Goal: Task Accomplishment & Management: Use online tool/utility

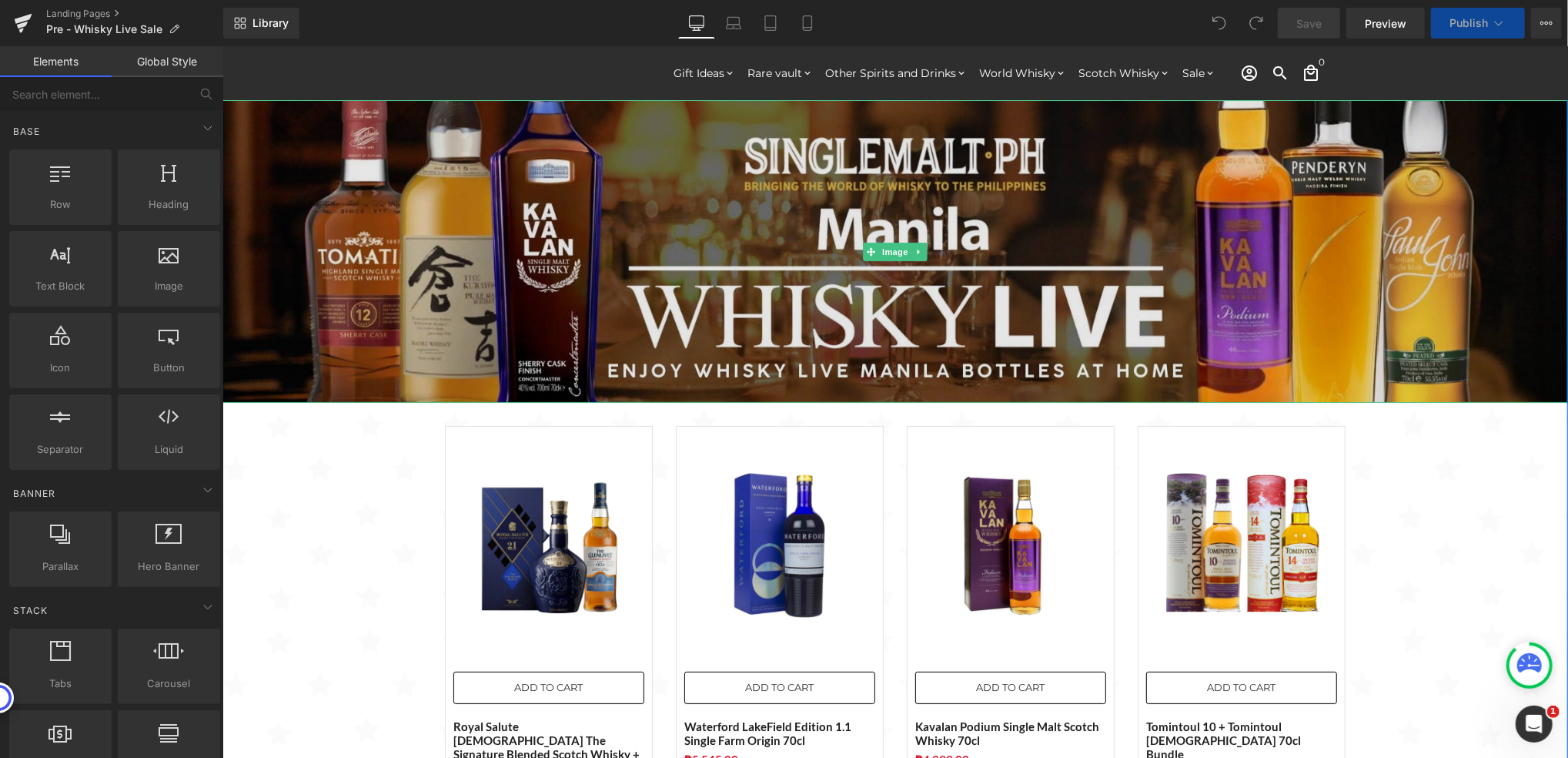
click at [876, 263] on img at bounding box center [894, 250] width 1345 height 303
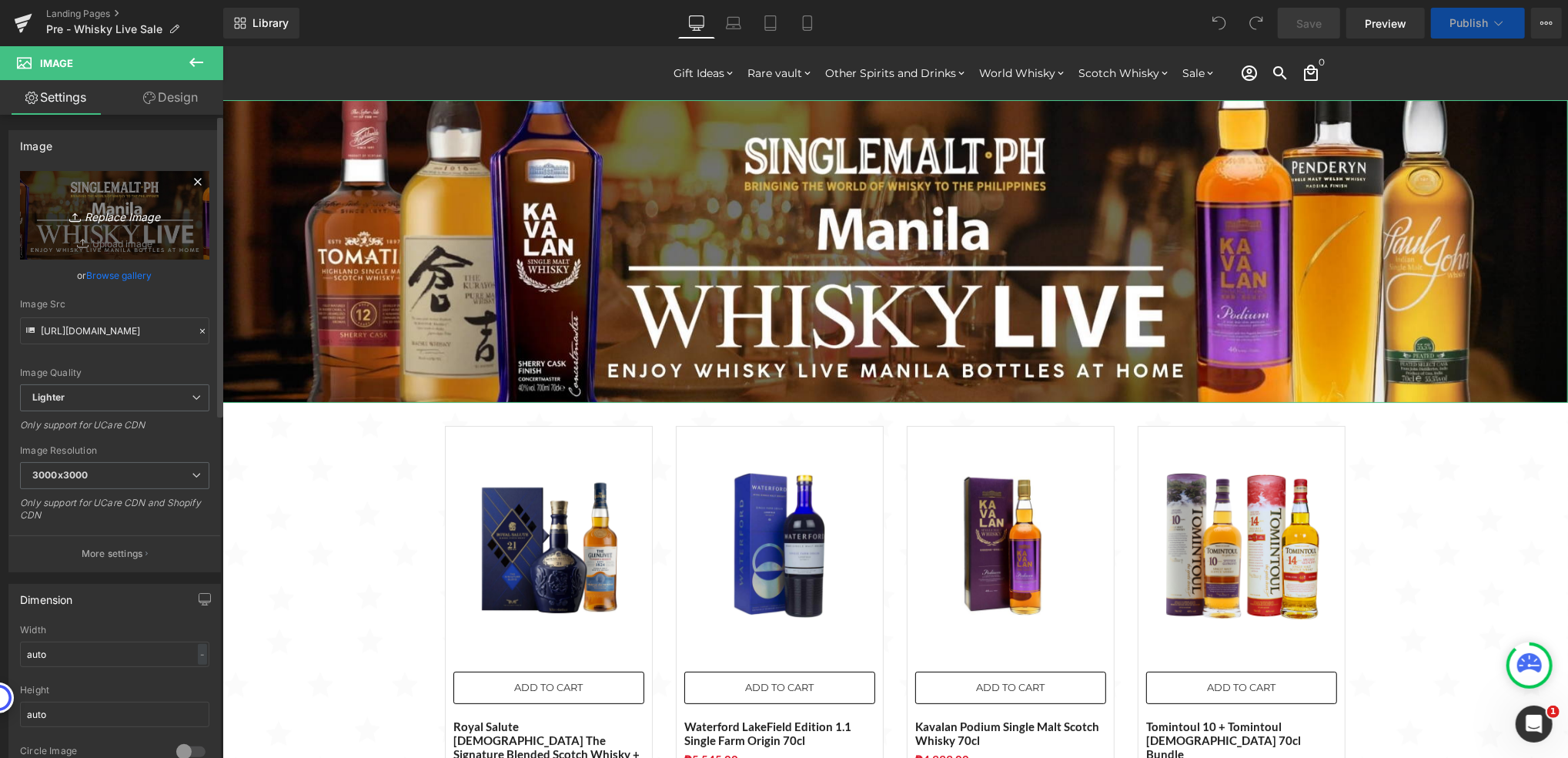
click at [143, 221] on icon "Replace Image" at bounding box center [115, 216] width 123 height 19
type input "C:\fakepath\Post Whisky Live Bottles - 2000x450.jpg"
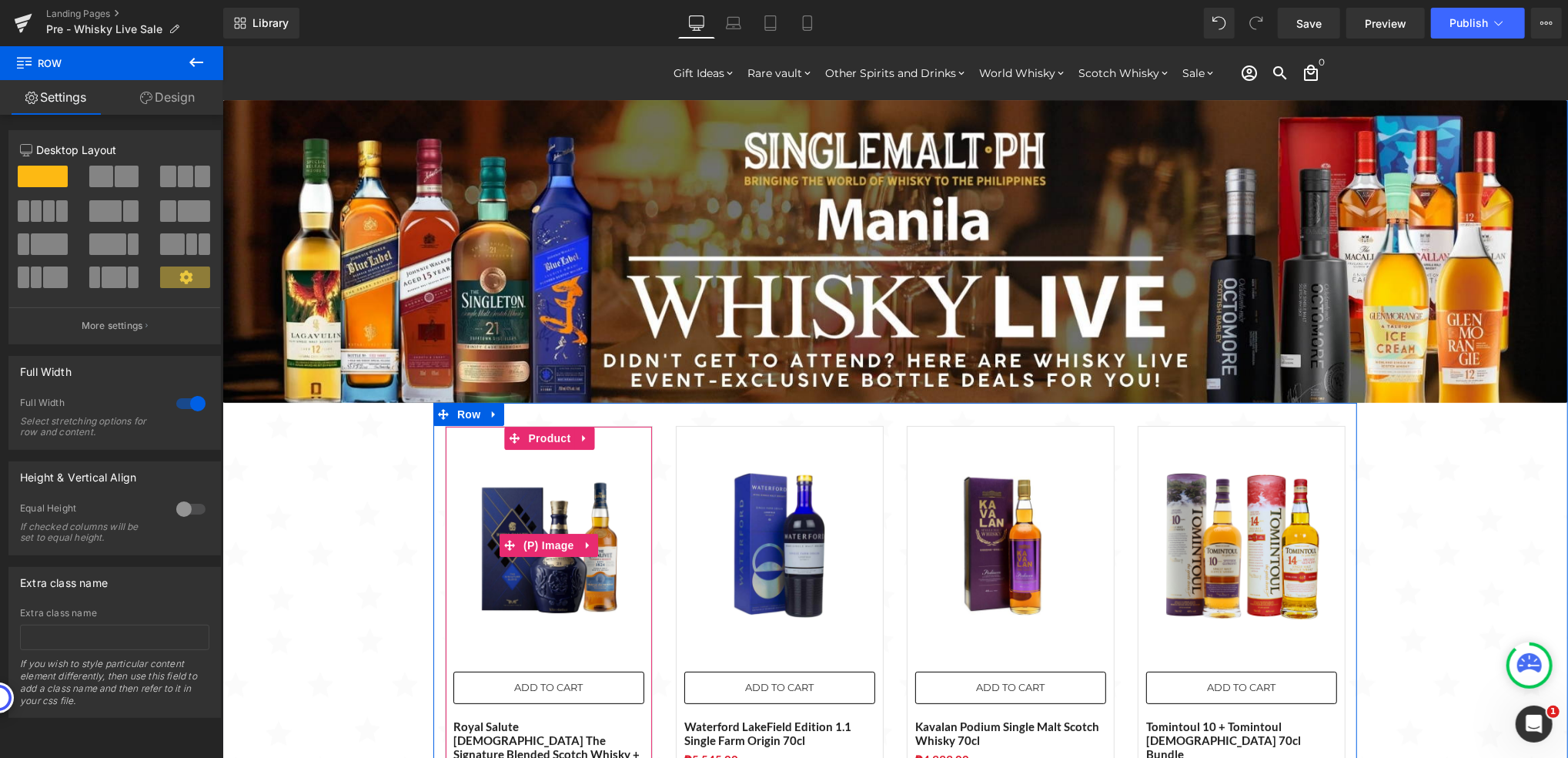
drag, startPoint x: 535, startPoint y: 499, endPoint x: 535, endPoint y: 469, distance: 30.0
click at [535, 499] on img at bounding box center [548, 544] width 191 height 191
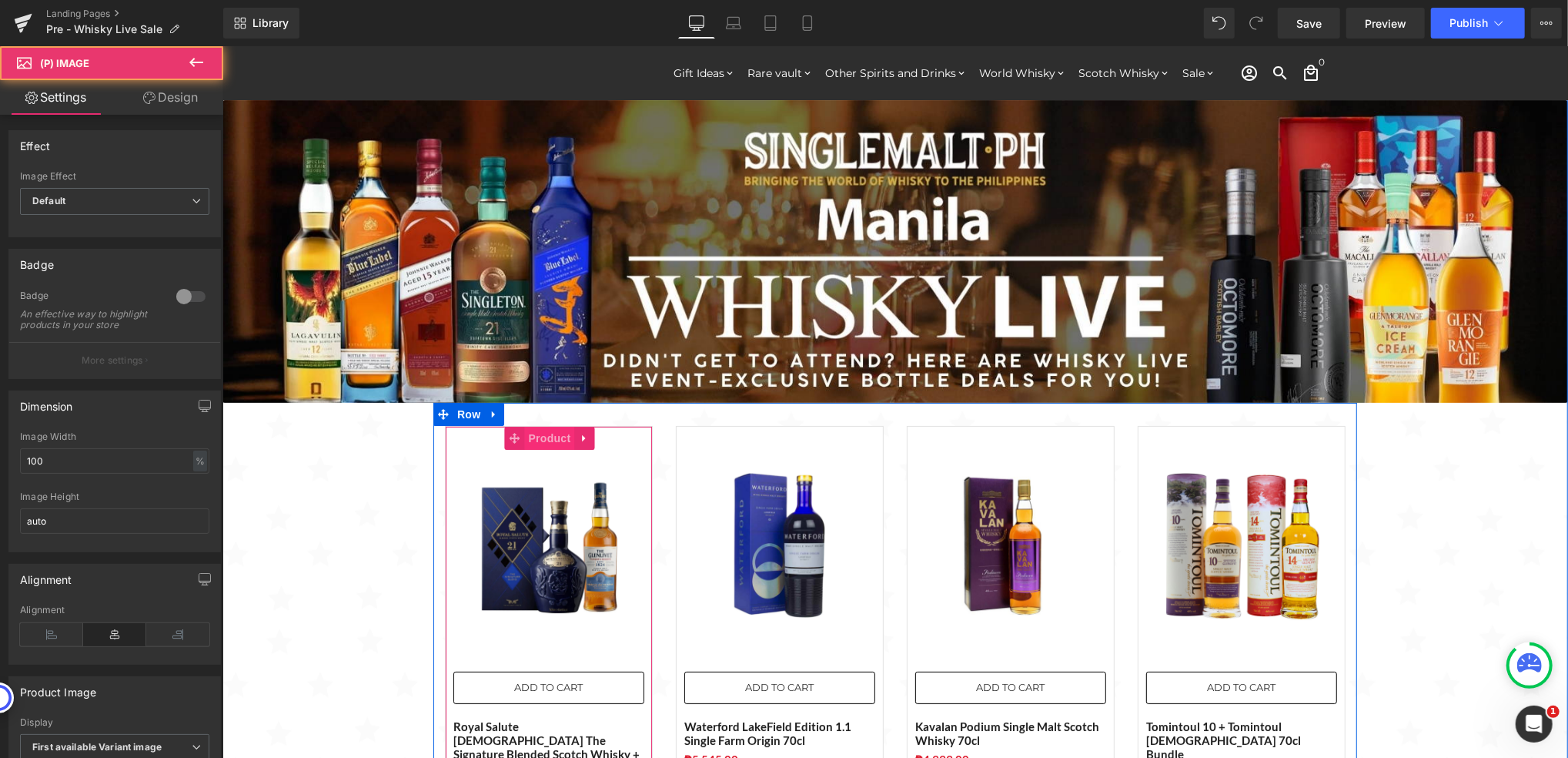
click at [543, 435] on span "Product" at bounding box center [549, 437] width 50 height 23
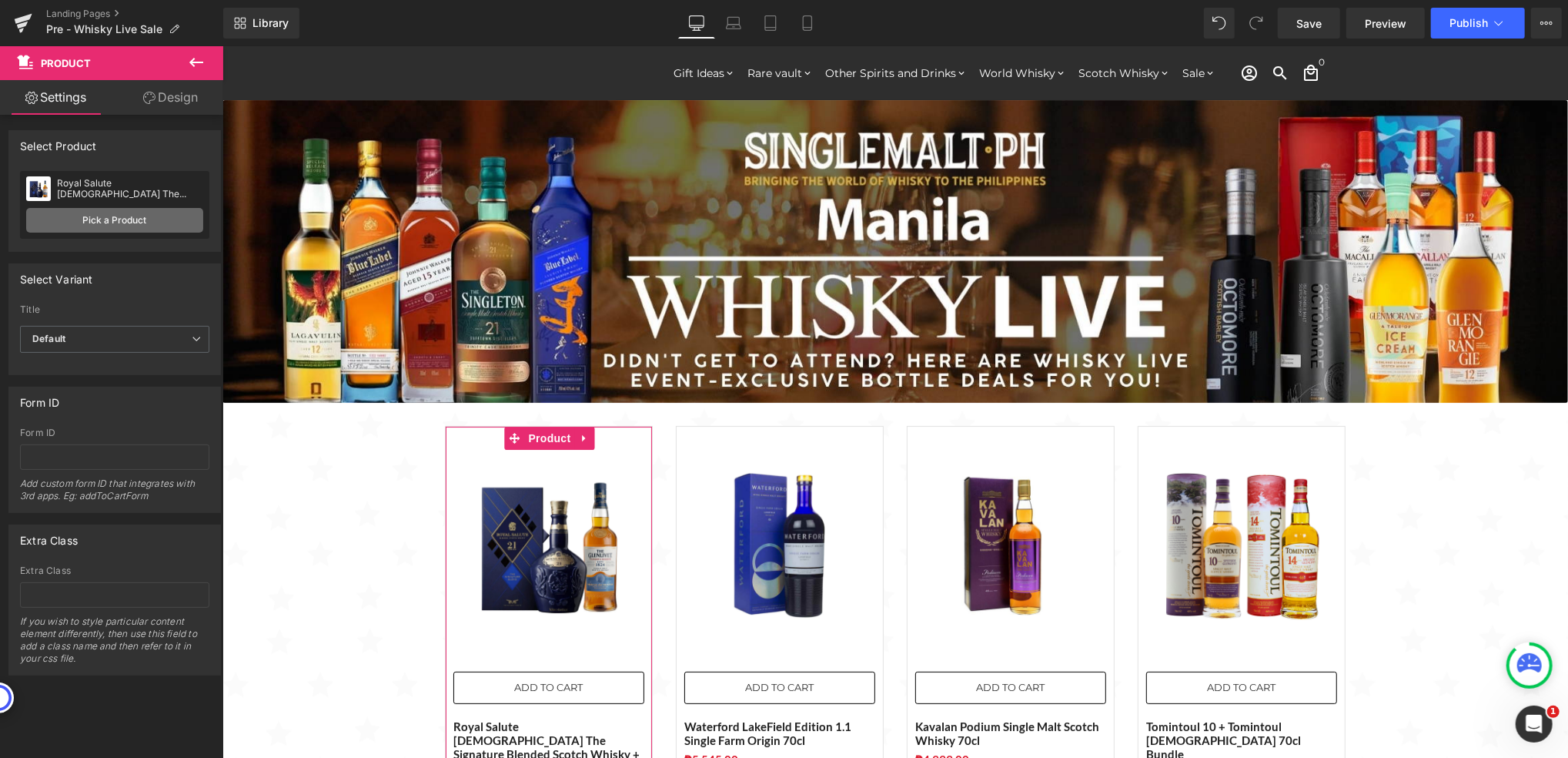
click at [141, 226] on link "Pick a Product" at bounding box center [115, 220] width 177 height 24
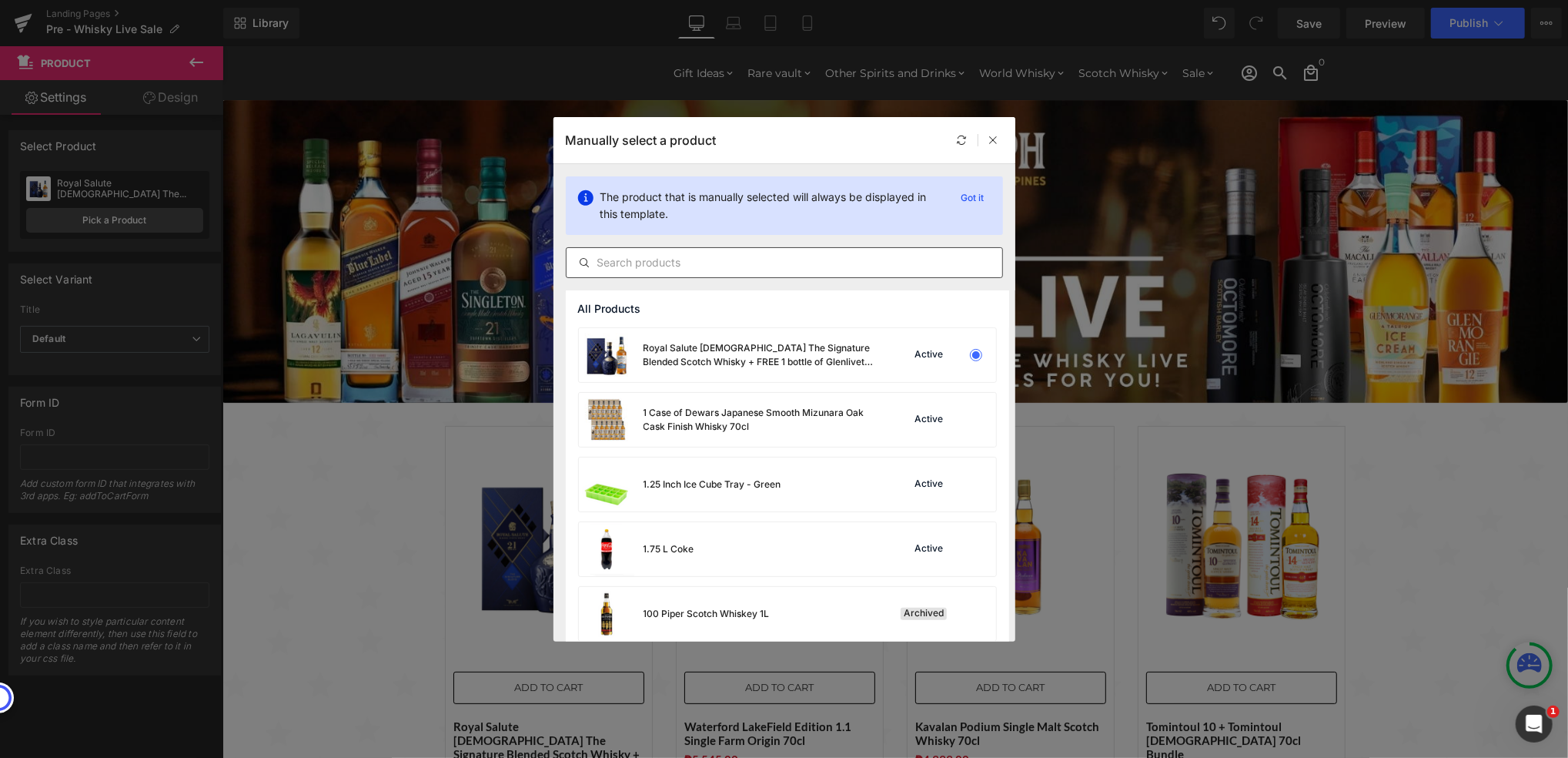
click at [675, 263] on input "text" at bounding box center [784, 262] width 435 height 18
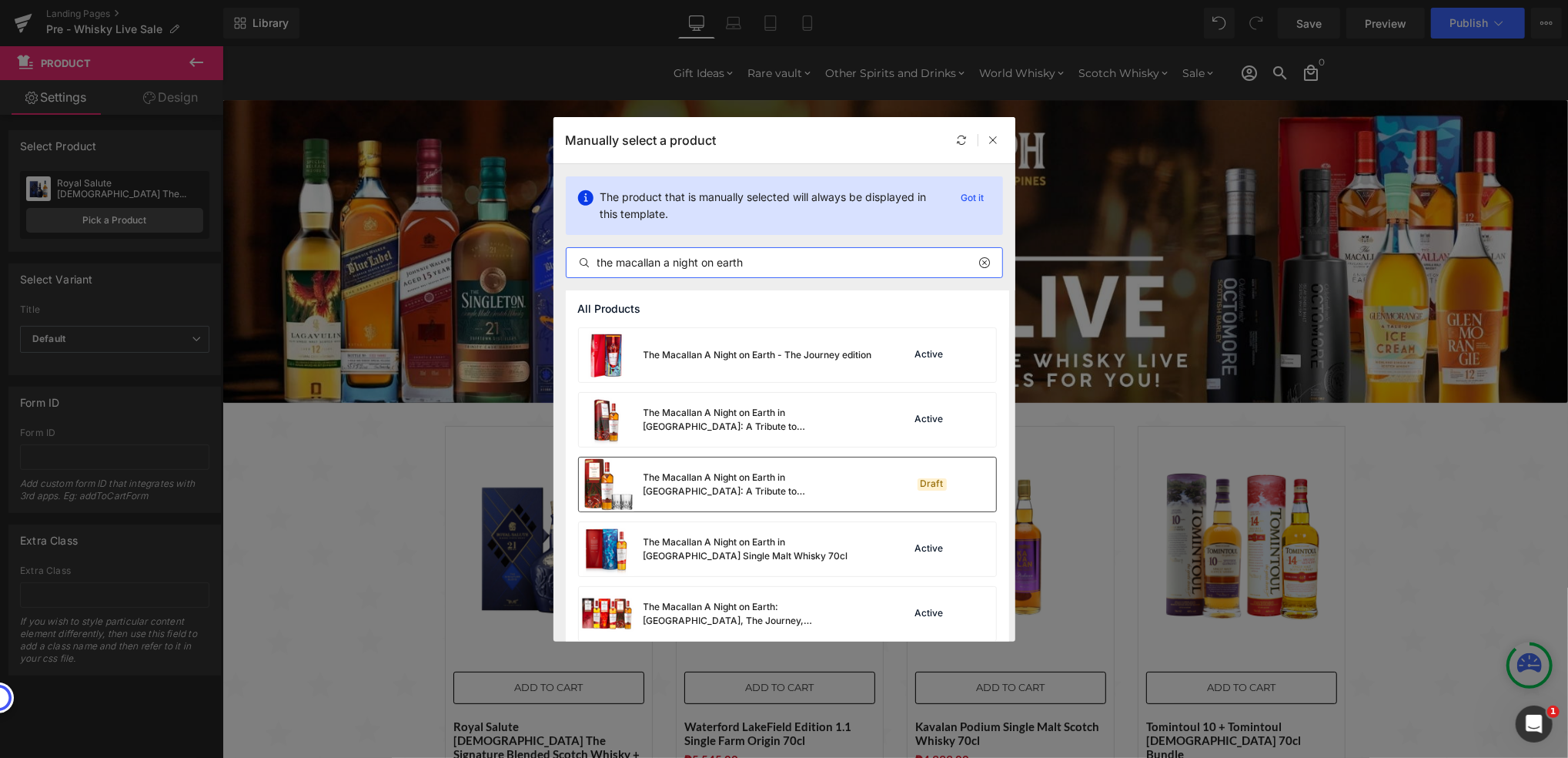
scroll to position [103, 0]
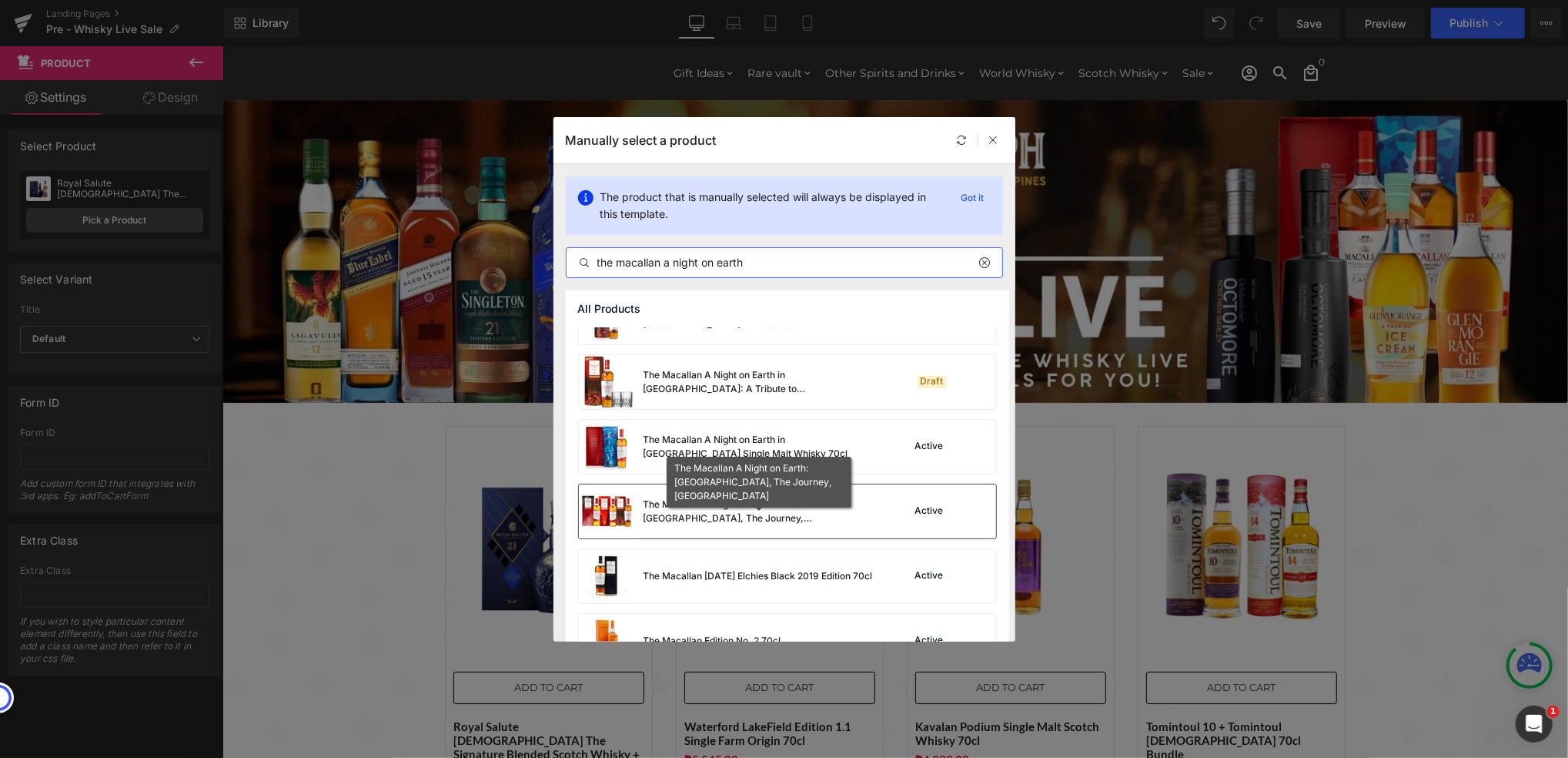
type input "the macallan a night on earth"
click at [815, 524] on div "The Macallan A Night on Earth: [GEOGRAPHIC_DATA], The Journey, [GEOGRAPHIC_DATA]" at bounding box center [760, 511] width 231 height 28
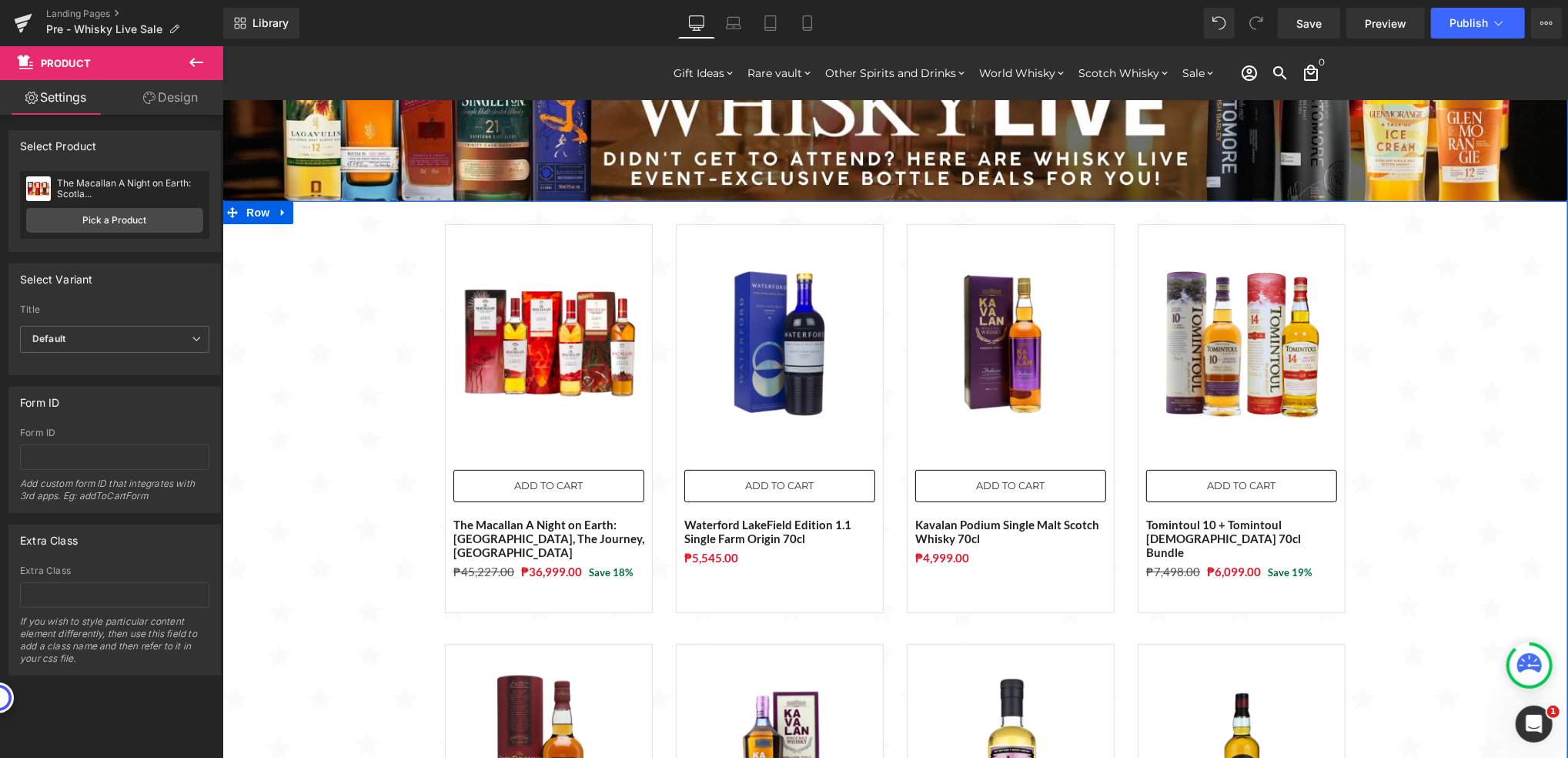
scroll to position [205, 0]
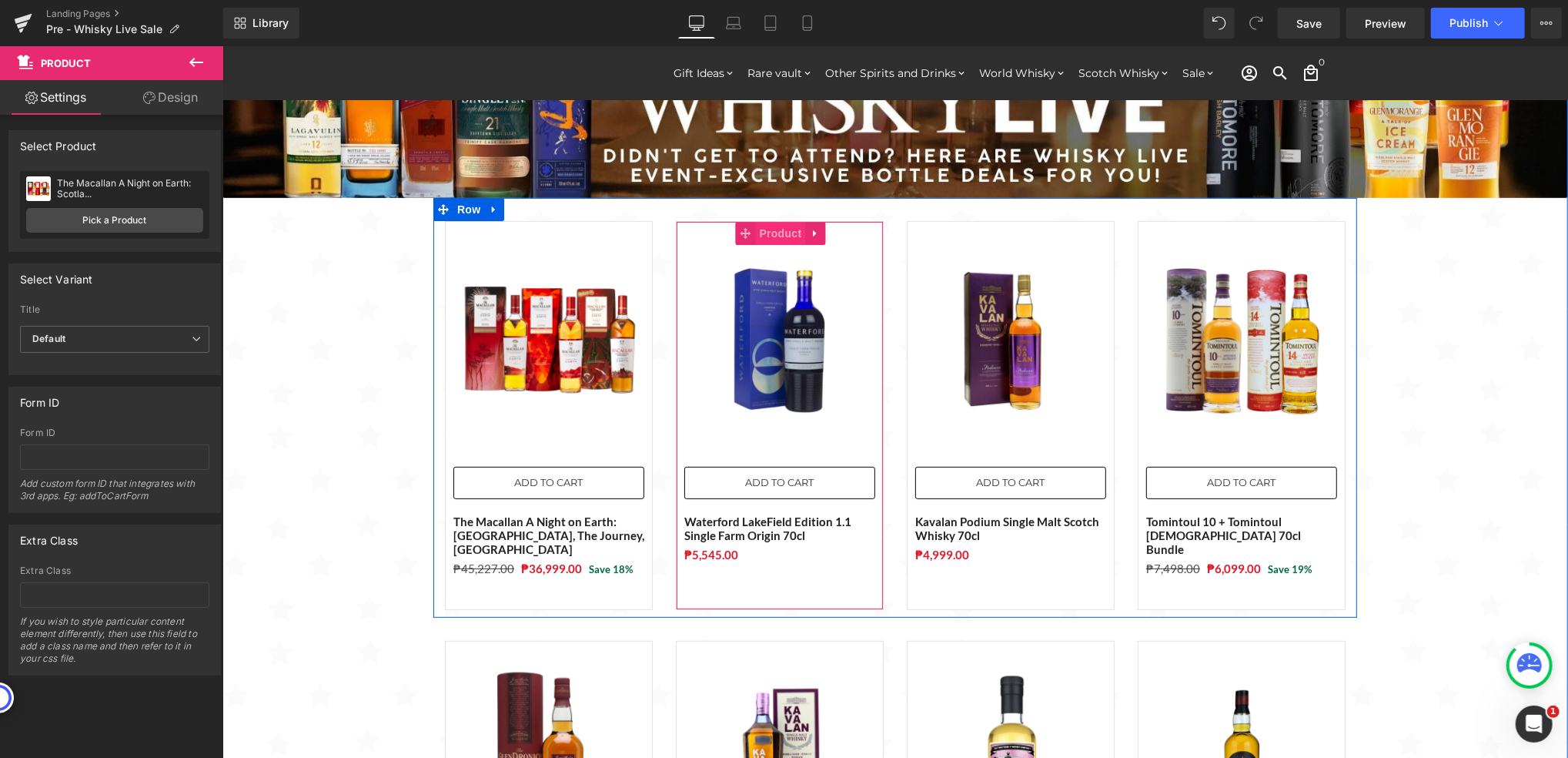
click at [763, 236] on span "Product" at bounding box center [781, 232] width 50 height 23
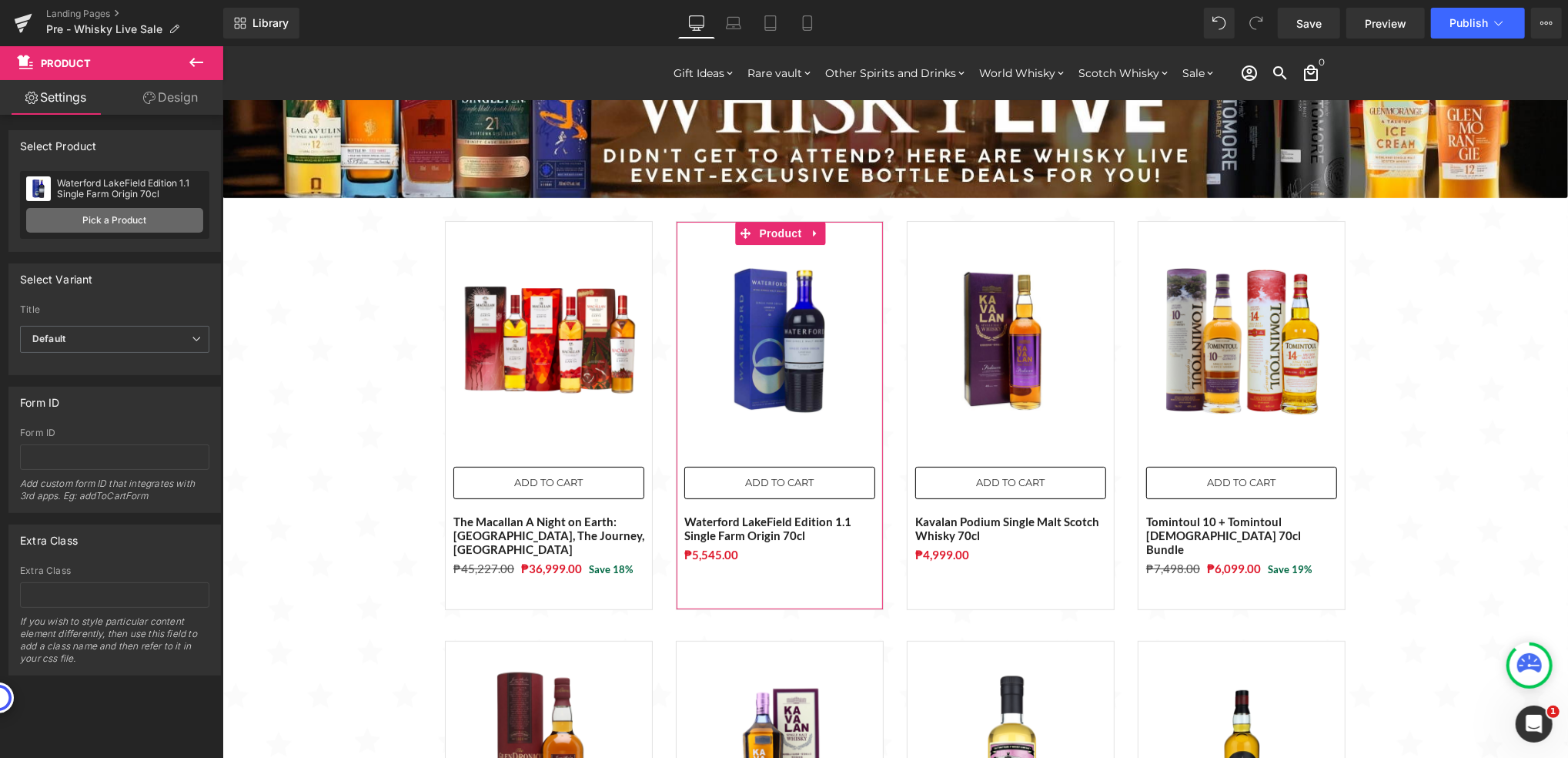
click at [137, 217] on link "Pick a Product" at bounding box center [115, 220] width 177 height 24
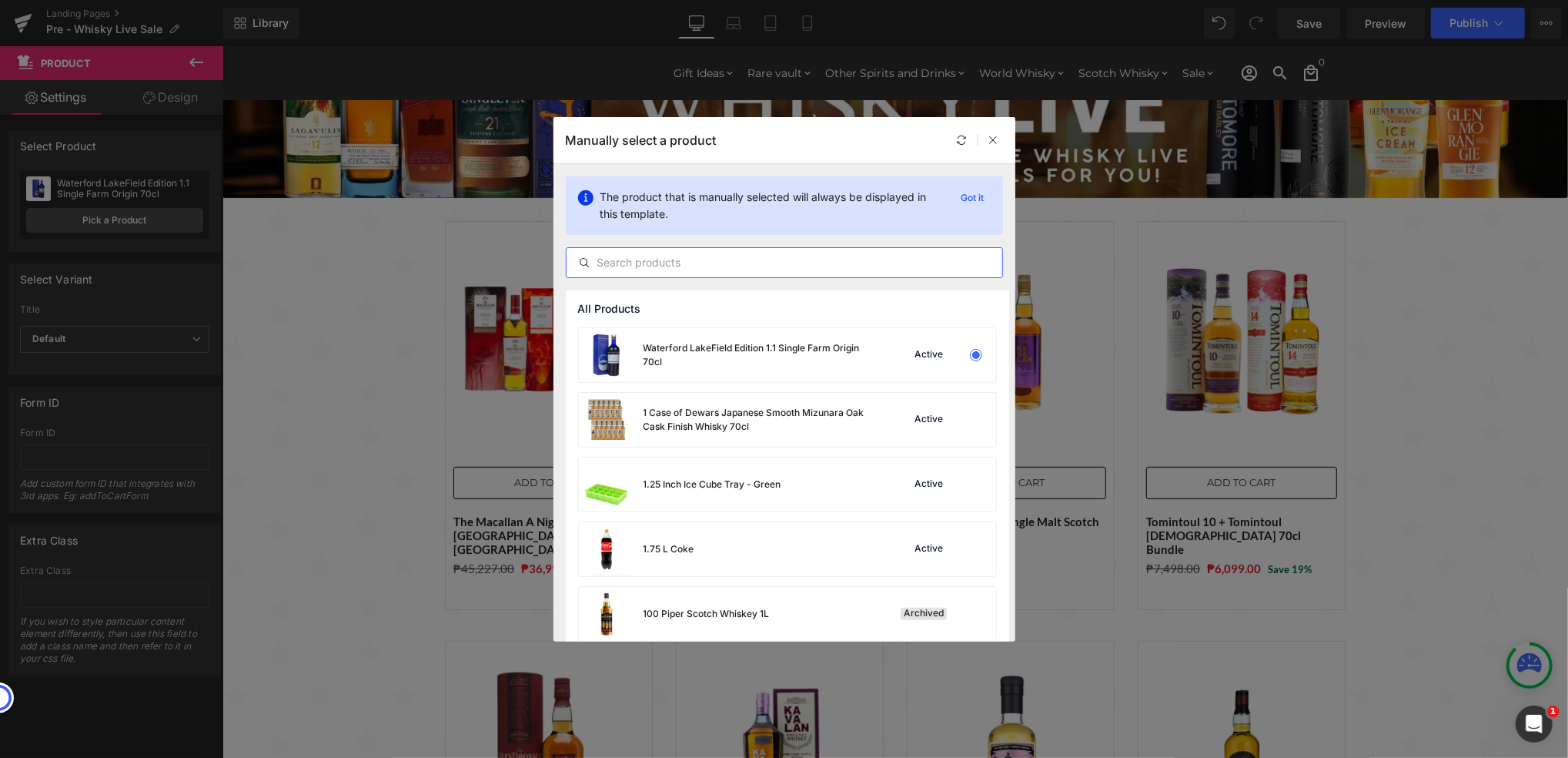
click at [671, 256] on input "text" at bounding box center [784, 262] width 435 height 18
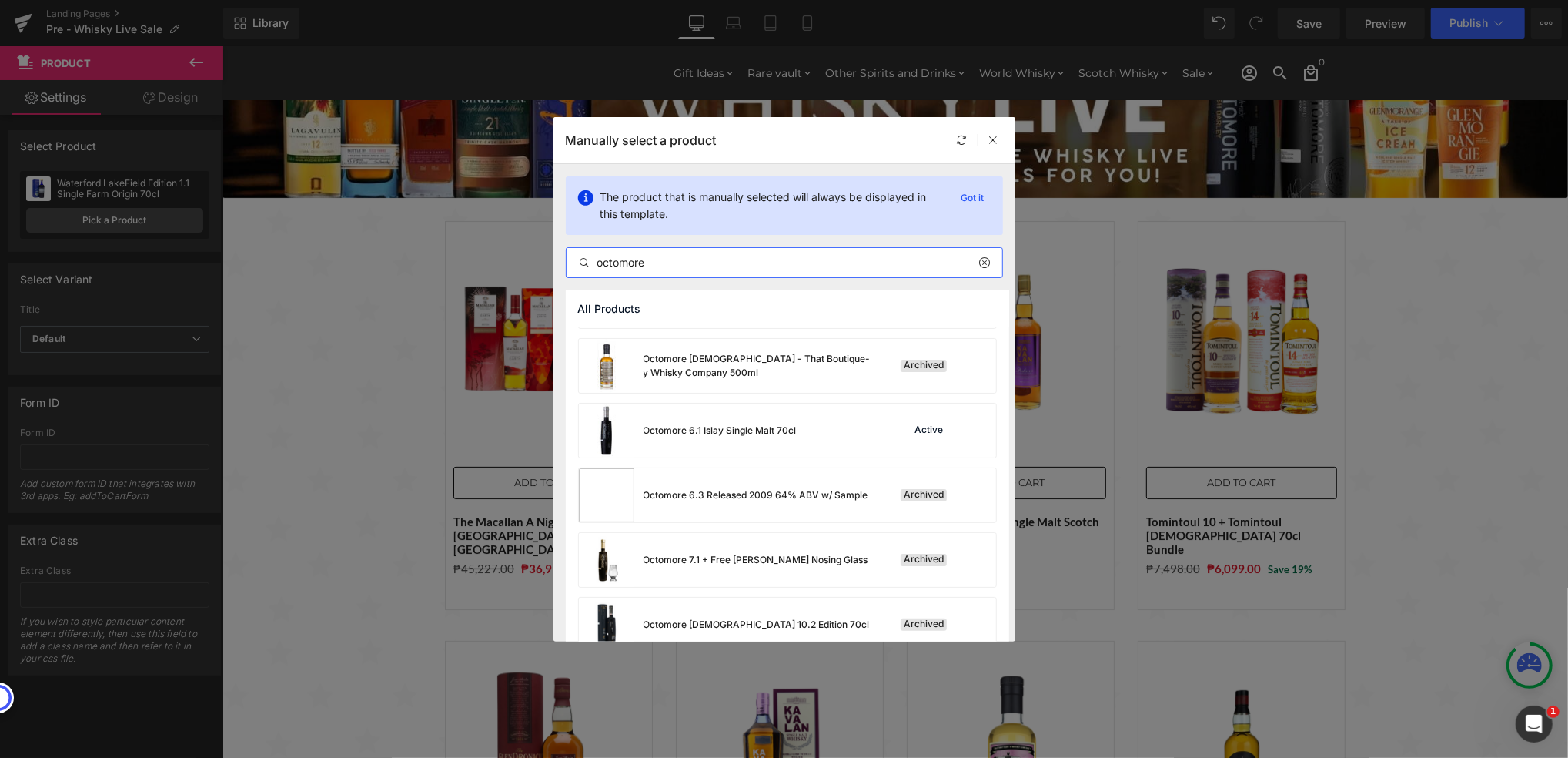
scroll to position [0, 0]
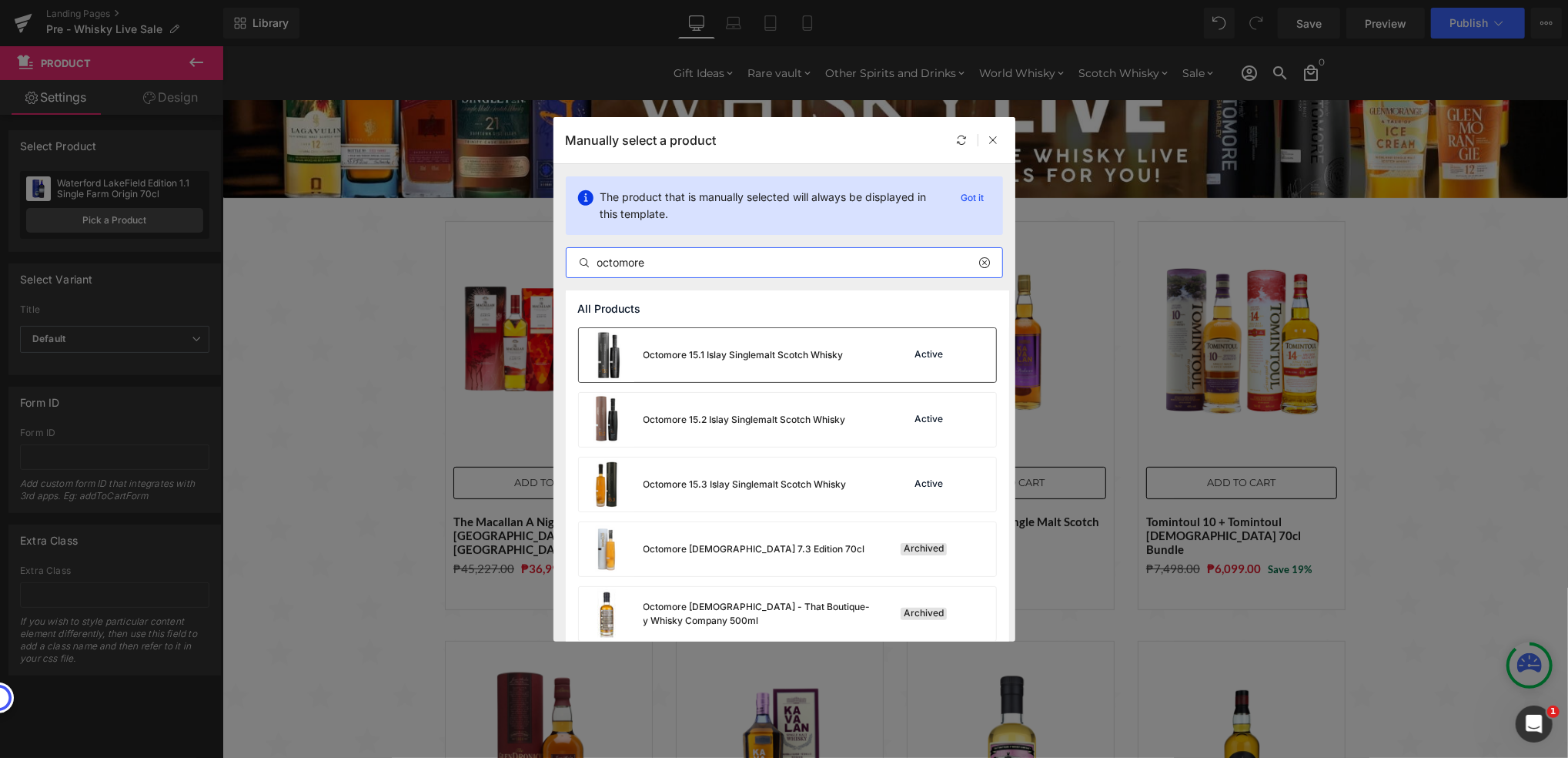
type input "octomore"
click at [747, 364] on div "Octomore 15.1 Islay Singlemalt Scotch Whisky" at bounding box center [711, 355] width 265 height 54
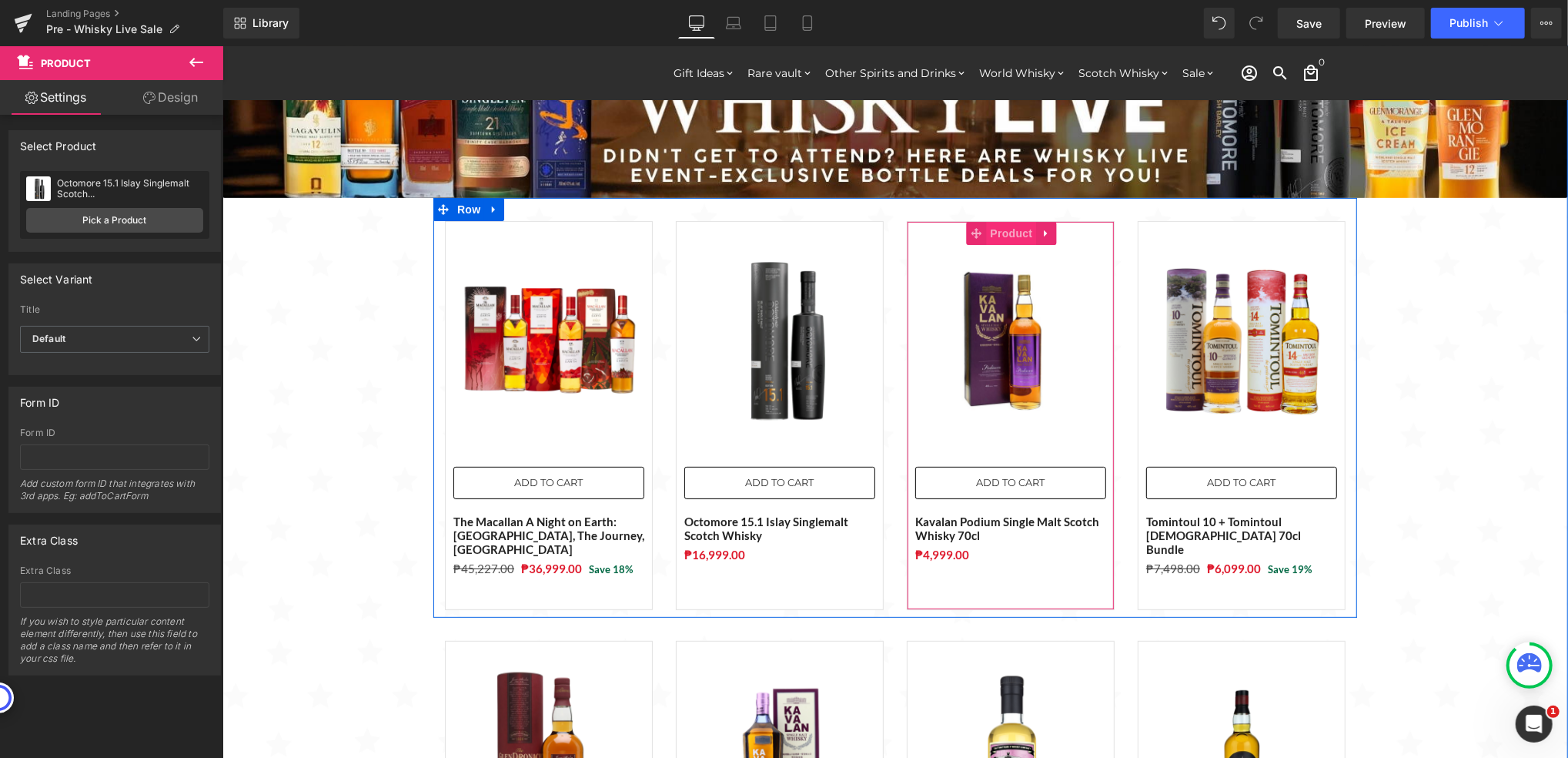
click at [989, 230] on span "Product" at bounding box center [1012, 232] width 50 height 23
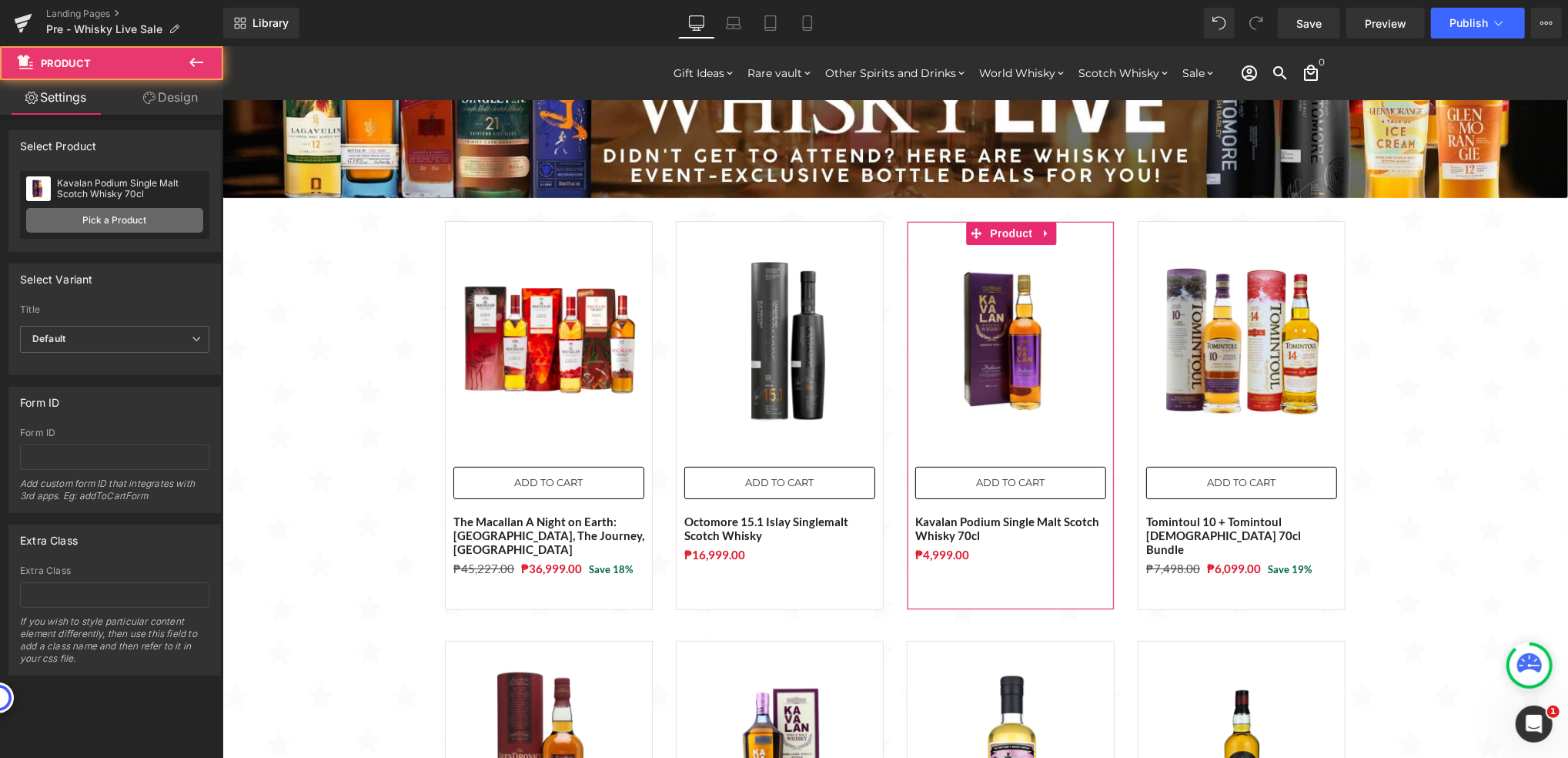
click at [170, 219] on link "Pick a Product" at bounding box center [115, 220] width 177 height 24
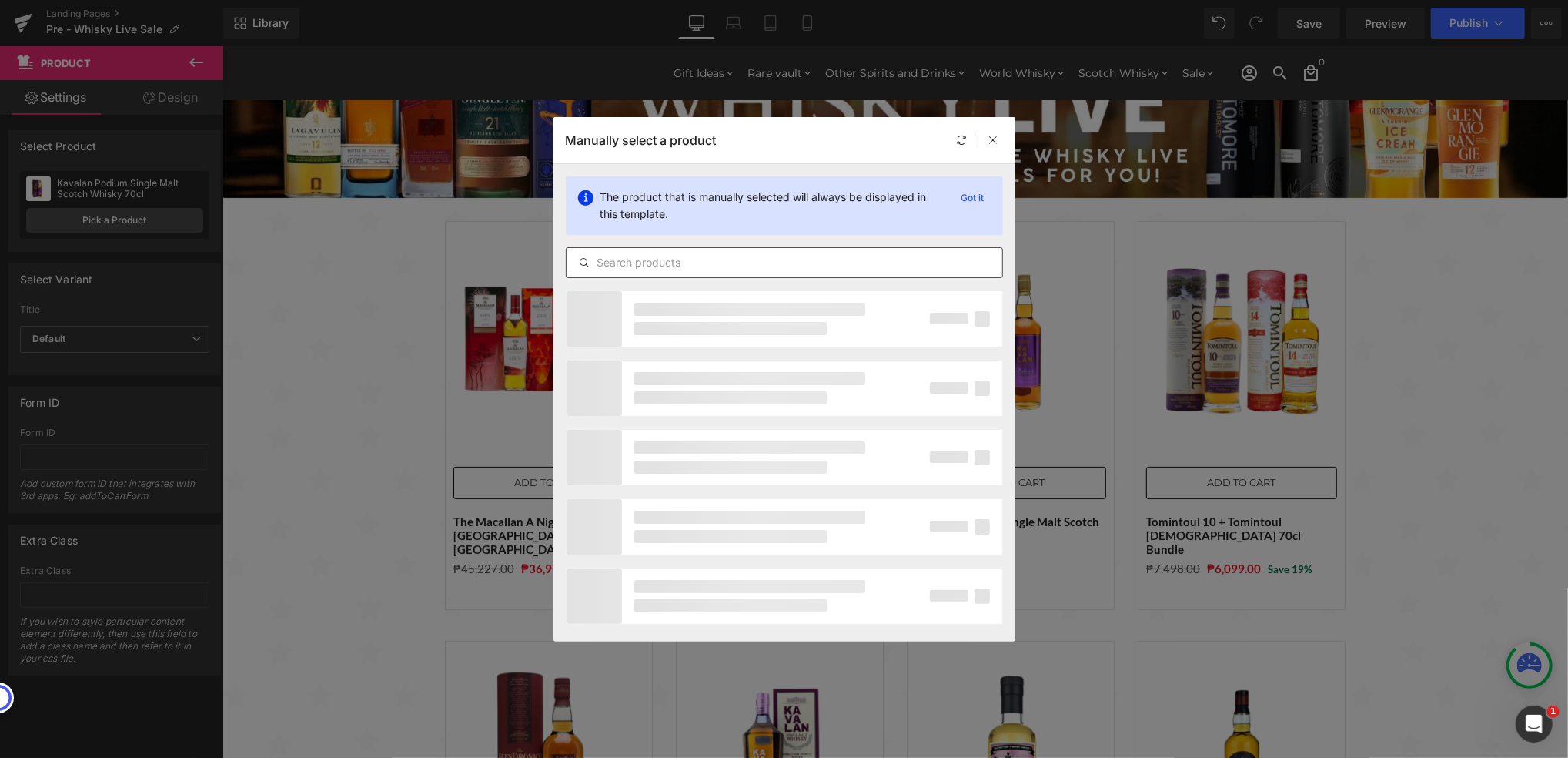
click at [627, 260] on input "text" at bounding box center [784, 262] width 435 height 18
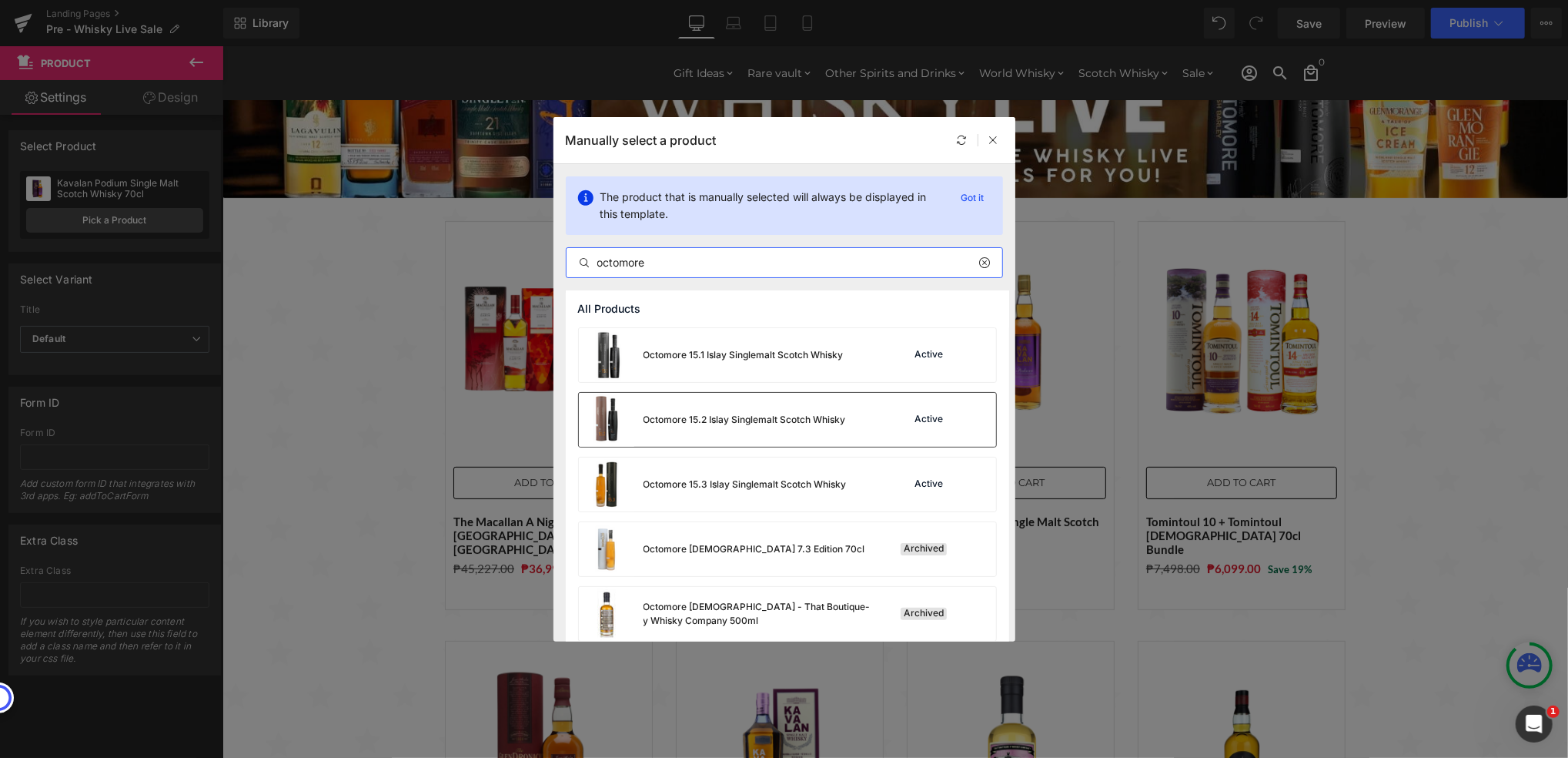
type input "octomore"
click at [691, 413] on div "Octomore 15.2 Islay Singlemalt Scotch Whisky" at bounding box center [745, 420] width 203 height 14
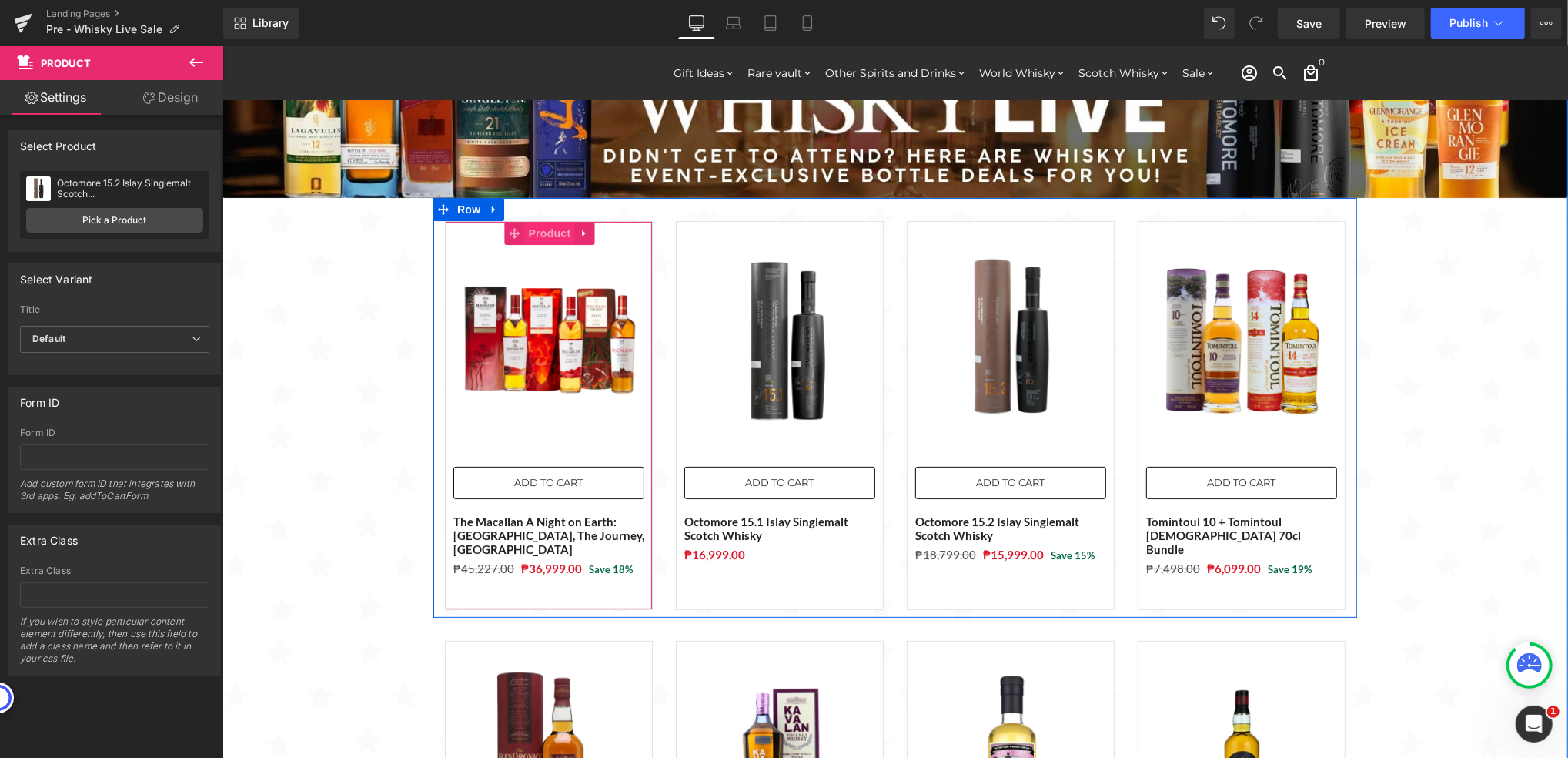
click at [537, 233] on span "Product" at bounding box center [549, 232] width 50 height 23
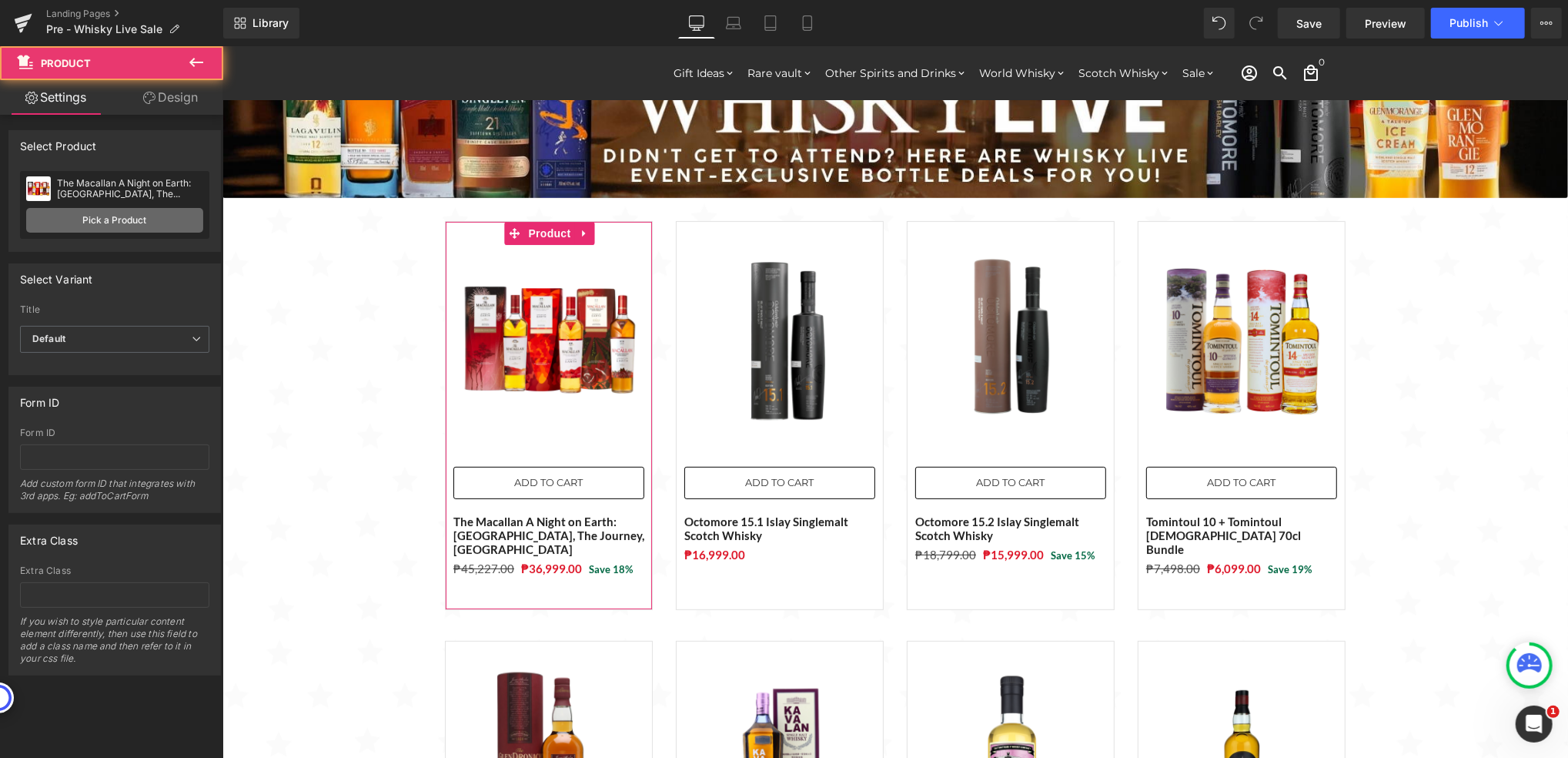
click at [157, 214] on link "Pick a Product" at bounding box center [115, 220] width 177 height 24
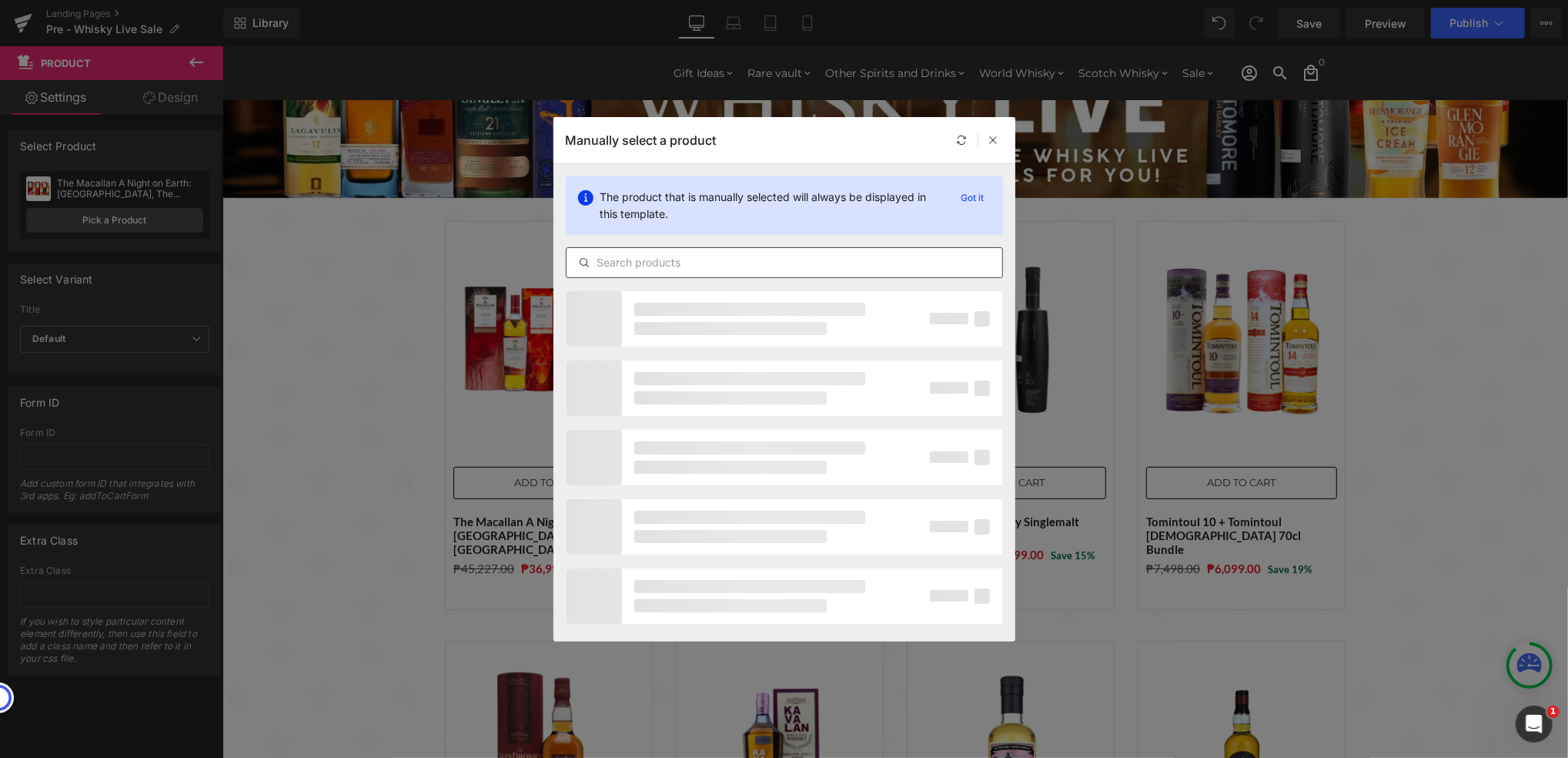
click at [654, 265] on input "text" at bounding box center [784, 262] width 435 height 18
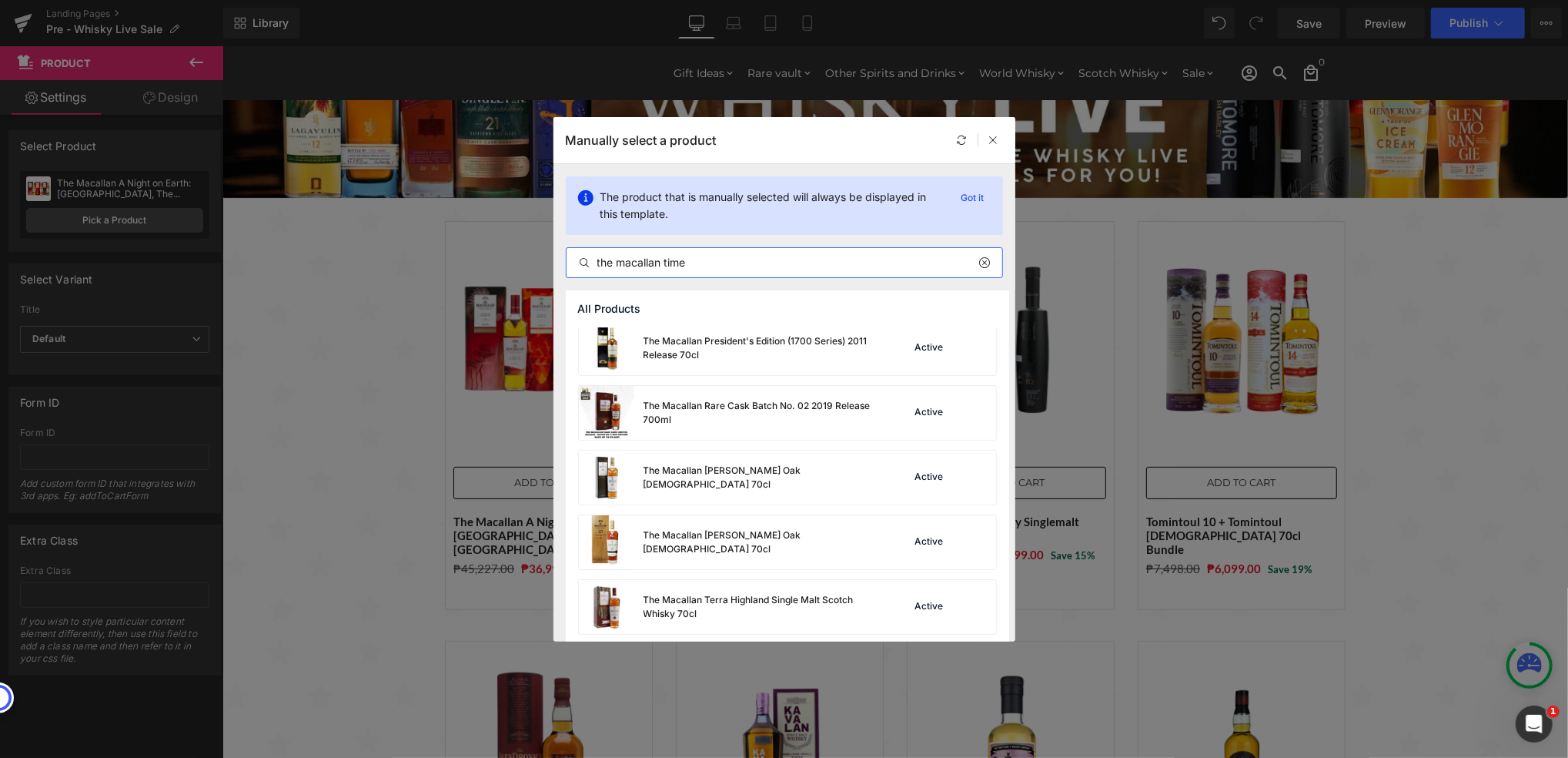
scroll to position [788, 0]
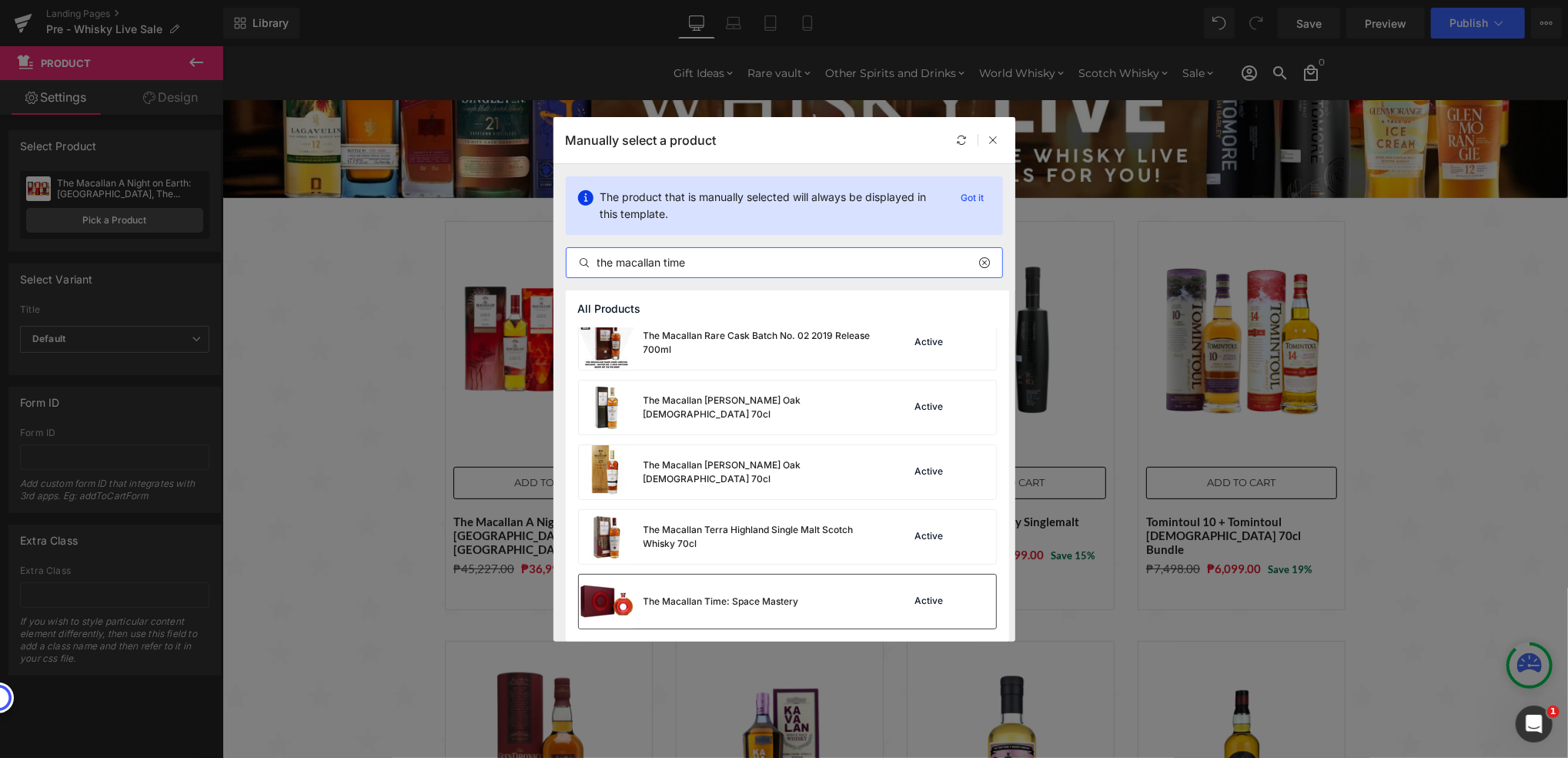
type input "the macallan time"
click at [713, 592] on div "The Macallan Time: Space Mastery" at bounding box center [688, 602] width 220 height 54
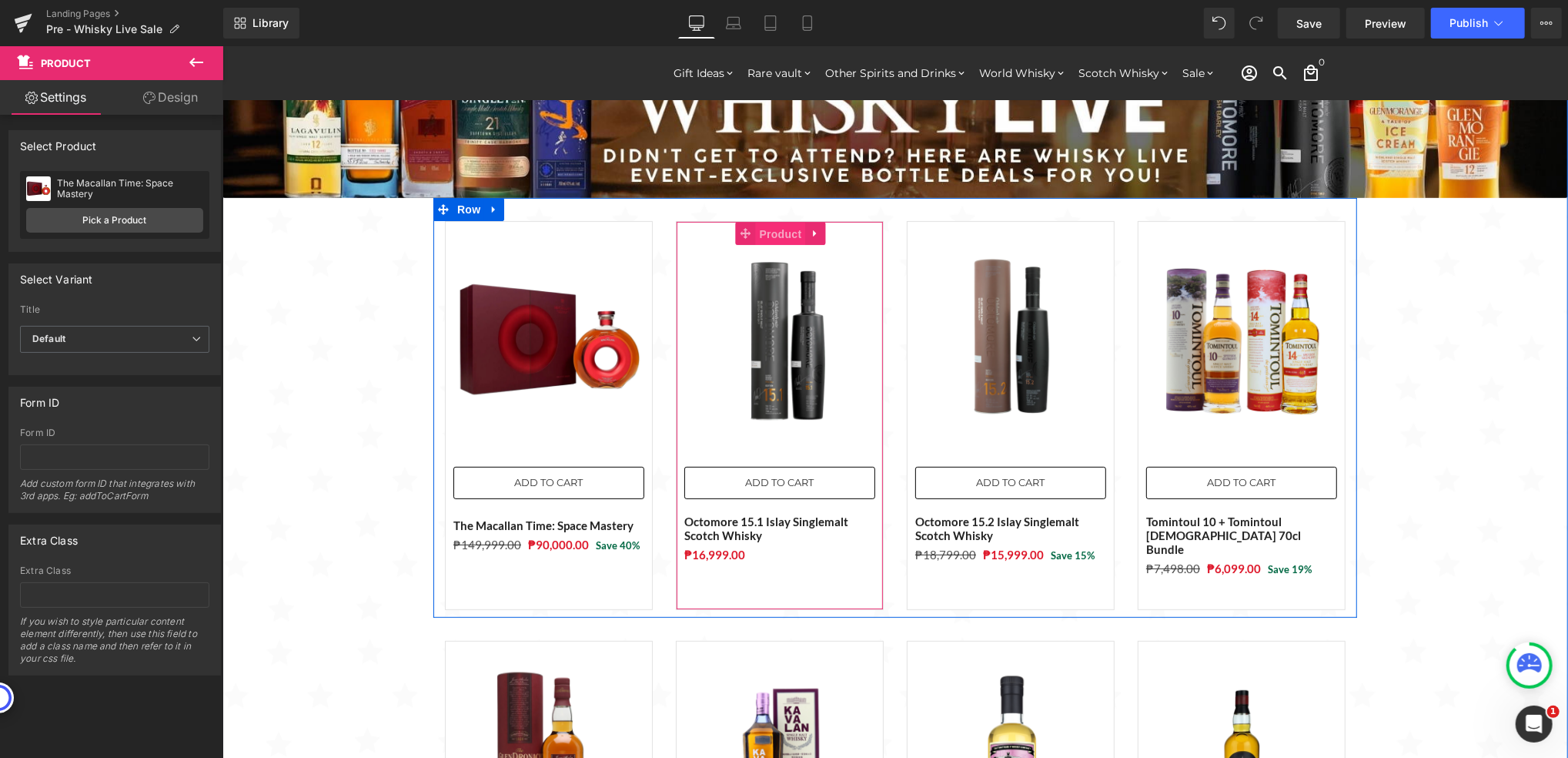
click at [769, 233] on span "Product" at bounding box center [781, 233] width 50 height 23
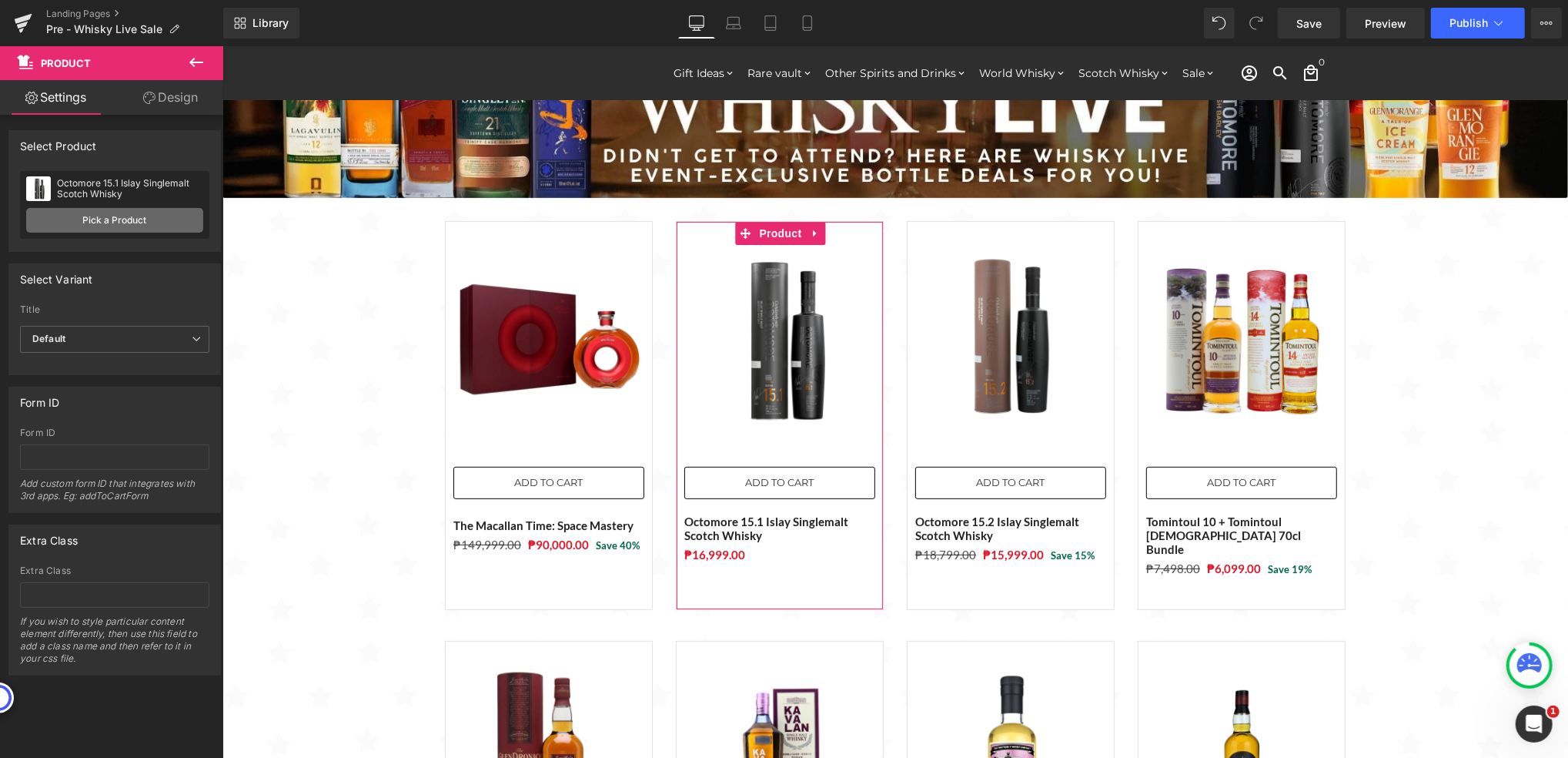
click at [145, 221] on link "Pick a Product" at bounding box center [115, 220] width 177 height 24
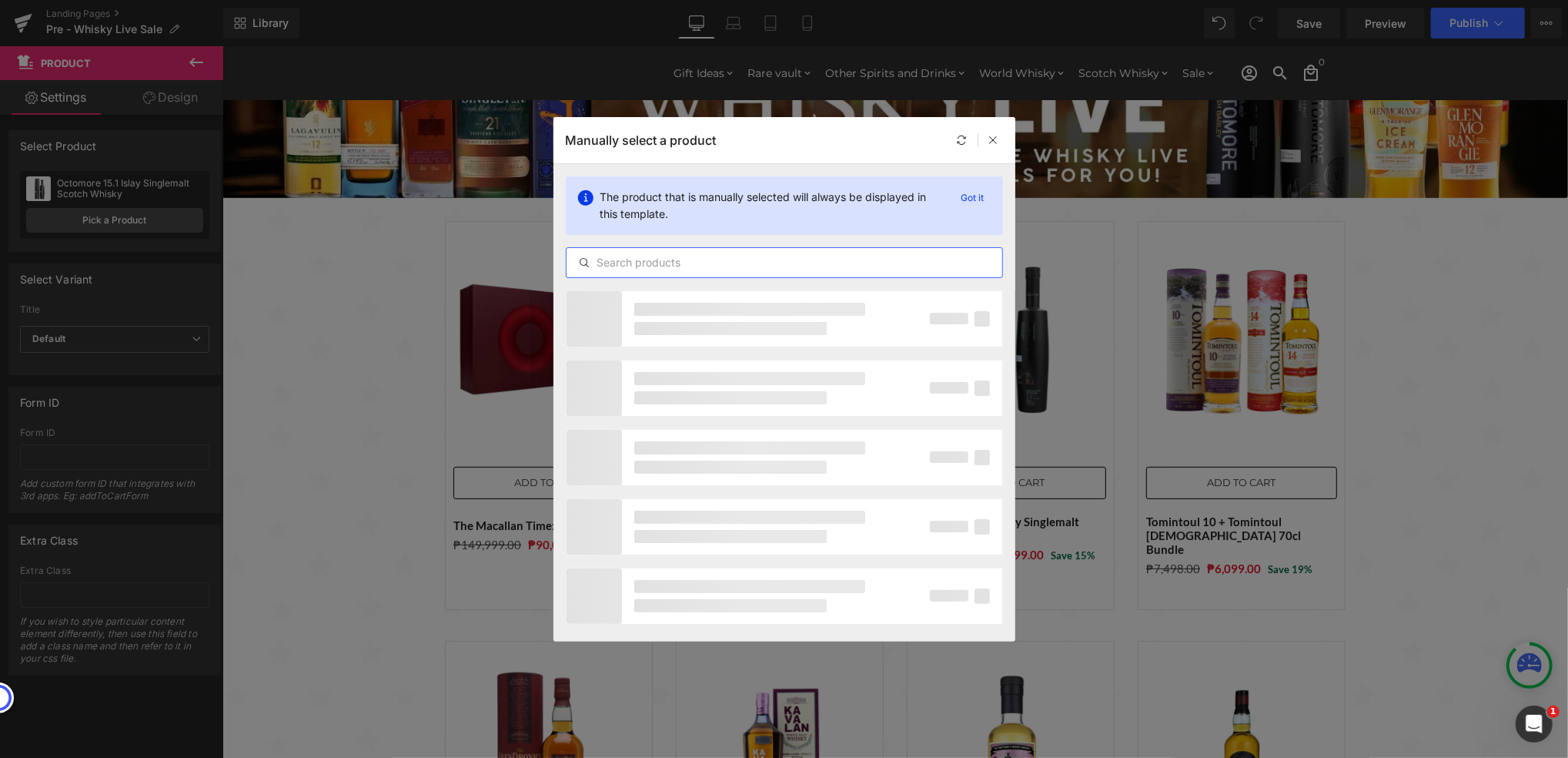
click at [636, 256] on input "text" at bounding box center [784, 262] width 435 height 18
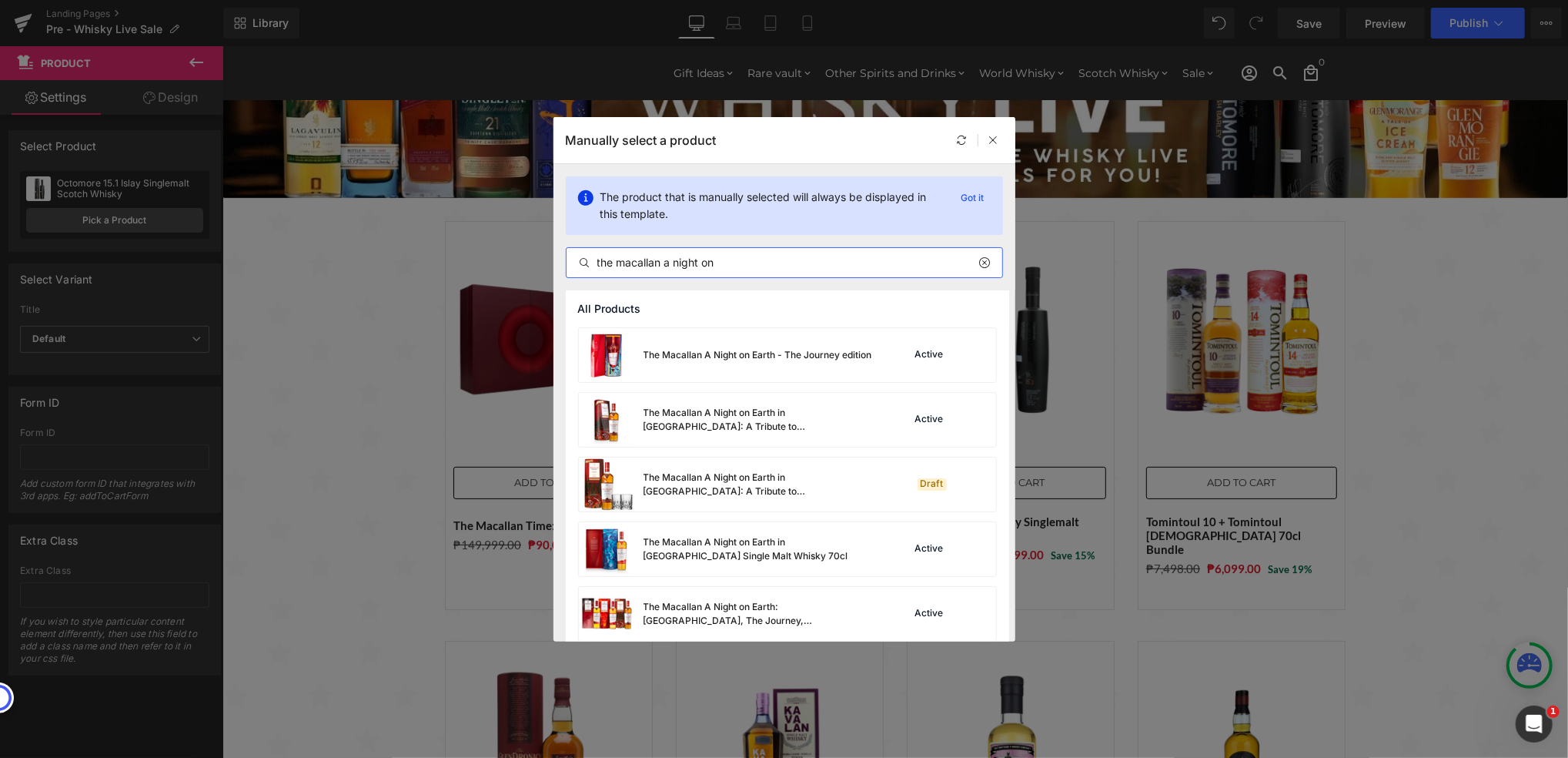
scroll to position [77, 0]
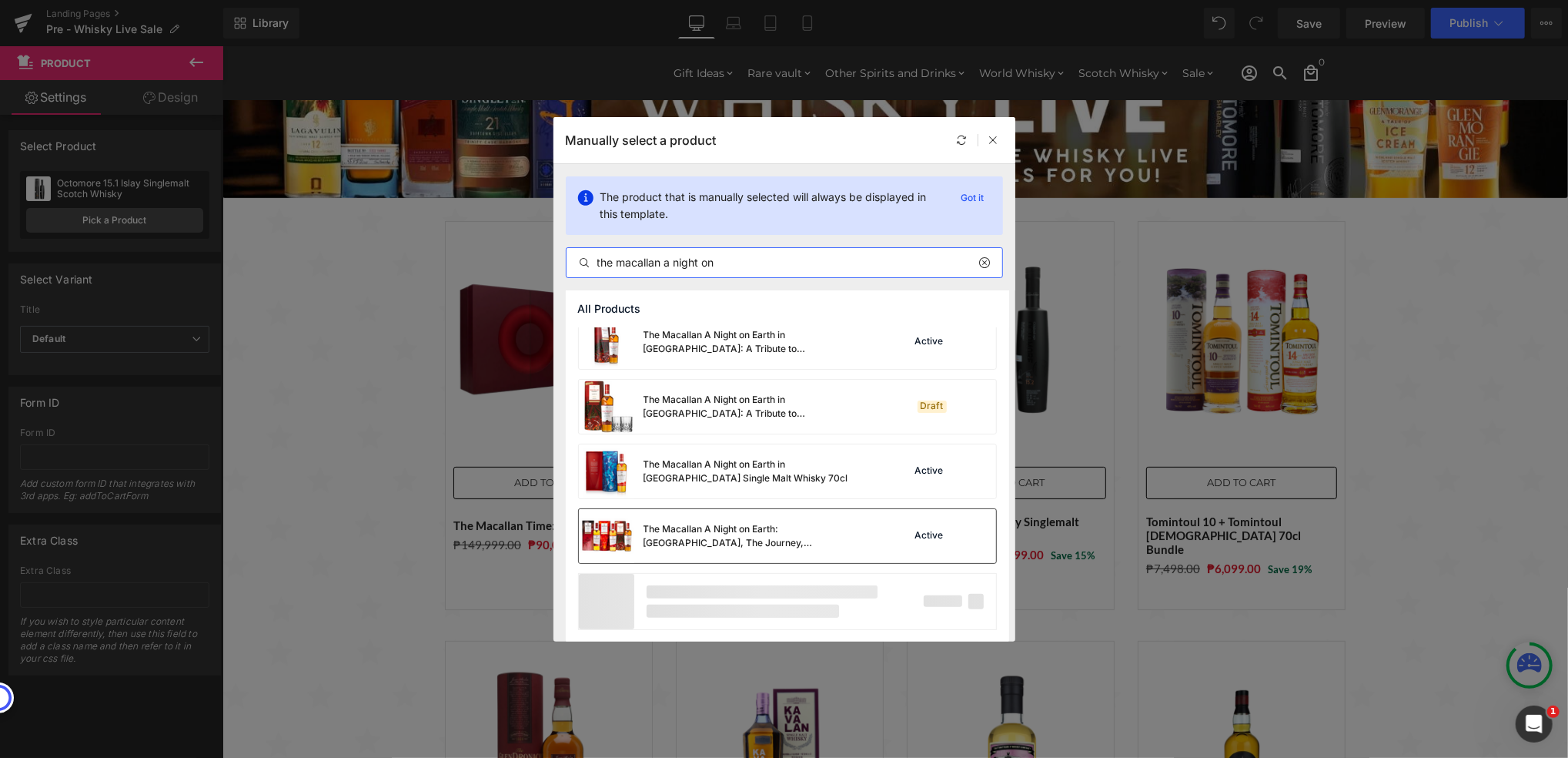
type input "the macallan a night on"
click at [746, 533] on div "The Macallan A Night on Earth: [GEOGRAPHIC_DATA], The Journey, [GEOGRAPHIC_DATA]" at bounding box center [760, 536] width 231 height 28
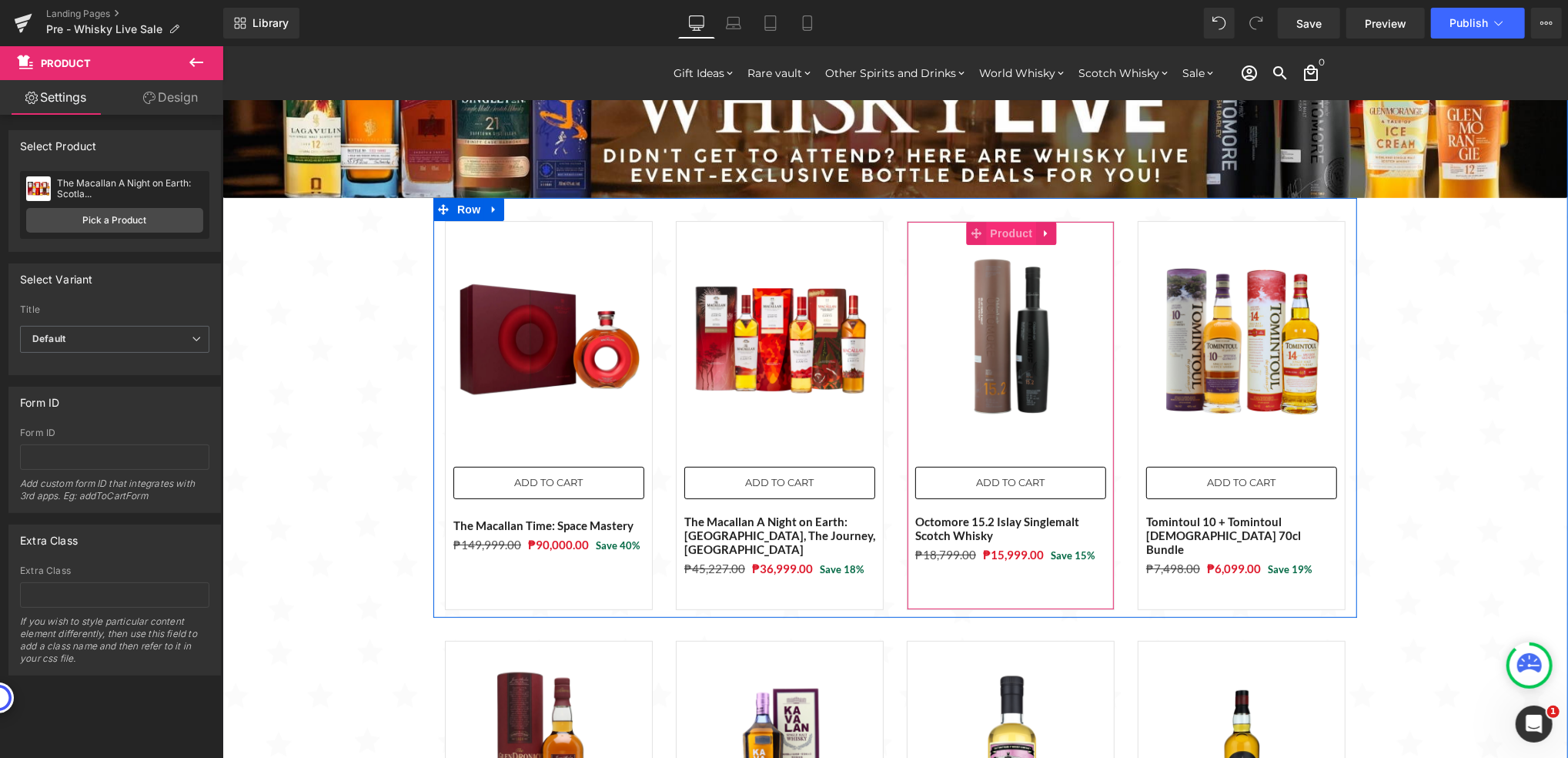
click at [998, 233] on span "Product" at bounding box center [1012, 232] width 50 height 23
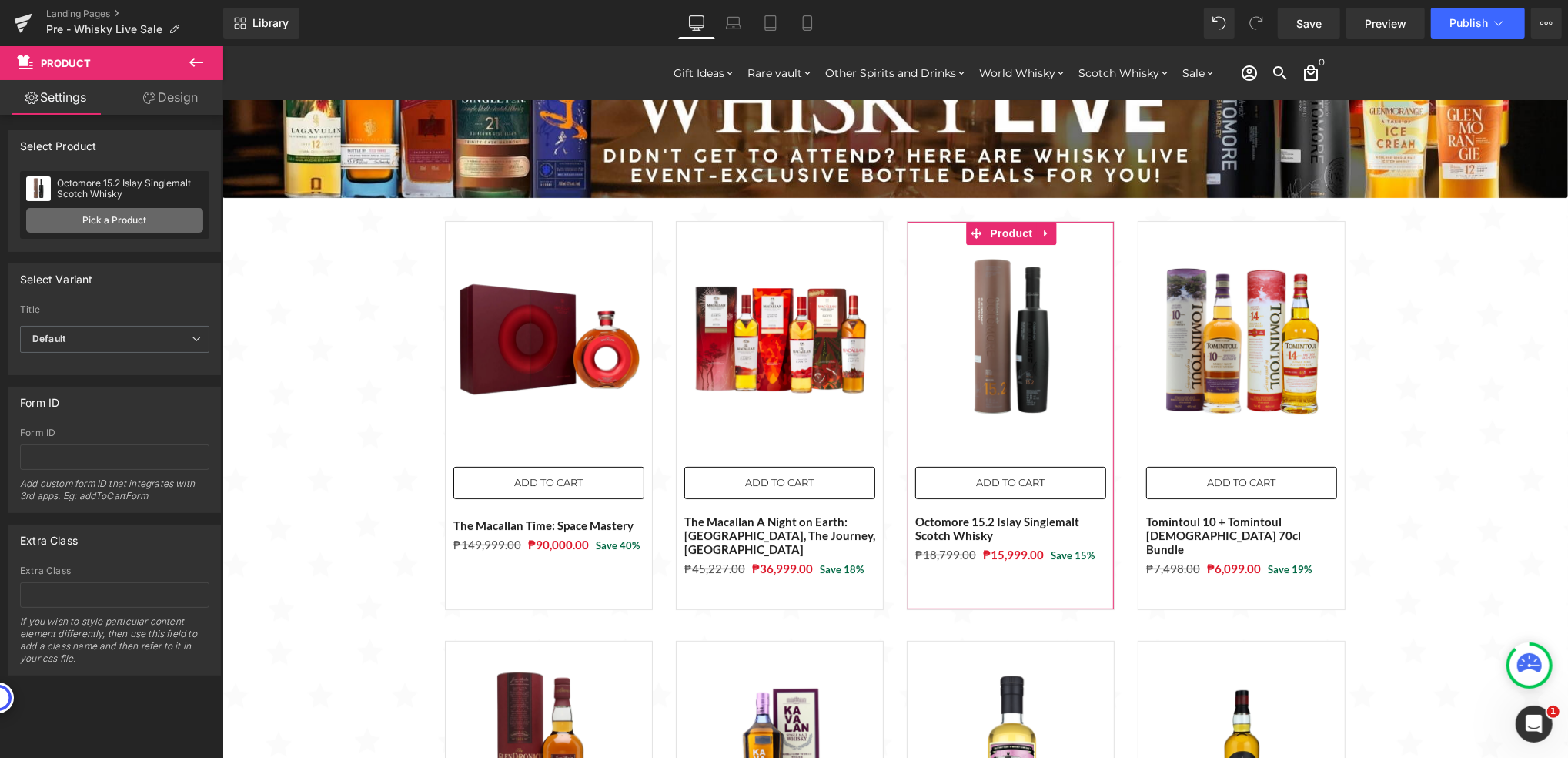
click at [130, 222] on link "Pick a Product" at bounding box center [115, 220] width 177 height 24
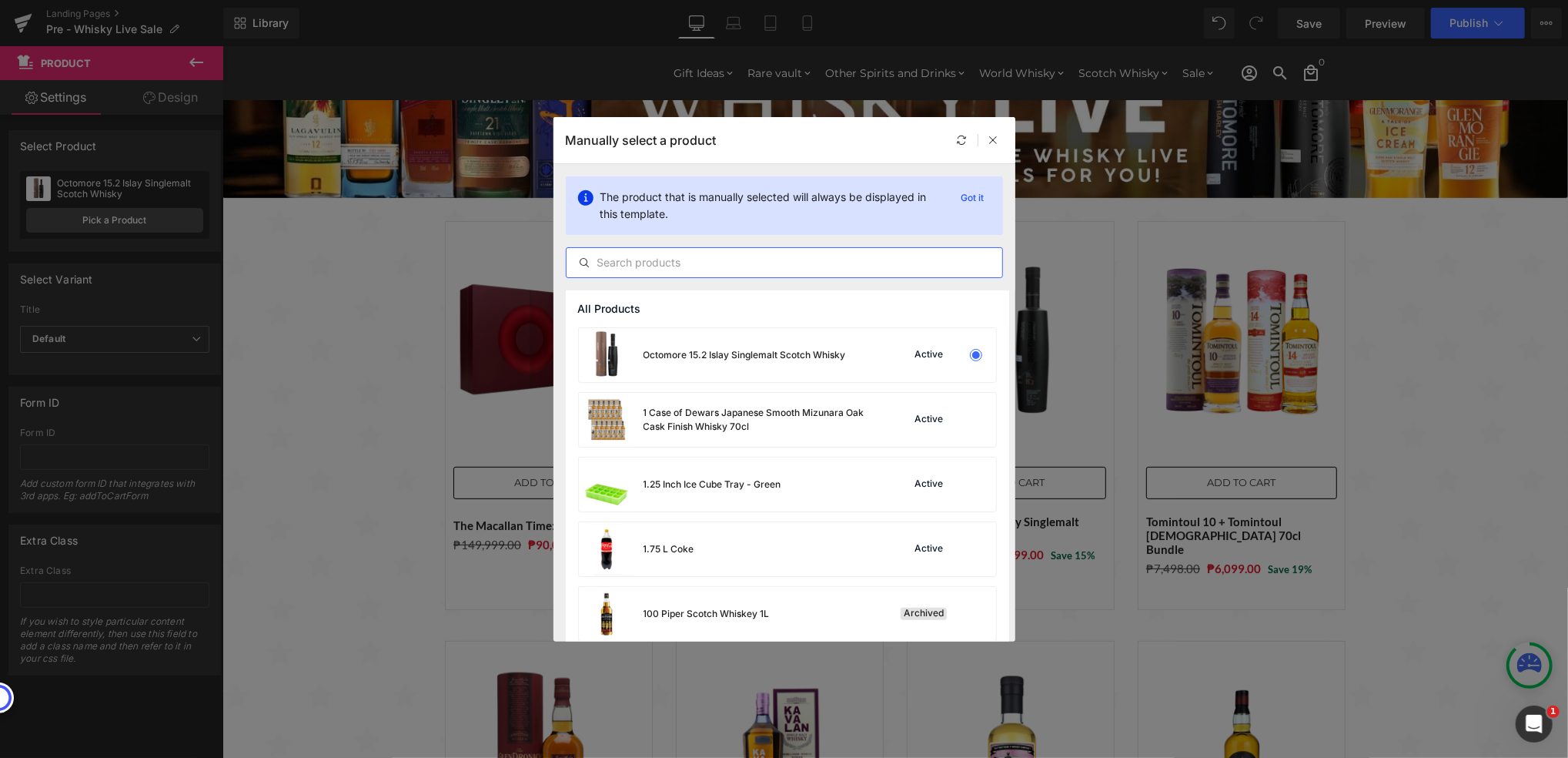
click at [801, 262] on input "text" at bounding box center [784, 262] width 435 height 18
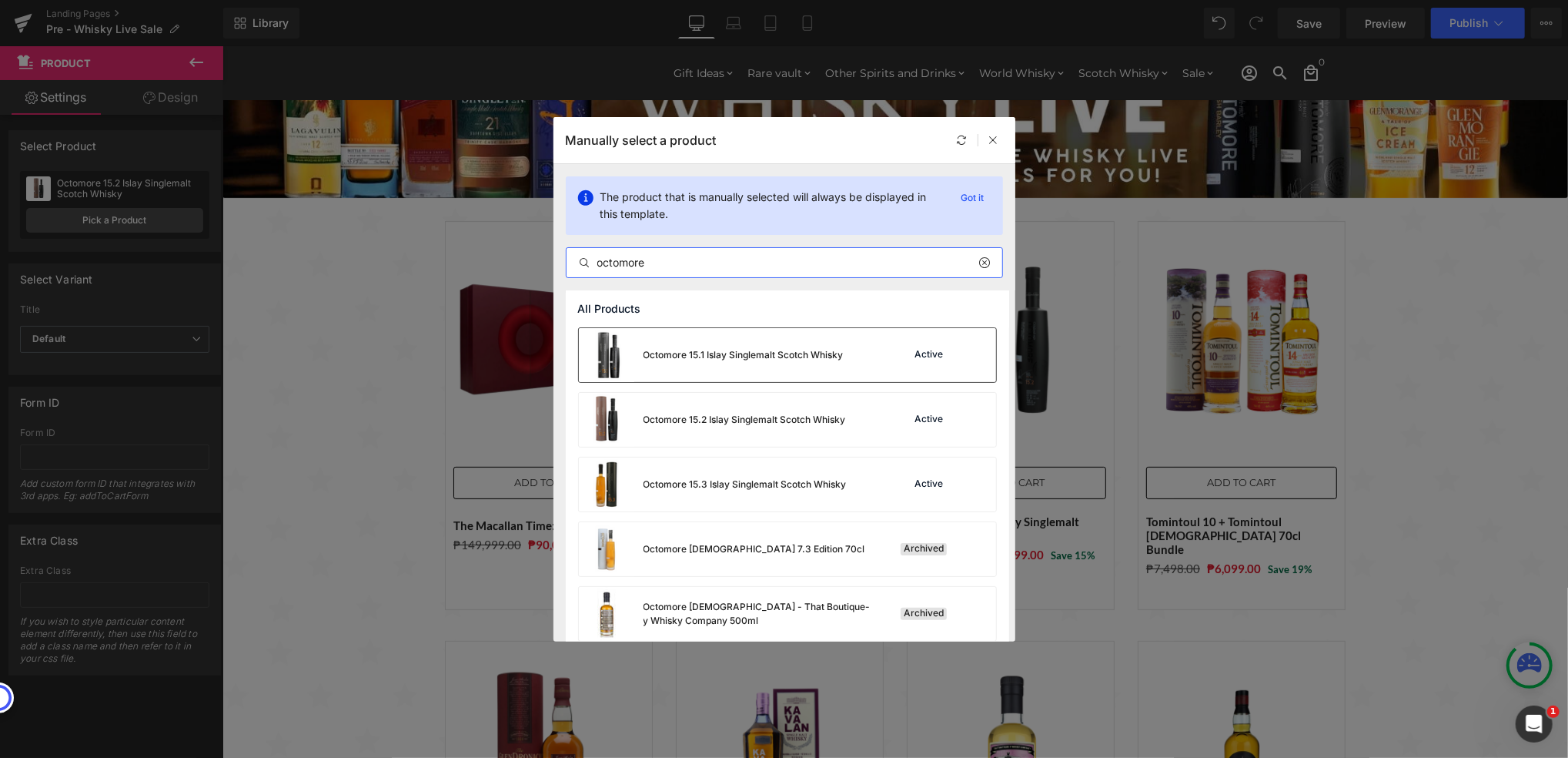
type input "octomore"
drag, startPoint x: 795, startPoint y: 362, endPoint x: 574, endPoint y: 315, distance: 225.9
click at [795, 362] on div "Octomore 15.1 Islay Singlemalt Scotch Whisky" at bounding box center [711, 355] width 265 height 54
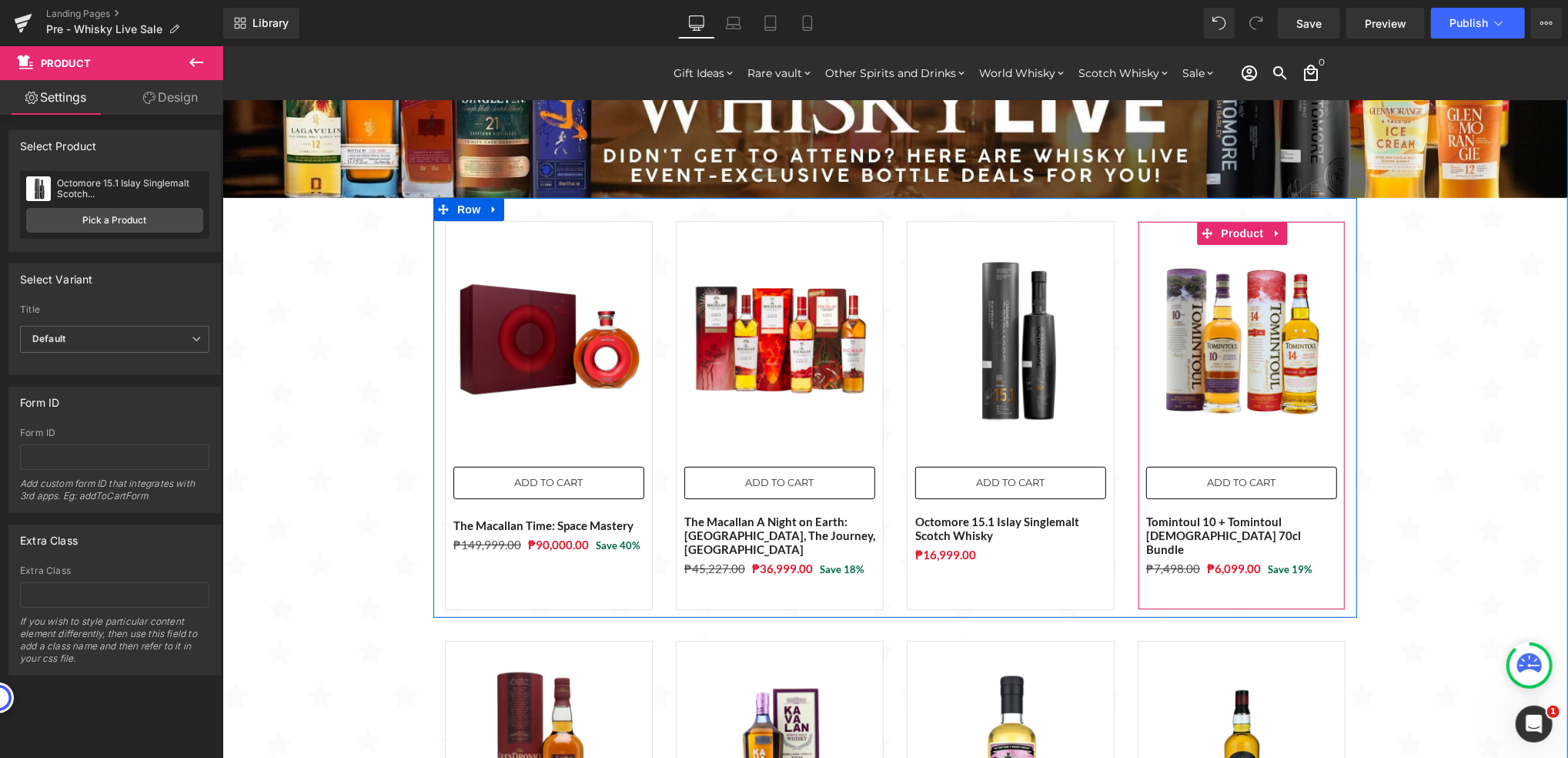
drag, startPoint x: 1218, startPoint y: 234, endPoint x: 1124, endPoint y: 234, distance: 94.0
click at [1218, 234] on span "Product" at bounding box center [1243, 232] width 50 height 23
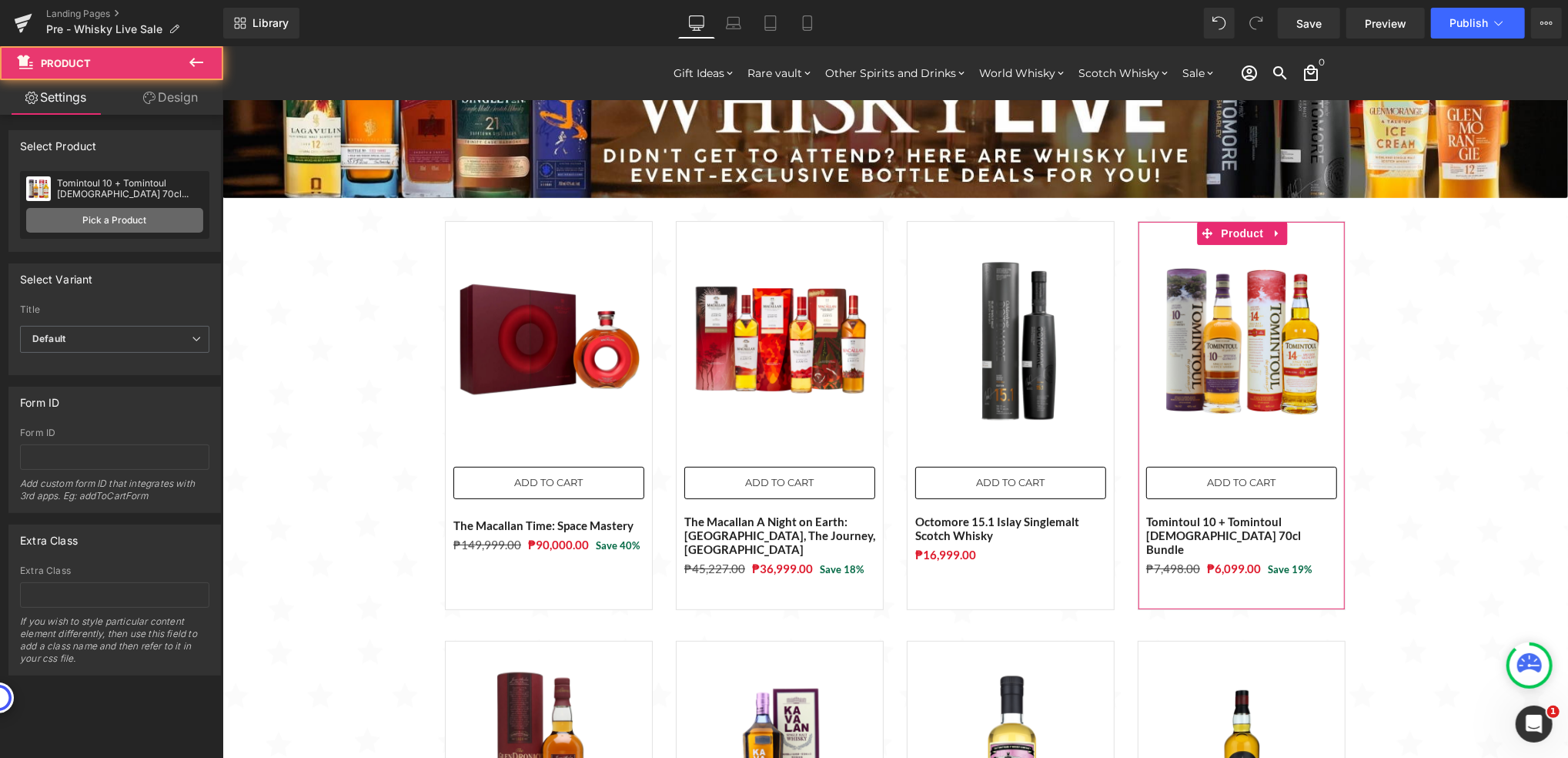
click at [125, 216] on link "Pick a Product" at bounding box center [115, 220] width 177 height 24
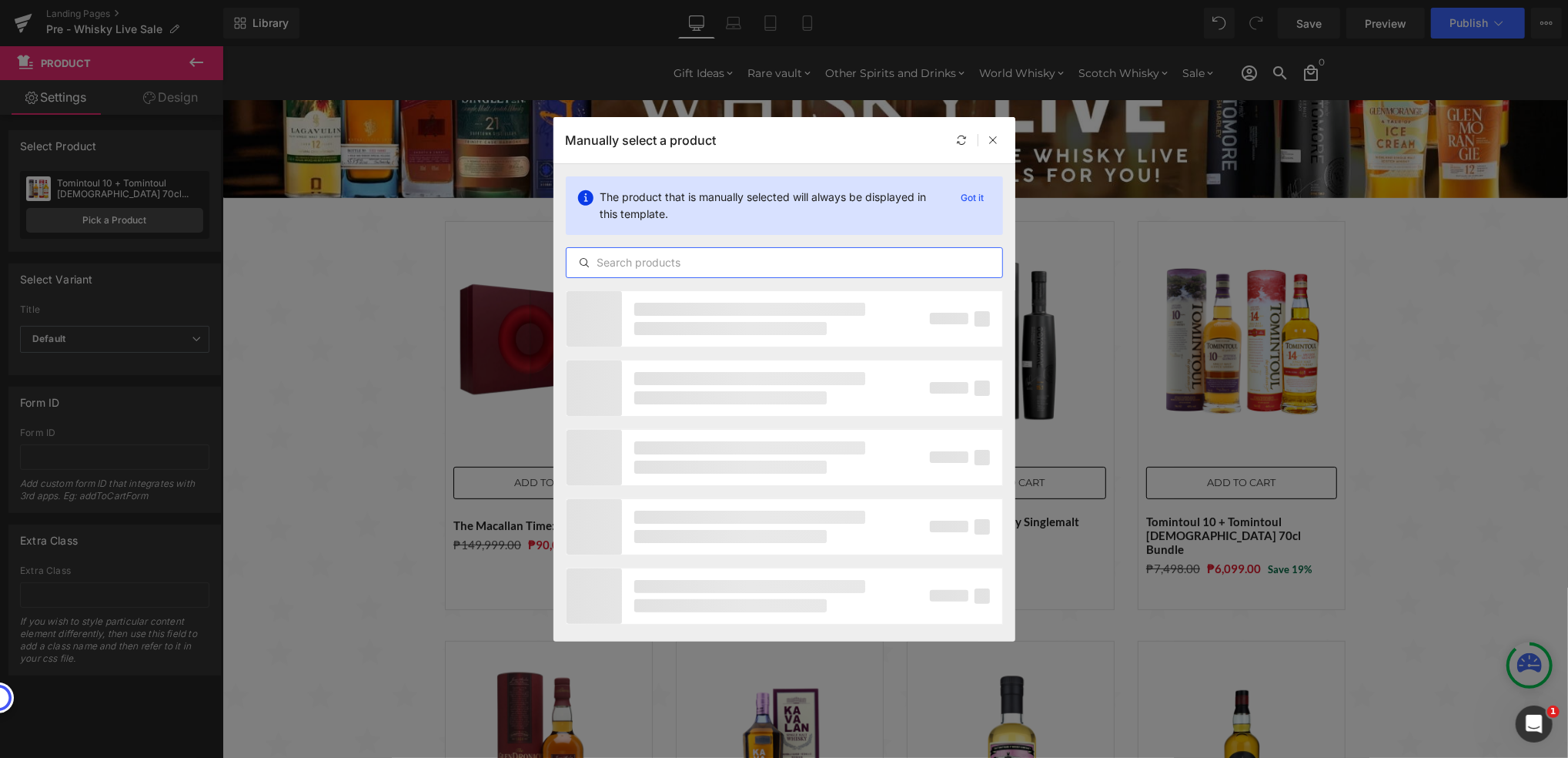
click at [649, 260] on input "text" at bounding box center [784, 262] width 435 height 18
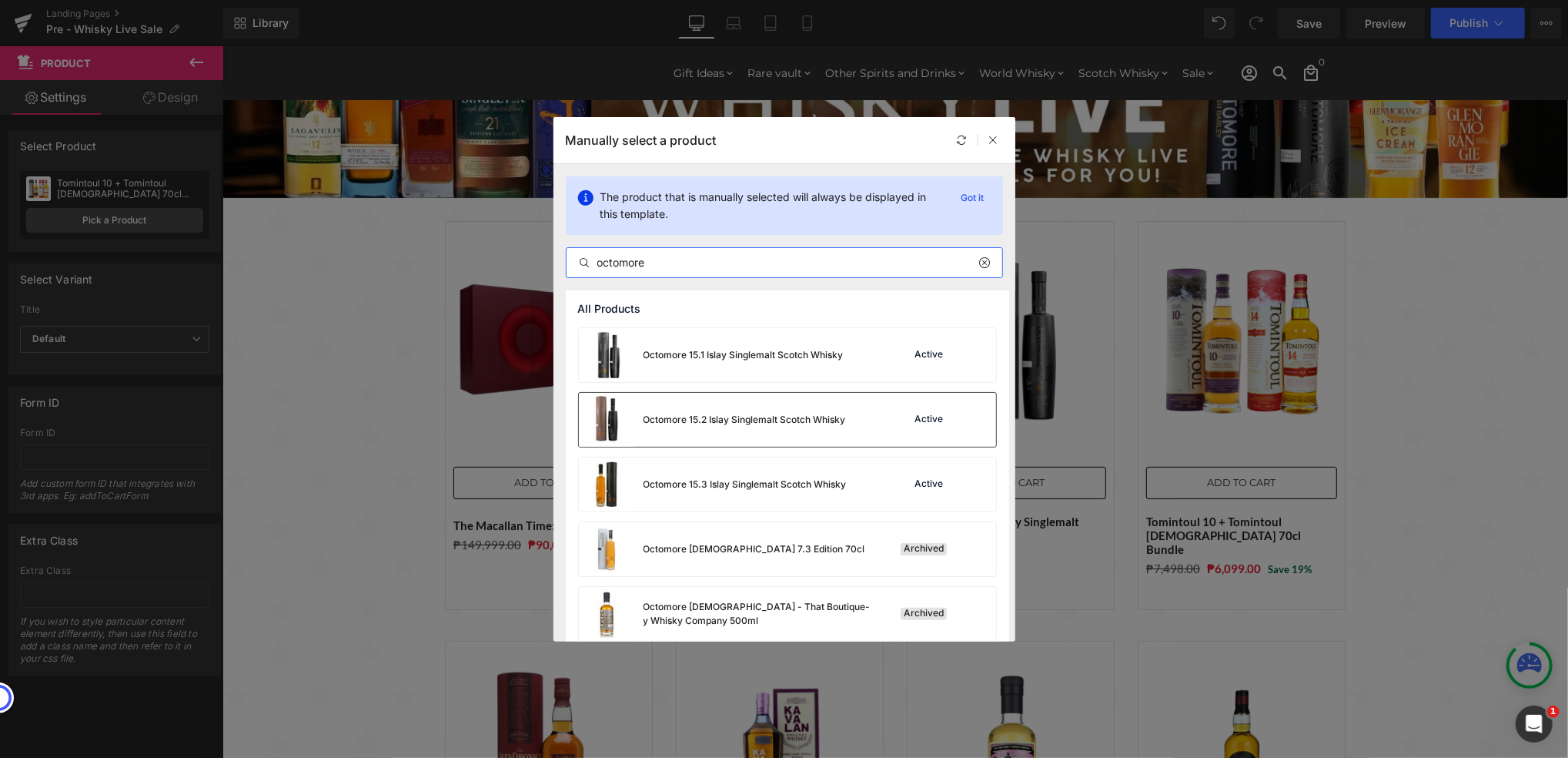
type input "octomore"
drag, startPoint x: 706, startPoint y: 431, endPoint x: 782, endPoint y: 353, distance: 108.9
click at [706, 431] on div "Octomore 15.2 Islay Singlemalt Scotch Whisky" at bounding box center [712, 420] width 267 height 54
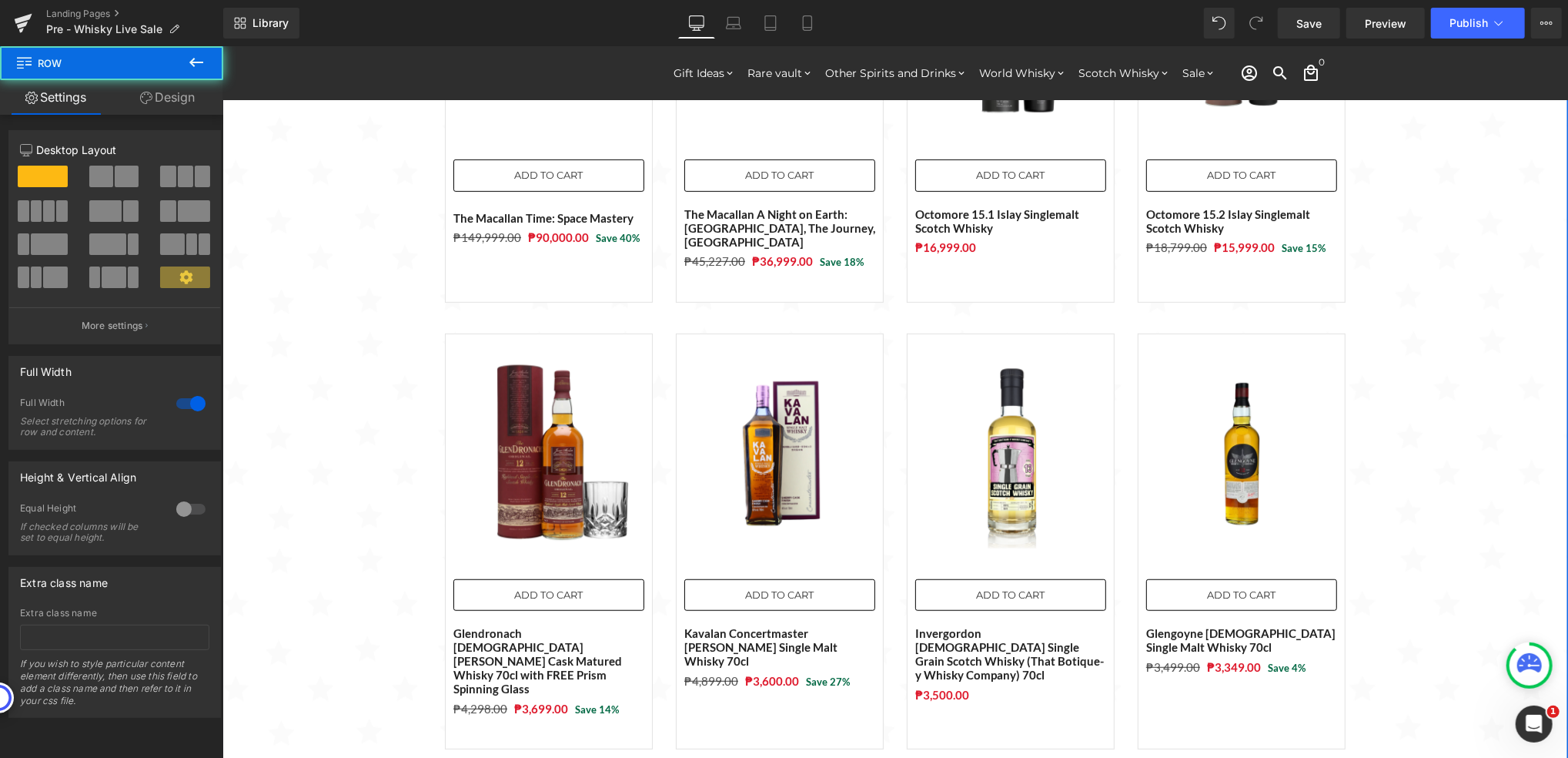
scroll to position [513, 0]
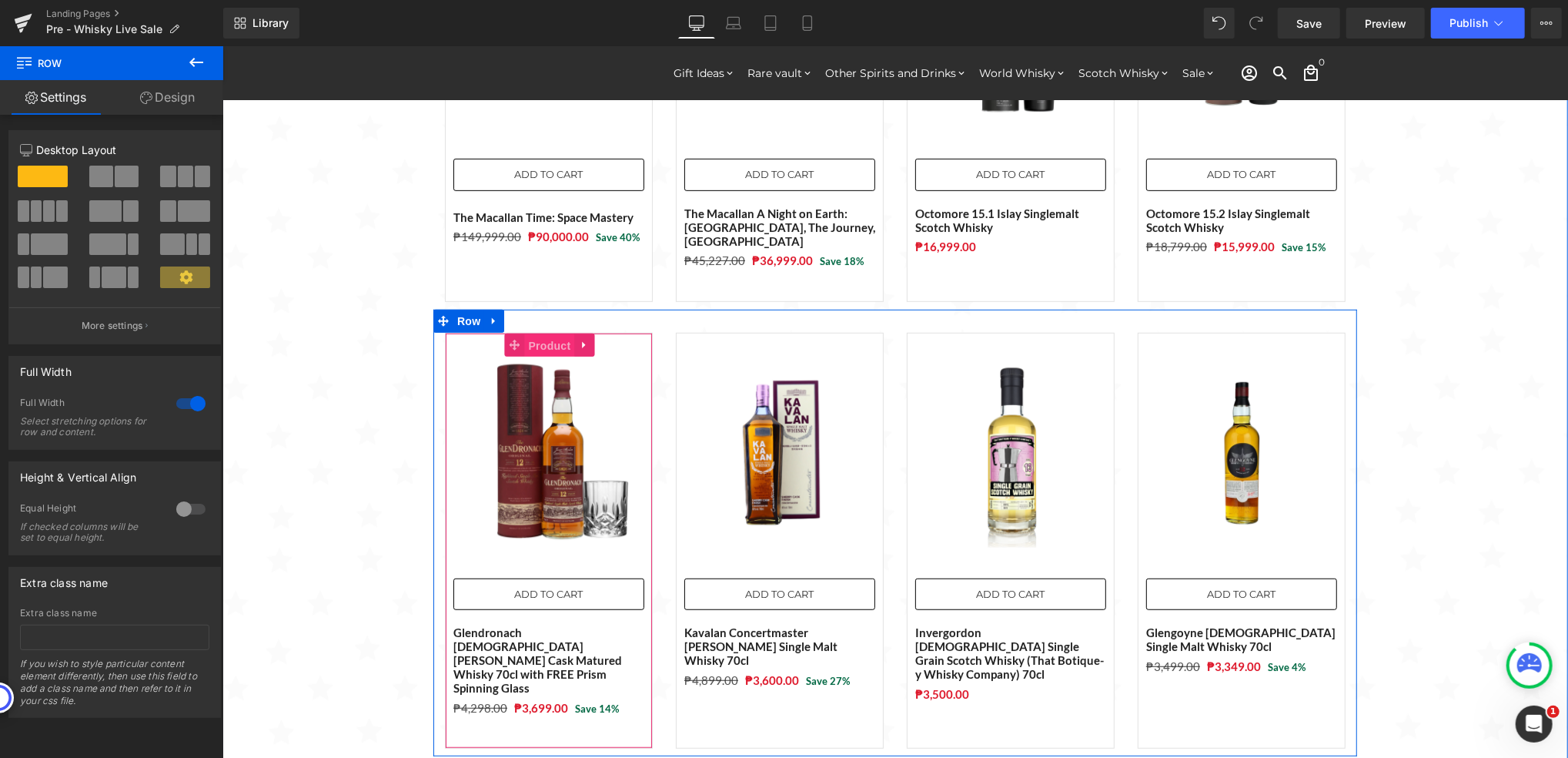
click at [536, 334] on span "Product" at bounding box center [549, 345] width 50 height 23
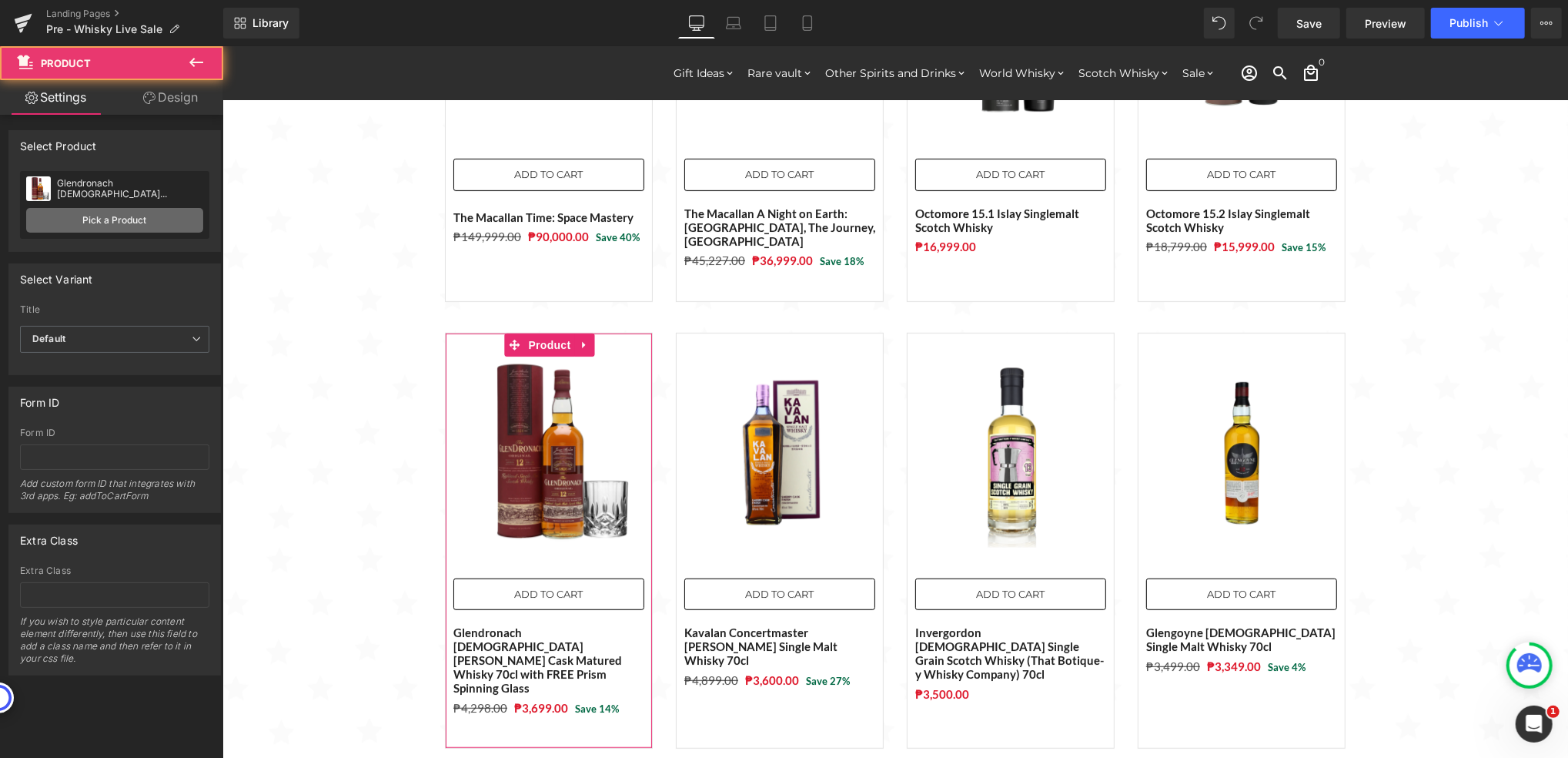
click at [89, 212] on link "Pick a Product" at bounding box center [115, 220] width 177 height 24
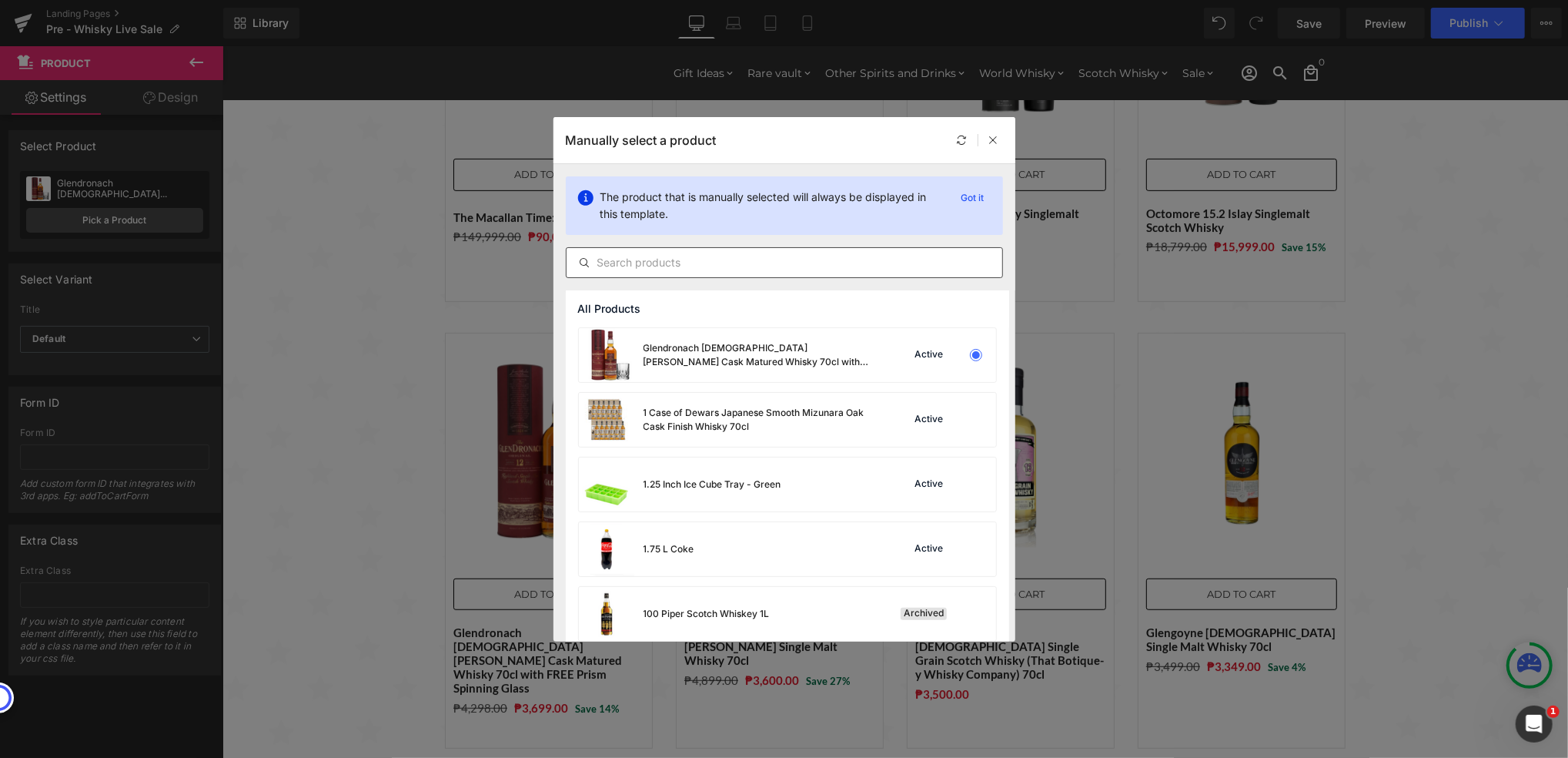
click at [693, 260] on input "text" at bounding box center [784, 262] width 435 height 18
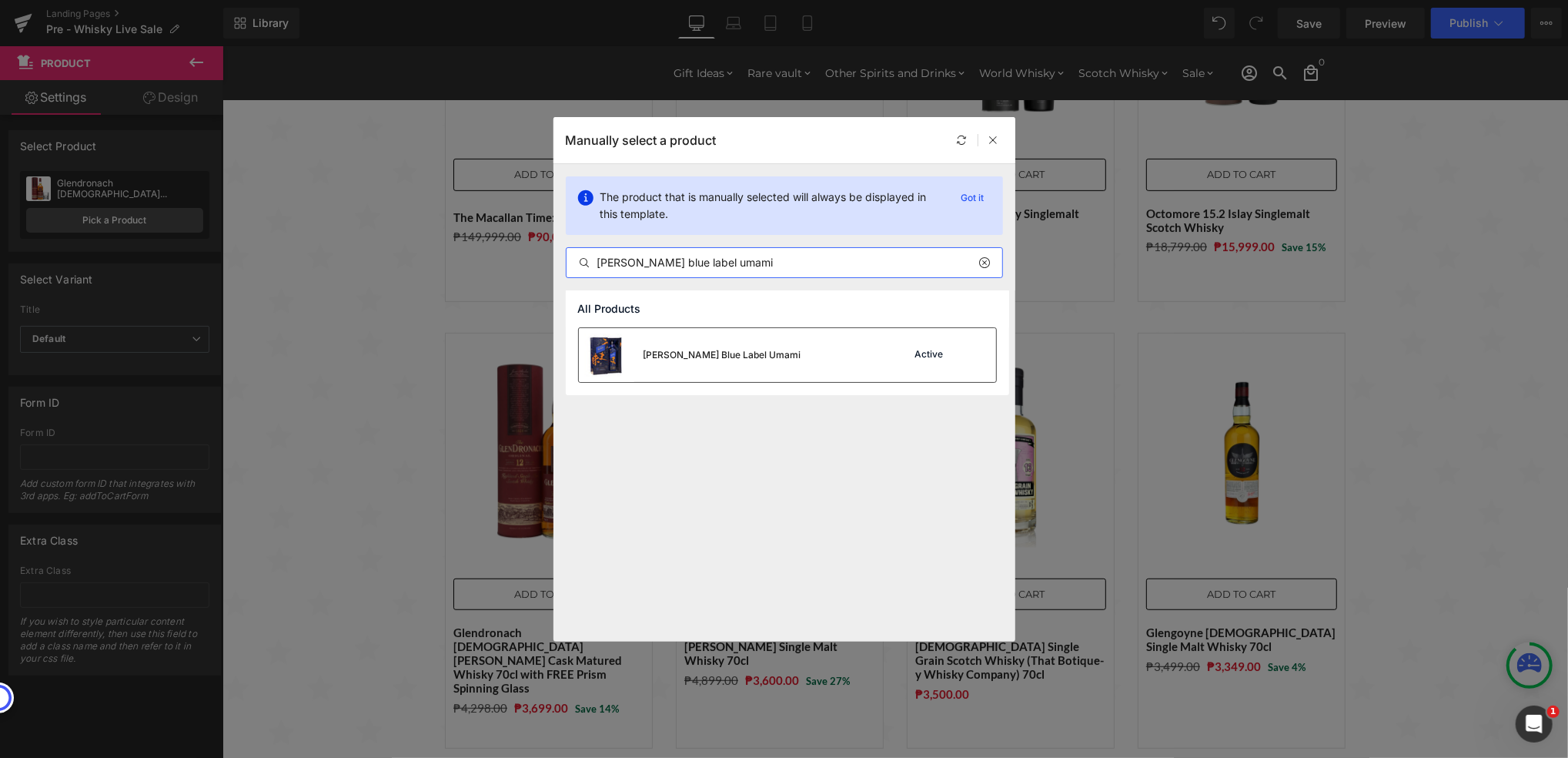
type input "[PERSON_NAME] blue label umami"
click at [734, 353] on div "[PERSON_NAME] Blue Label Umami" at bounding box center [723, 355] width 158 height 14
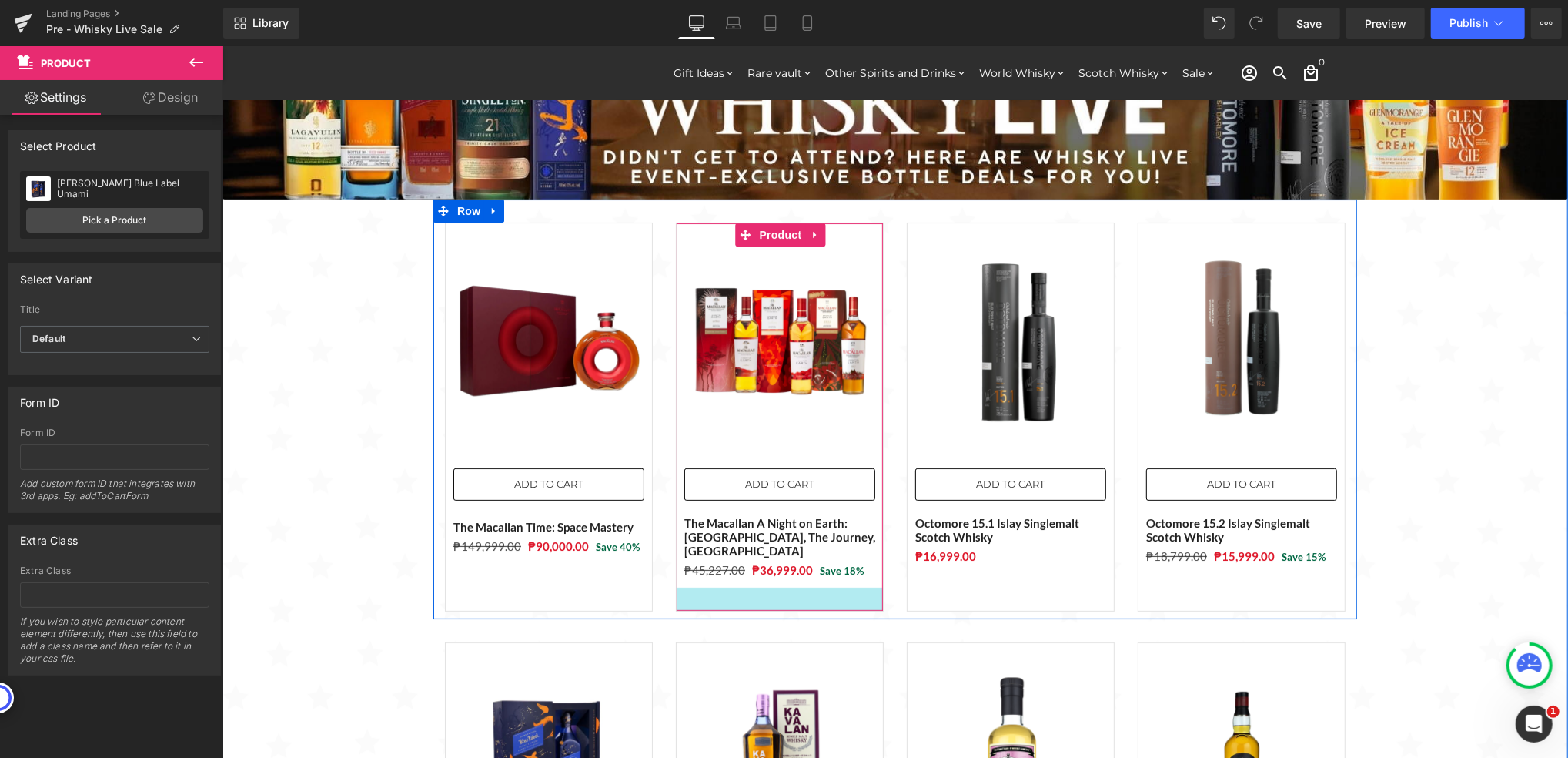
scroll to position [103, 0]
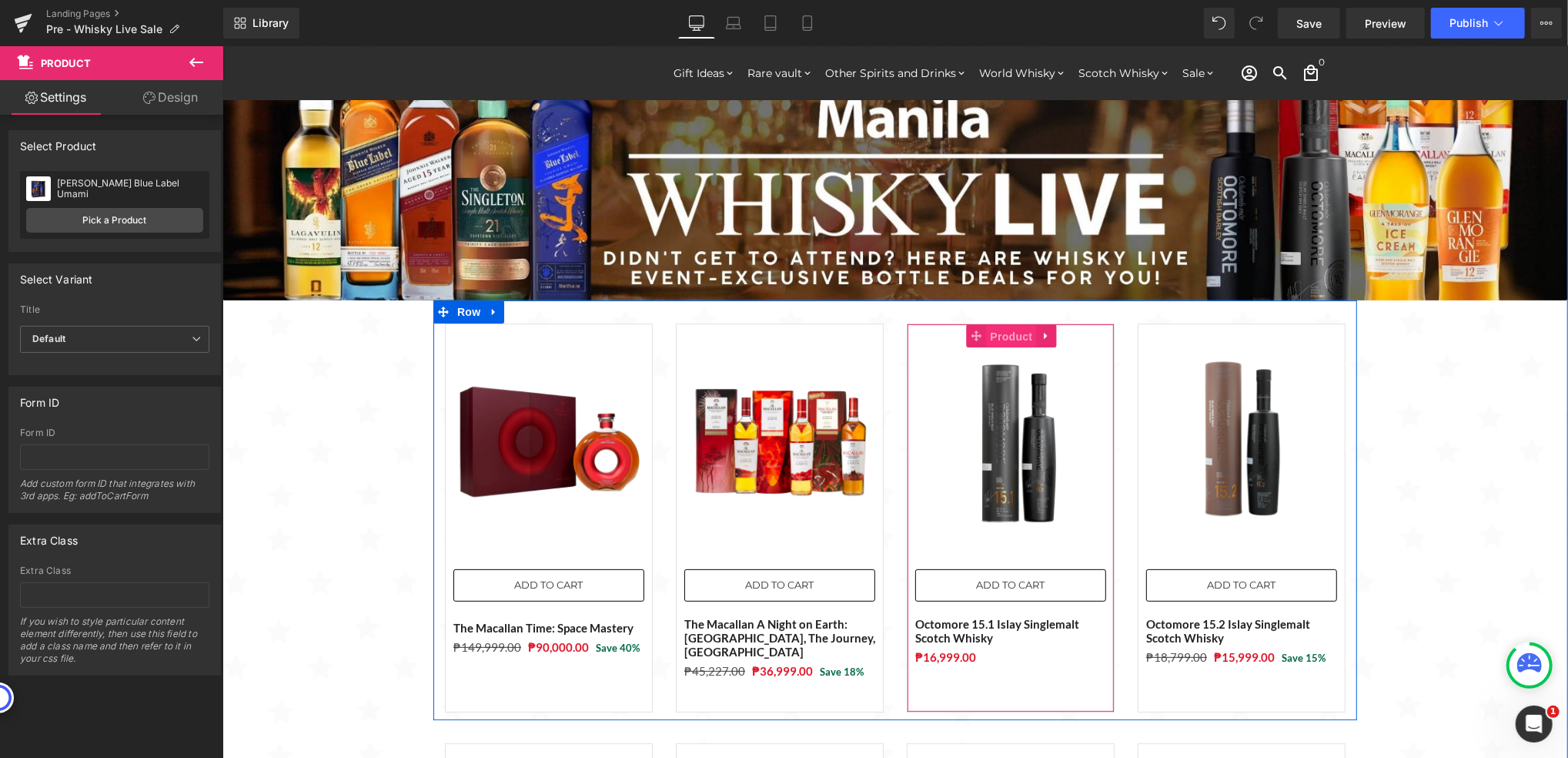
click at [1009, 341] on span "Product" at bounding box center [1012, 336] width 50 height 23
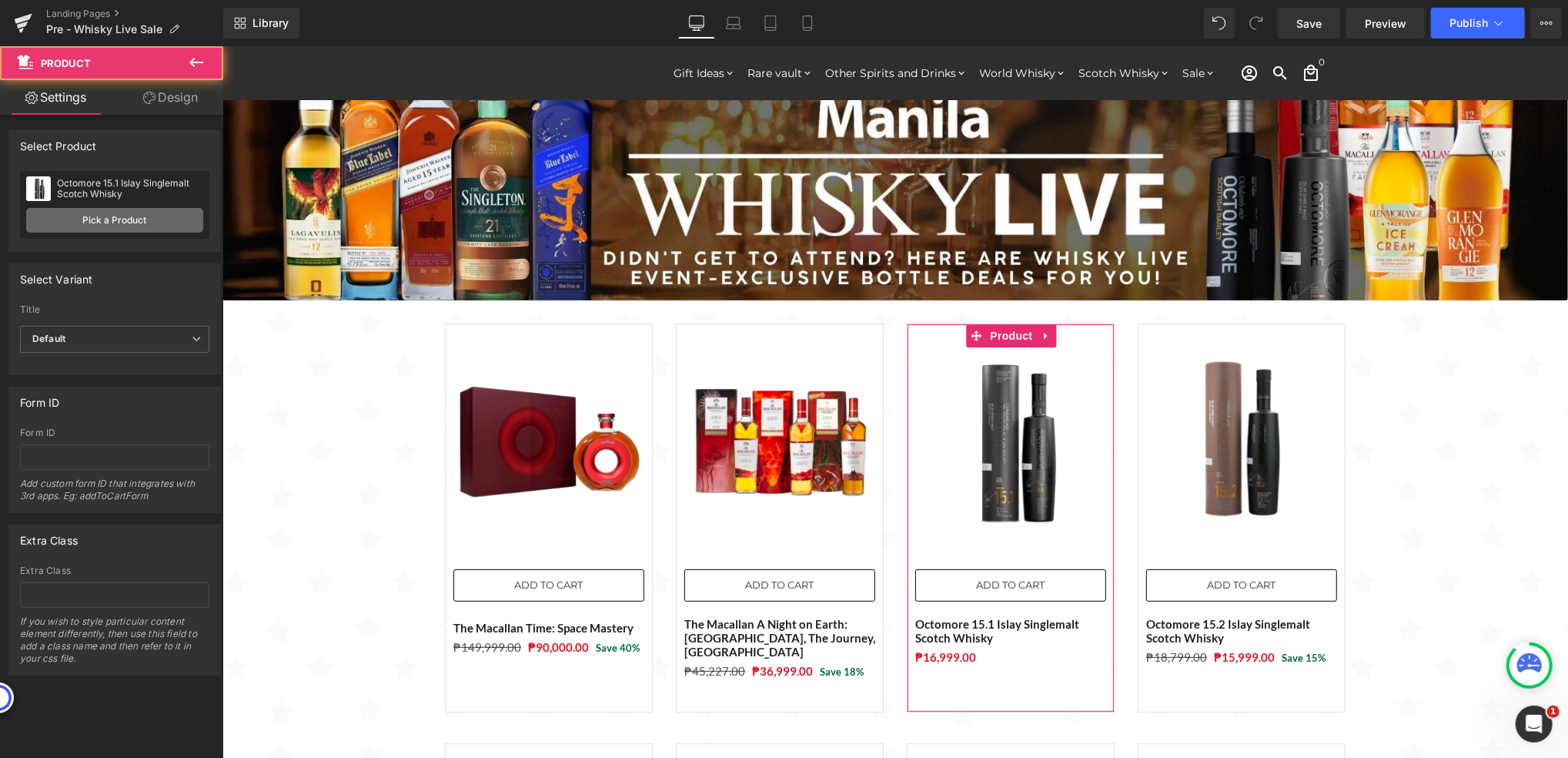
click at [128, 220] on link "Pick a Product" at bounding box center [115, 220] width 177 height 24
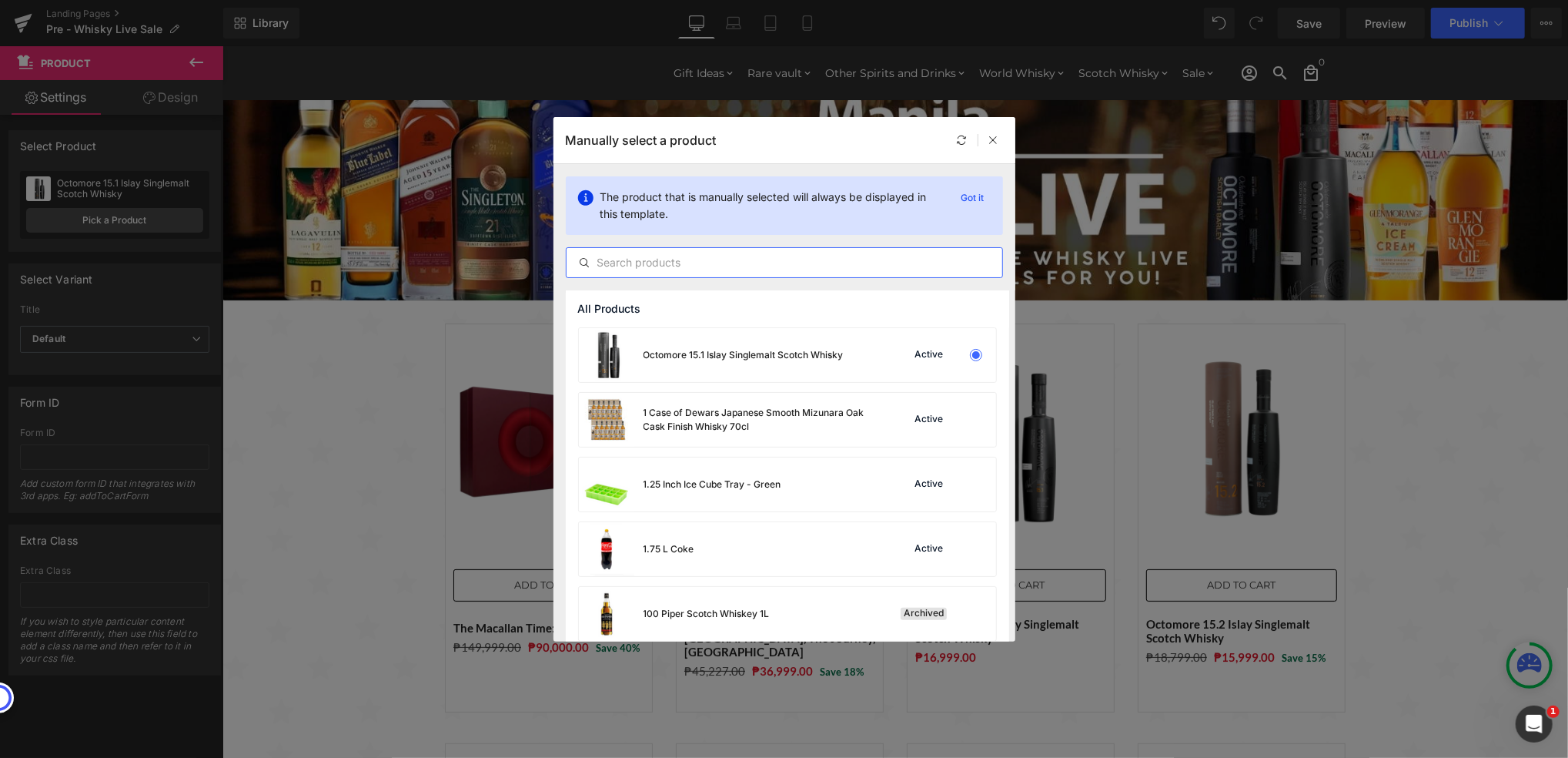
click at [698, 255] on input "text" at bounding box center [784, 262] width 435 height 18
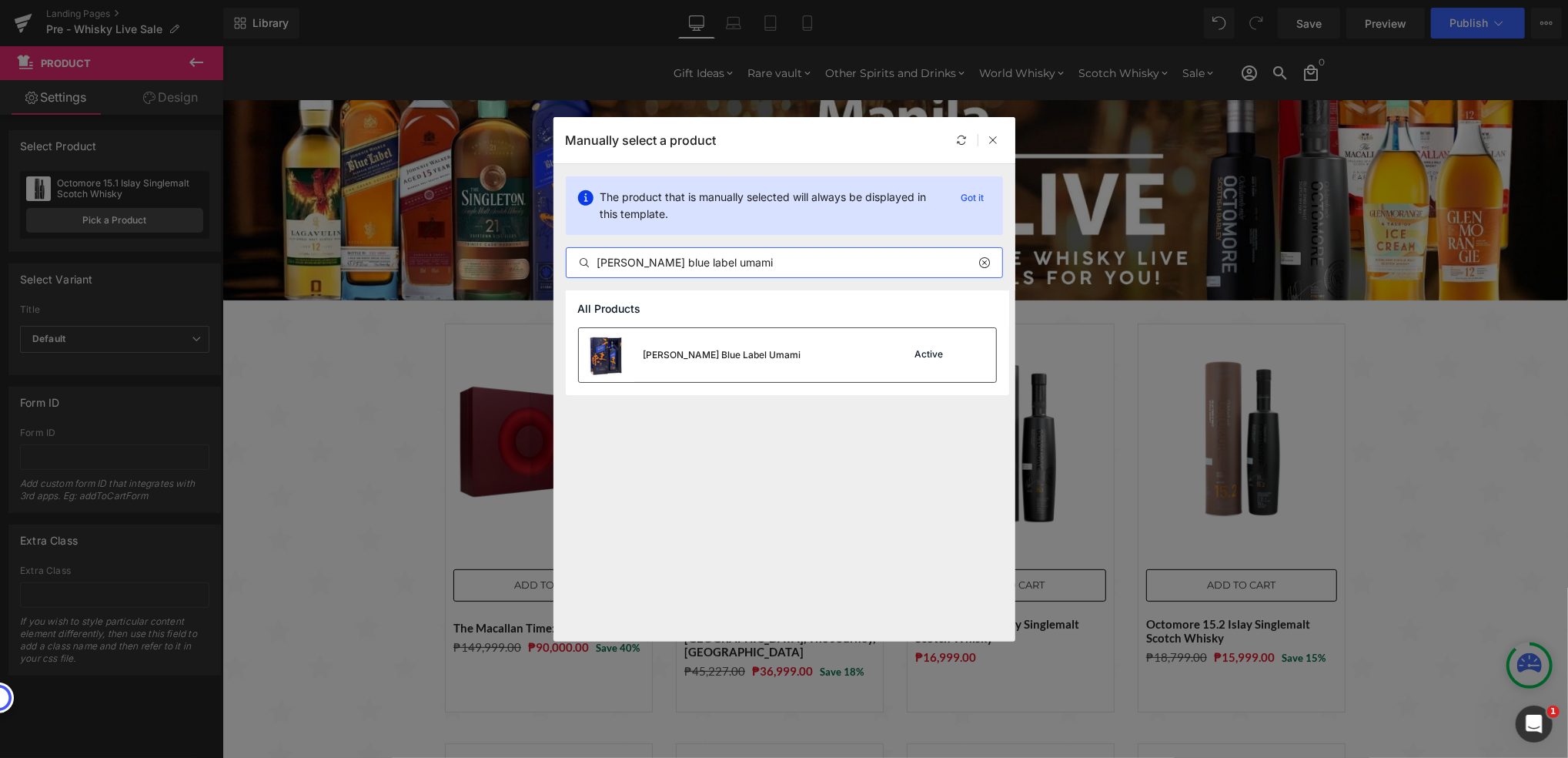
type input "[PERSON_NAME] blue label umami"
click at [737, 356] on div "[PERSON_NAME] Blue Label Umami" at bounding box center [723, 355] width 158 height 14
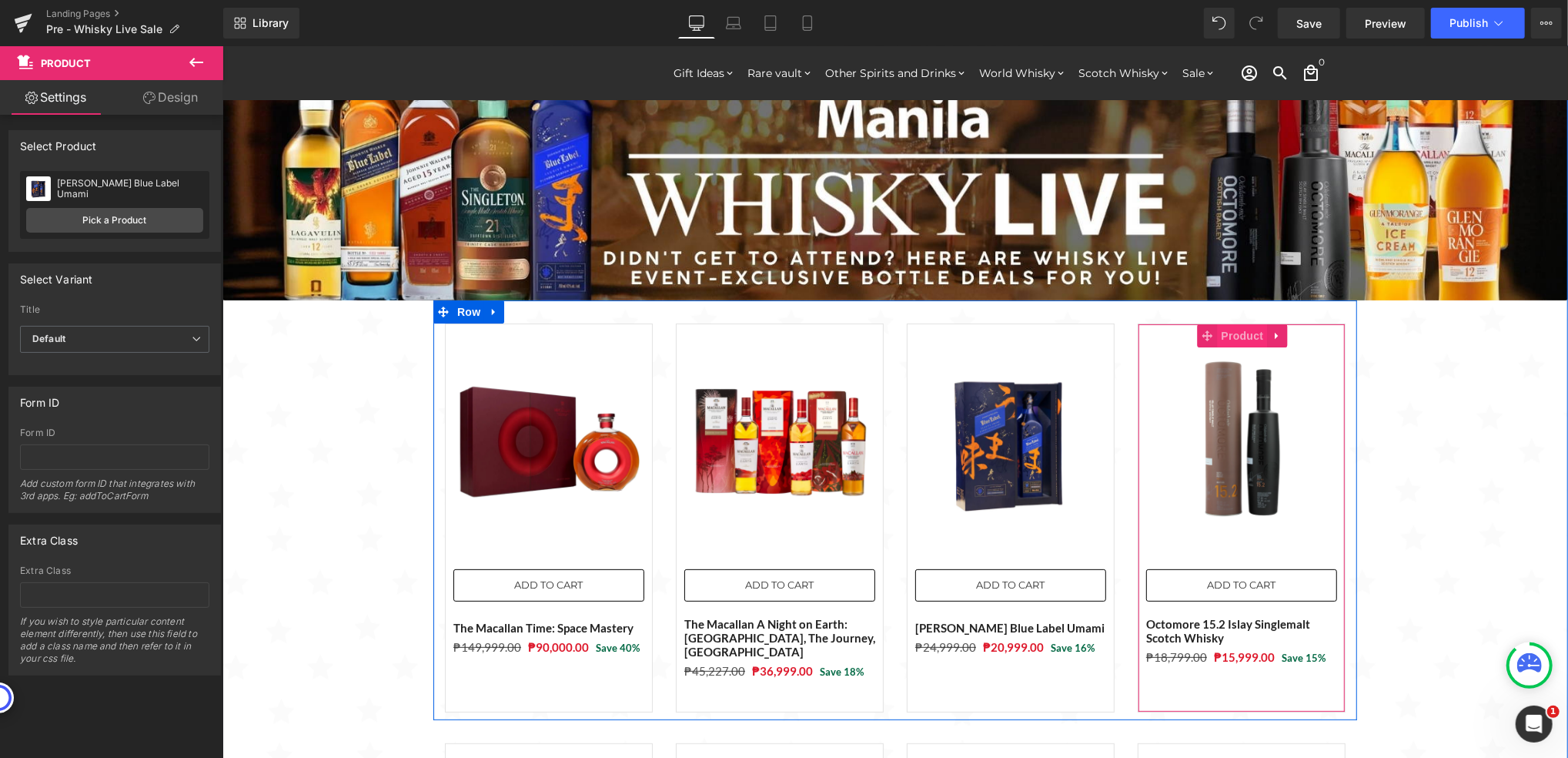
click at [1229, 336] on span "Product" at bounding box center [1243, 335] width 50 height 23
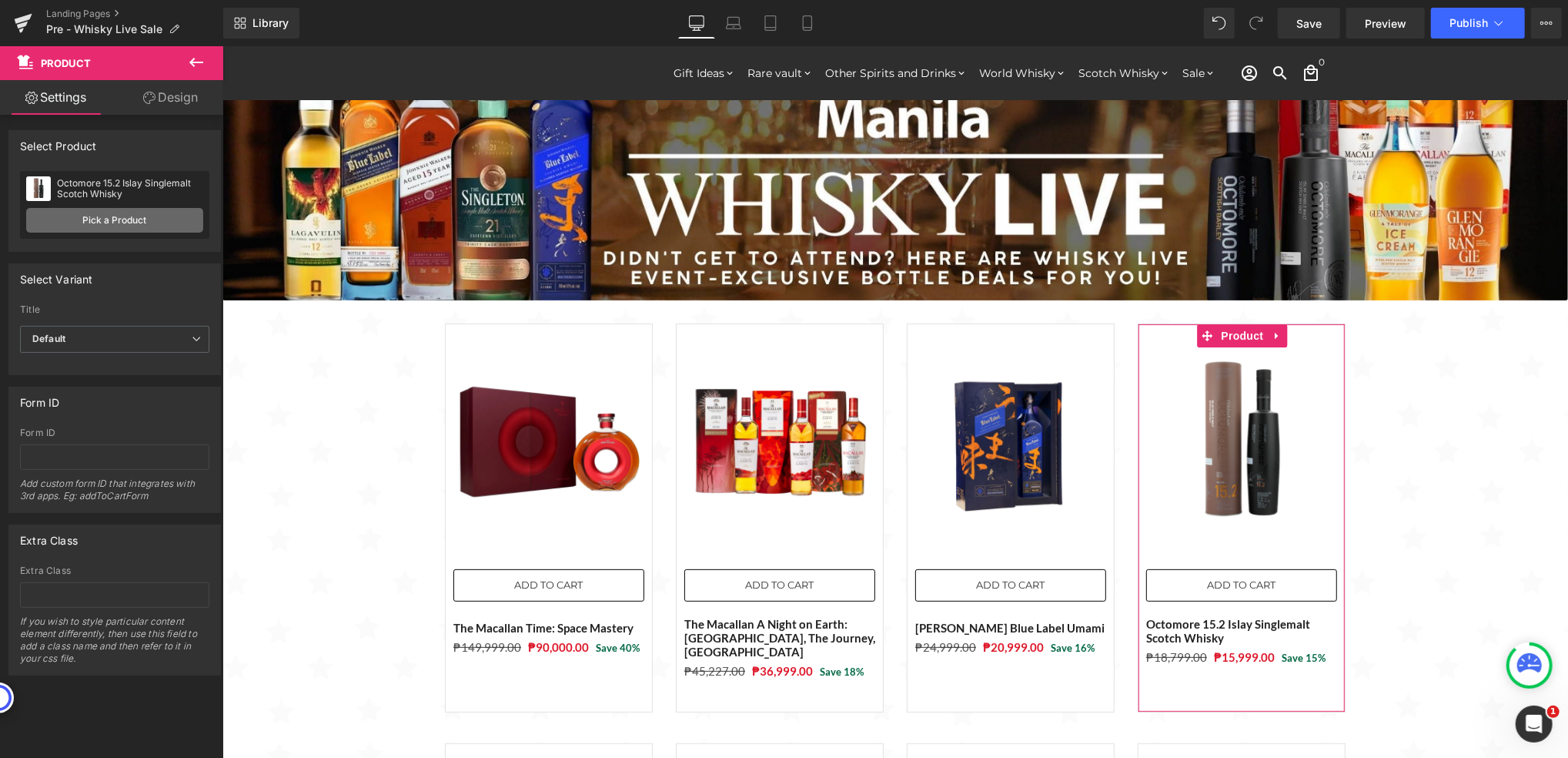
click at [82, 222] on link "Pick a Product" at bounding box center [115, 220] width 177 height 24
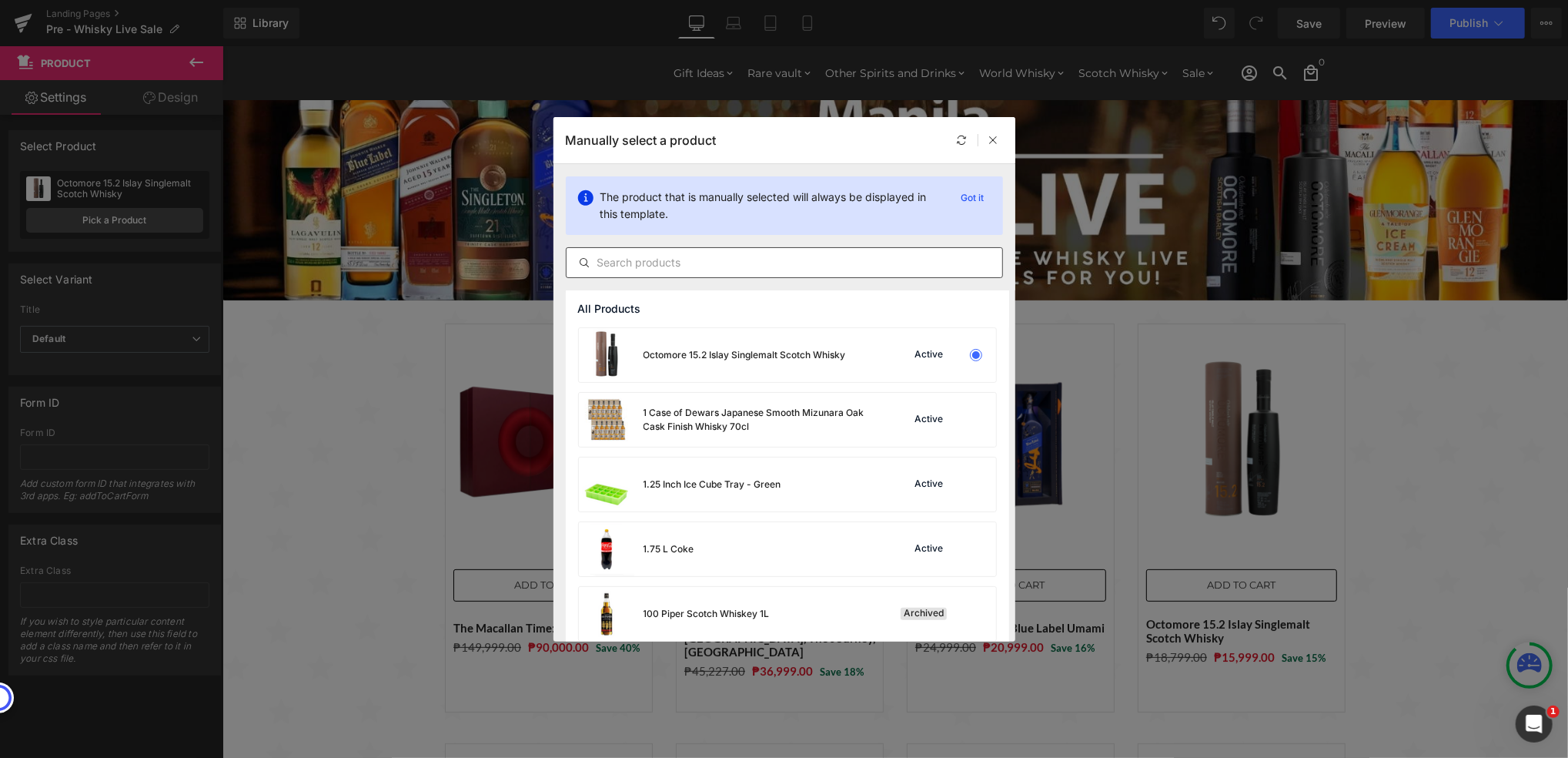
click at [635, 251] on div at bounding box center [784, 262] width 437 height 30
click at [678, 266] on input "text" at bounding box center [784, 262] width 435 height 18
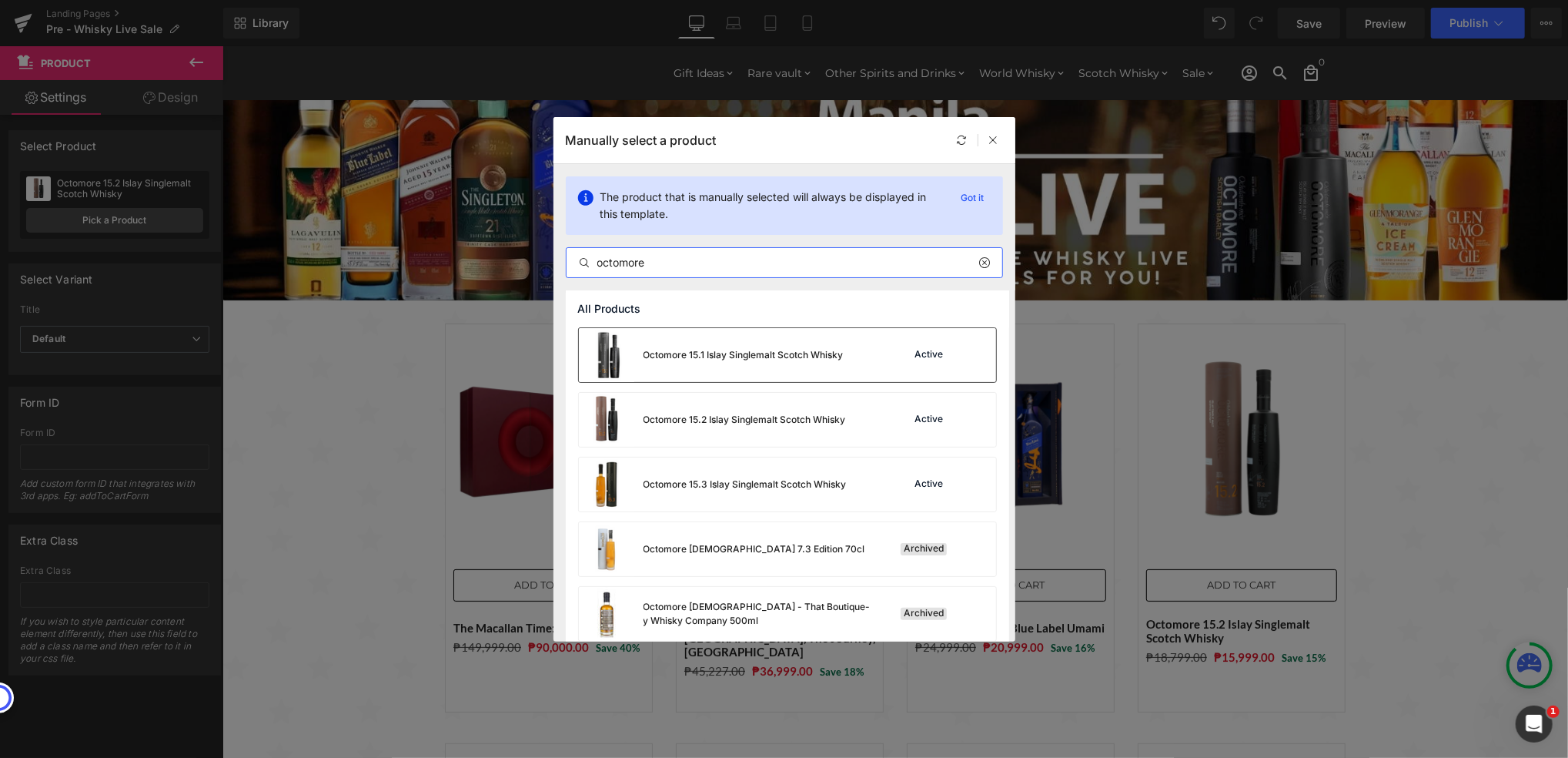
type input "octomore"
click at [718, 359] on div "Octomore 15.1 Islay Singlemalt Scotch Whisky" at bounding box center [744, 355] width 200 height 14
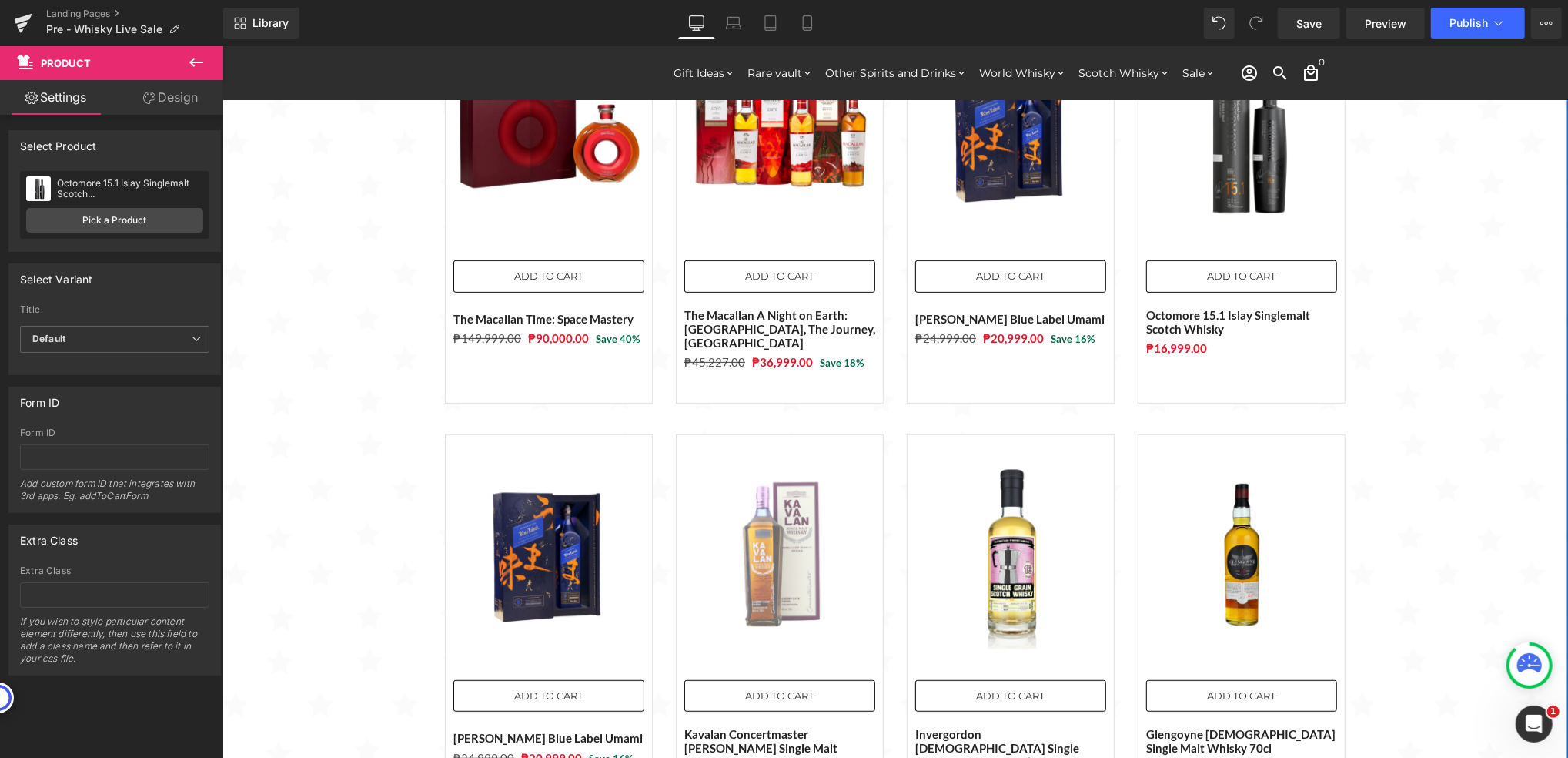
scroll to position [513, 0]
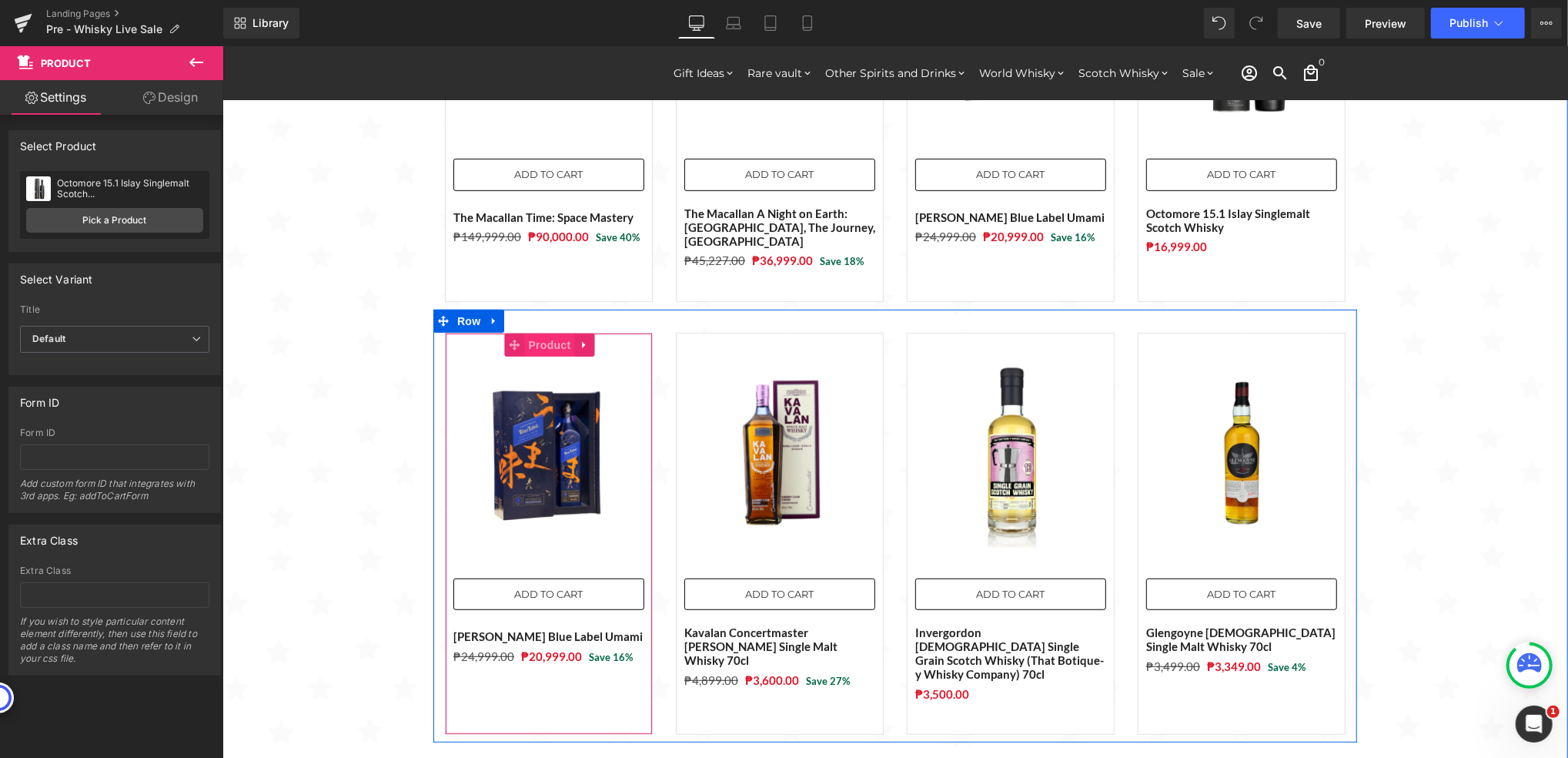
click at [542, 333] on span "Product" at bounding box center [549, 344] width 50 height 23
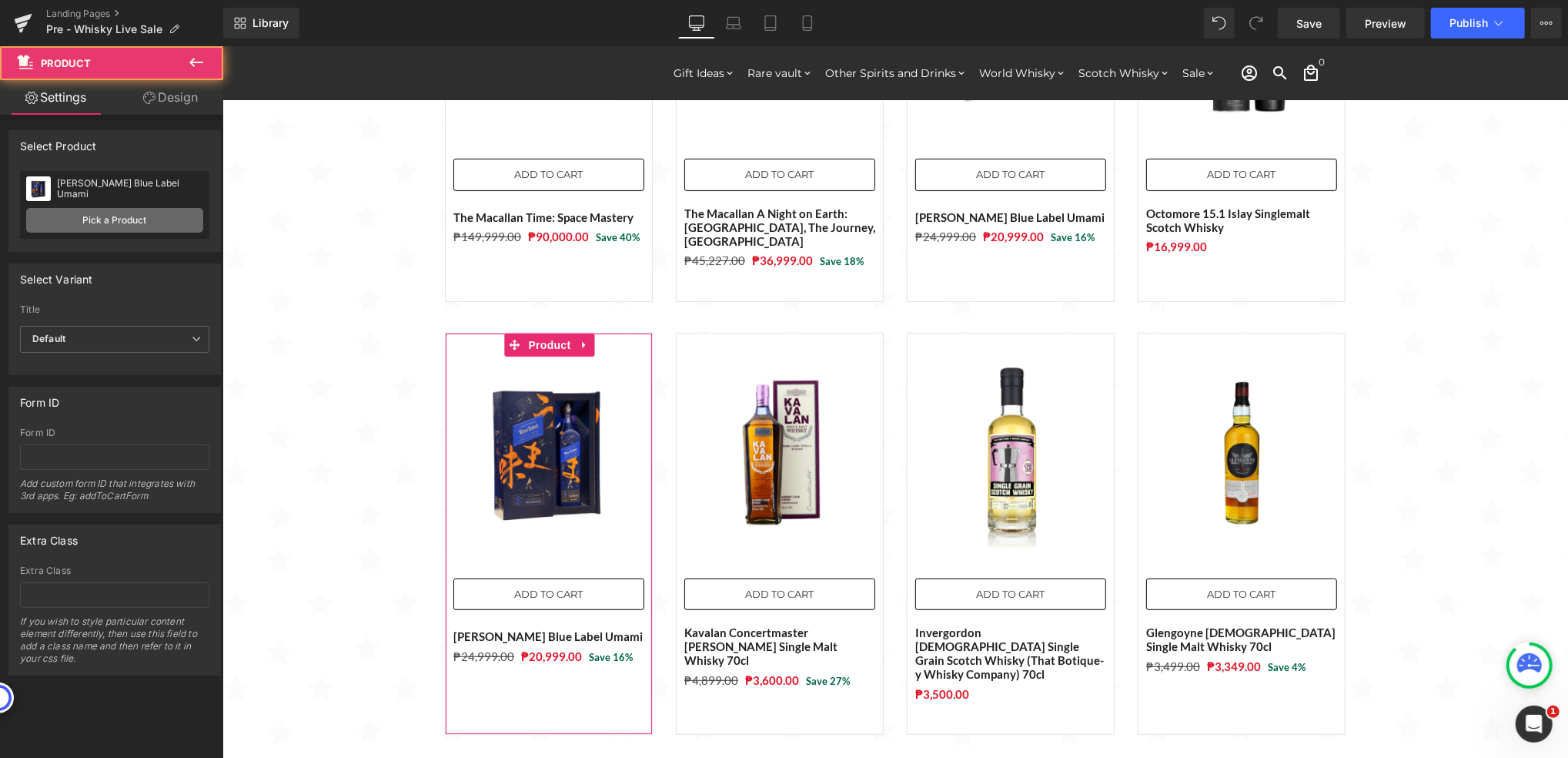
click at [110, 217] on link "Pick a Product" at bounding box center [115, 220] width 177 height 24
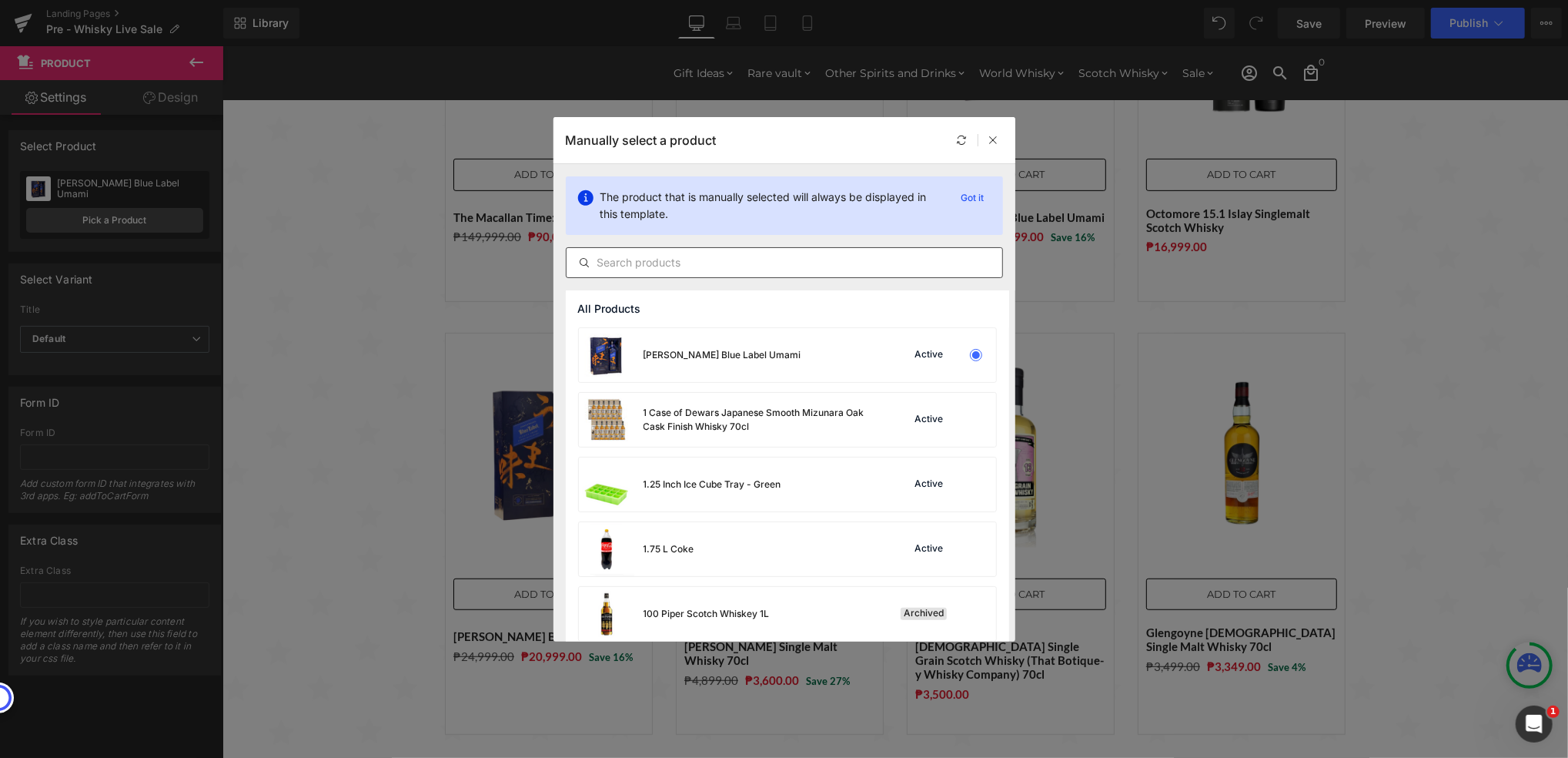
click at [734, 263] on input "text" at bounding box center [784, 262] width 435 height 18
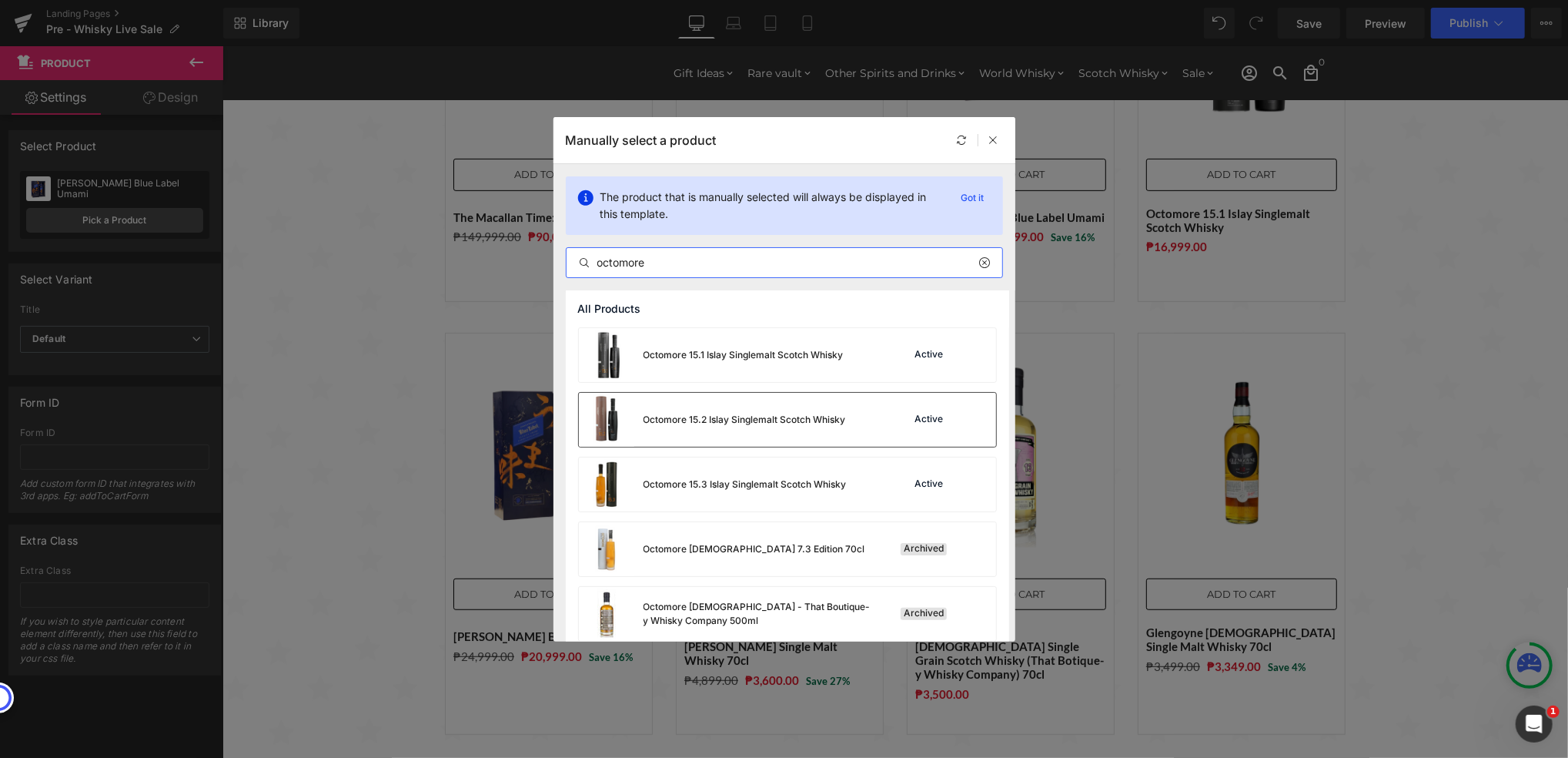
type input "octomore"
click at [747, 418] on div "Octomore 15.2 Islay Singlemalt Scotch Whisky" at bounding box center [745, 420] width 203 height 14
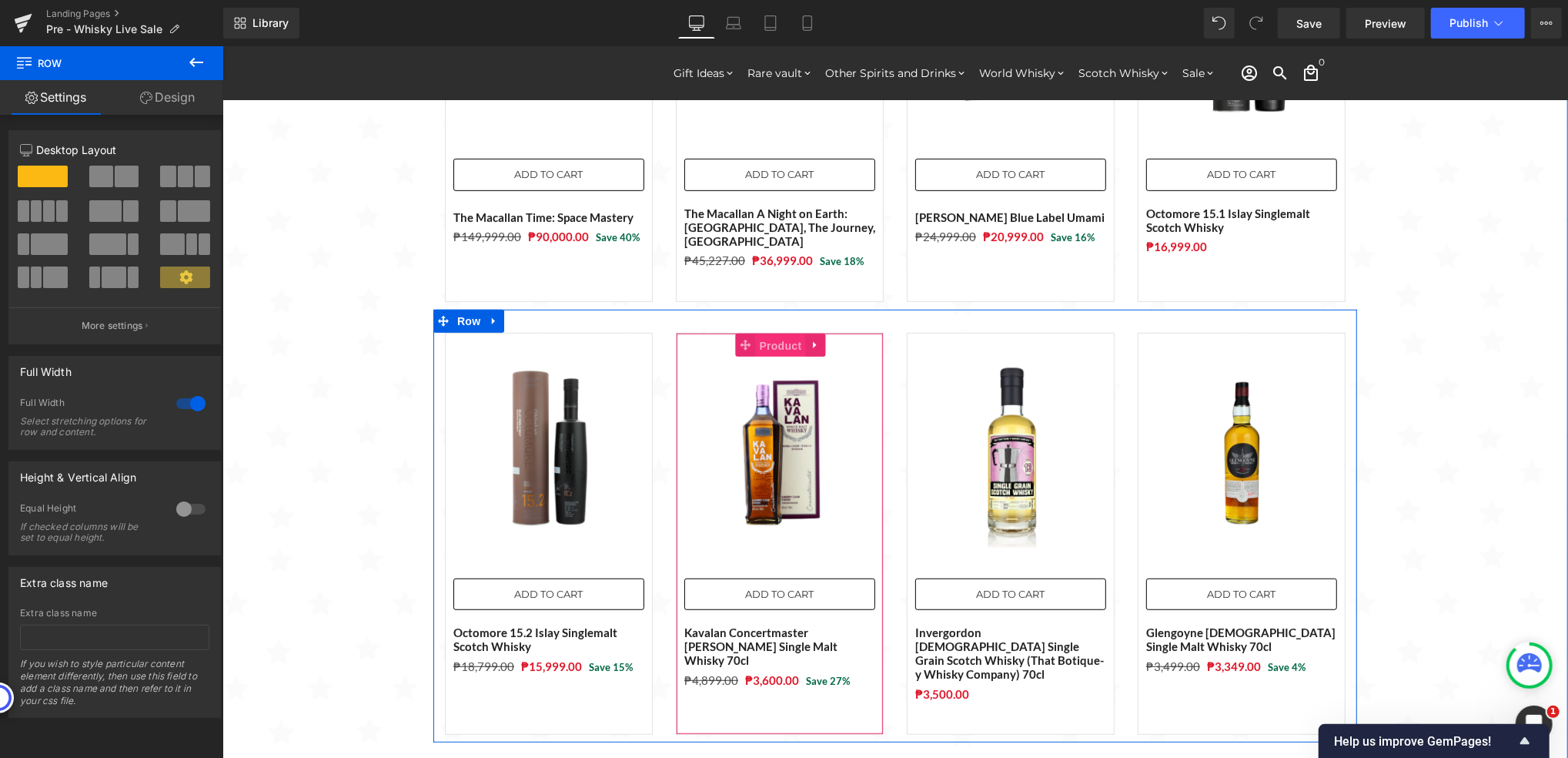
click at [762, 334] on span "Product" at bounding box center [781, 345] width 50 height 23
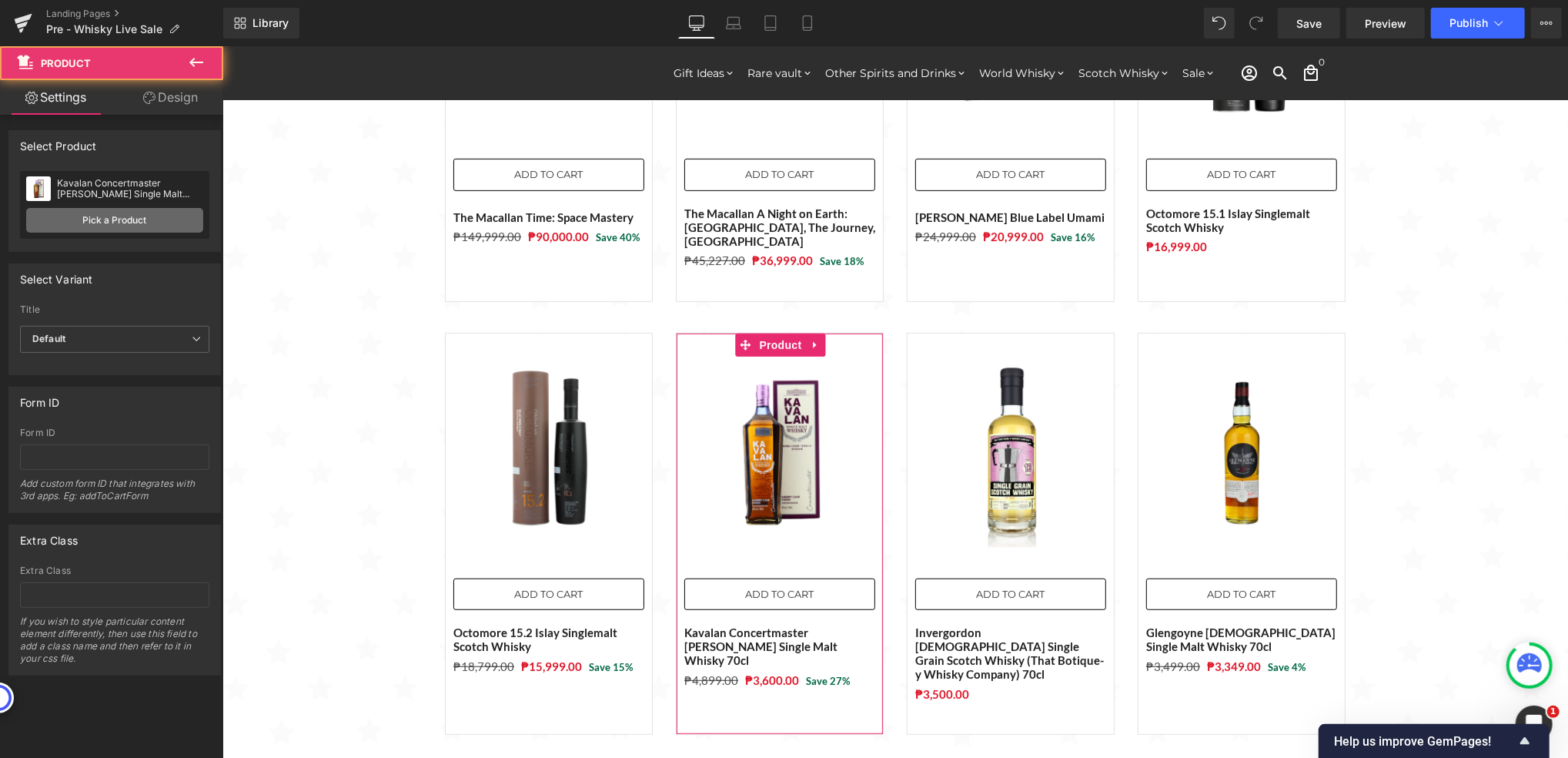
click at [130, 218] on link "Pick a Product" at bounding box center [115, 220] width 177 height 24
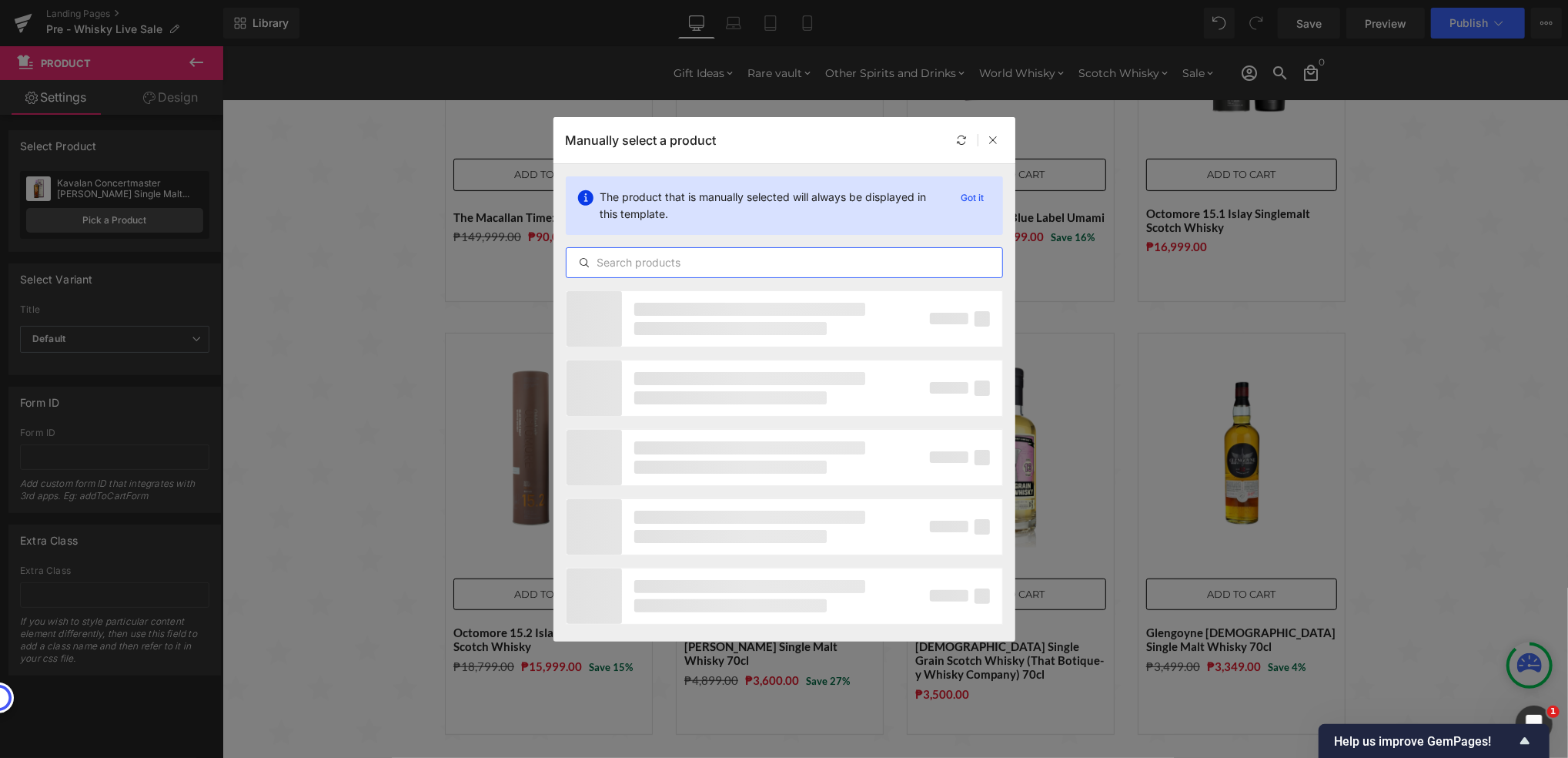
click at [647, 254] on input "text" at bounding box center [784, 262] width 435 height 18
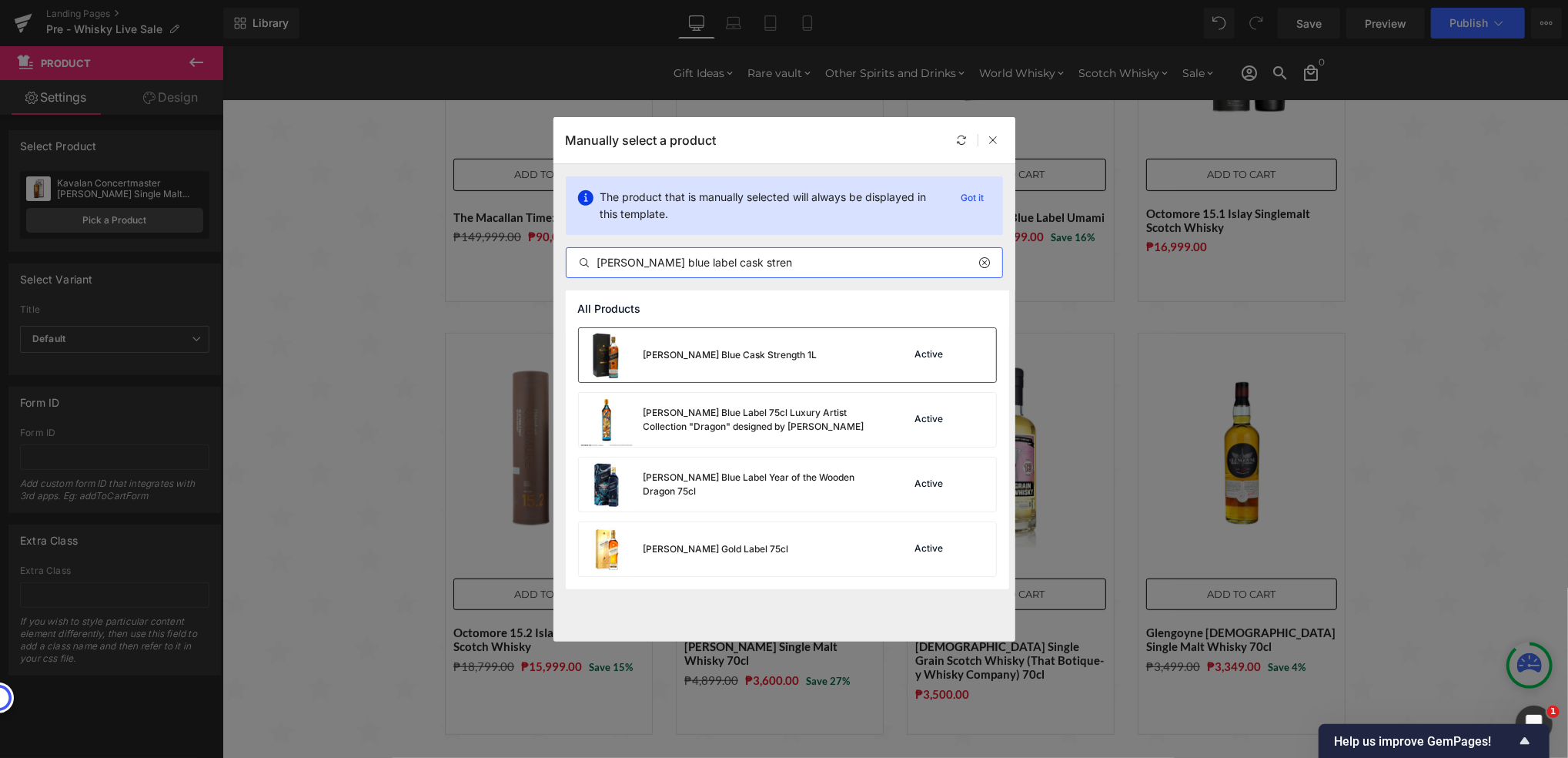
type input "[PERSON_NAME] blue label cask stren"
click at [749, 361] on div "[PERSON_NAME] Blue Cask Strength 1L" at bounding box center [698, 355] width 239 height 54
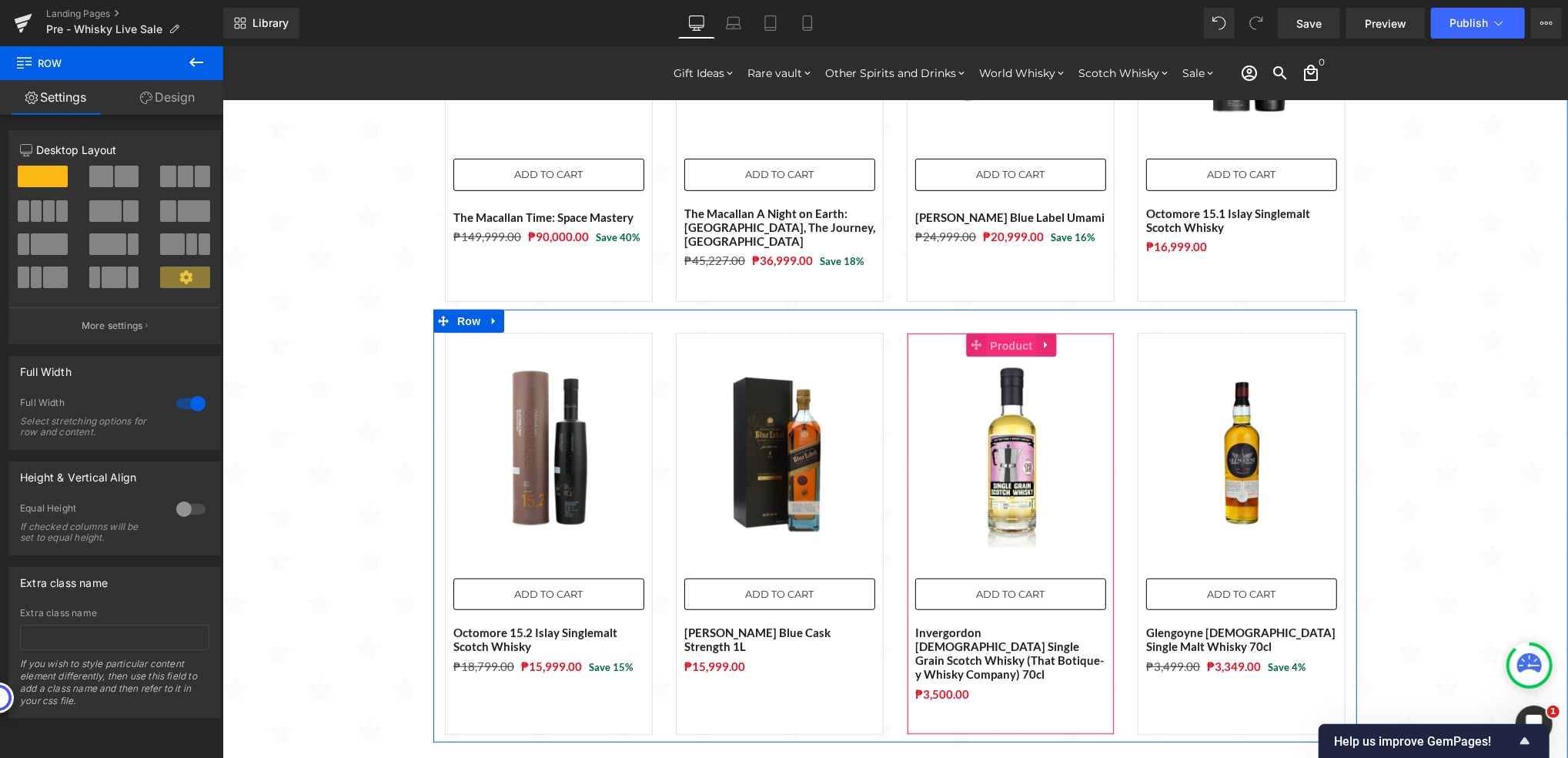
click at [987, 334] on span "Product" at bounding box center [1012, 345] width 50 height 23
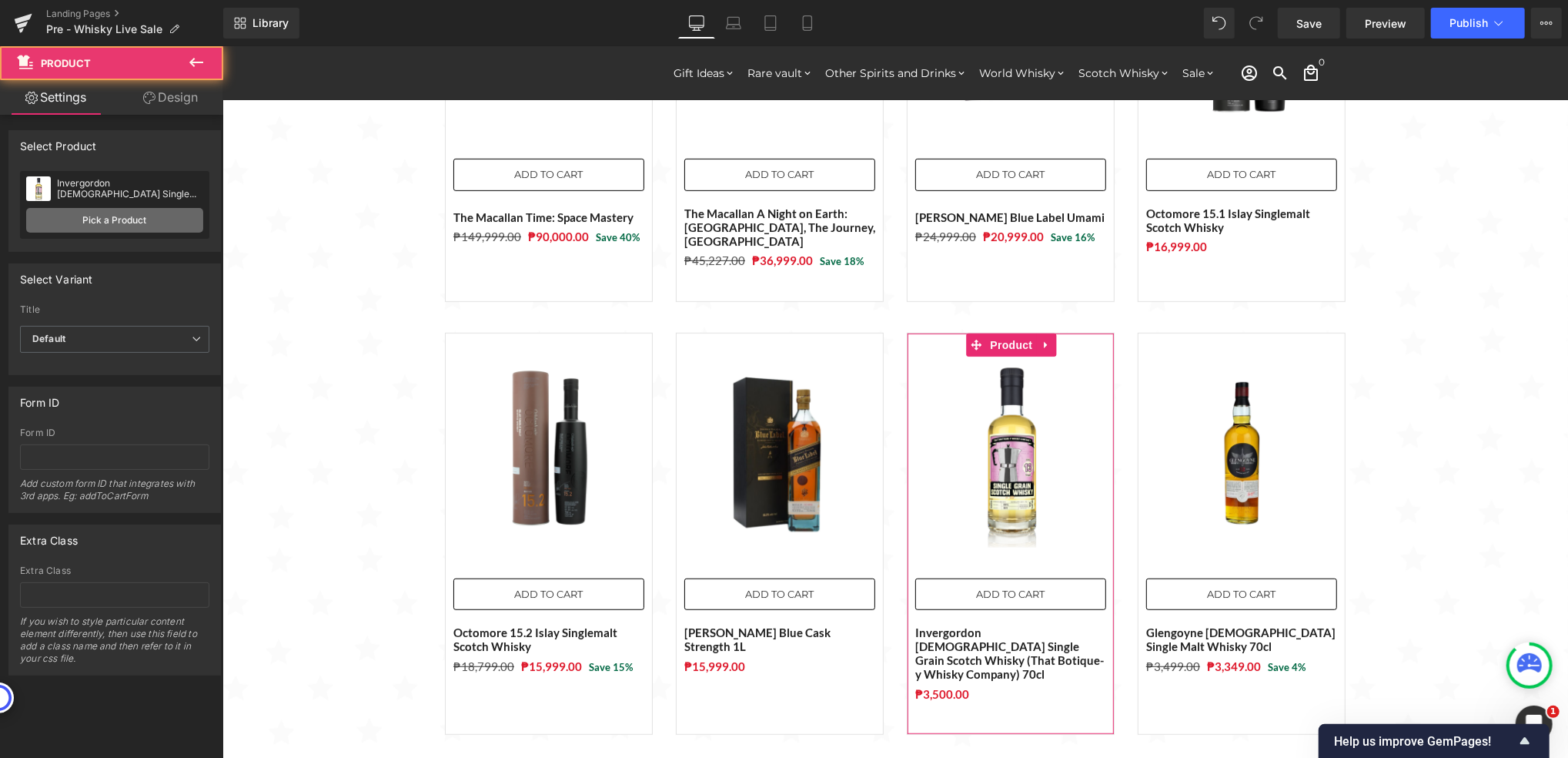
click at [145, 225] on link "Pick a Product" at bounding box center [115, 220] width 177 height 24
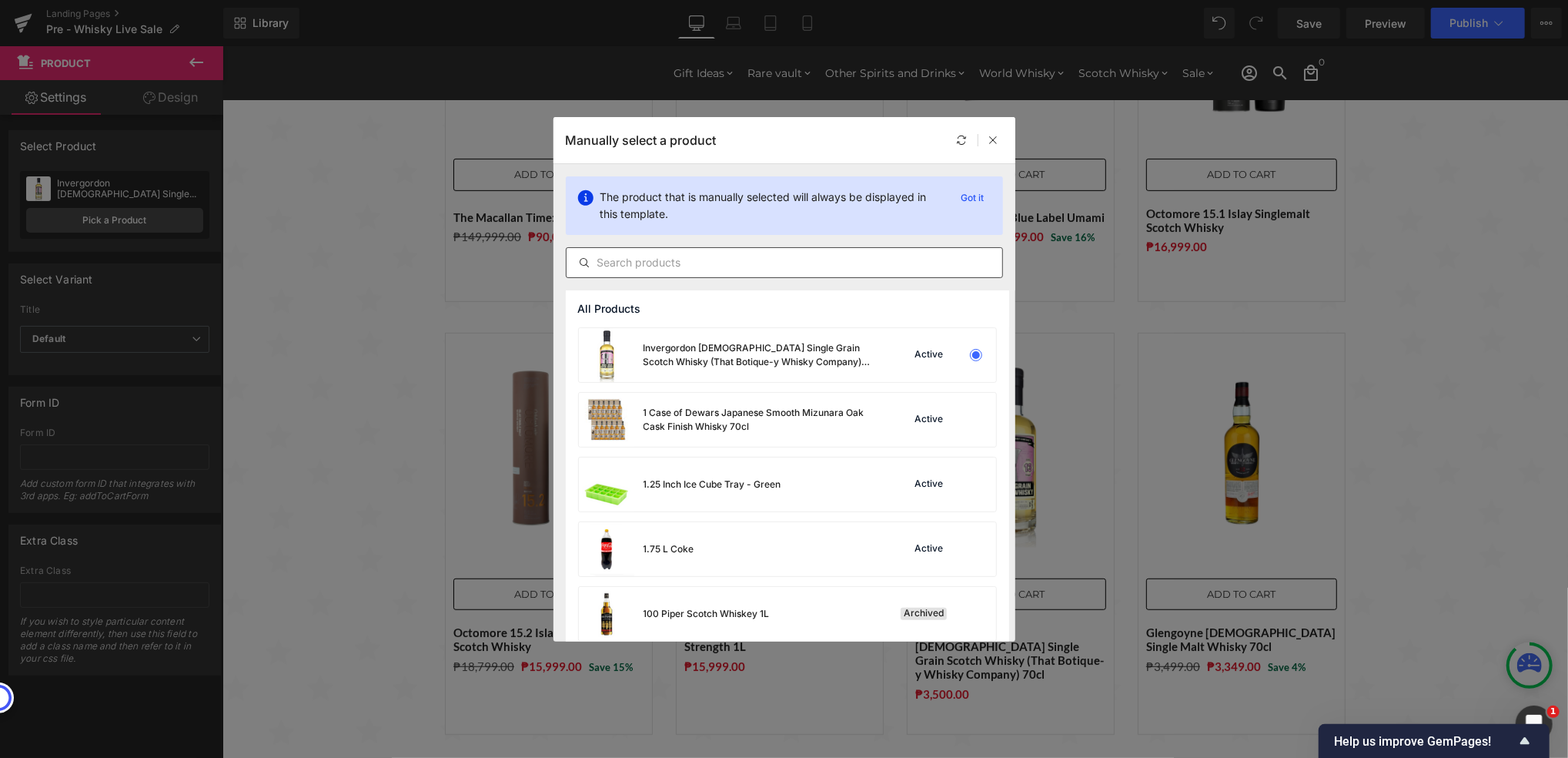
click at [645, 249] on div at bounding box center [784, 262] width 437 height 30
click at [655, 260] on input "text" at bounding box center [784, 262] width 435 height 18
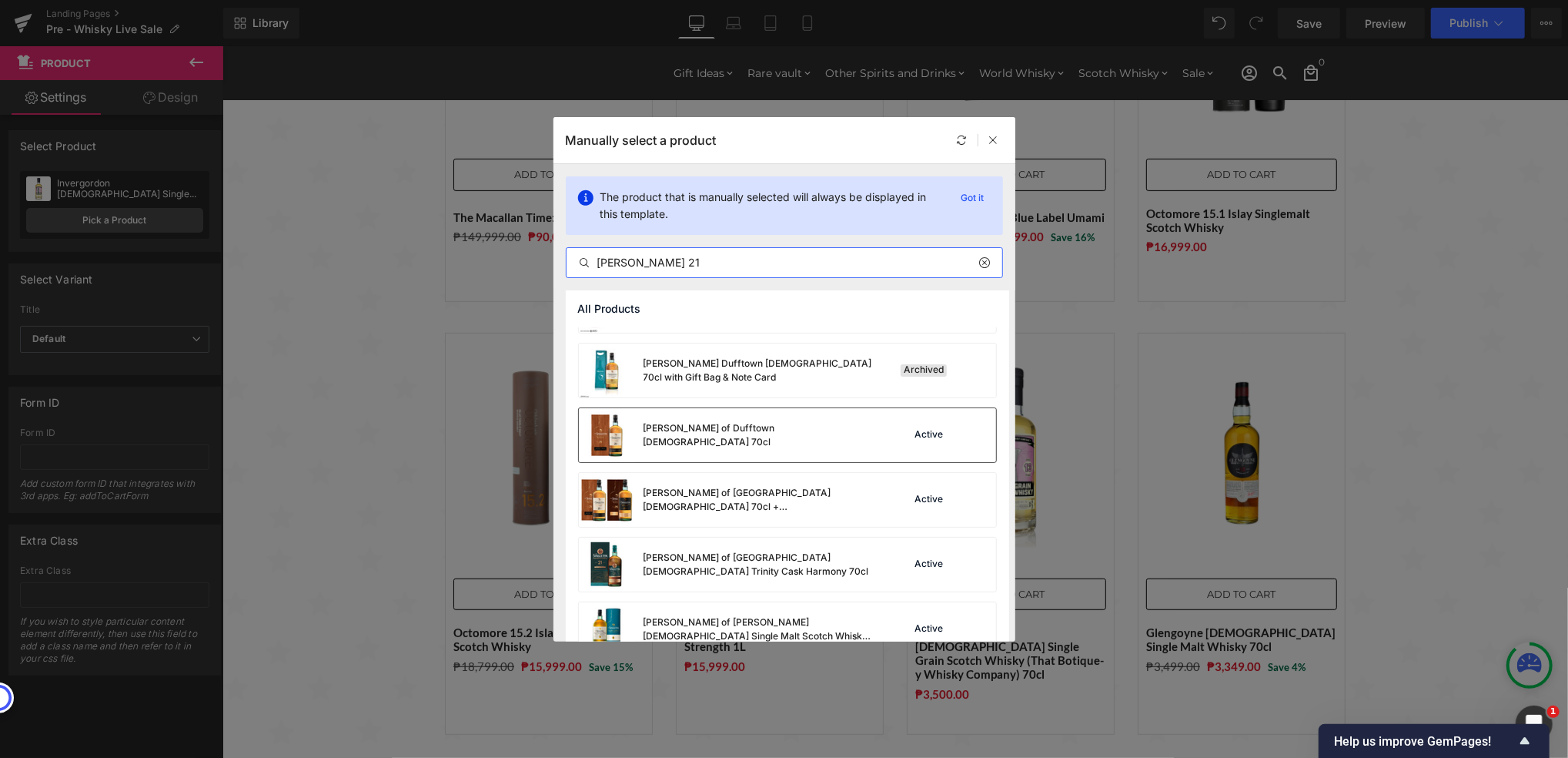
scroll to position [76, 0]
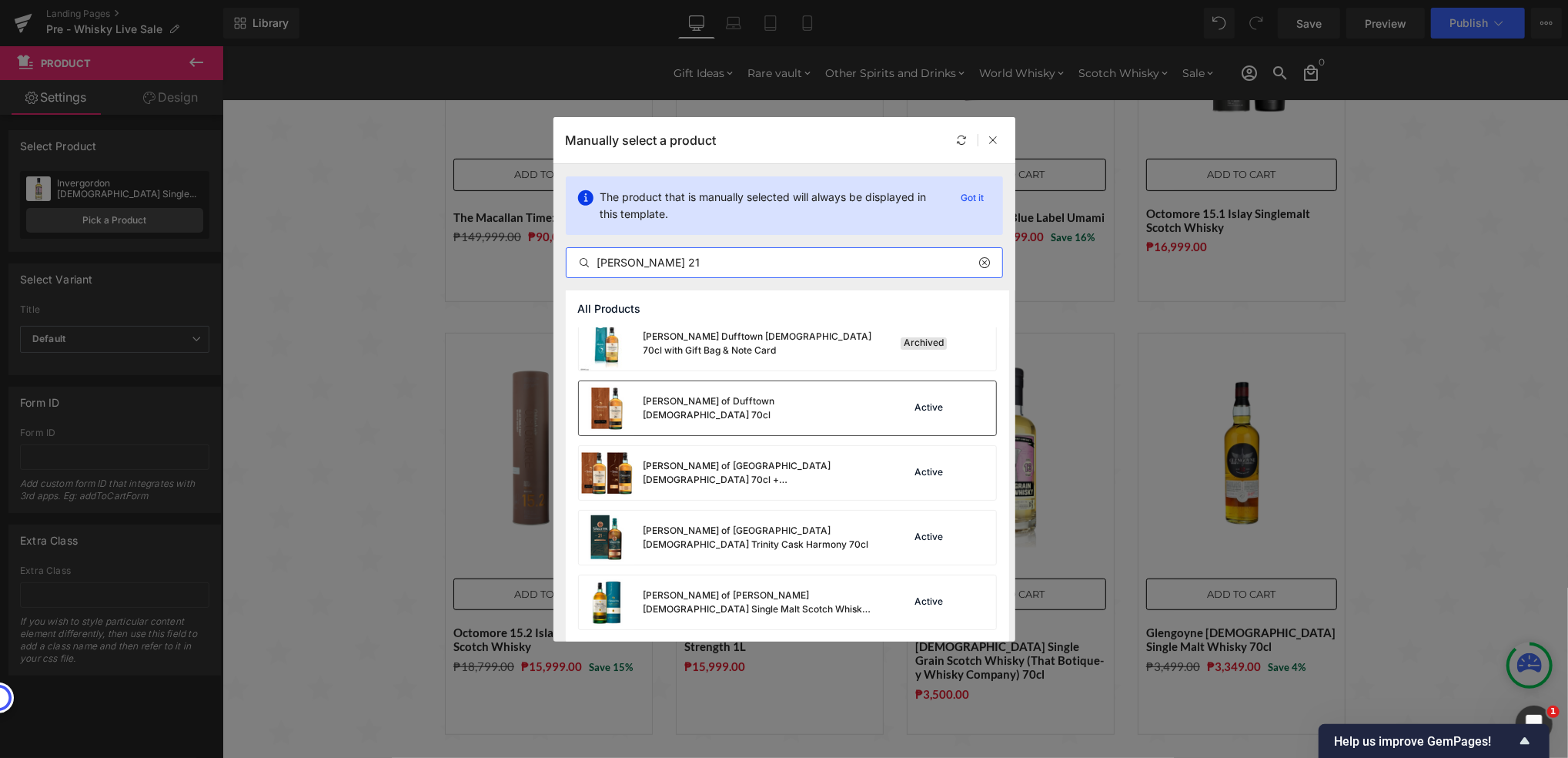
type input "[PERSON_NAME] 21"
click at [720, 418] on div "[PERSON_NAME] of Dufftown [DEMOGRAPHIC_DATA] 70cl" at bounding box center [727, 408] width 296 height 54
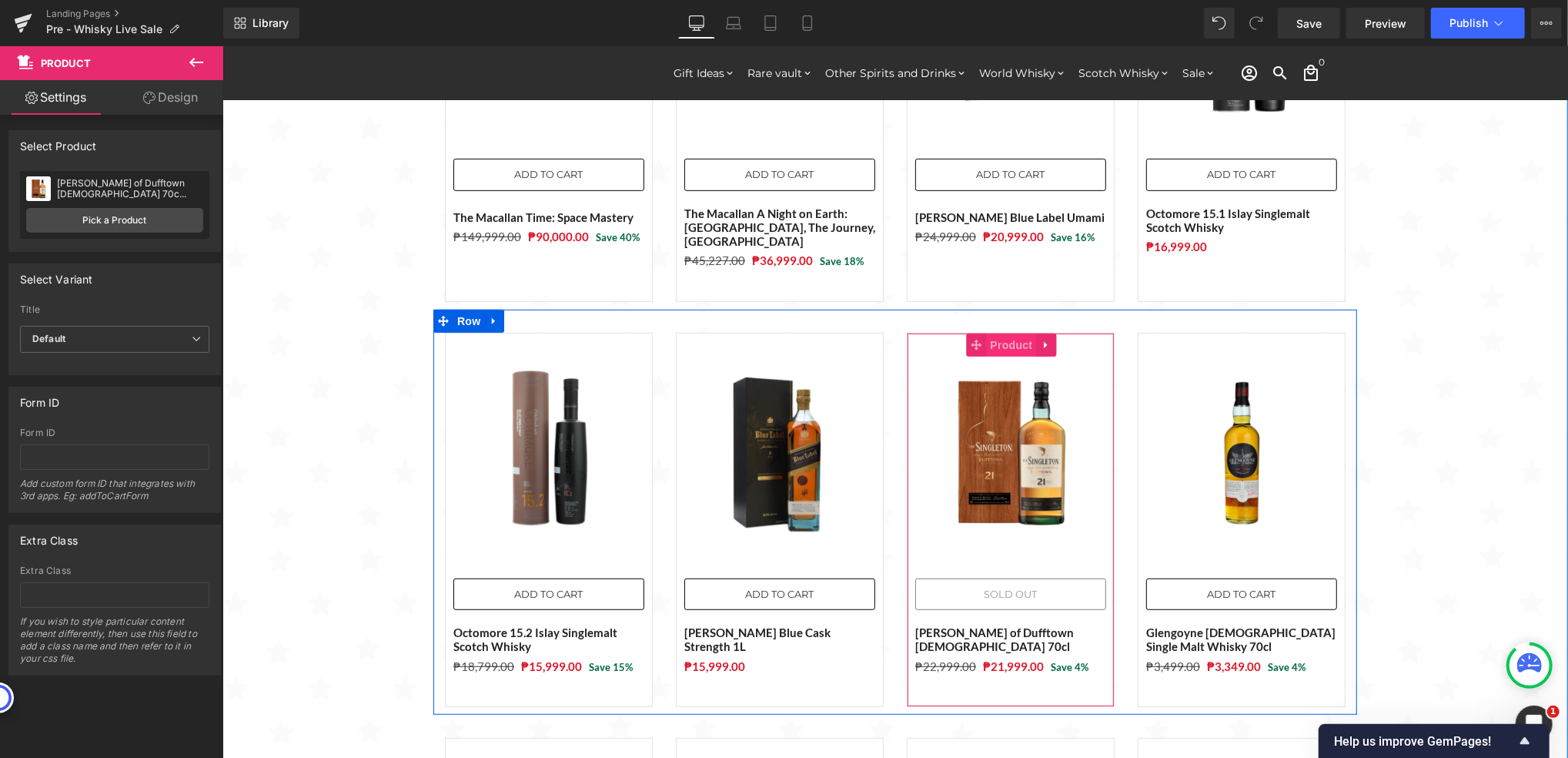
click at [992, 333] on span "Product" at bounding box center [1012, 344] width 50 height 23
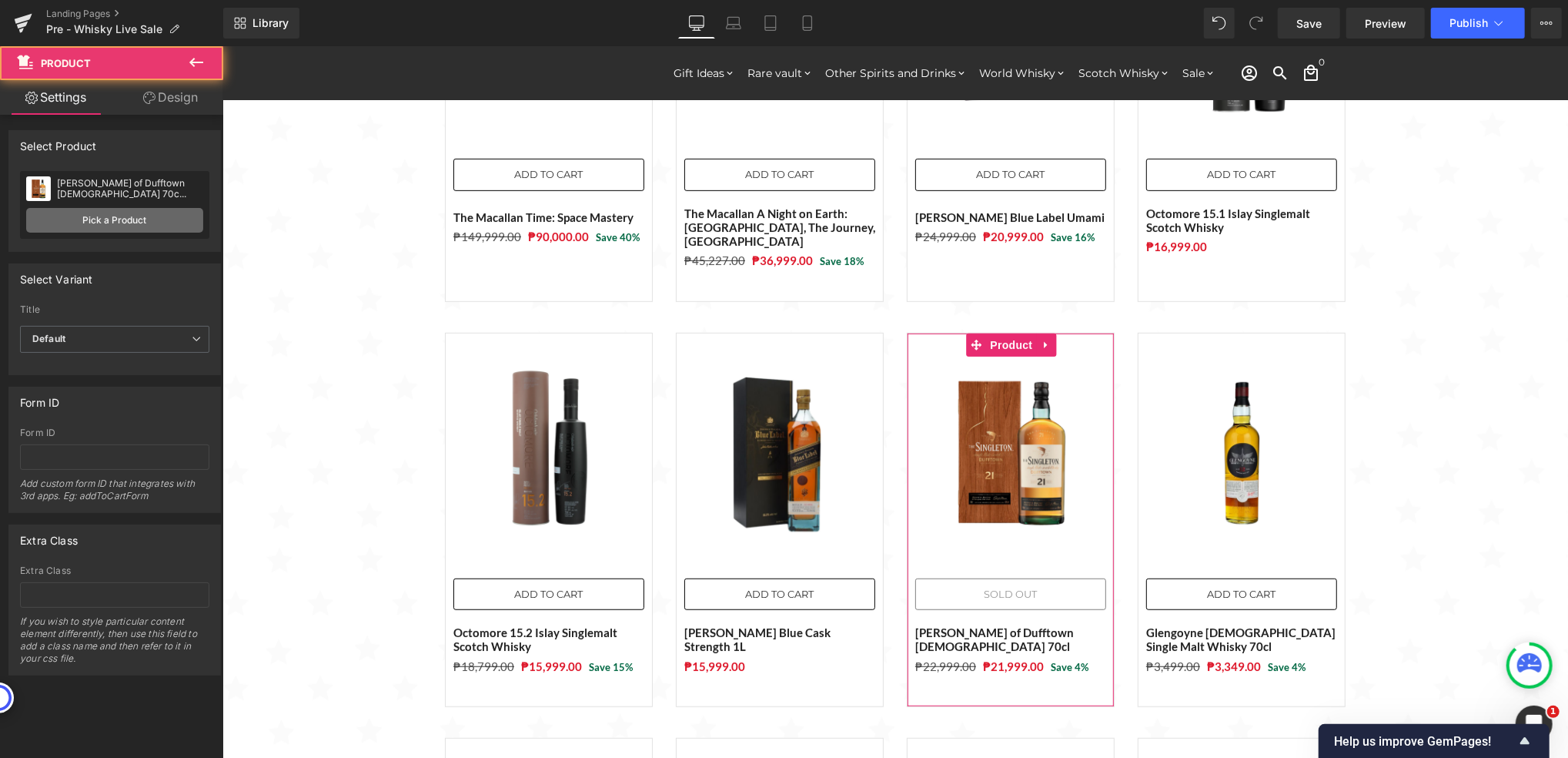
click at [143, 216] on link "Pick a Product" at bounding box center [115, 220] width 177 height 24
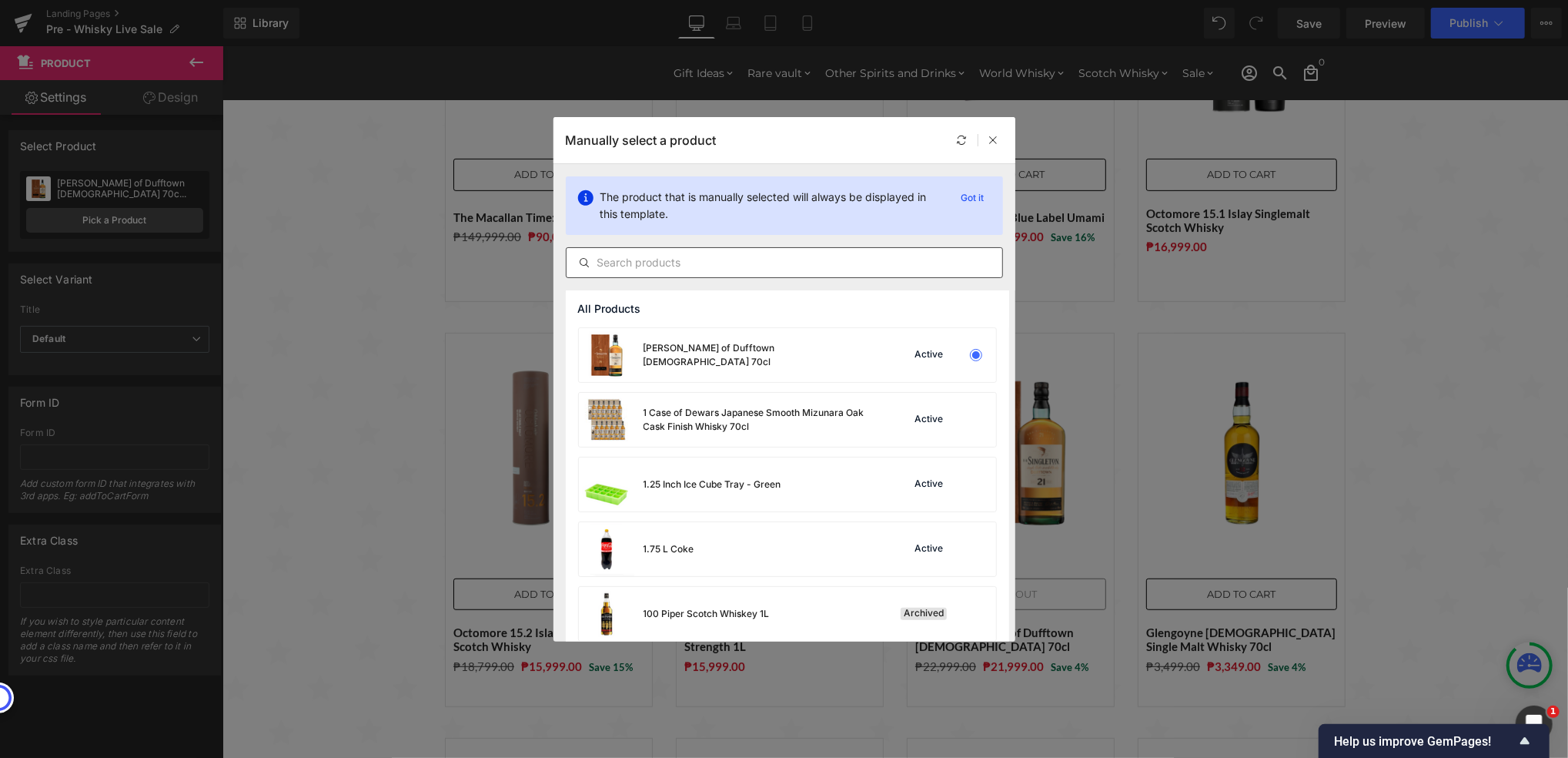
click at [637, 267] on input "text" at bounding box center [784, 262] width 435 height 18
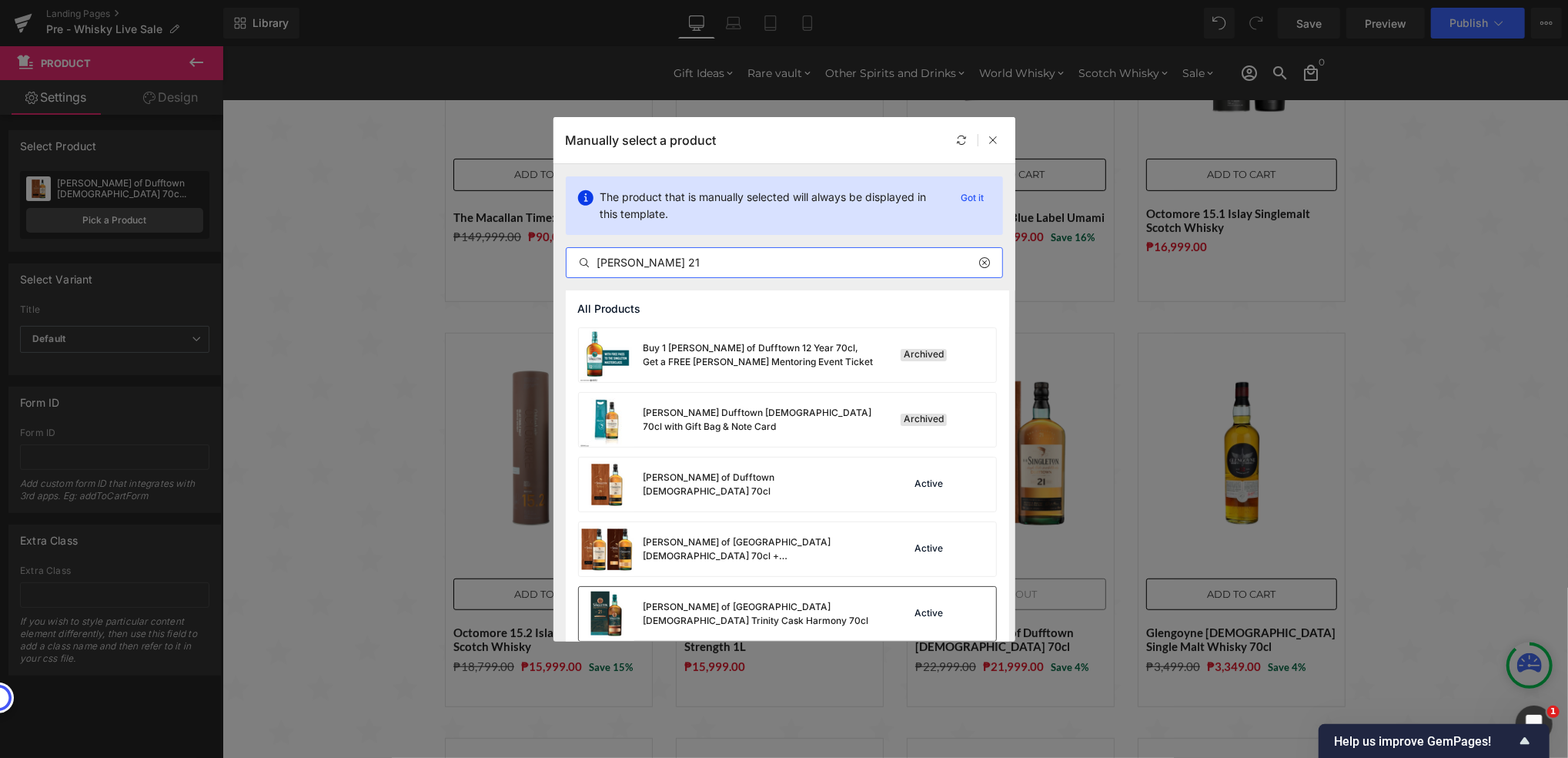
type input "[PERSON_NAME] 21"
drag, startPoint x: 719, startPoint y: 603, endPoint x: 498, endPoint y: 556, distance: 225.9
click at [719, 603] on div "[PERSON_NAME] of [GEOGRAPHIC_DATA] [DEMOGRAPHIC_DATA] Trinity Cask Harmony 70cl" at bounding box center [760, 614] width 231 height 28
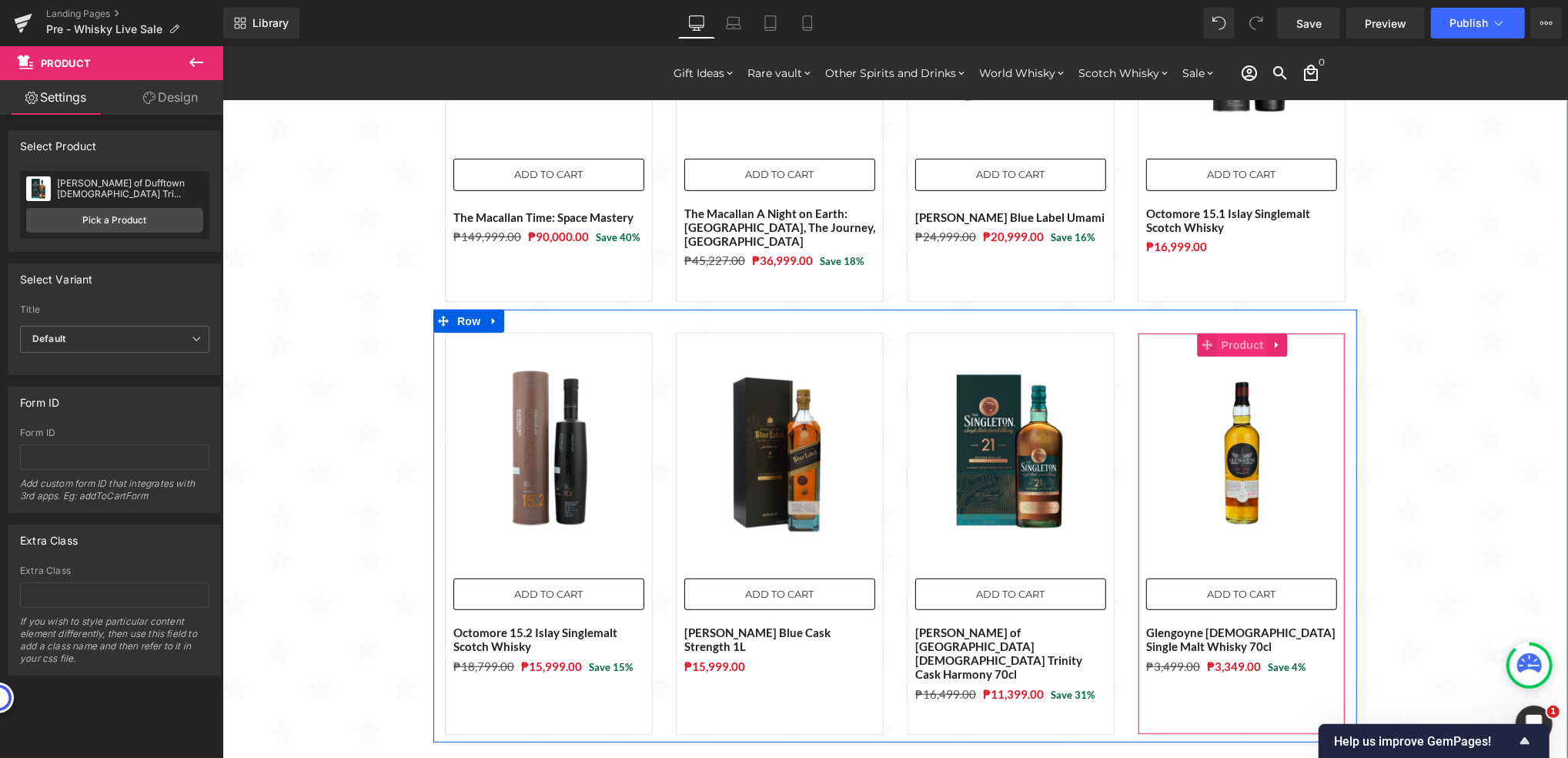
click at [1226, 333] on span "Product" at bounding box center [1243, 344] width 50 height 23
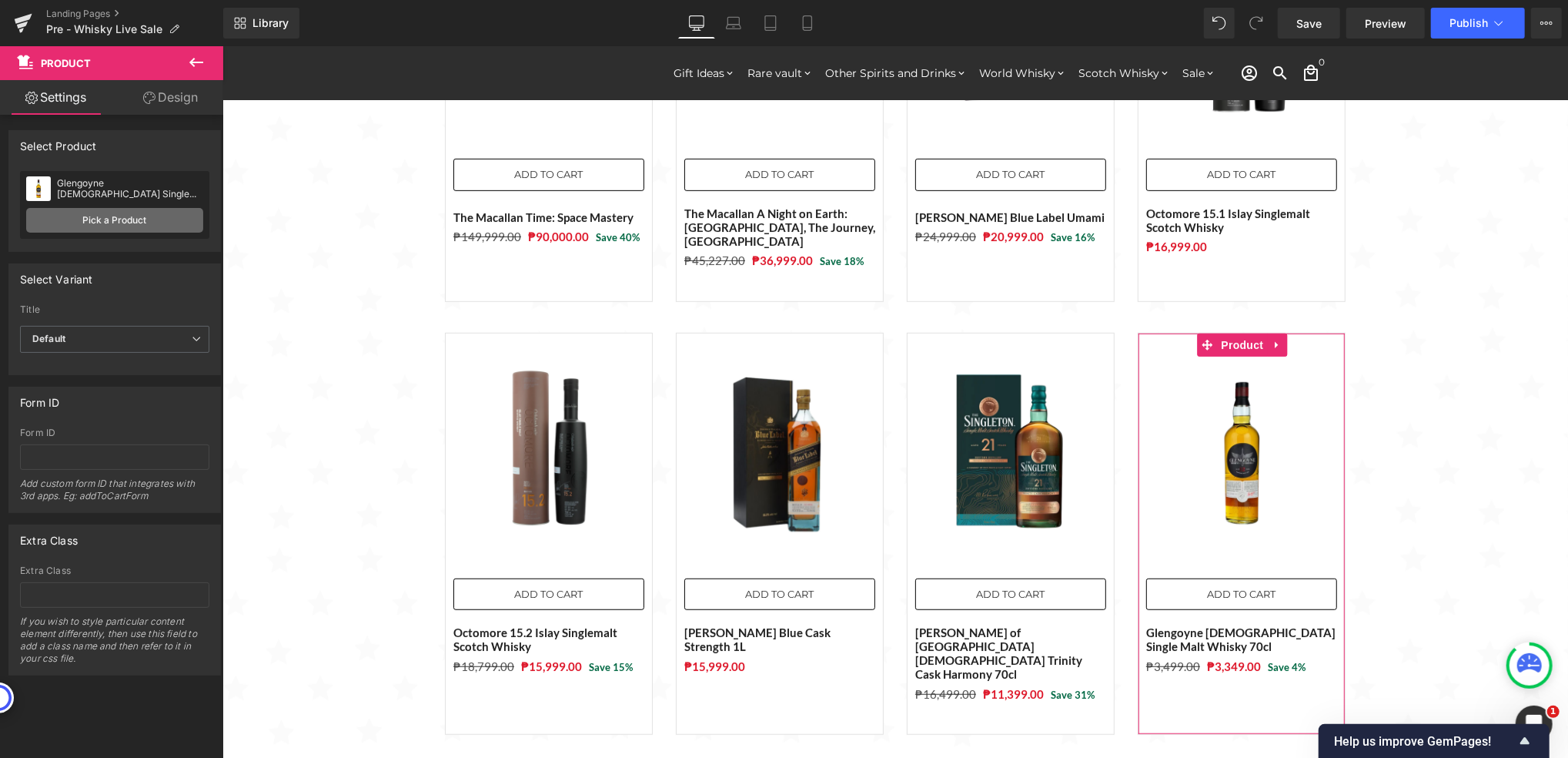
click at [177, 226] on link "Pick a Product" at bounding box center [115, 220] width 177 height 24
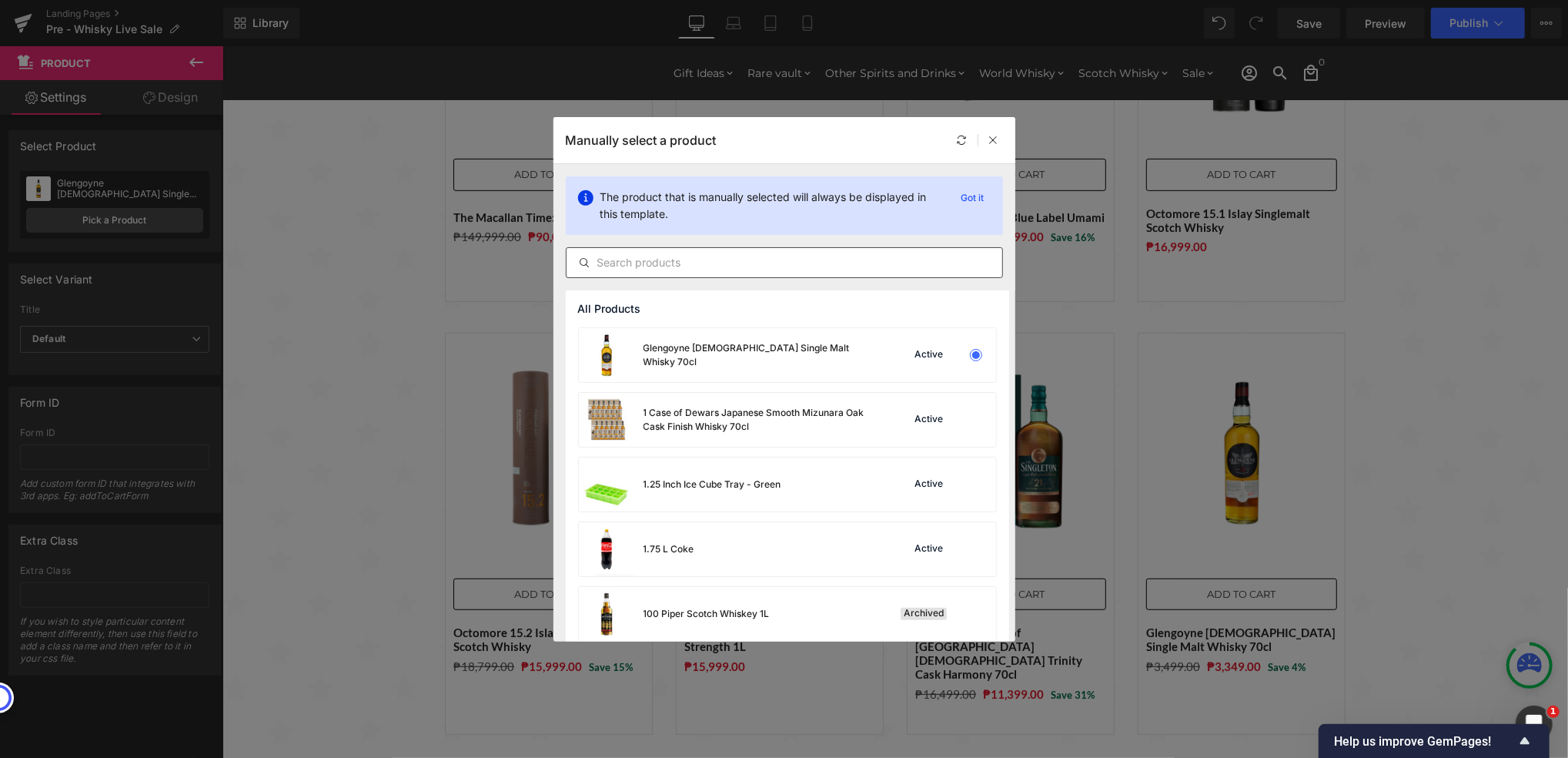
click at [631, 267] on input "text" at bounding box center [784, 262] width 435 height 18
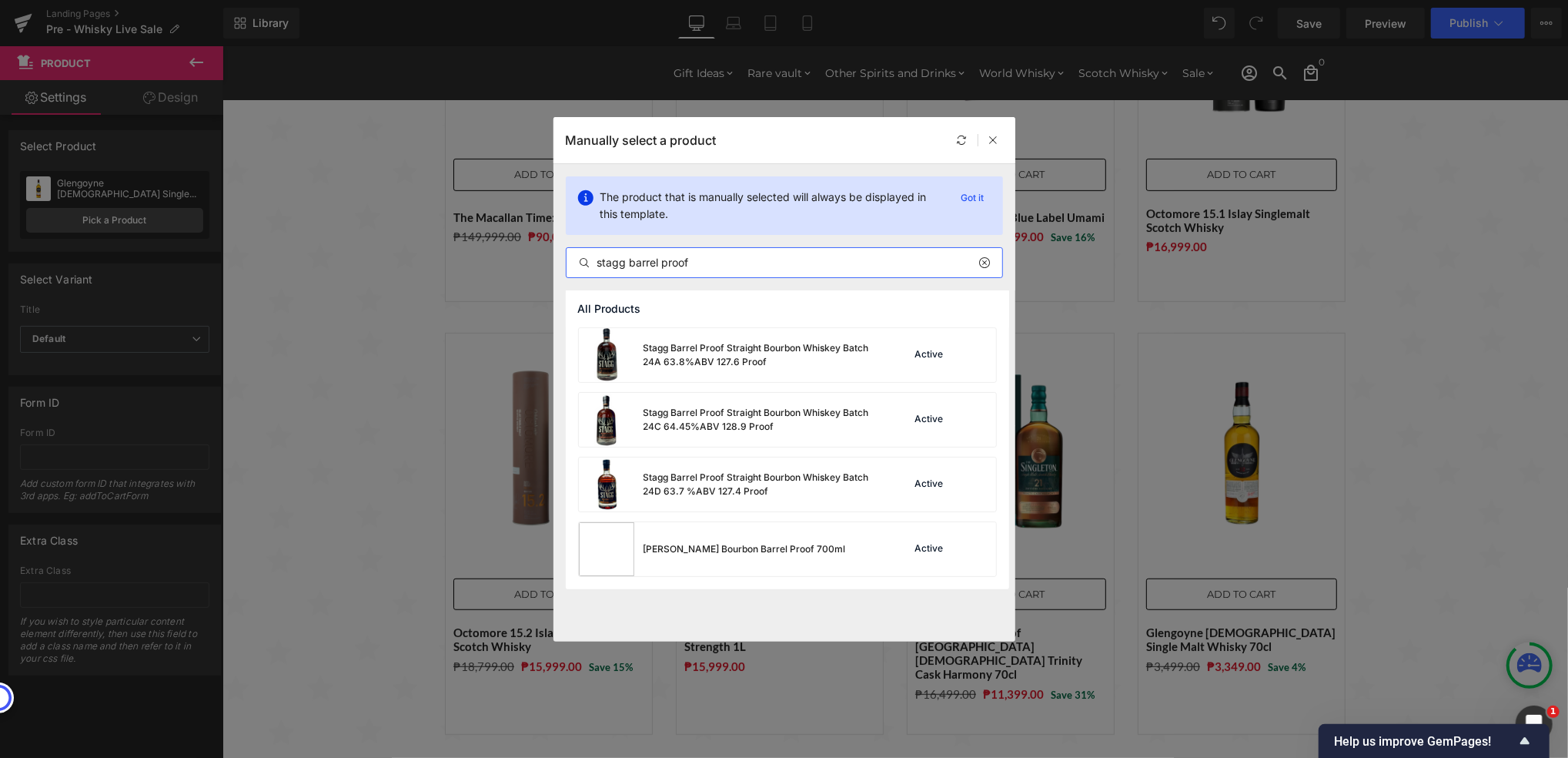
type input "stagg barrel proof"
click at [792, 423] on div "Stagg Barrel Proof Straight Bourbon Whiskey Batch 24C 64.45%ABV 128.9 Proof" at bounding box center [760, 420] width 231 height 28
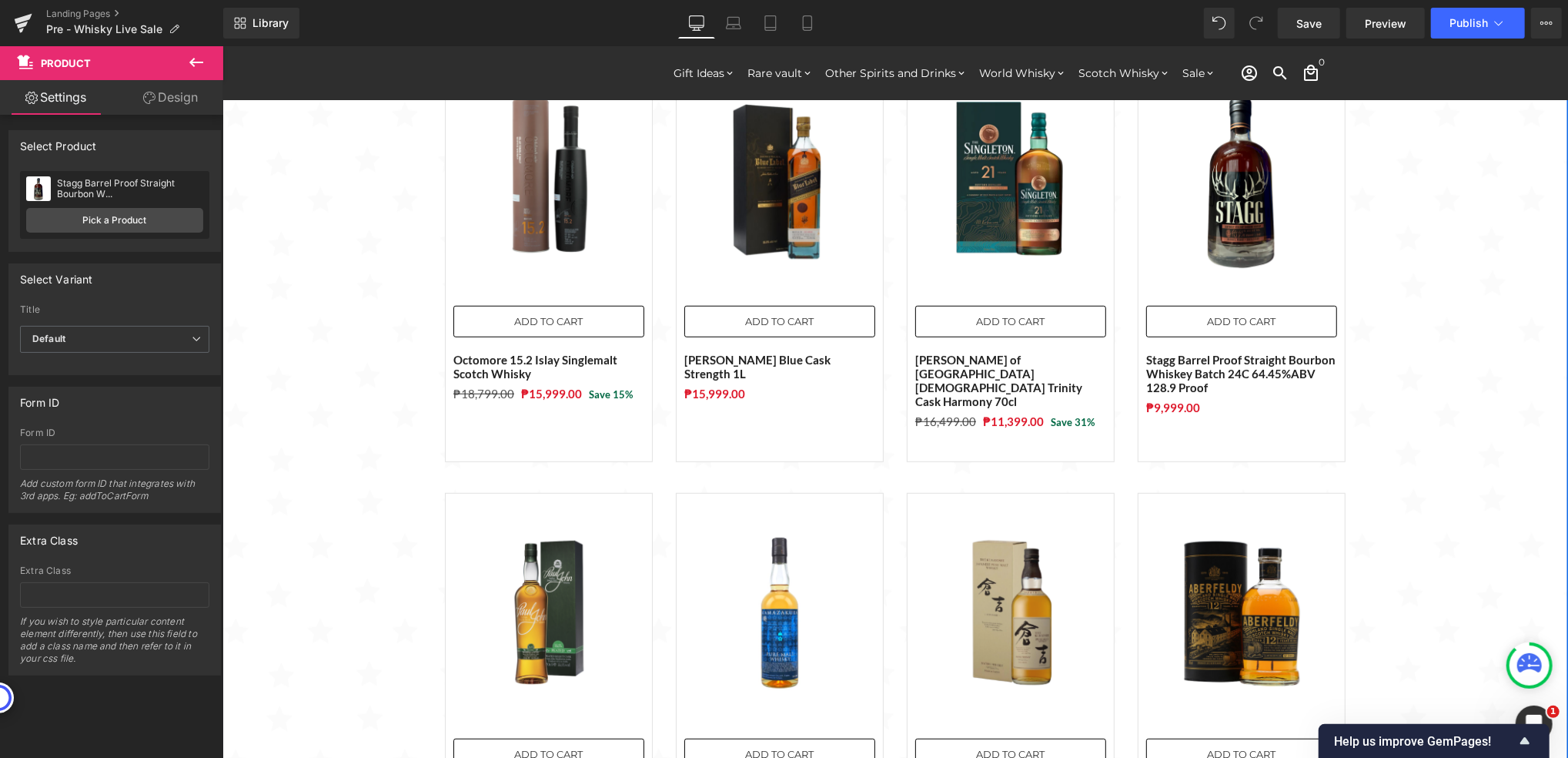
scroll to position [821, 0]
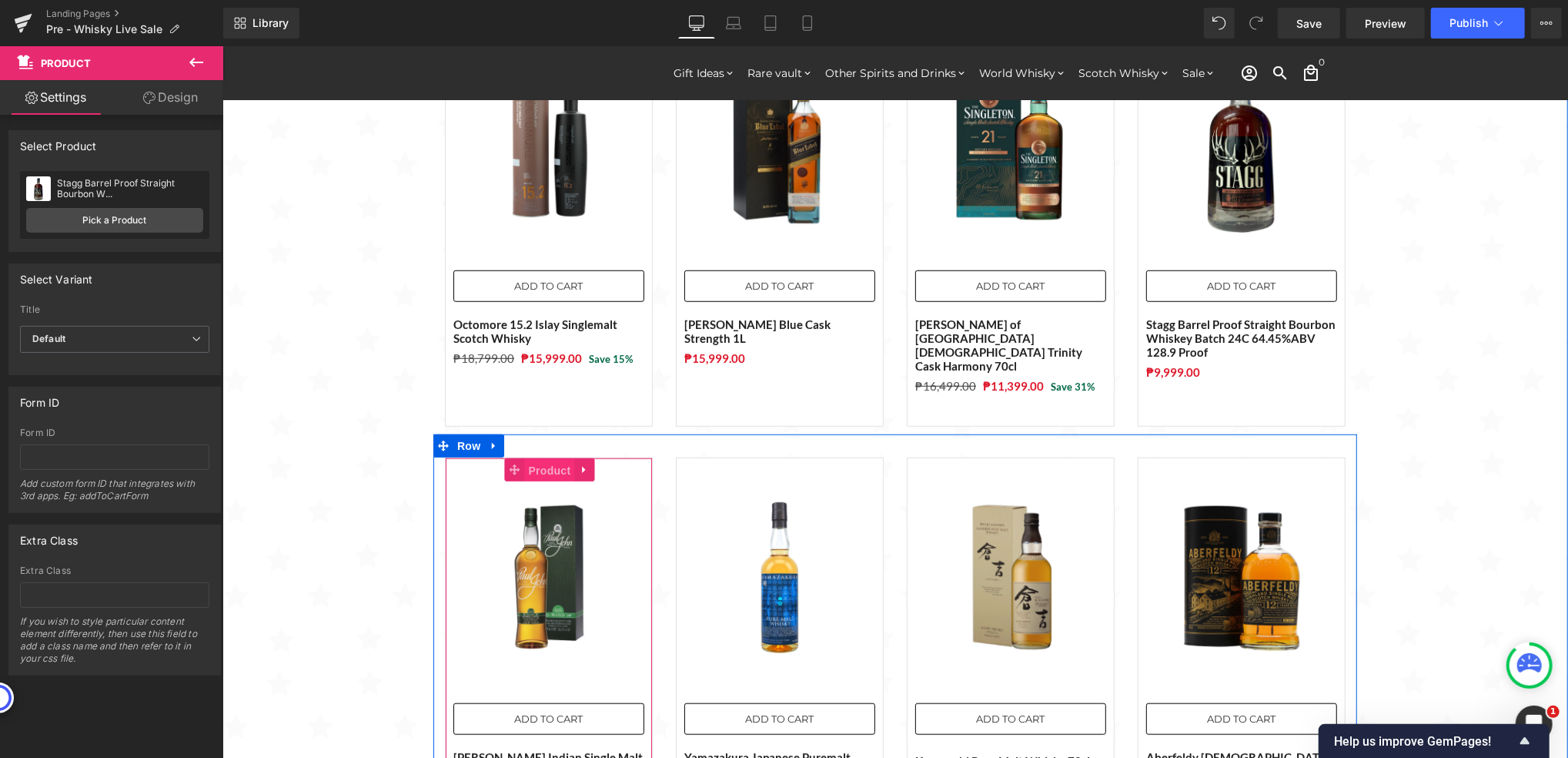
click at [541, 458] on span "Product" at bounding box center [549, 469] width 50 height 23
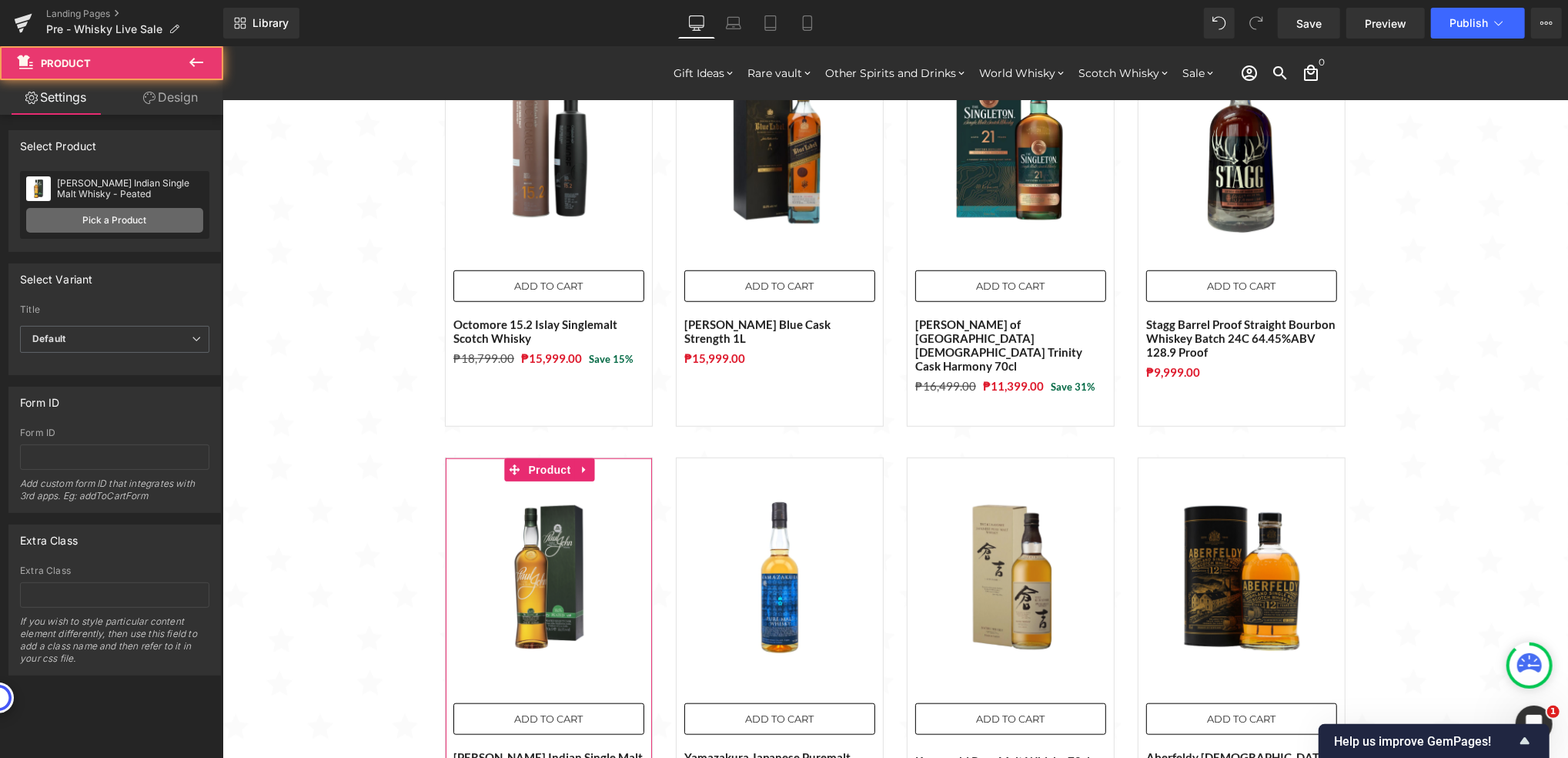
click at [126, 218] on link "Pick a Product" at bounding box center [115, 220] width 177 height 24
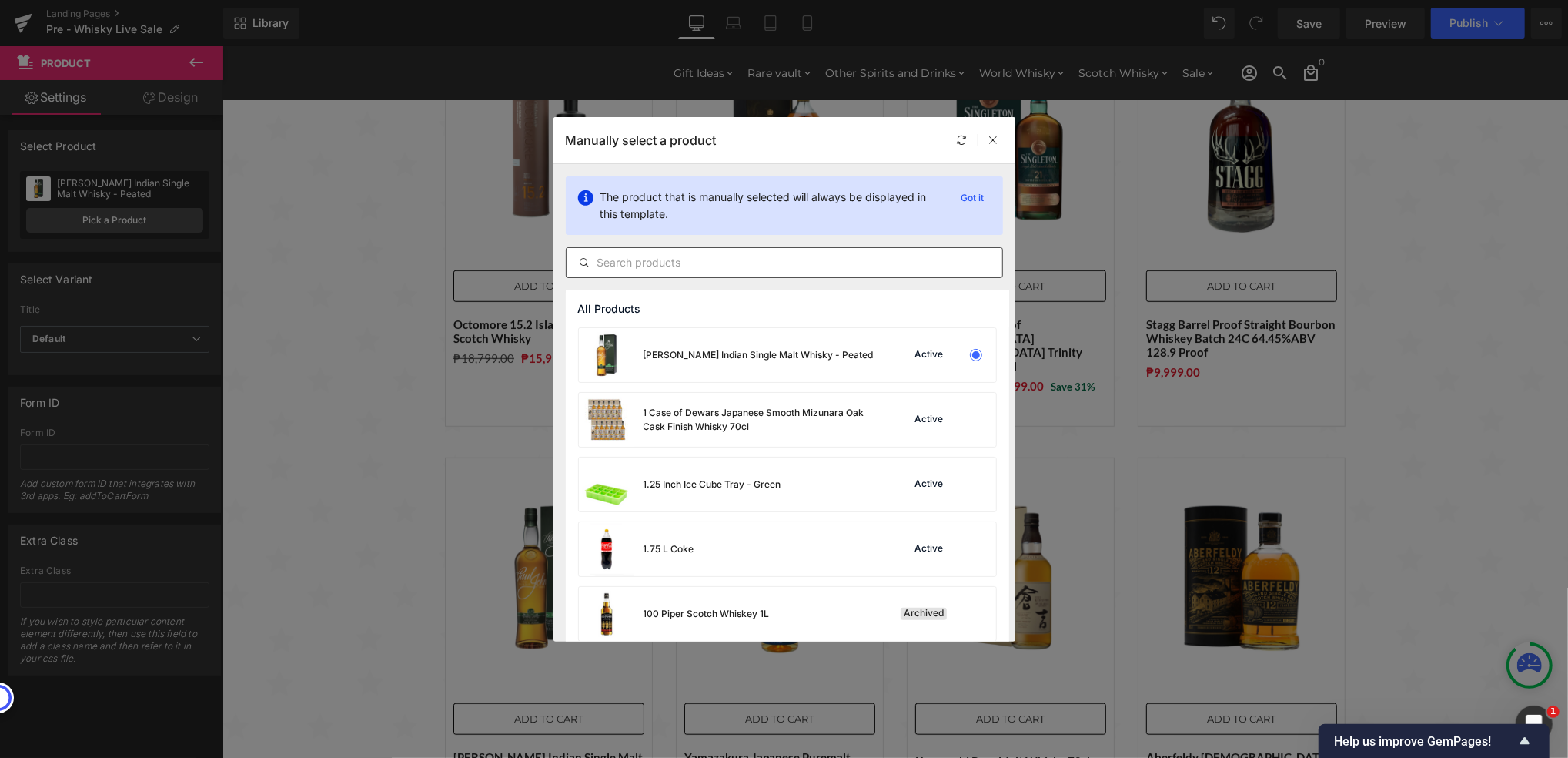
click at [675, 254] on input "text" at bounding box center [784, 262] width 435 height 18
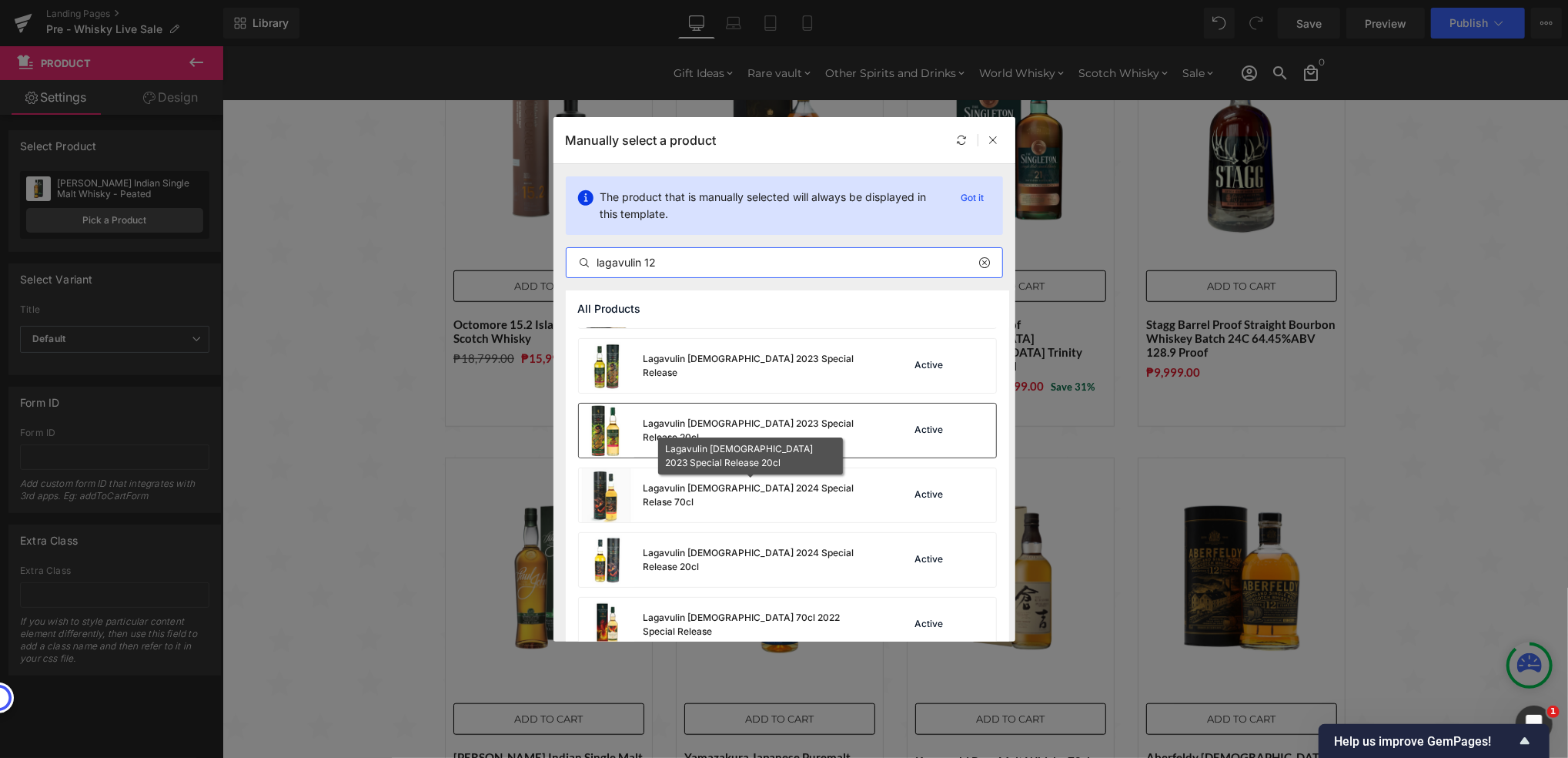
scroll to position [103, 0]
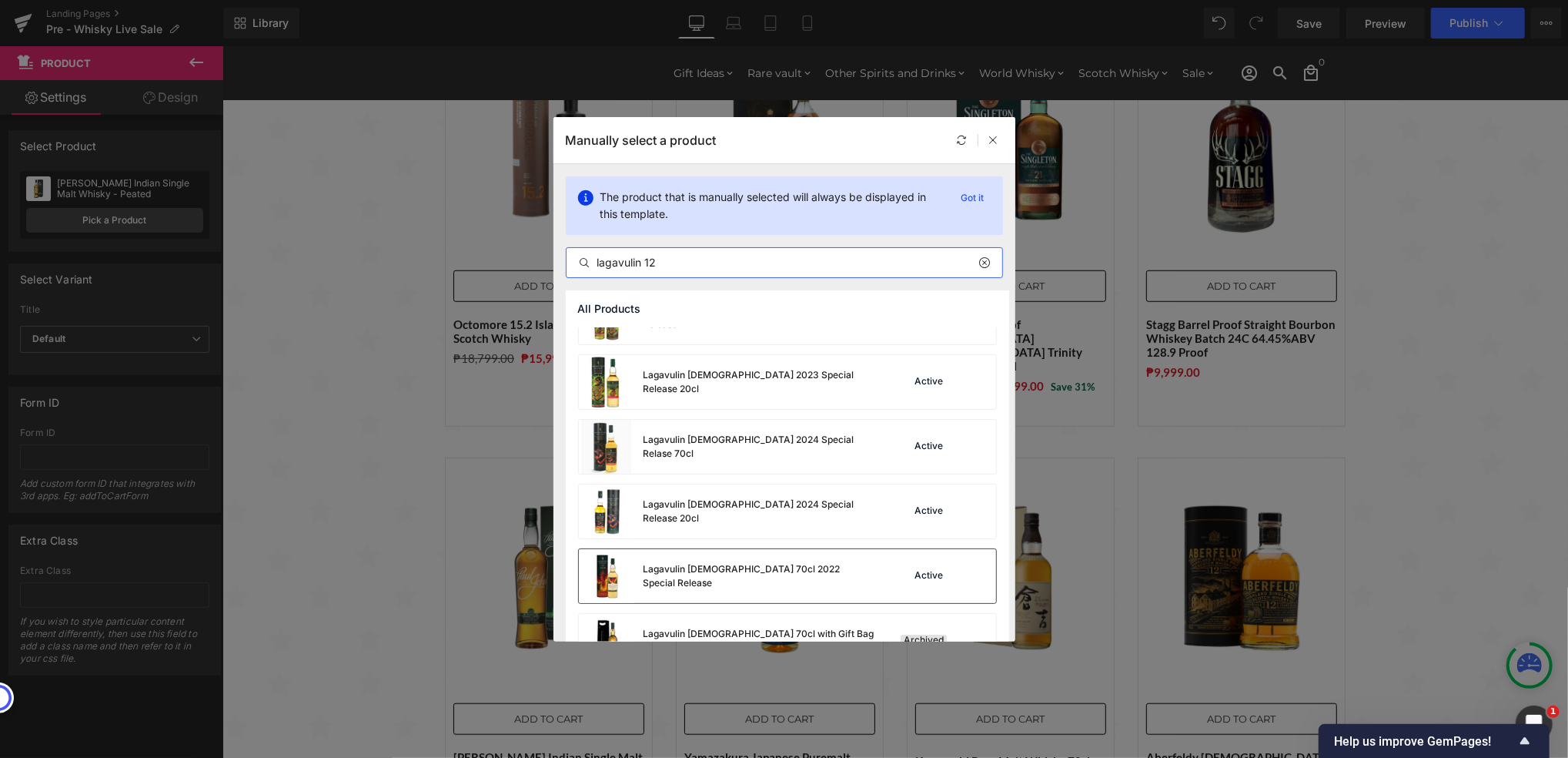
type input "lagavulin 12"
click at [824, 586] on div "Lagavulin [DEMOGRAPHIC_DATA] 70cl 2022 Special Release" at bounding box center [727, 576] width 296 height 54
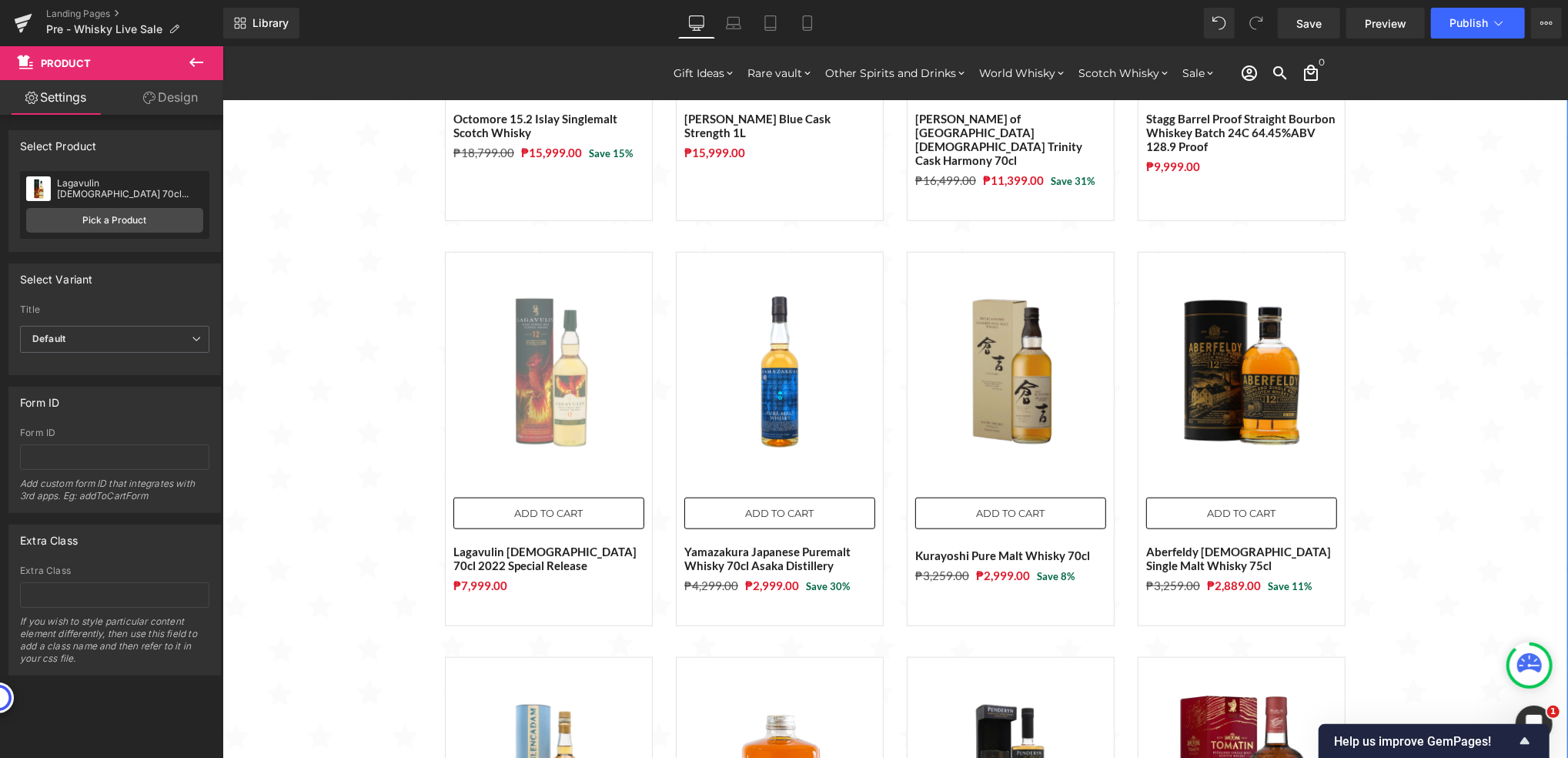
scroll to position [924, 0]
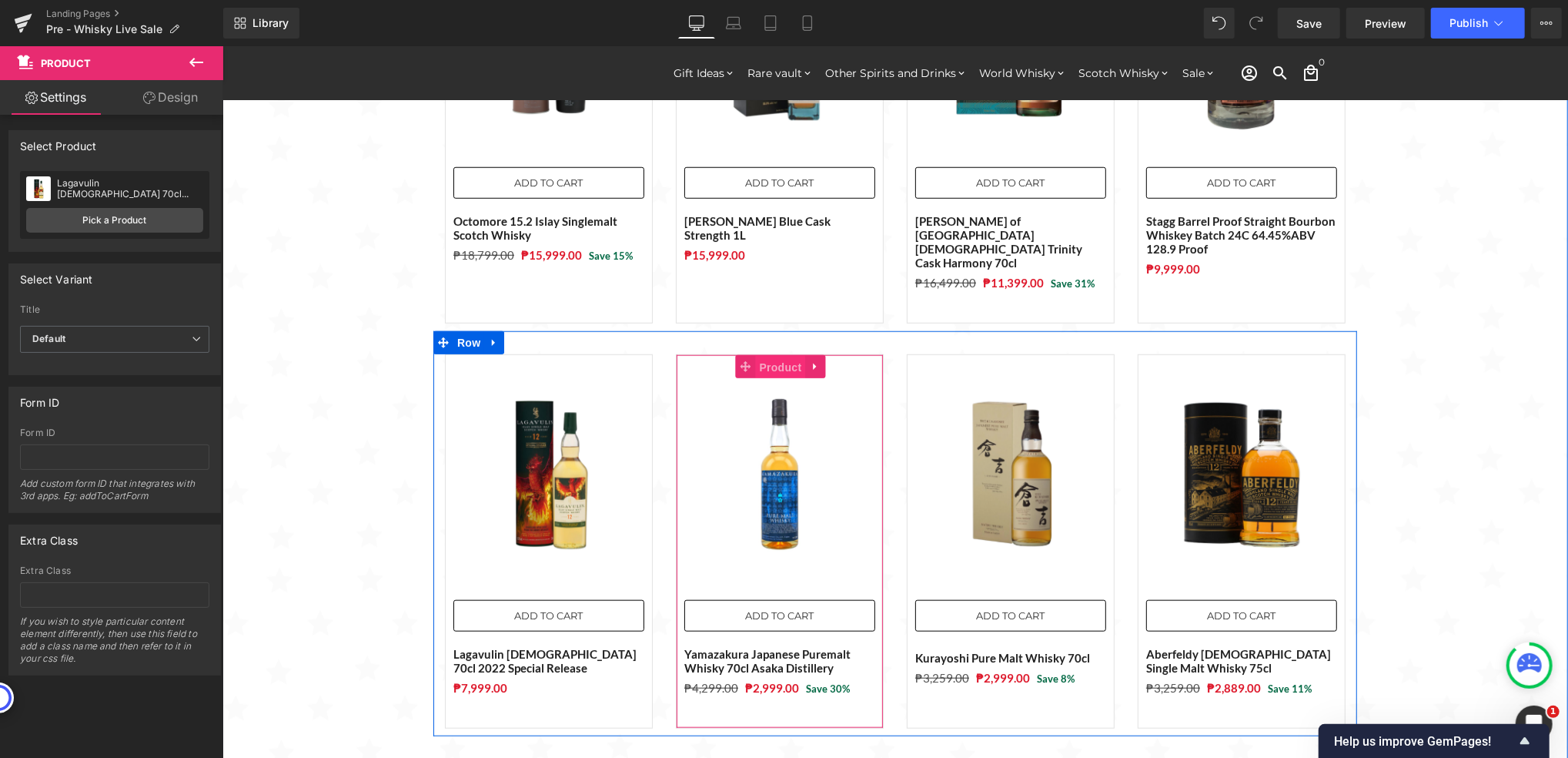
click at [764, 355] on span "Product" at bounding box center [781, 366] width 50 height 23
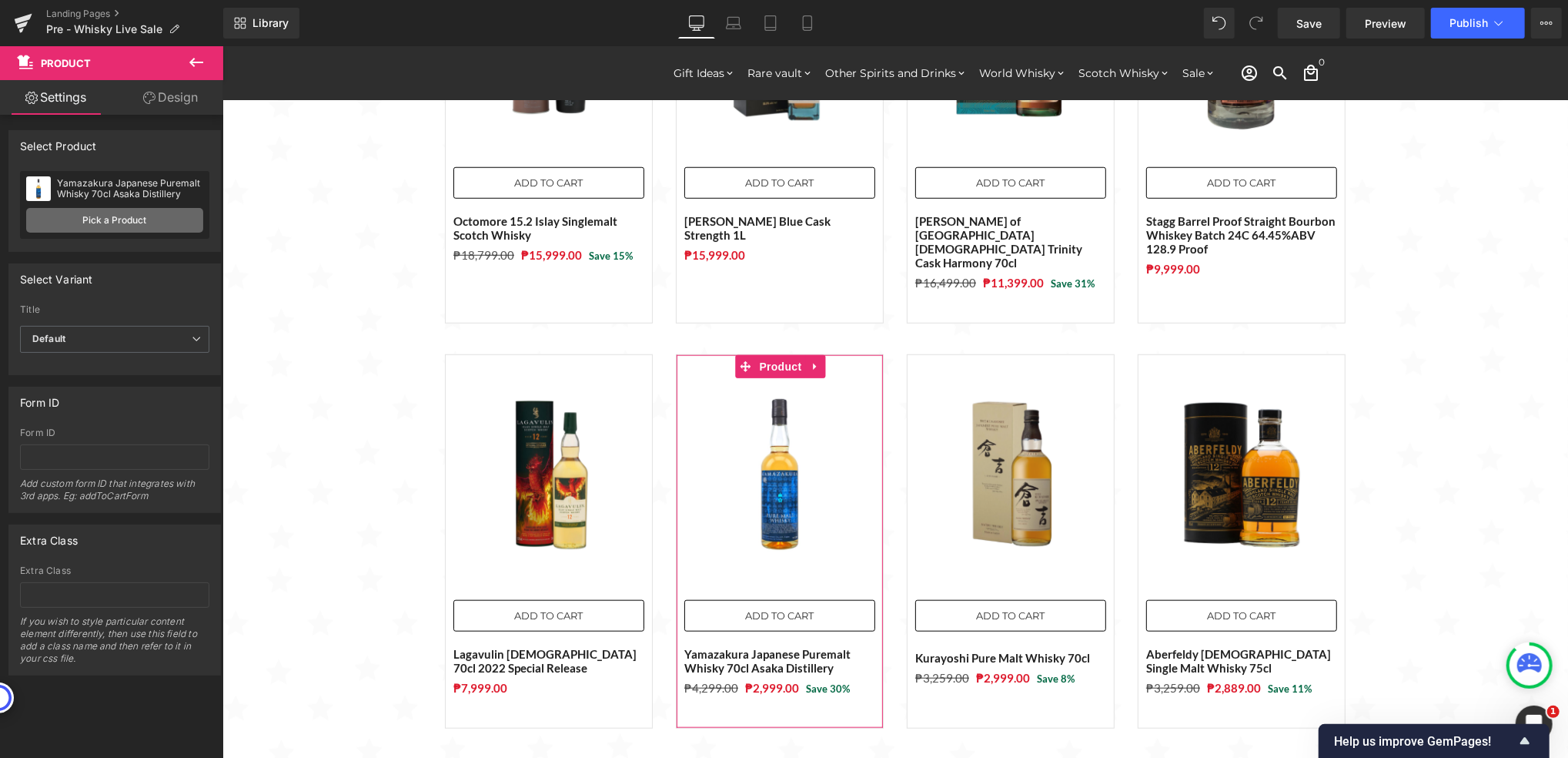
click at [152, 213] on link "Pick a Product" at bounding box center [115, 220] width 177 height 24
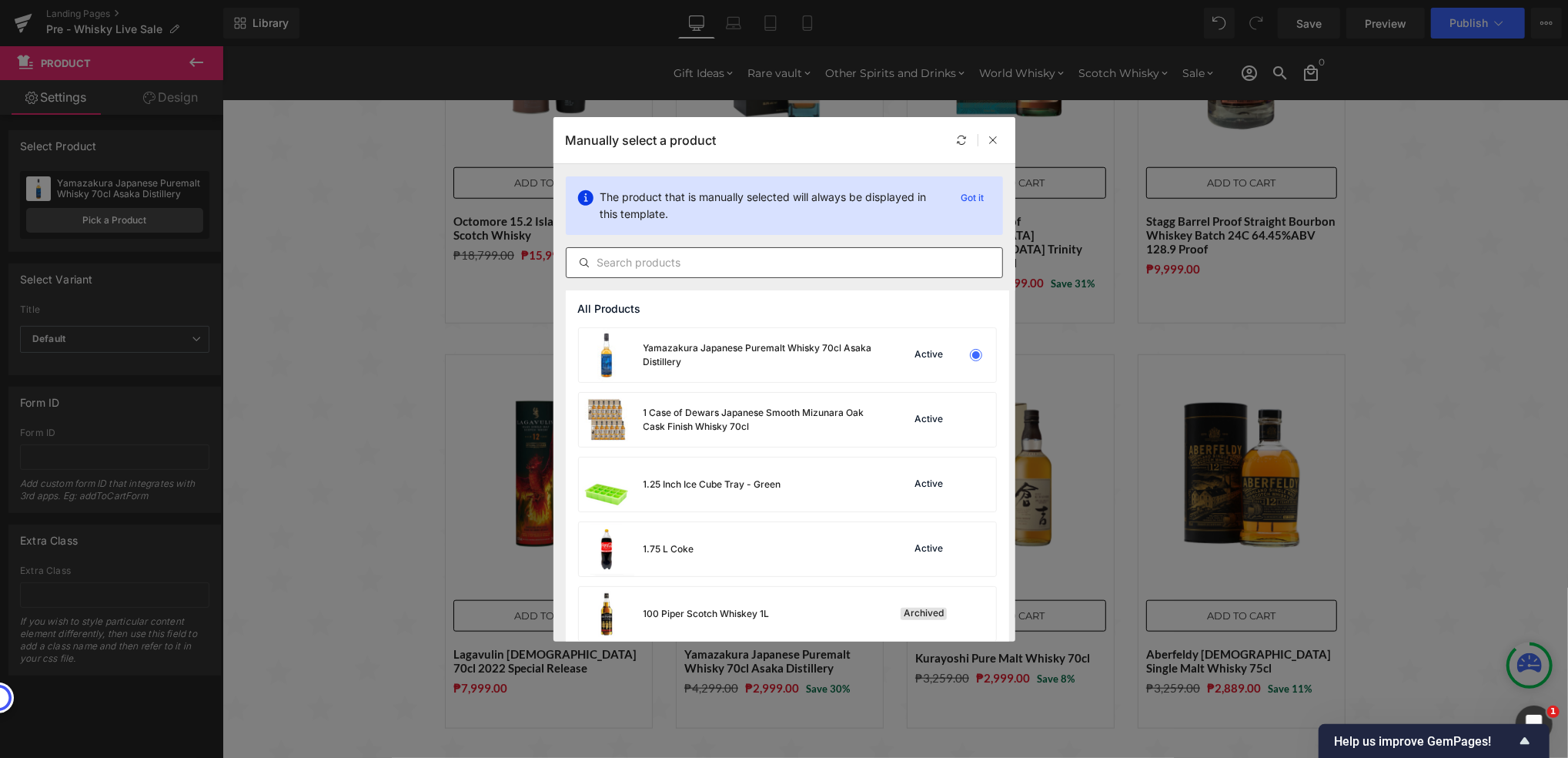
click at [712, 256] on input "text" at bounding box center [784, 262] width 435 height 18
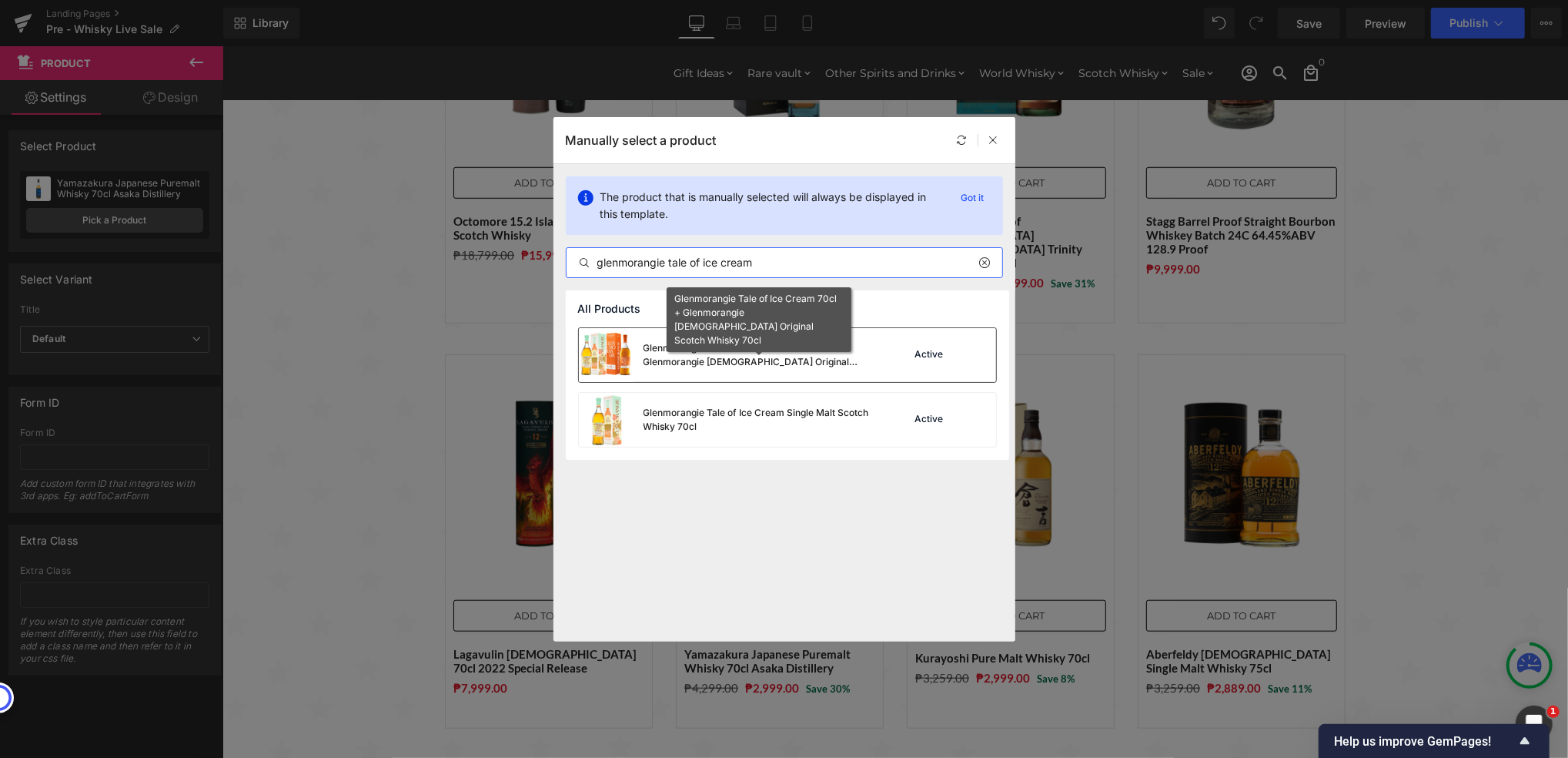
type input "glenmorangie tale of ice cream"
click at [799, 367] on div "Glenmorangie Tale of Ice Cream 70cl + Glenmorangie [DEMOGRAPHIC_DATA] Original …" at bounding box center [760, 355] width 231 height 28
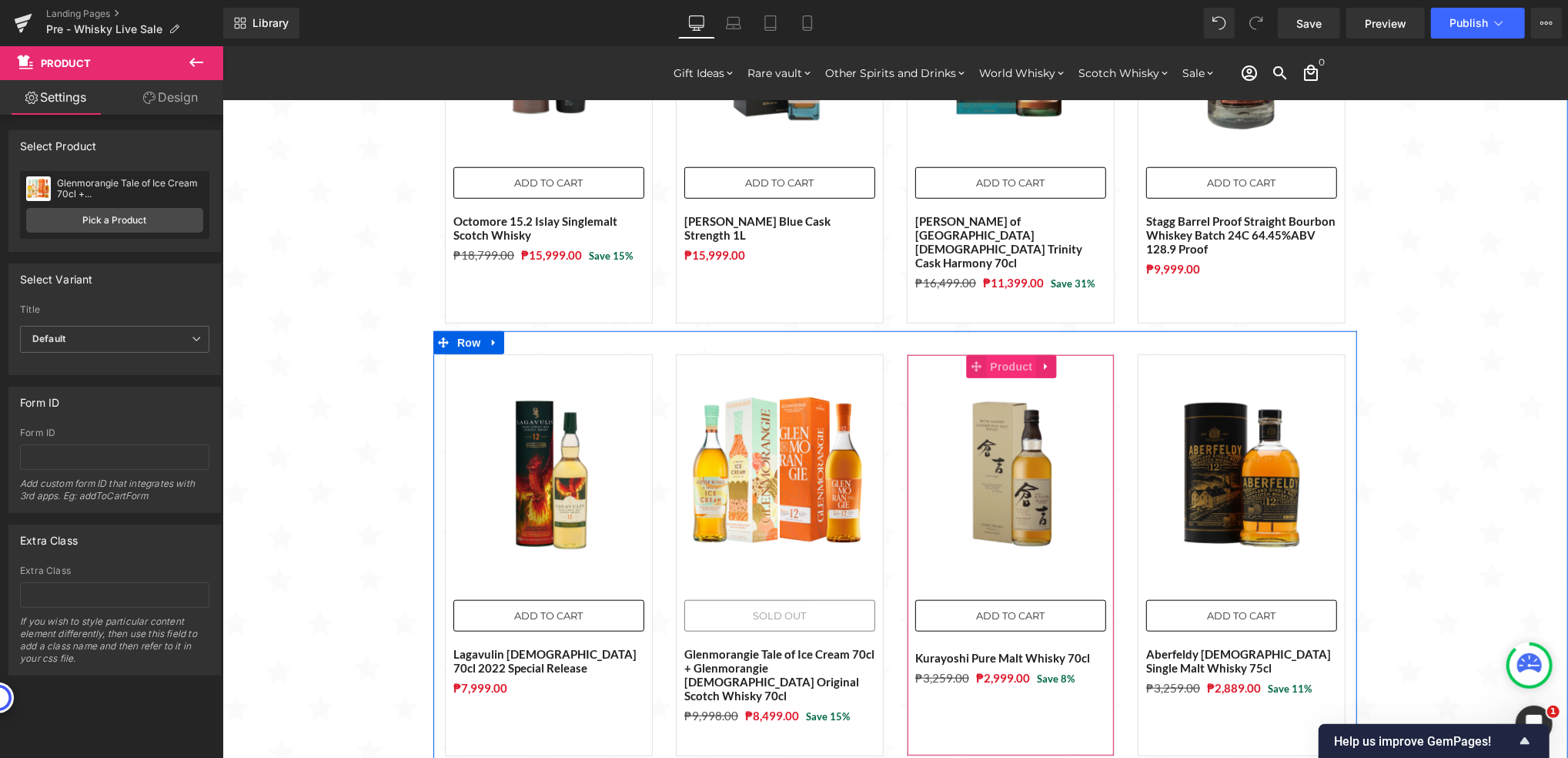
click at [1011, 354] on span "Product" at bounding box center [1012, 365] width 50 height 23
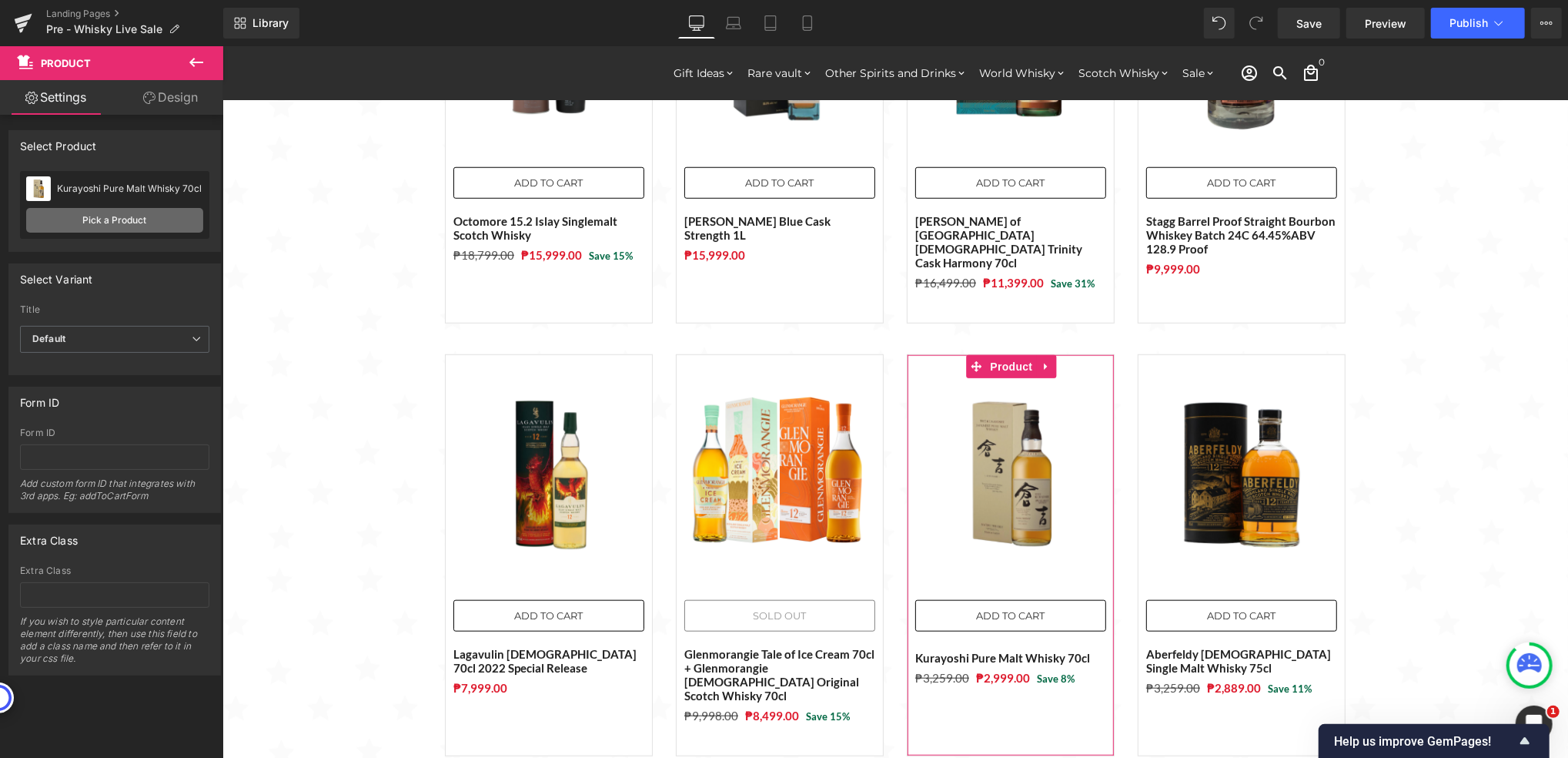
click at [154, 219] on link "Pick a Product" at bounding box center [115, 220] width 177 height 24
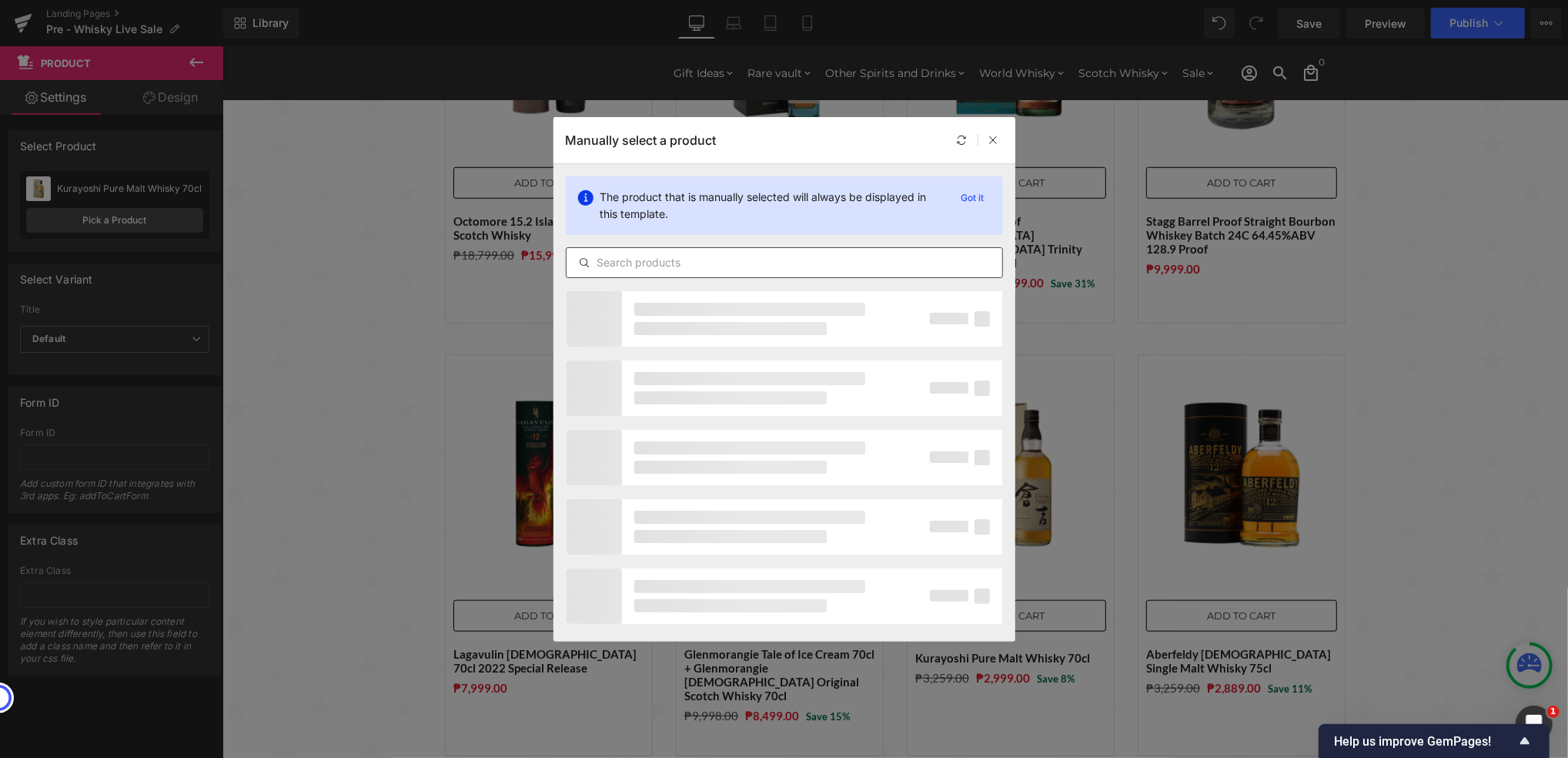
click at [669, 260] on input "text" at bounding box center [784, 262] width 435 height 18
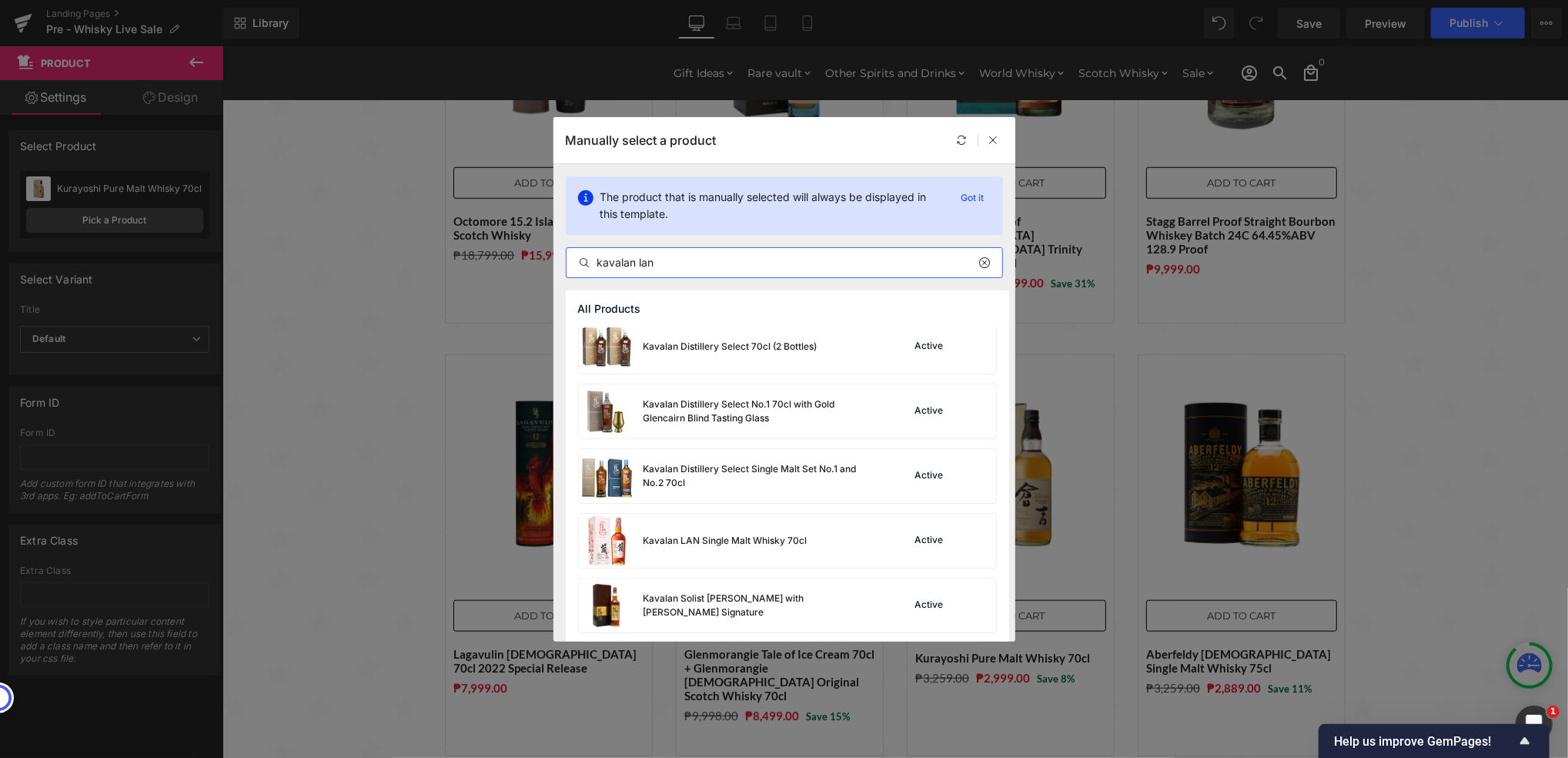
scroll to position [205, 0]
type input "kavalan lan"
click at [759, 536] on div "Kavalan LAN Single Malt Whisky 70cl" at bounding box center [726, 538] width 164 height 14
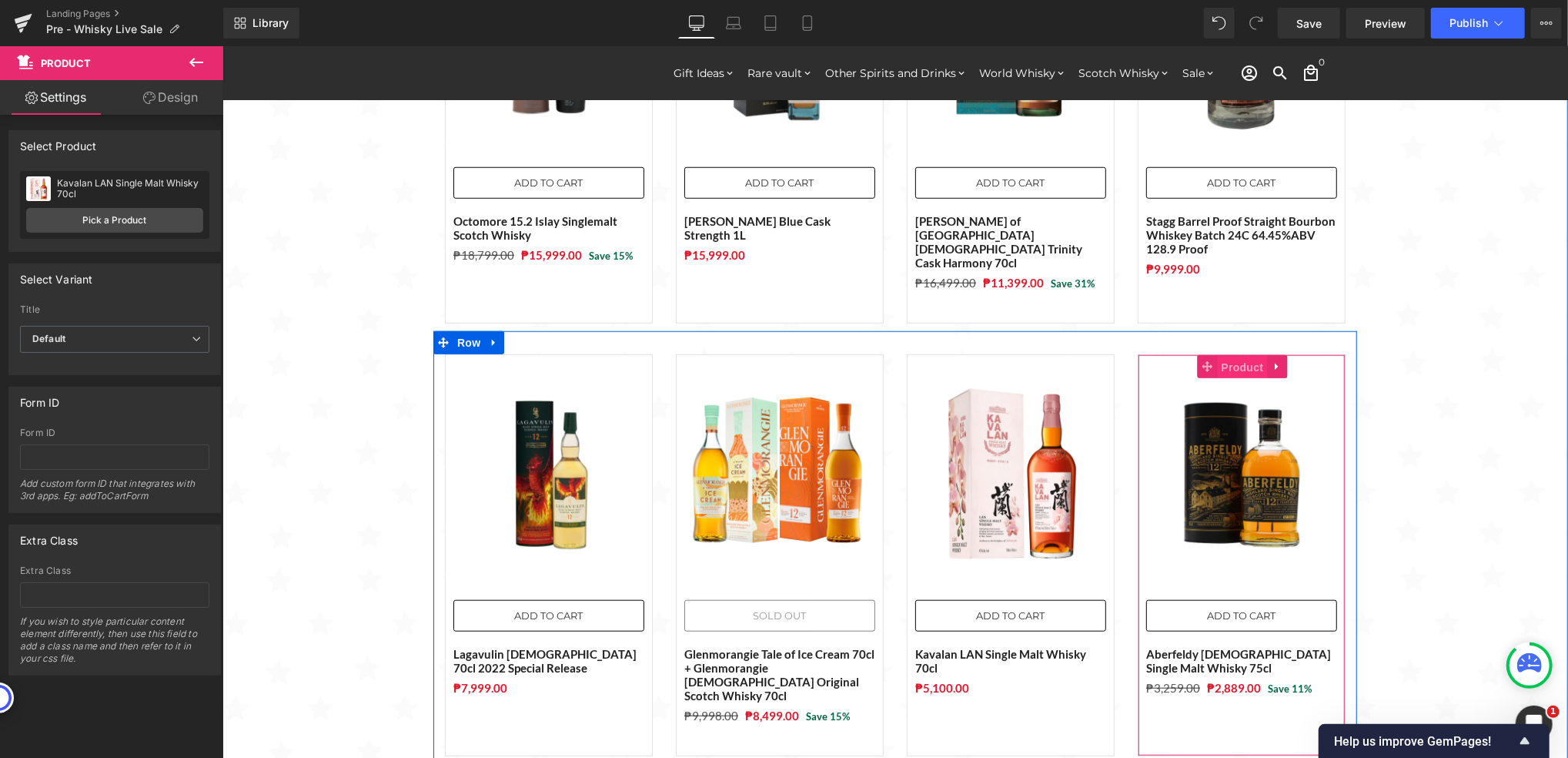
click at [1227, 355] on span "Product" at bounding box center [1243, 366] width 50 height 23
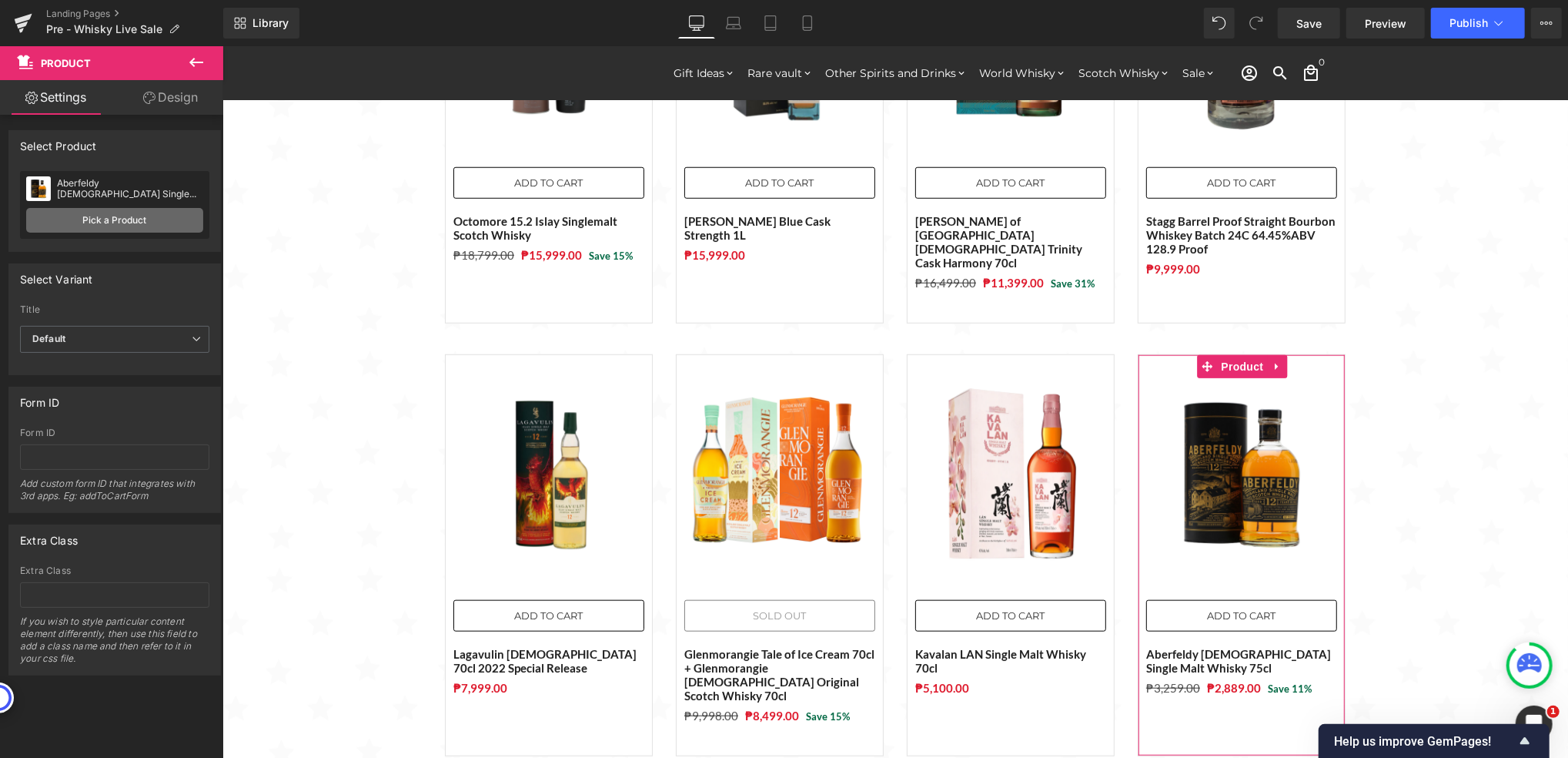
click at [166, 222] on link "Pick a Product" at bounding box center [115, 220] width 177 height 24
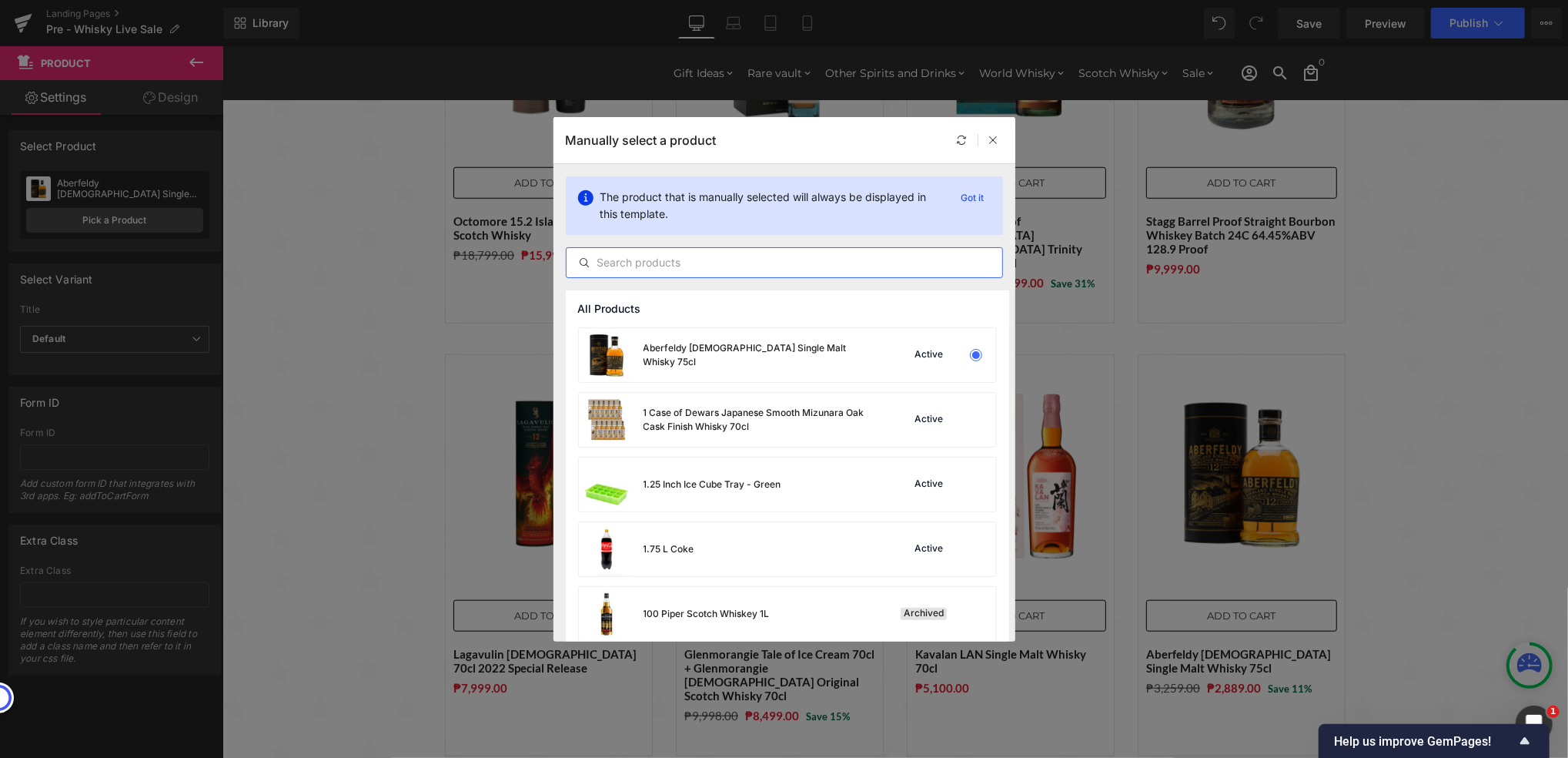
click at [679, 267] on input "text" at bounding box center [784, 262] width 435 height 18
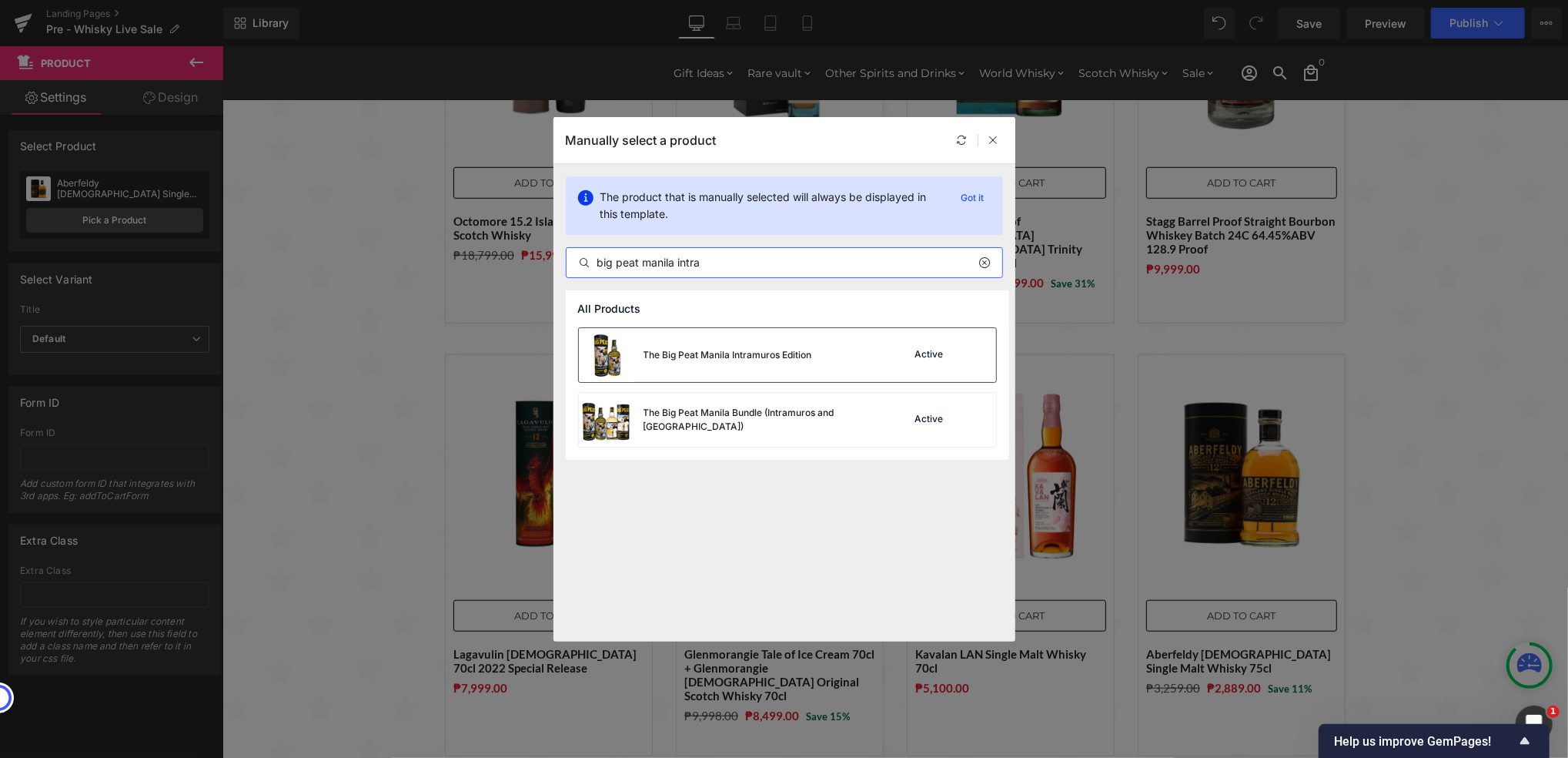
type input "big peat manila intra"
click at [714, 353] on div "The Big Peat Manila Intramuros Edition" at bounding box center [728, 355] width 169 height 14
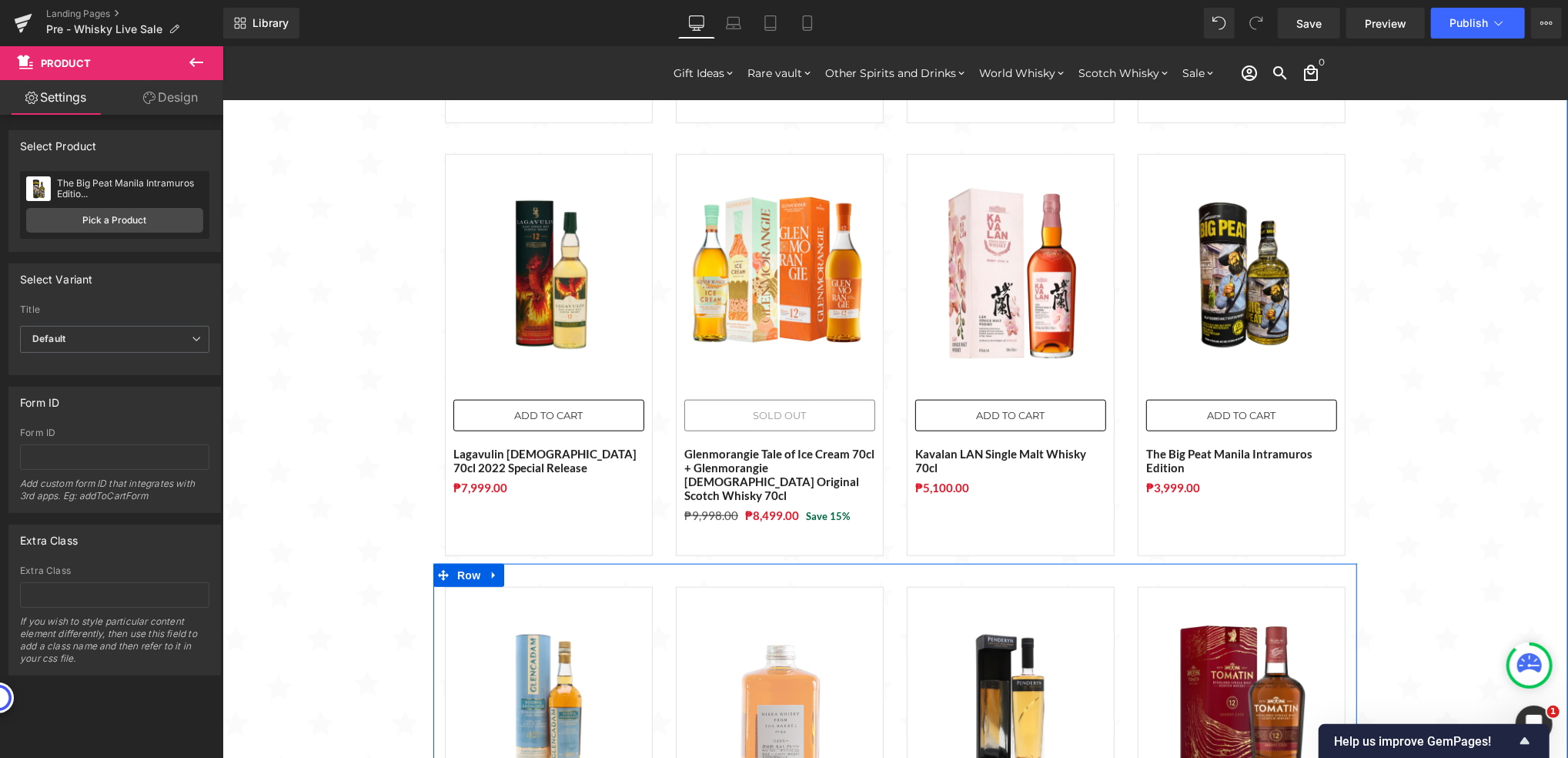
scroll to position [1232, 0]
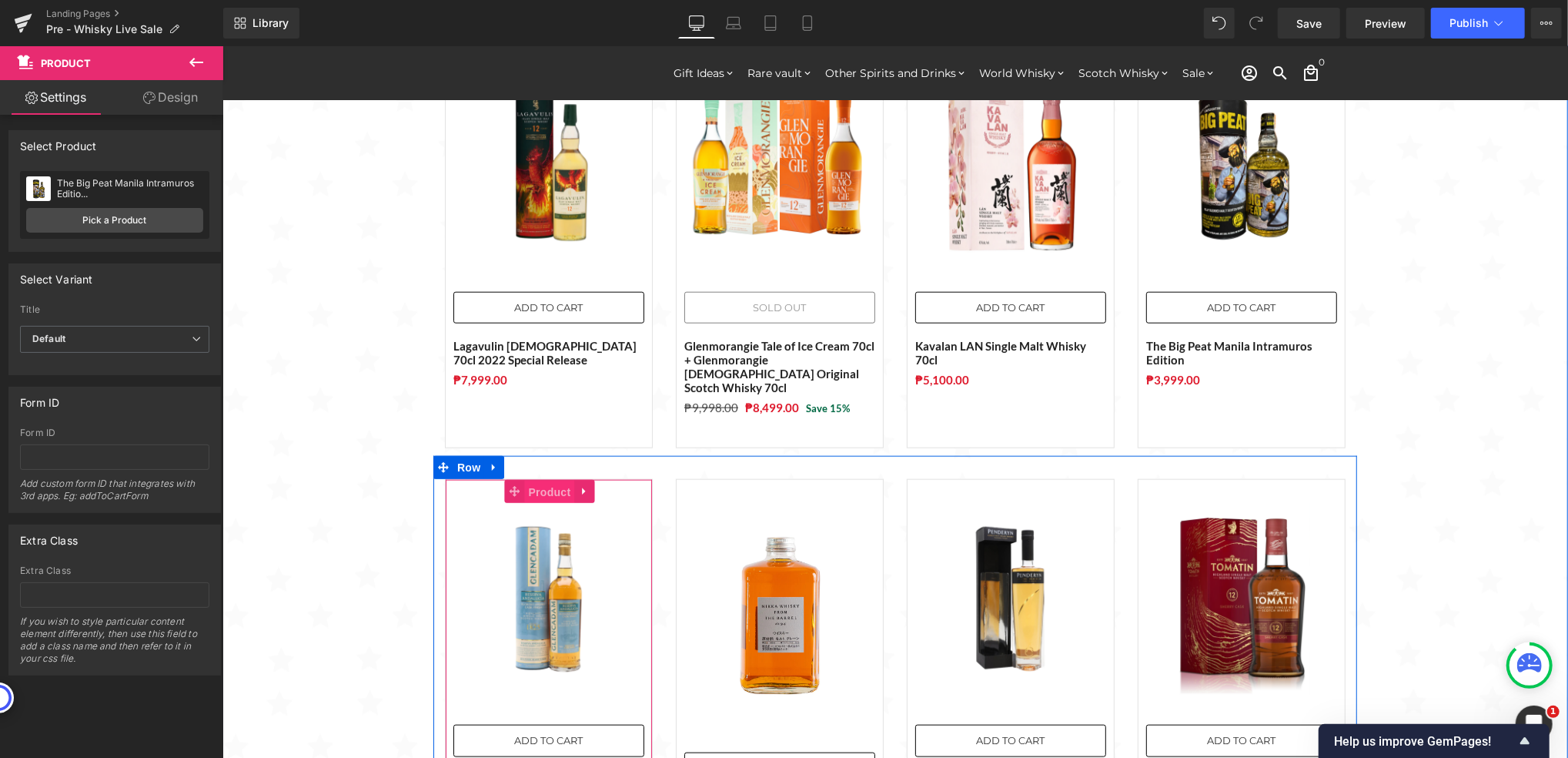
click at [536, 480] on span "Product" at bounding box center [549, 491] width 50 height 23
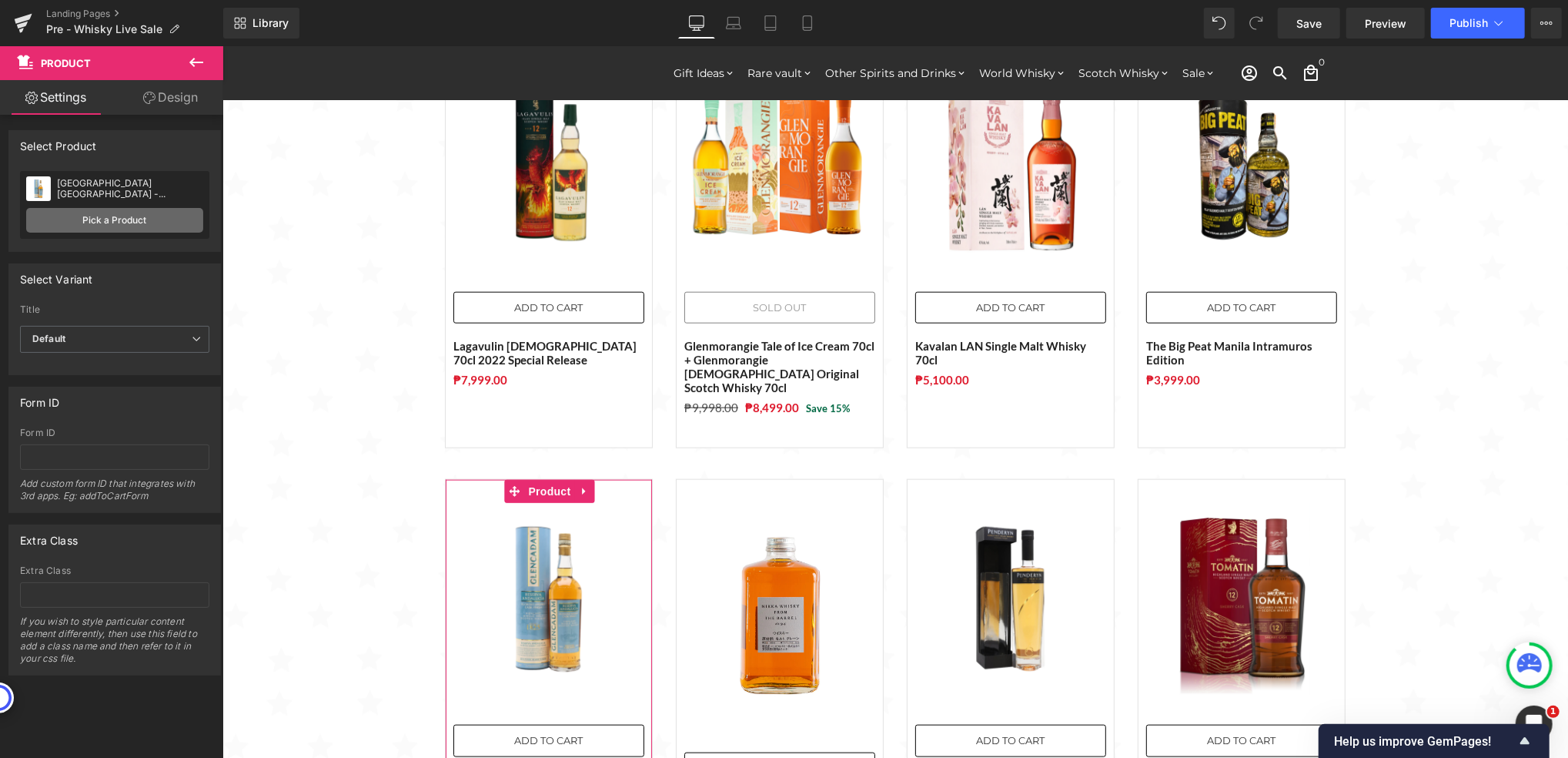
click at [146, 211] on link "Pick a Product" at bounding box center [115, 220] width 177 height 24
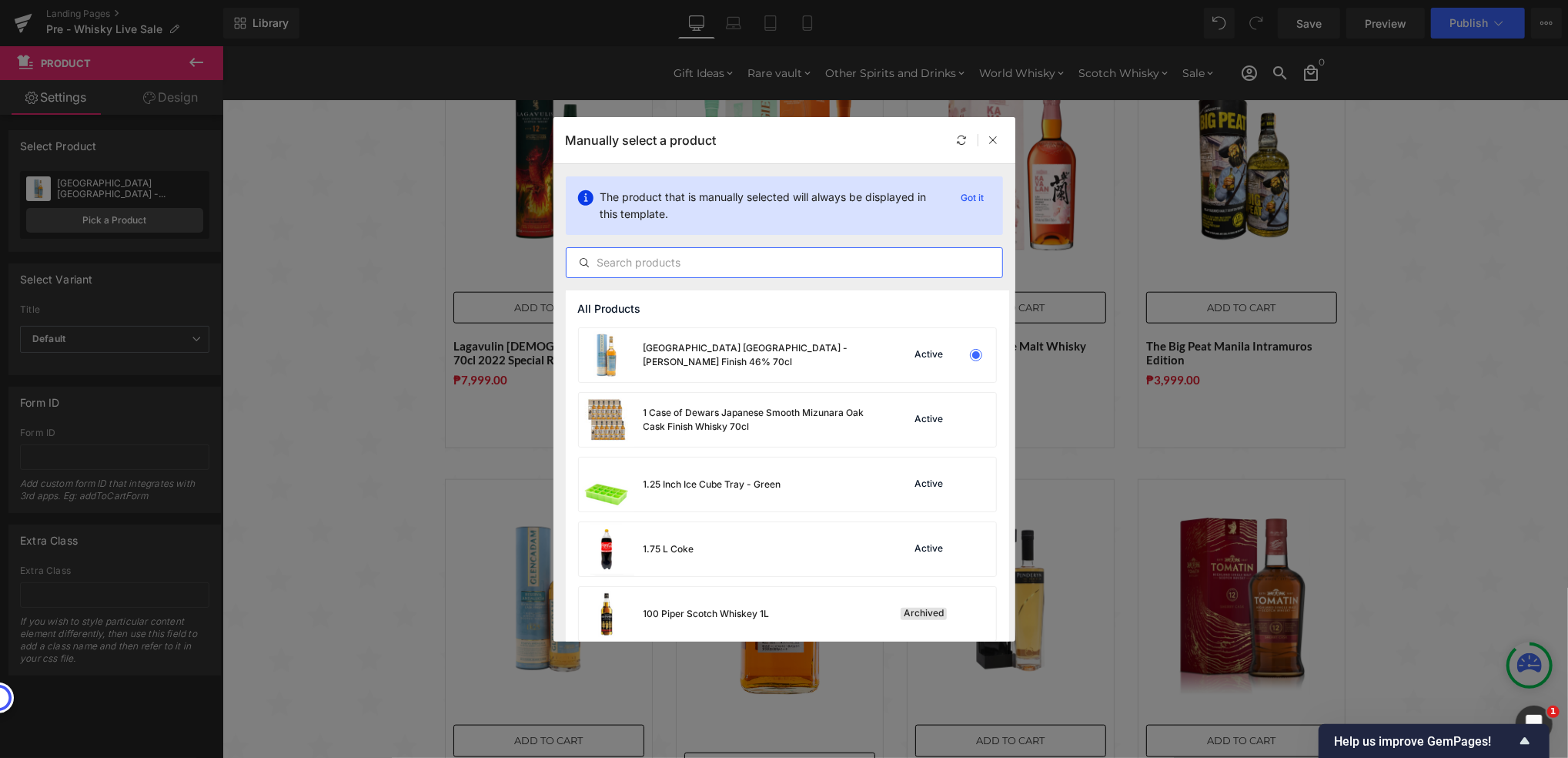
click at [649, 263] on input "text" at bounding box center [784, 262] width 435 height 18
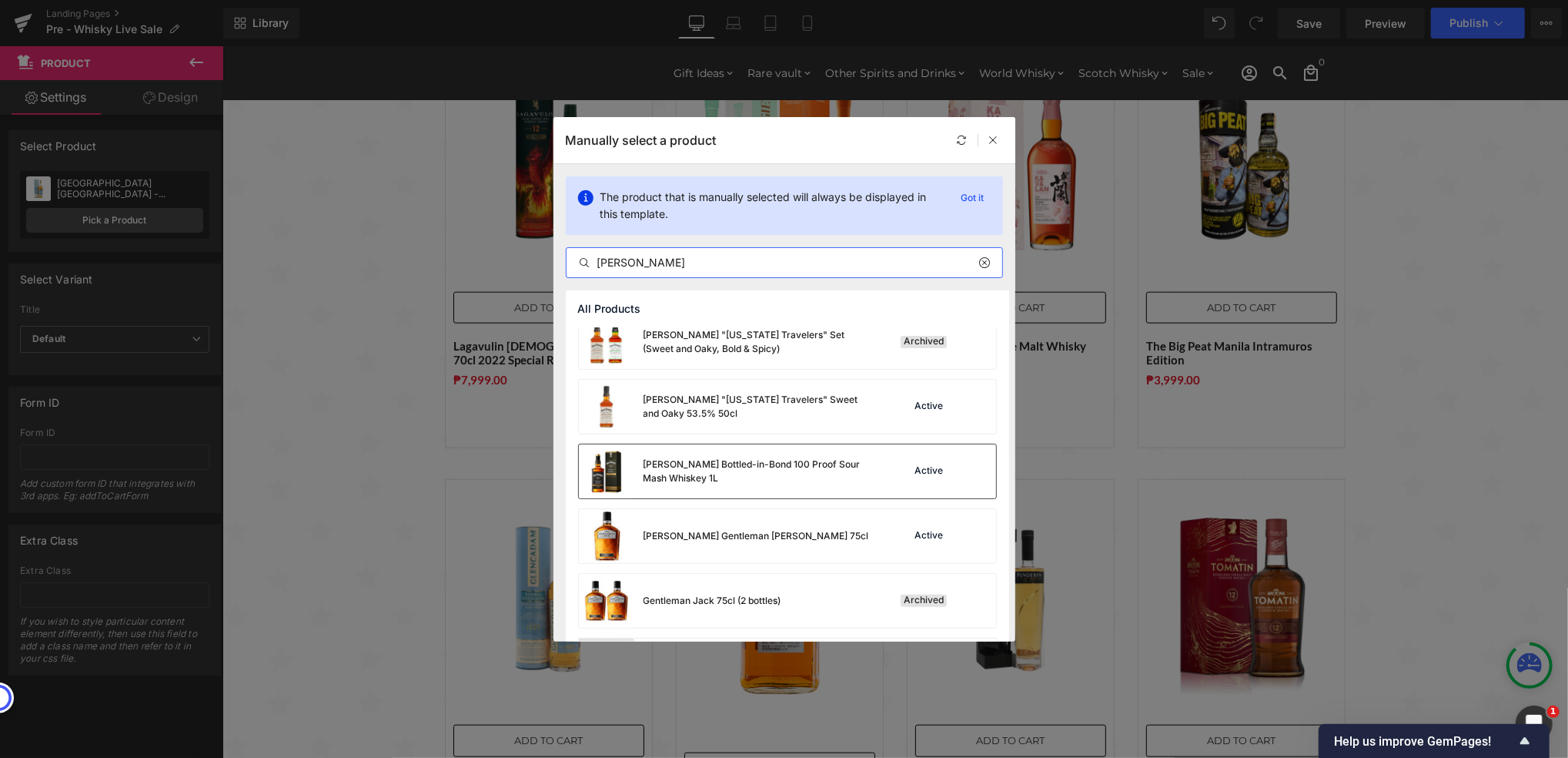
scroll to position [1049, 0]
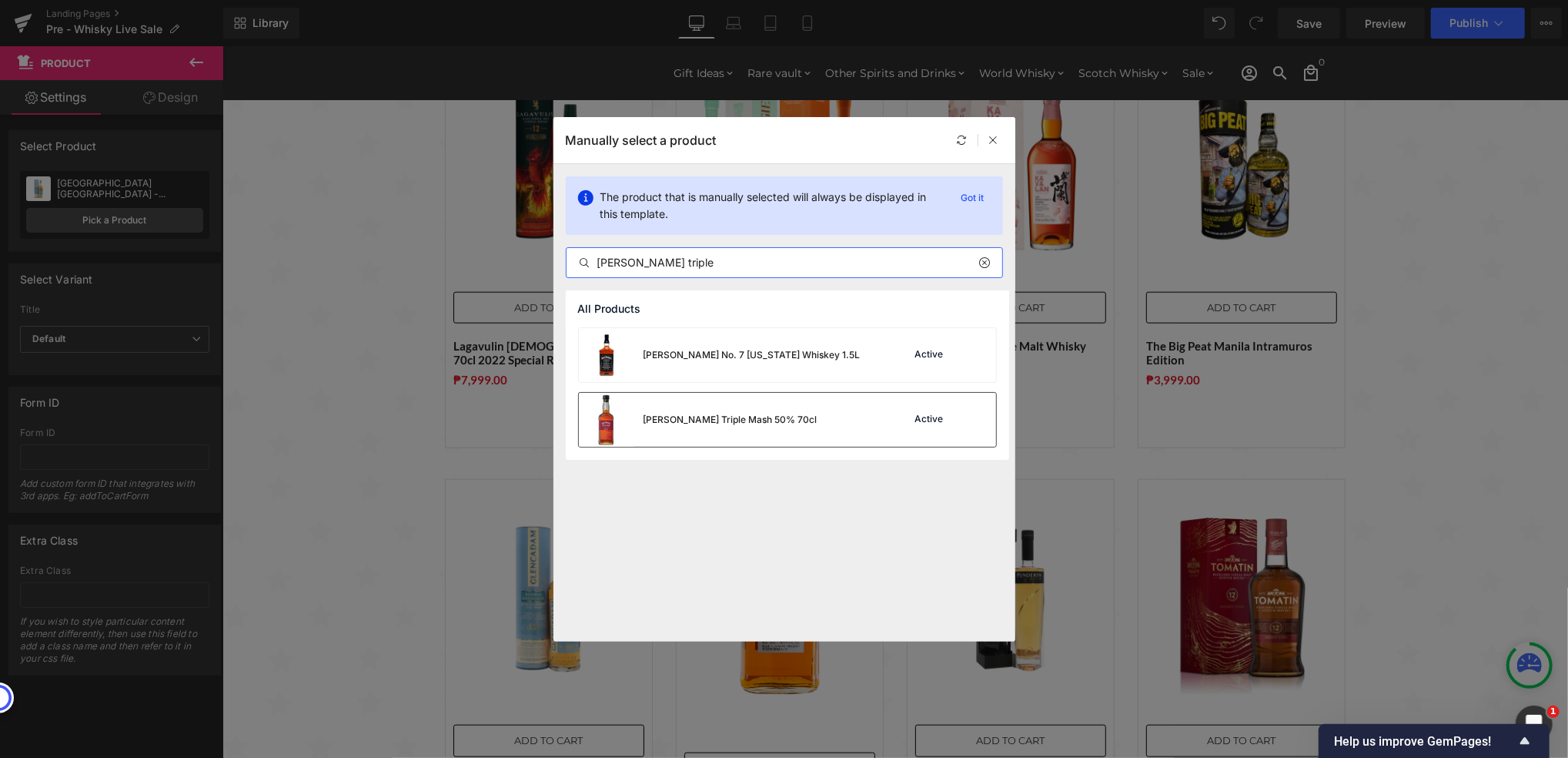
type input "[PERSON_NAME] triple"
click at [758, 422] on div "[PERSON_NAME] Triple Mash 50% 70cl" at bounding box center [731, 420] width 174 height 14
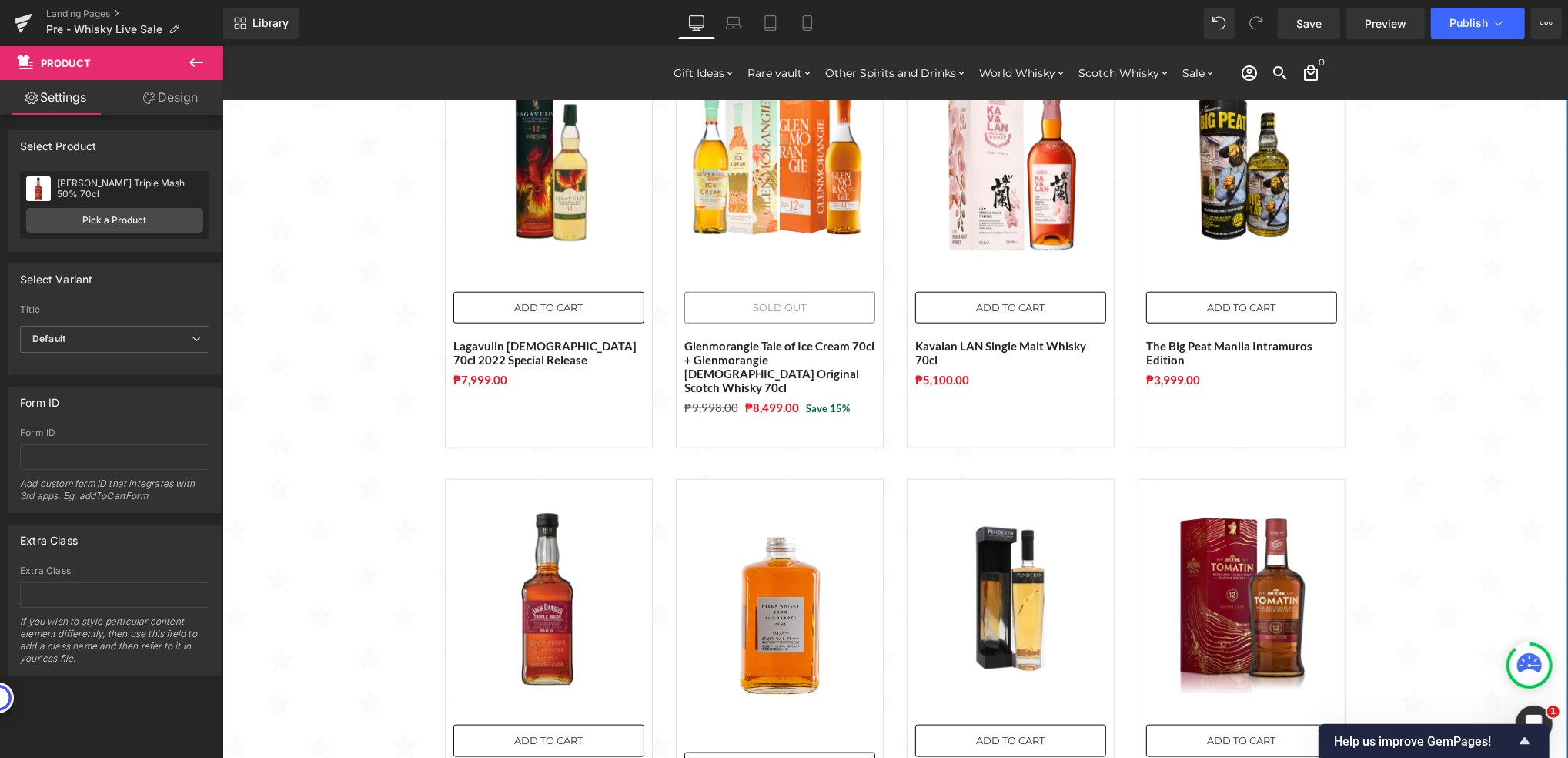
click at [1465, 453] on div "Sale Off (P) Image ADD TO CART (P) Cart Button The Macallan Time: Space Mastery…" at bounding box center [894, 233] width 1345 height 2127
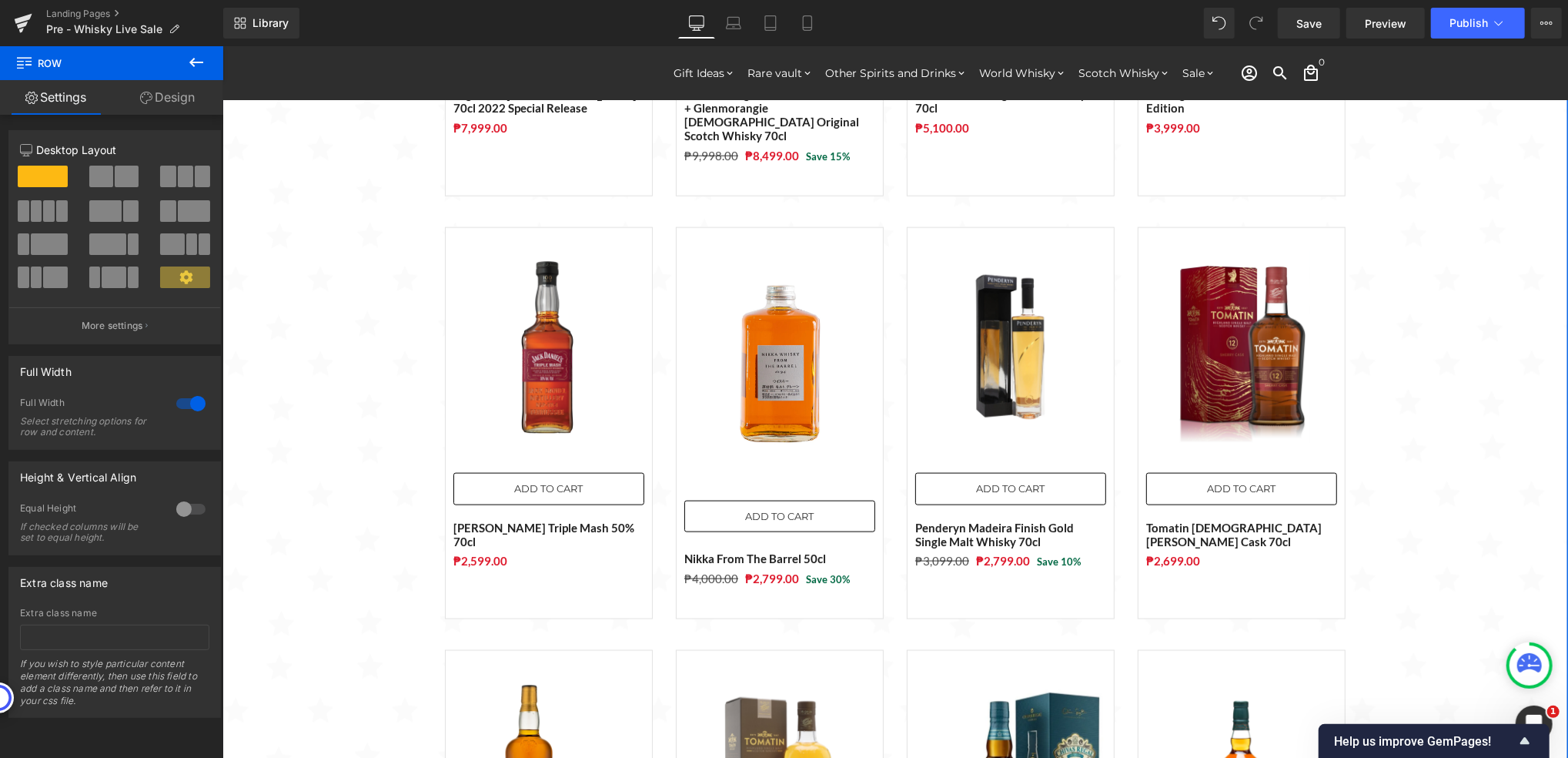
scroll to position [1437, 0]
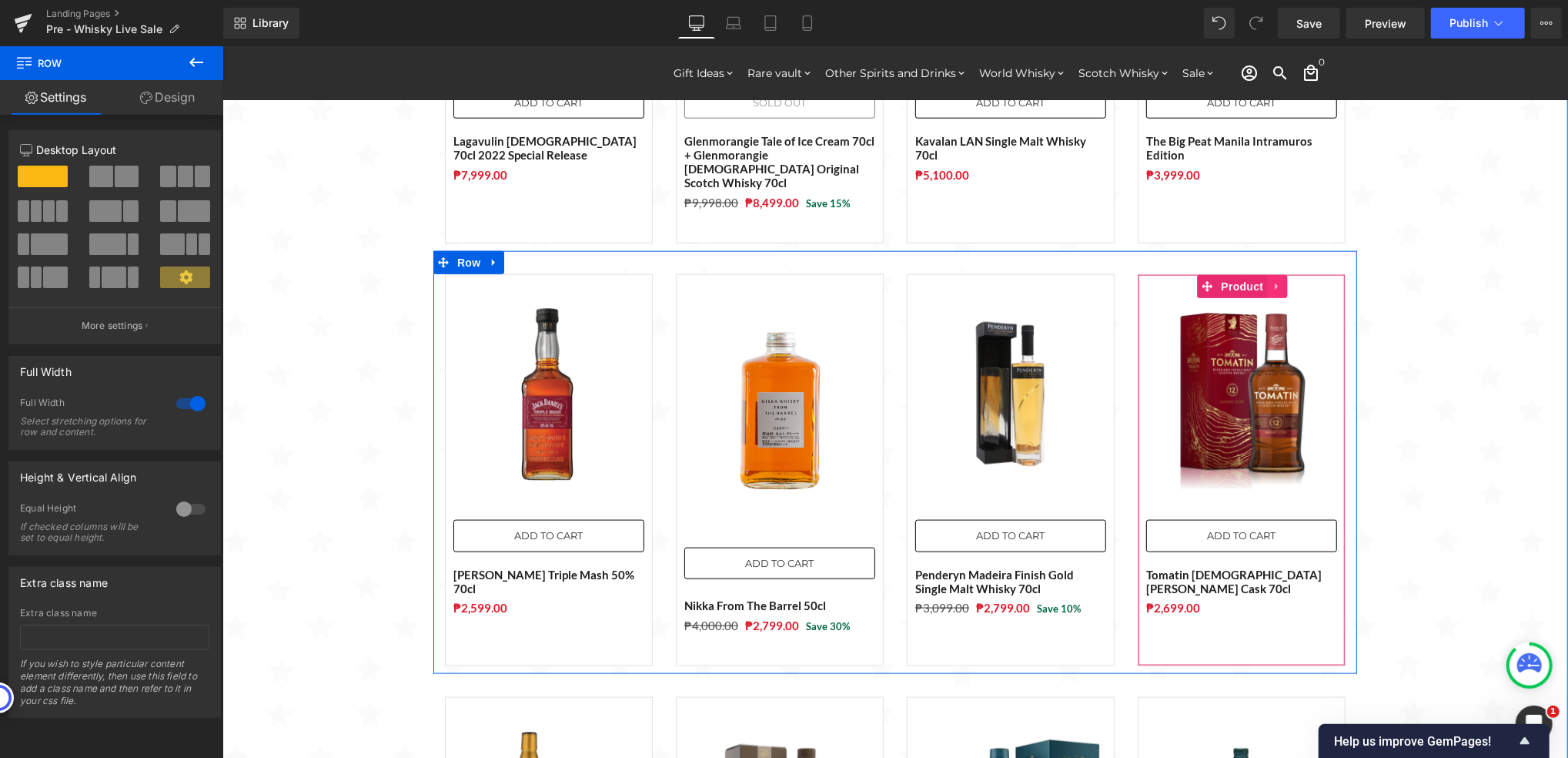
click at [1272, 280] on icon at bounding box center [1277, 285] width 10 height 11
click at [1282, 280] on icon at bounding box center [1287, 285] width 10 height 11
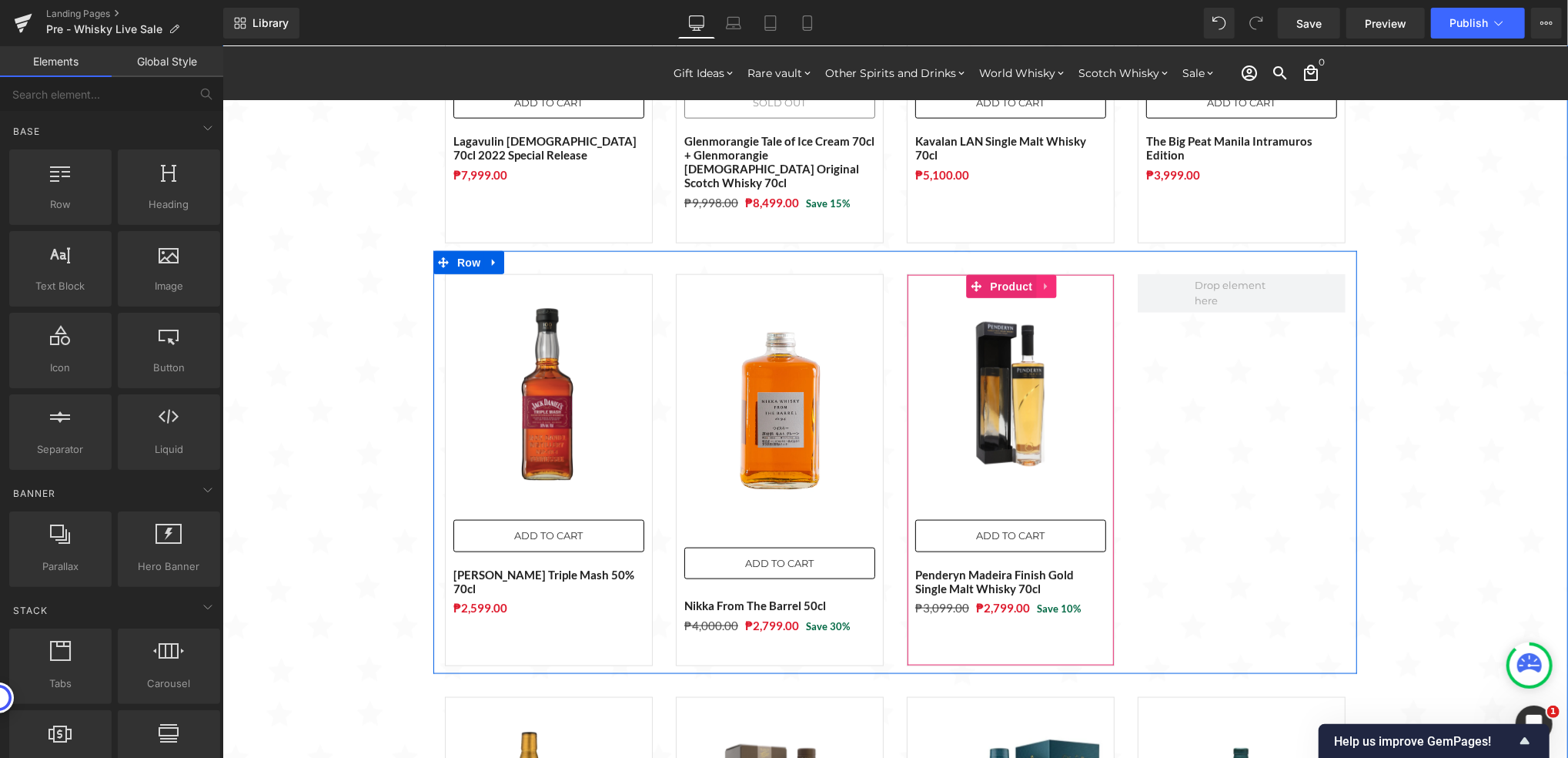
click at [1041, 280] on icon at bounding box center [1046, 285] width 10 height 11
click at [1051, 280] on icon at bounding box center [1056, 285] width 10 height 10
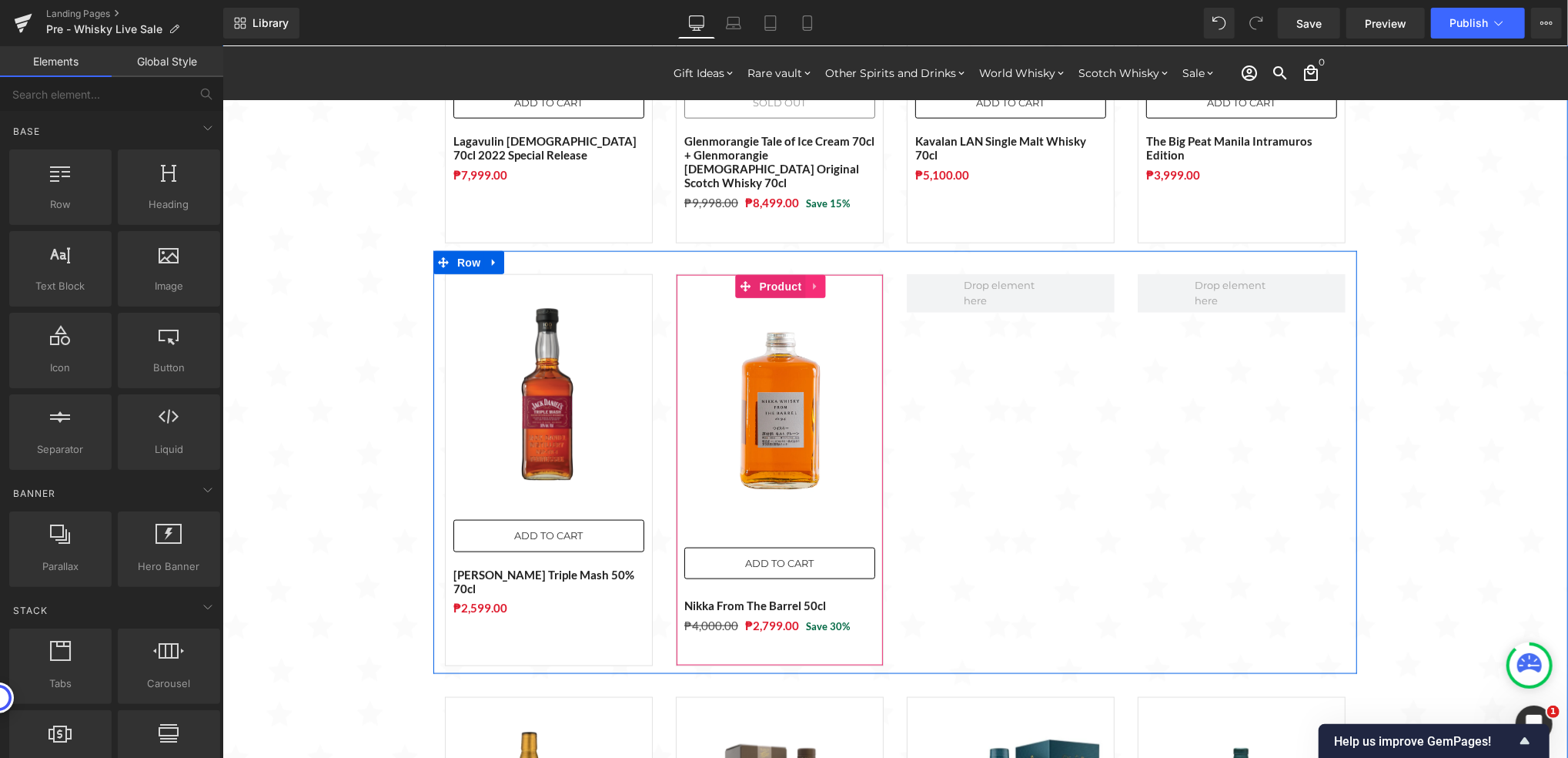
click at [813, 283] on icon at bounding box center [814, 286] width 3 height 7
click at [820, 280] on icon at bounding box center [825, 285] width 10 height 10
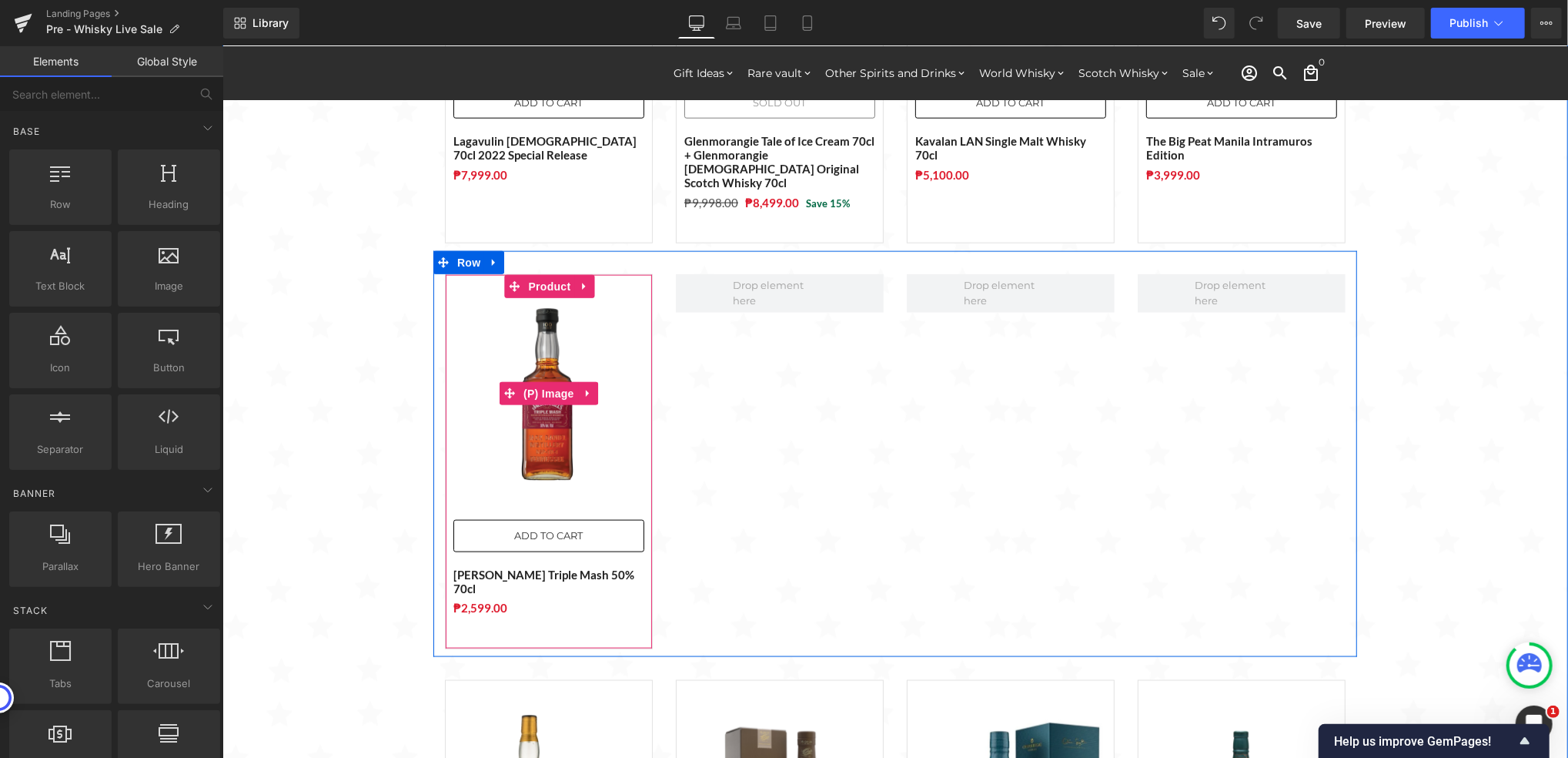
click at [709, 376] on div at bounding box center [780, 460] width 231 height 375
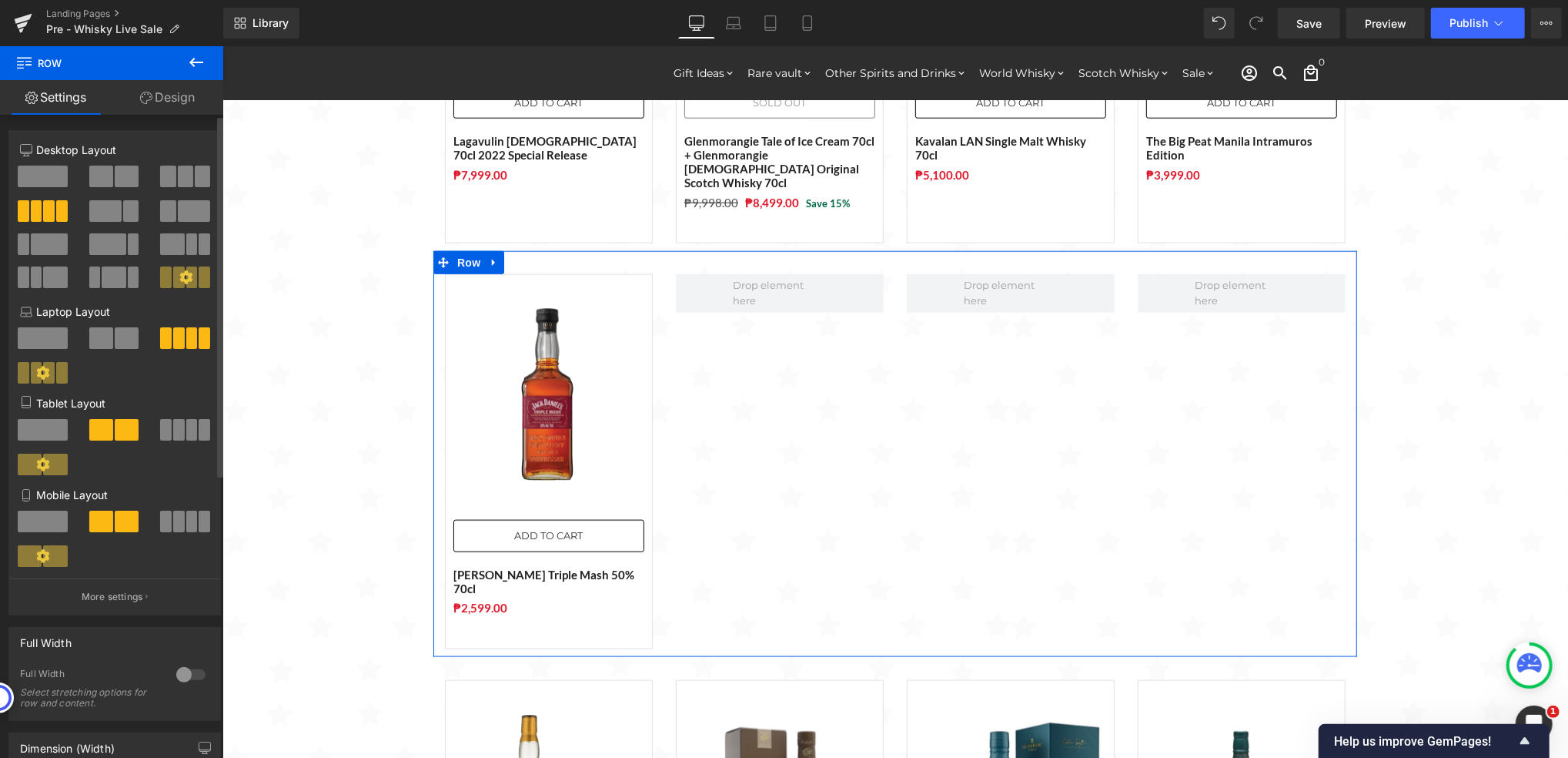
click at [41, 173] on span at bounding box center [43, 176] width 50 height 22
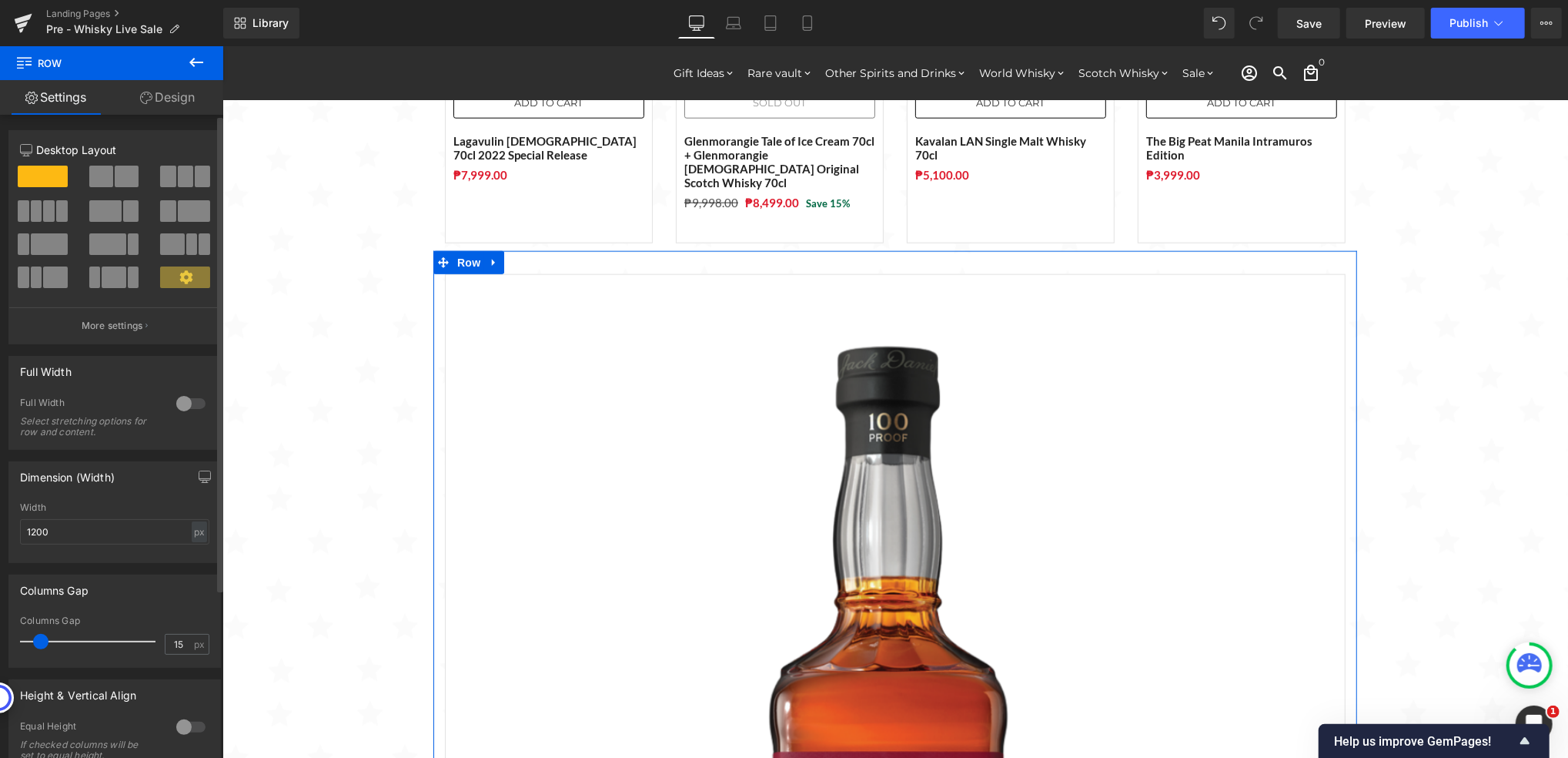
click at [47, 212] on span at bounding box center [49, 210] width 11 height 22
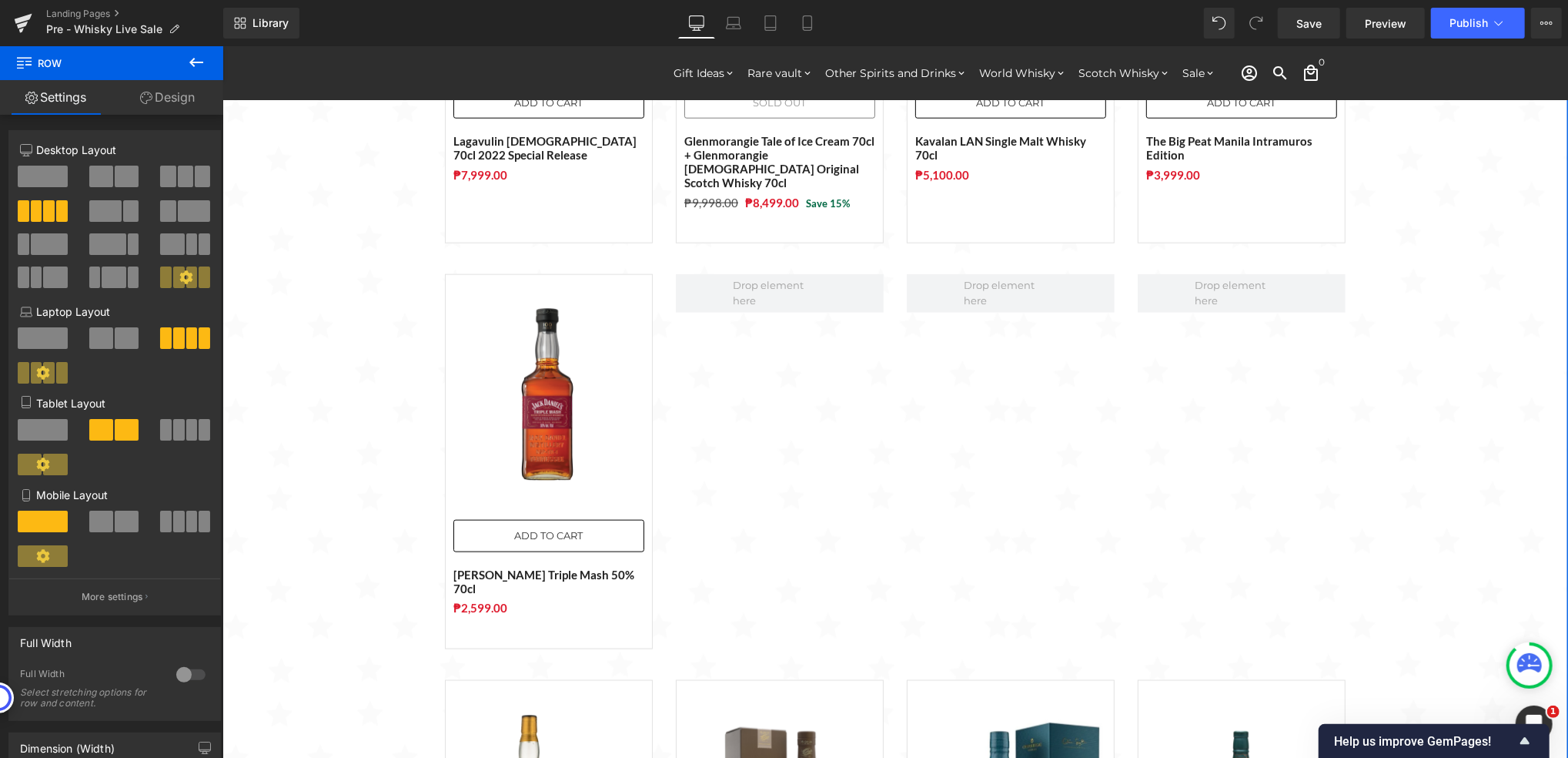
click at [334, 385] on div "Sale Off (P) Image ADD TO CART (P) Cart Button The Macallan Time: Space Mastery…" at bounding box center [894, 19] width 1345 height 2110
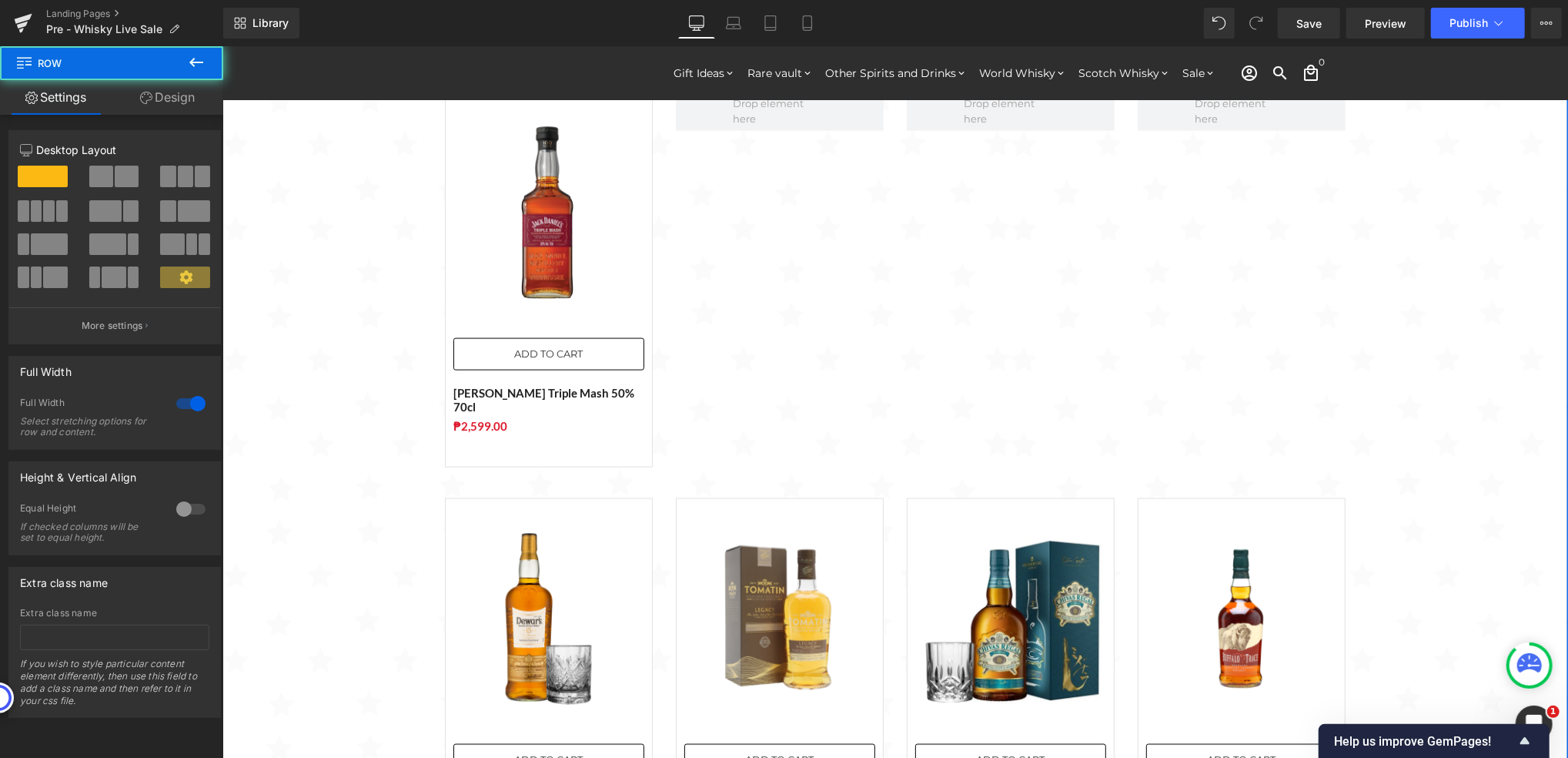
scroll to position [1848, 0]
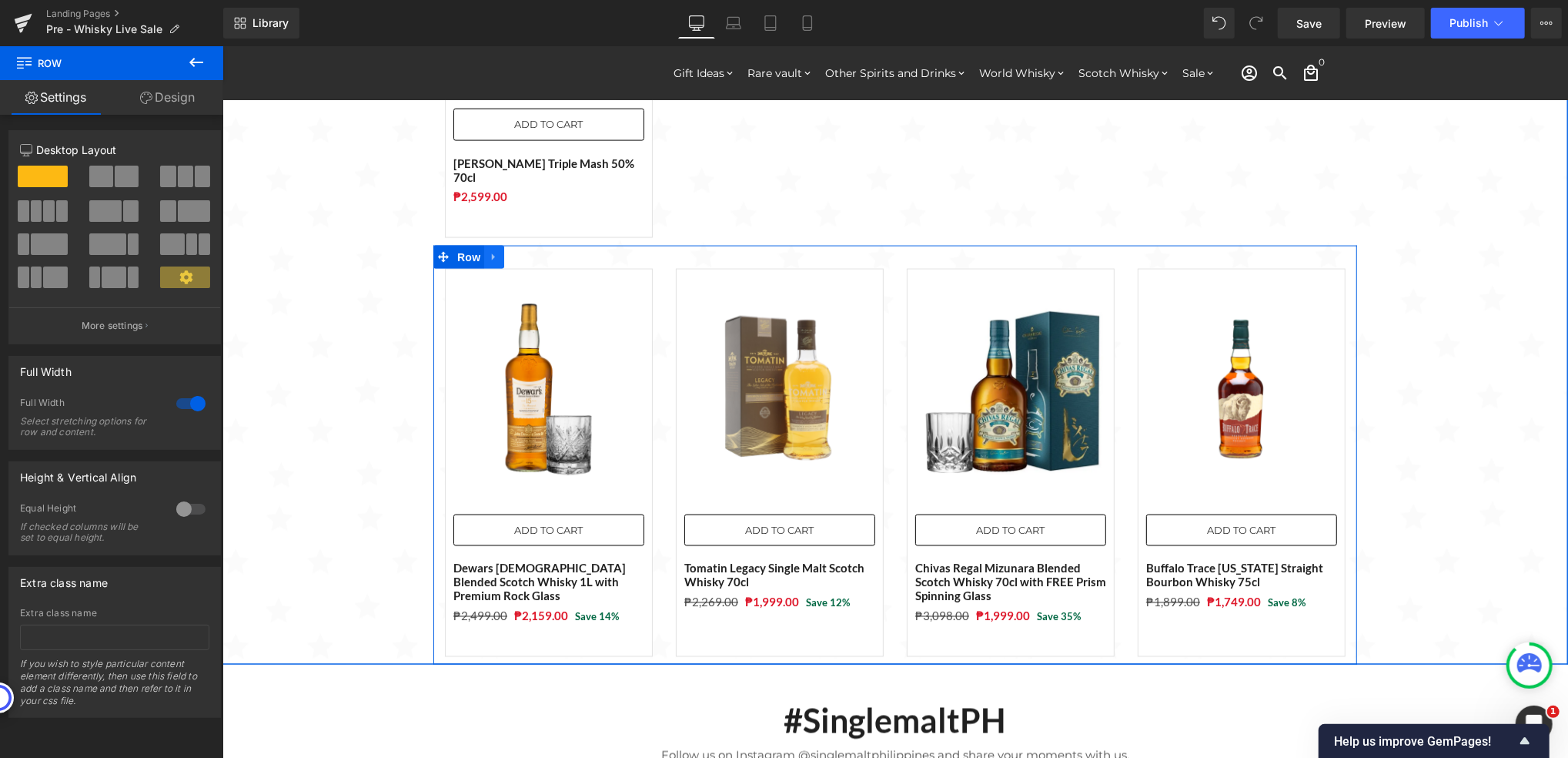
click at [488, 250] on icon at bounding box center [494, 256] width 10 height 11
click at [523, 245] on link at bounding box center [533, 256] width 20 height 23
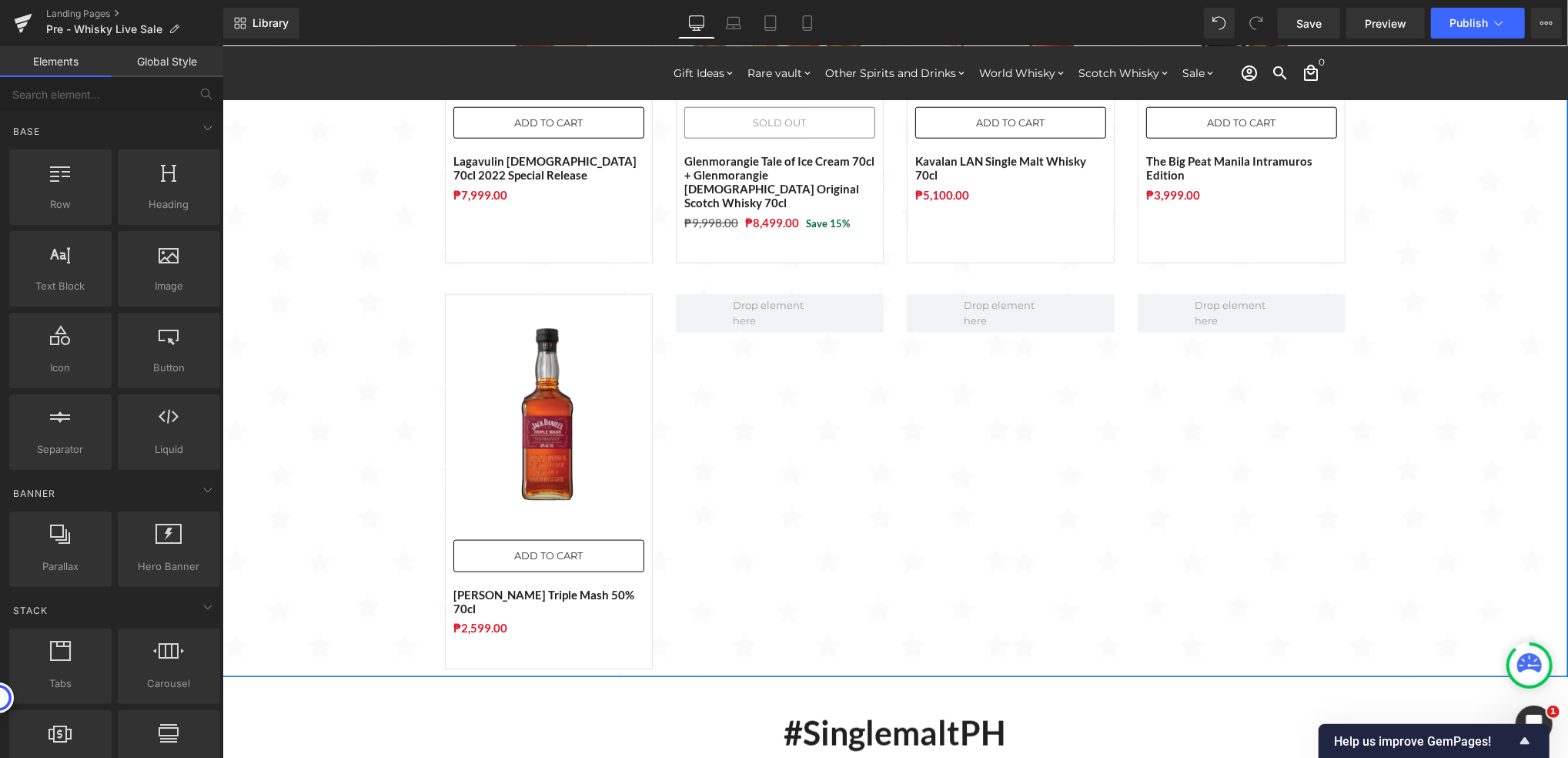
scroll to position [1540, 0]
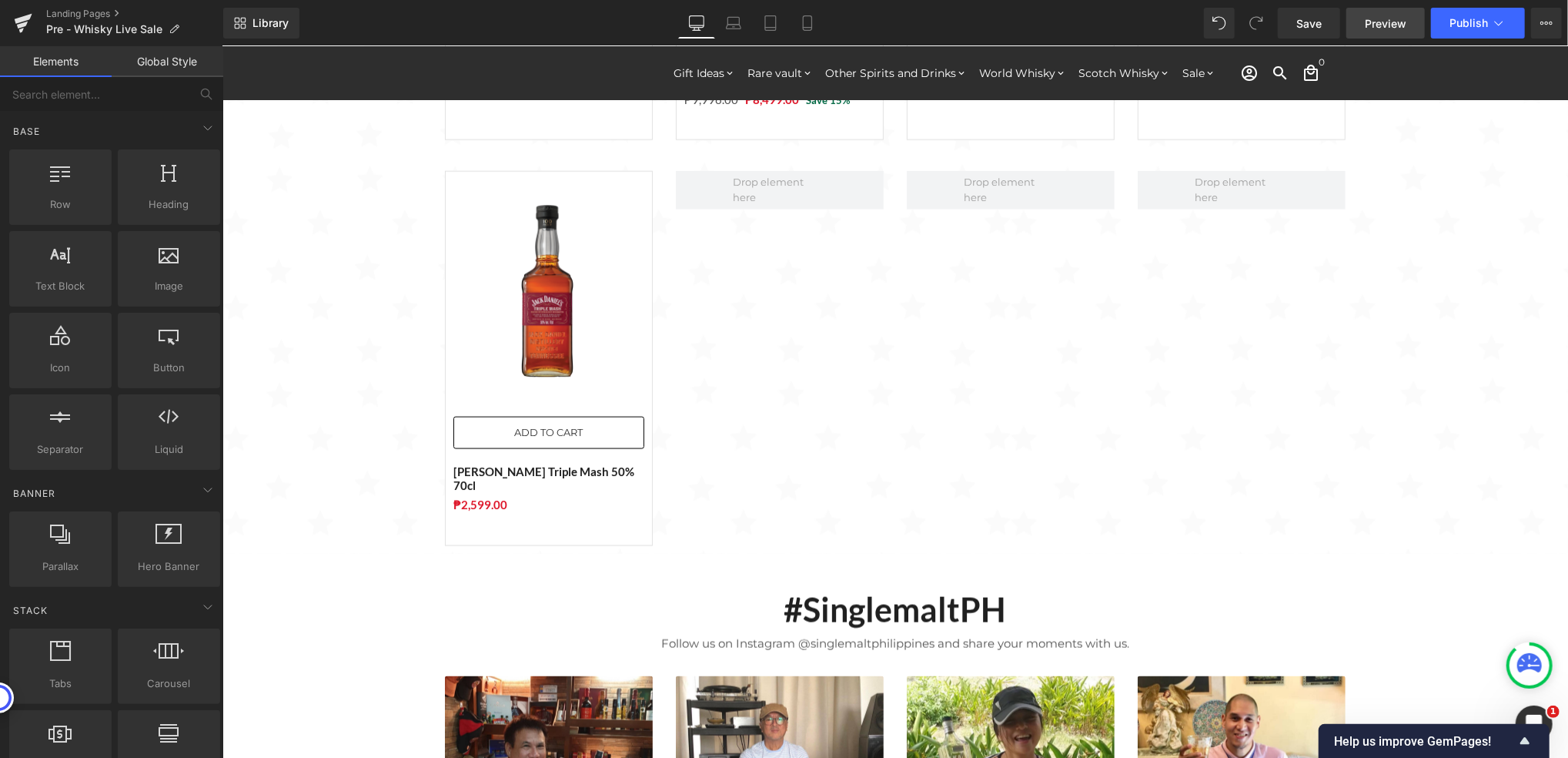
click at [1386, 22] on span "Preview" at bounding box center [1386, 23] width 42 height 17
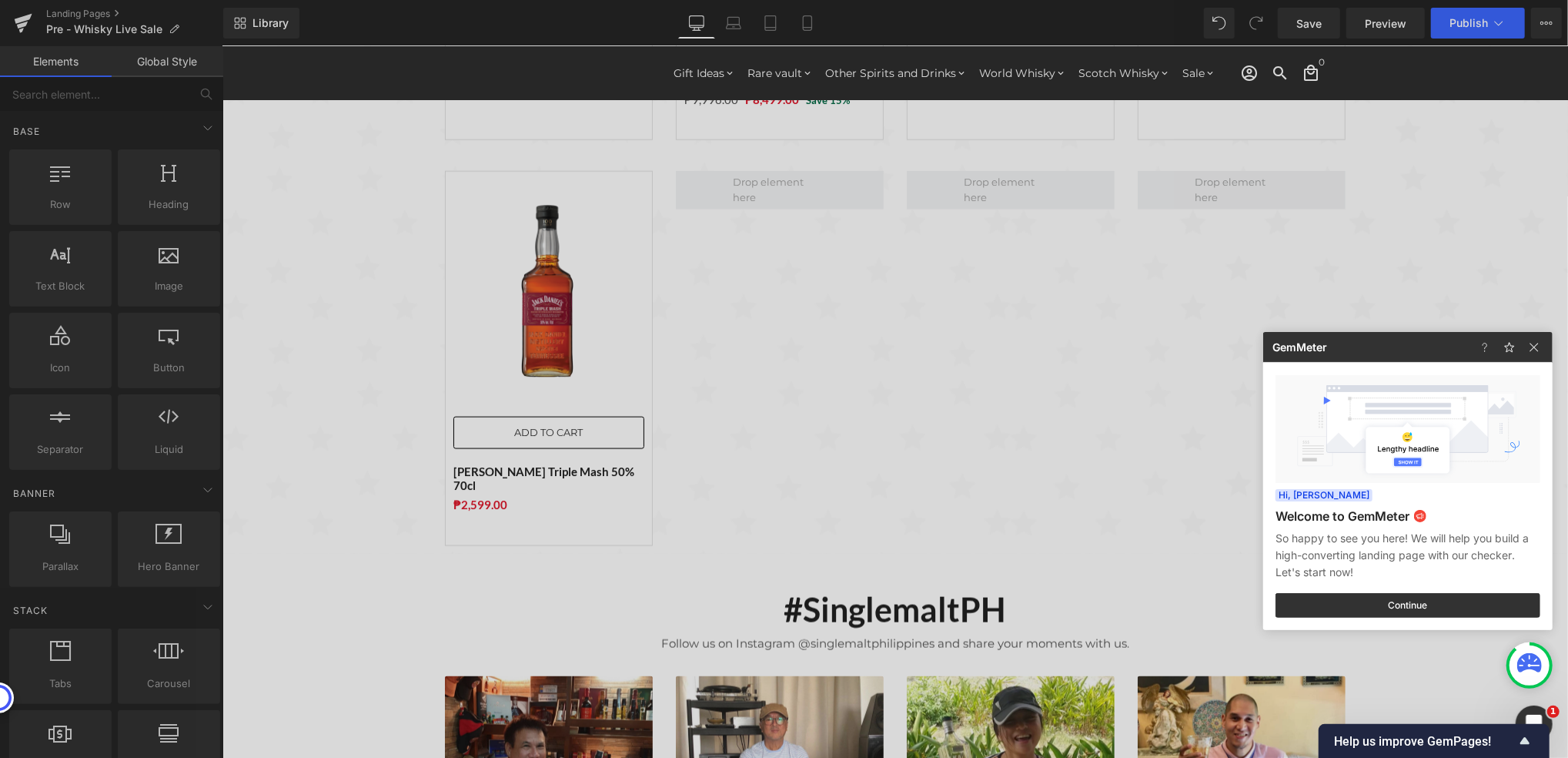
click at [1312, 20] on div at bounding box center [784, 379] width 1568 height 758
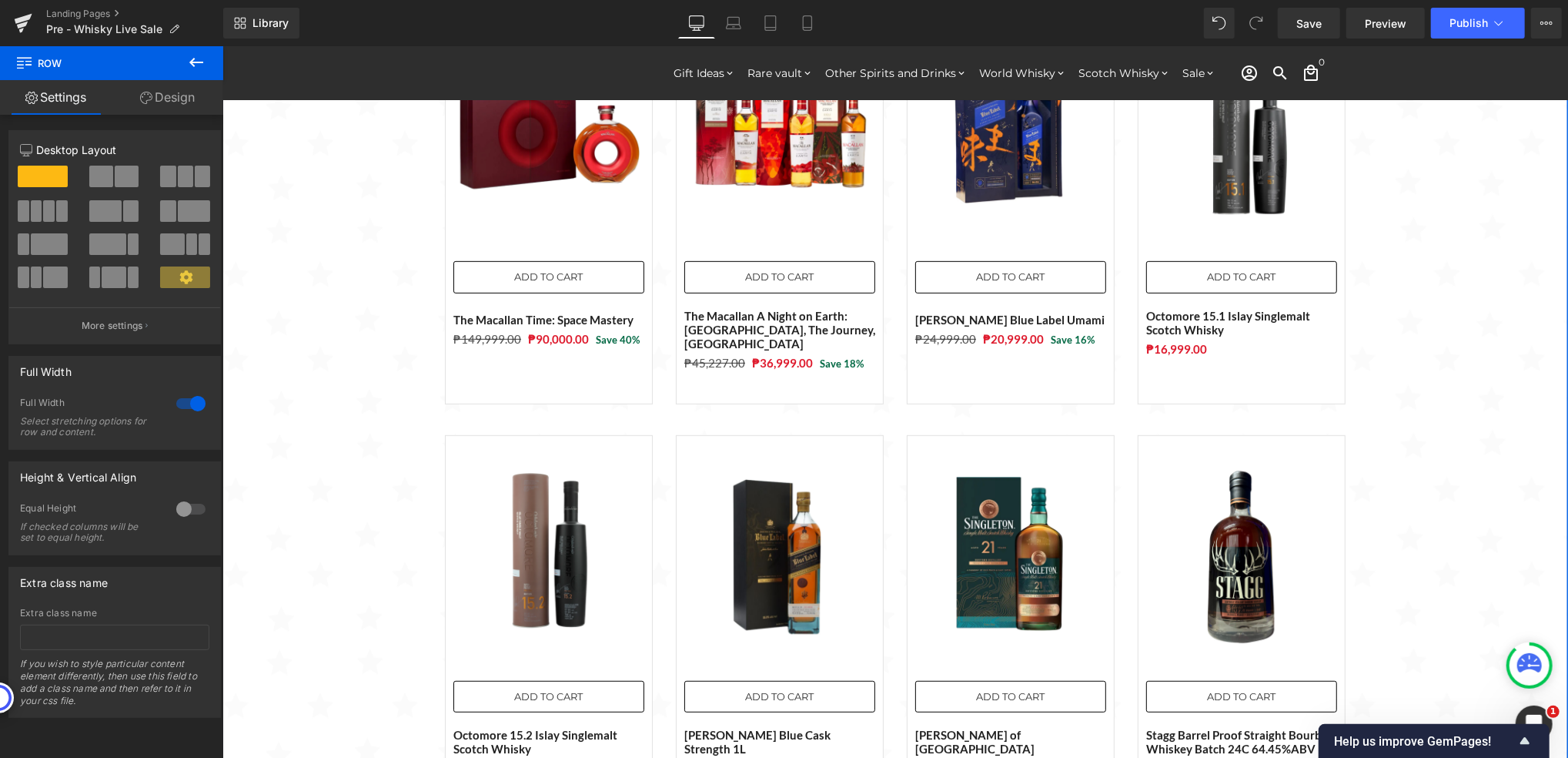
scroll to position [308, 0]
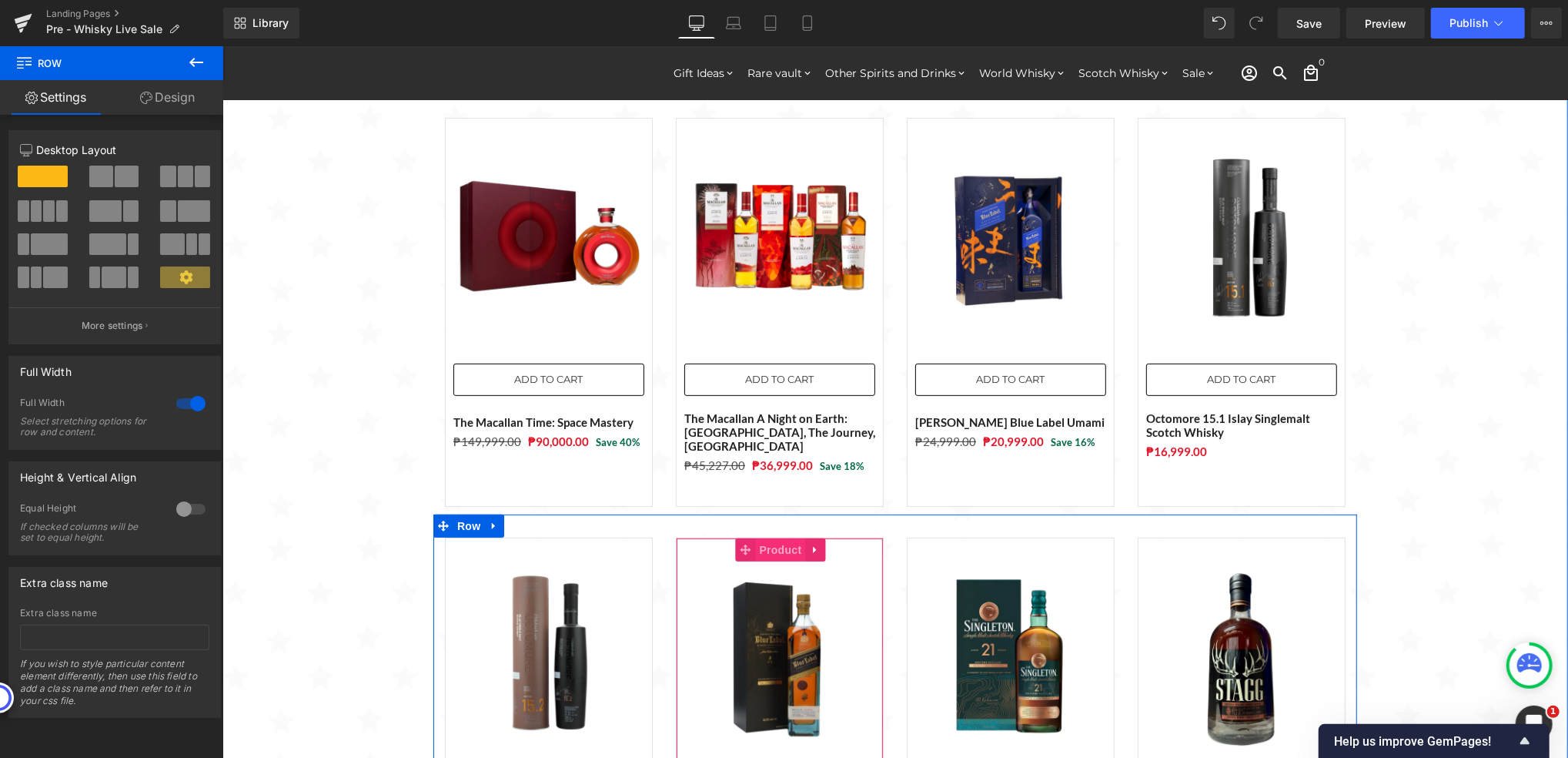
click at [779, 542] on span "Product" at bounding box center [781, 549] width 50 height 23
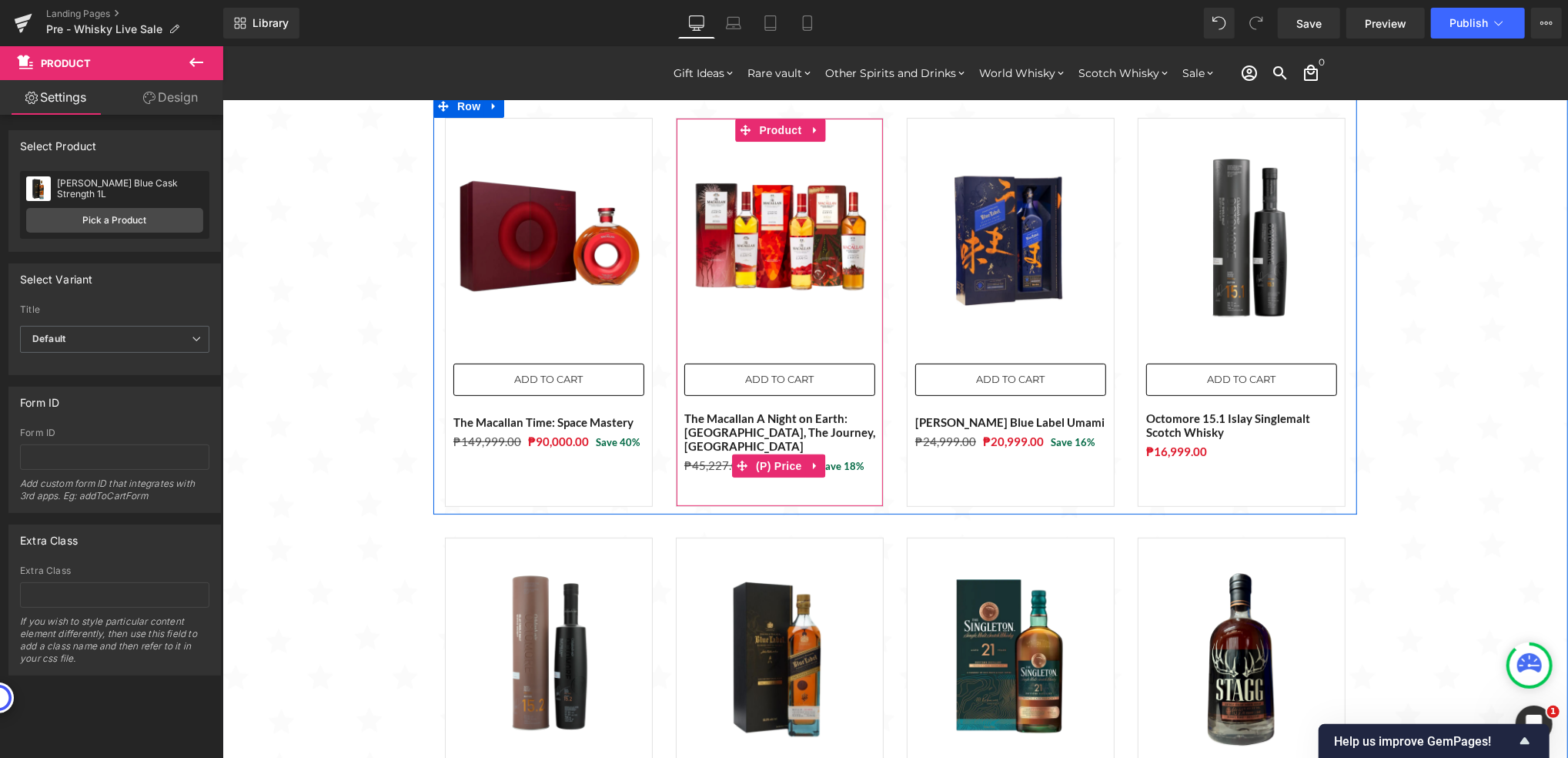
scroll to position [513, 0]
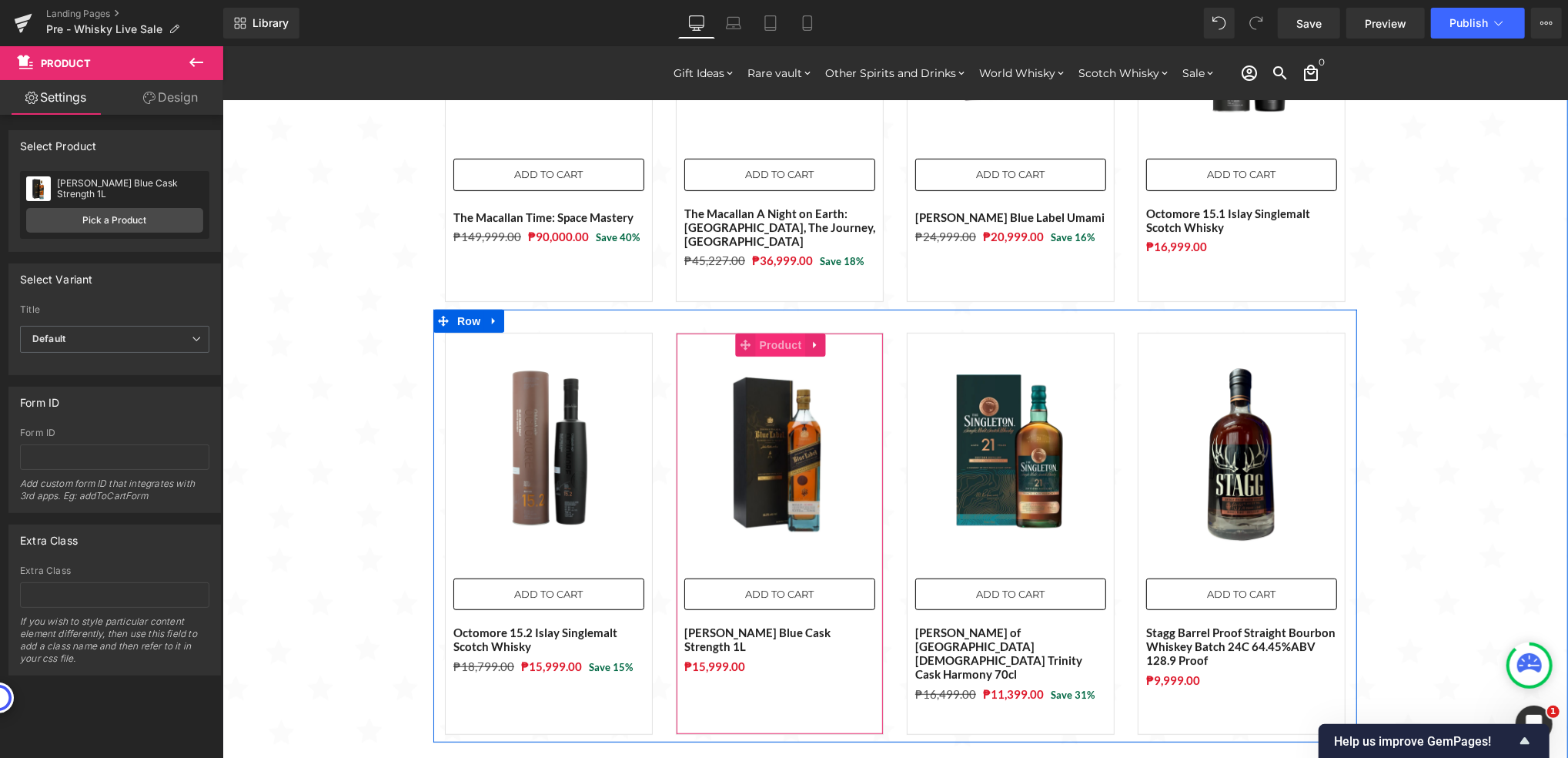
click at [758, 336] on span "Product" at bounding box center [781, 344] width 50 height 23
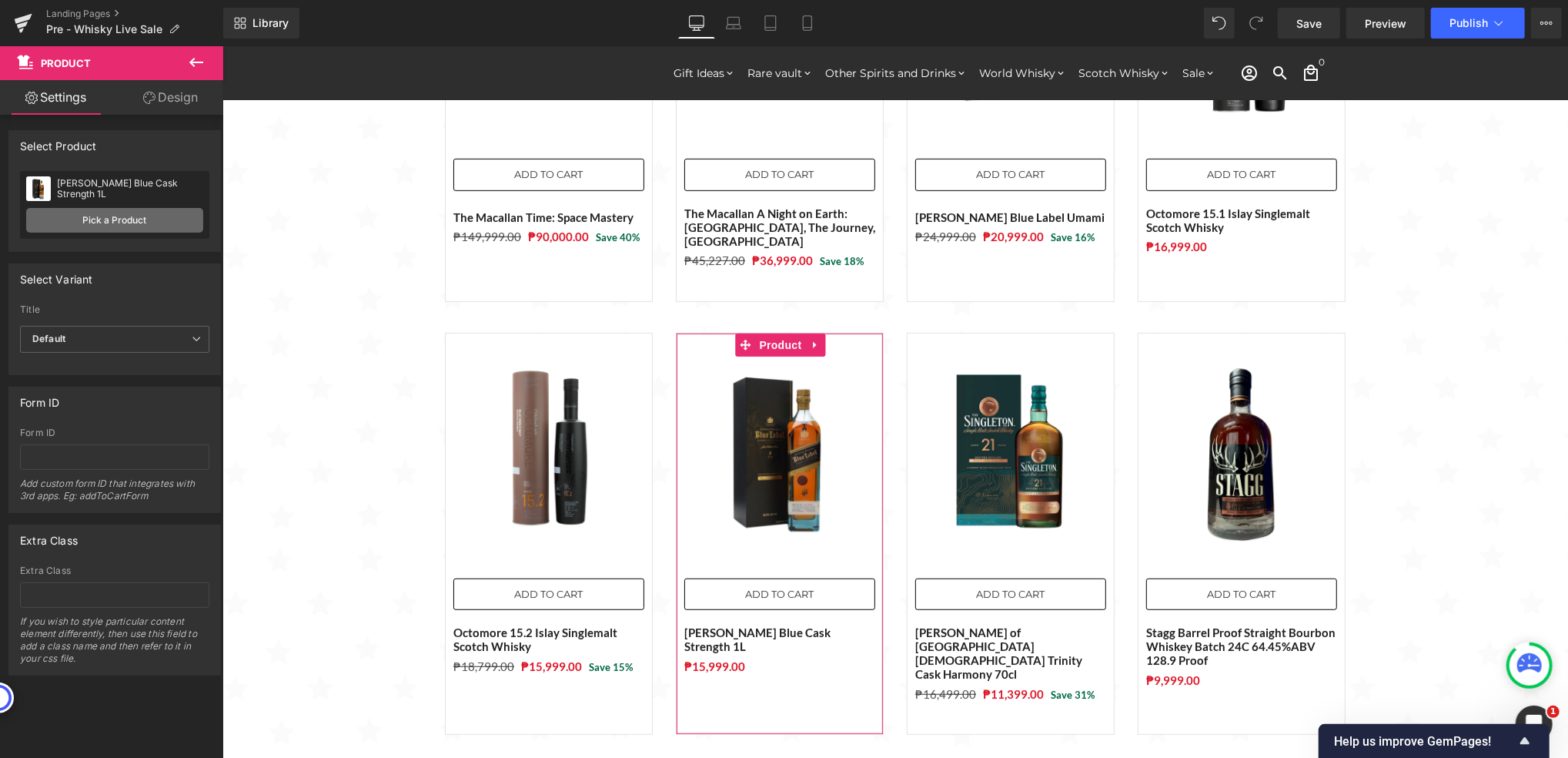
click at [130, 220] on link "Pick a Product" at bounding box center [115, 220] width 177 height 24
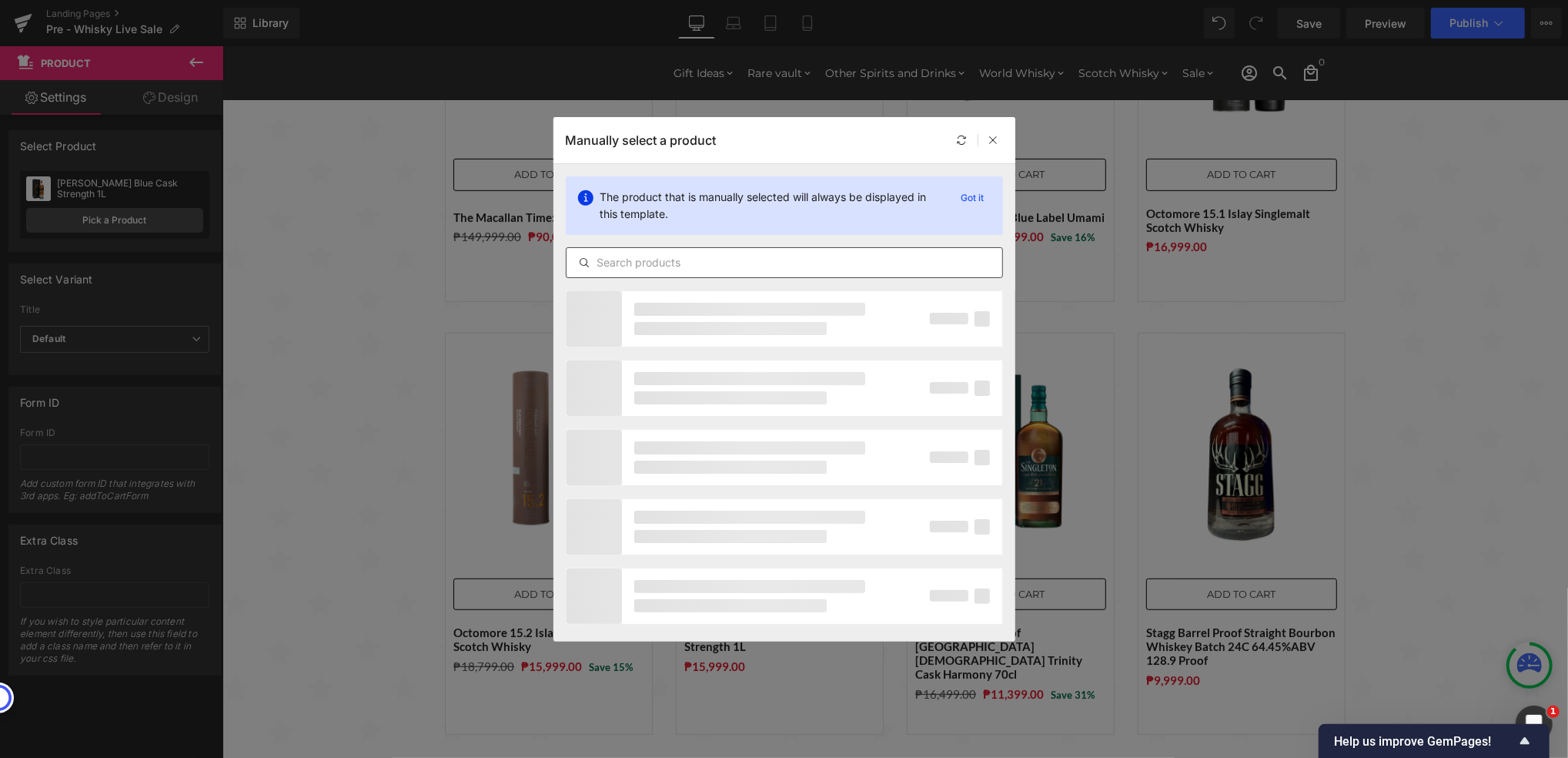
click at [752, 263] on input "text" at bounding box center [784, 262] width 435 height 18
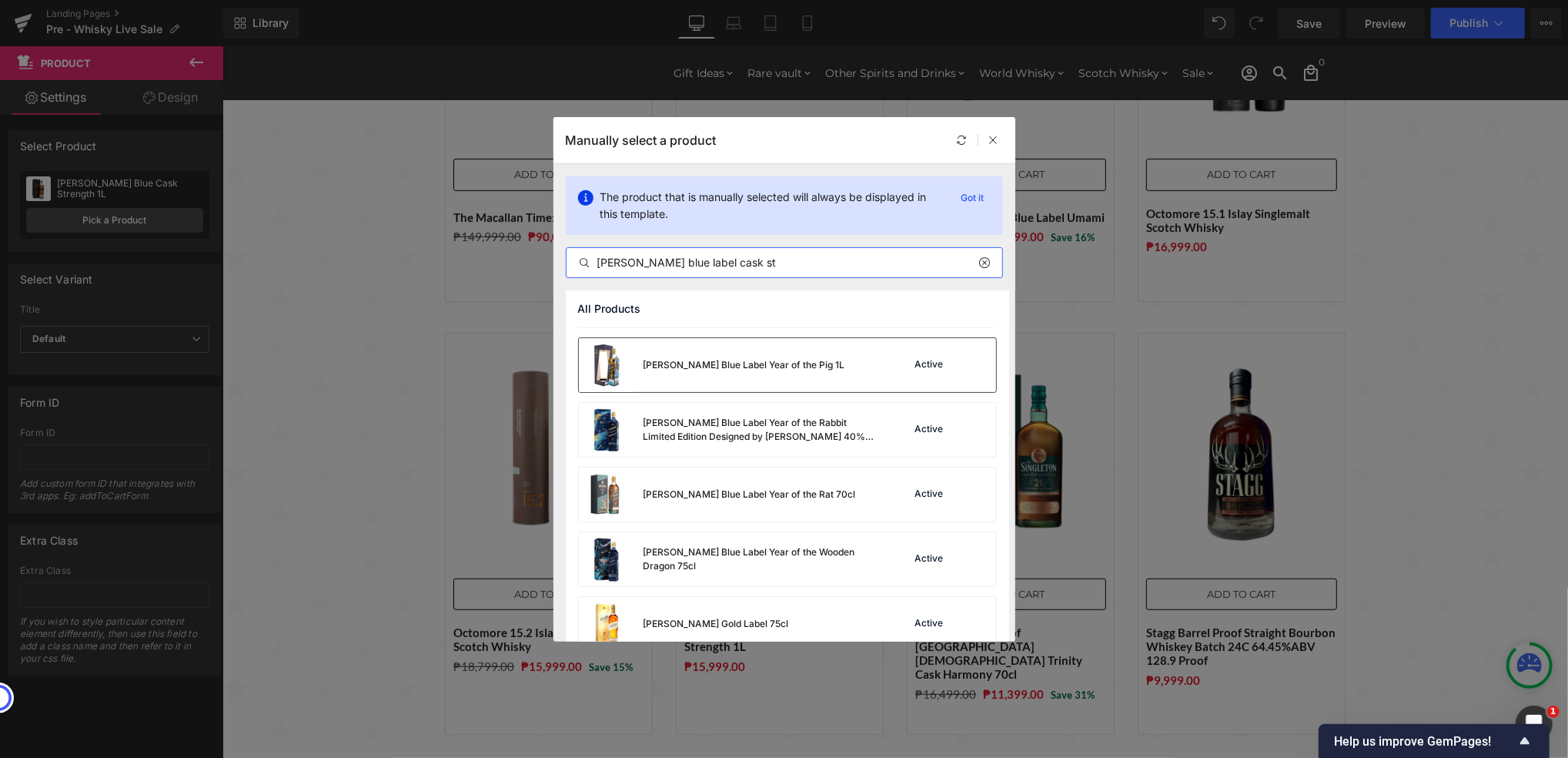
scroll to position [917, 0]
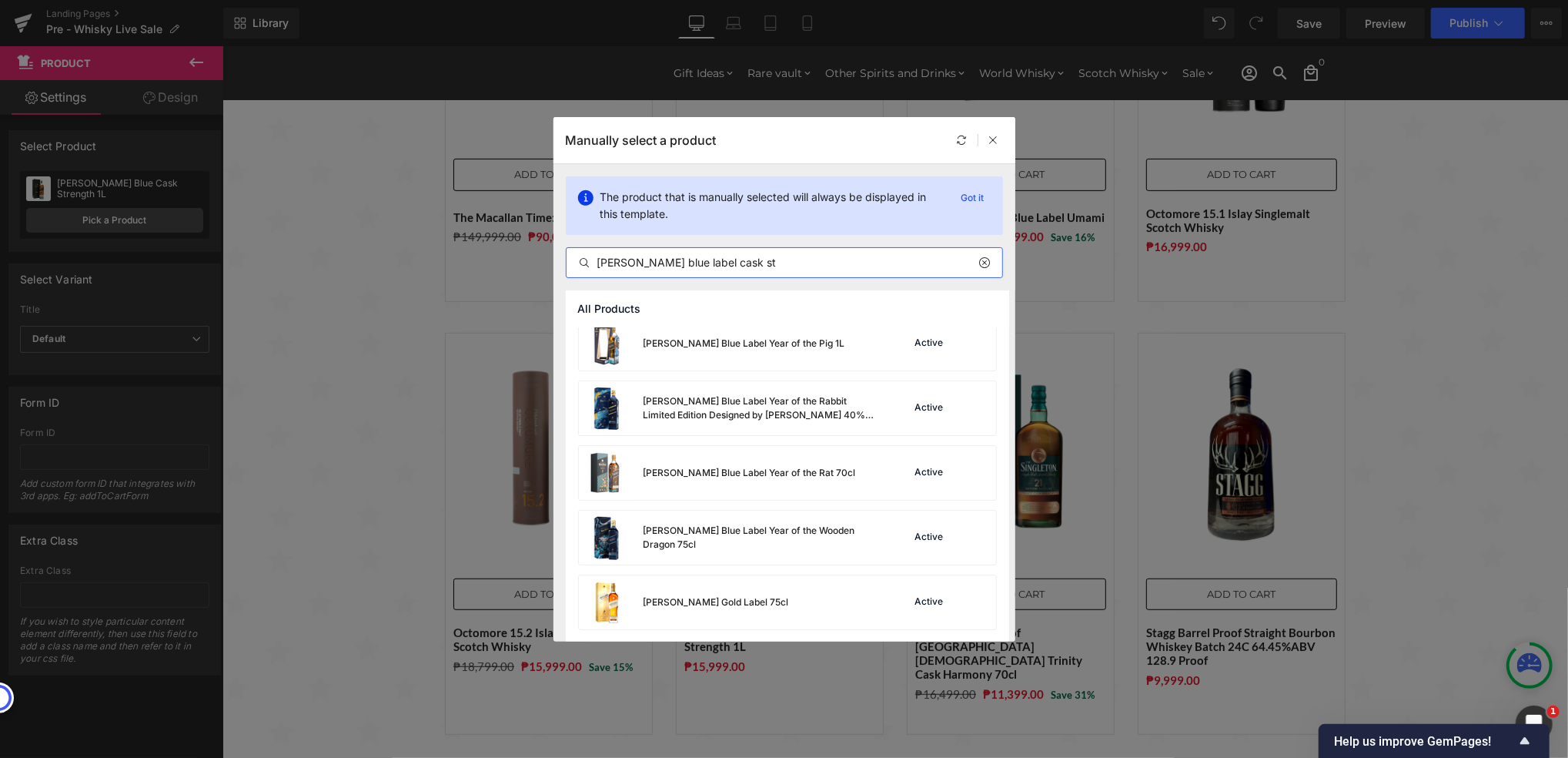
drag, startPoint x: 725, startPoint y: 259, endPoint x: 806, endPoint y: 260, distance: 81.0
click at [806, 260] on input "[PERSON_NAME] blue label cask st" at bounding box center [784, 262] width 435 height 18
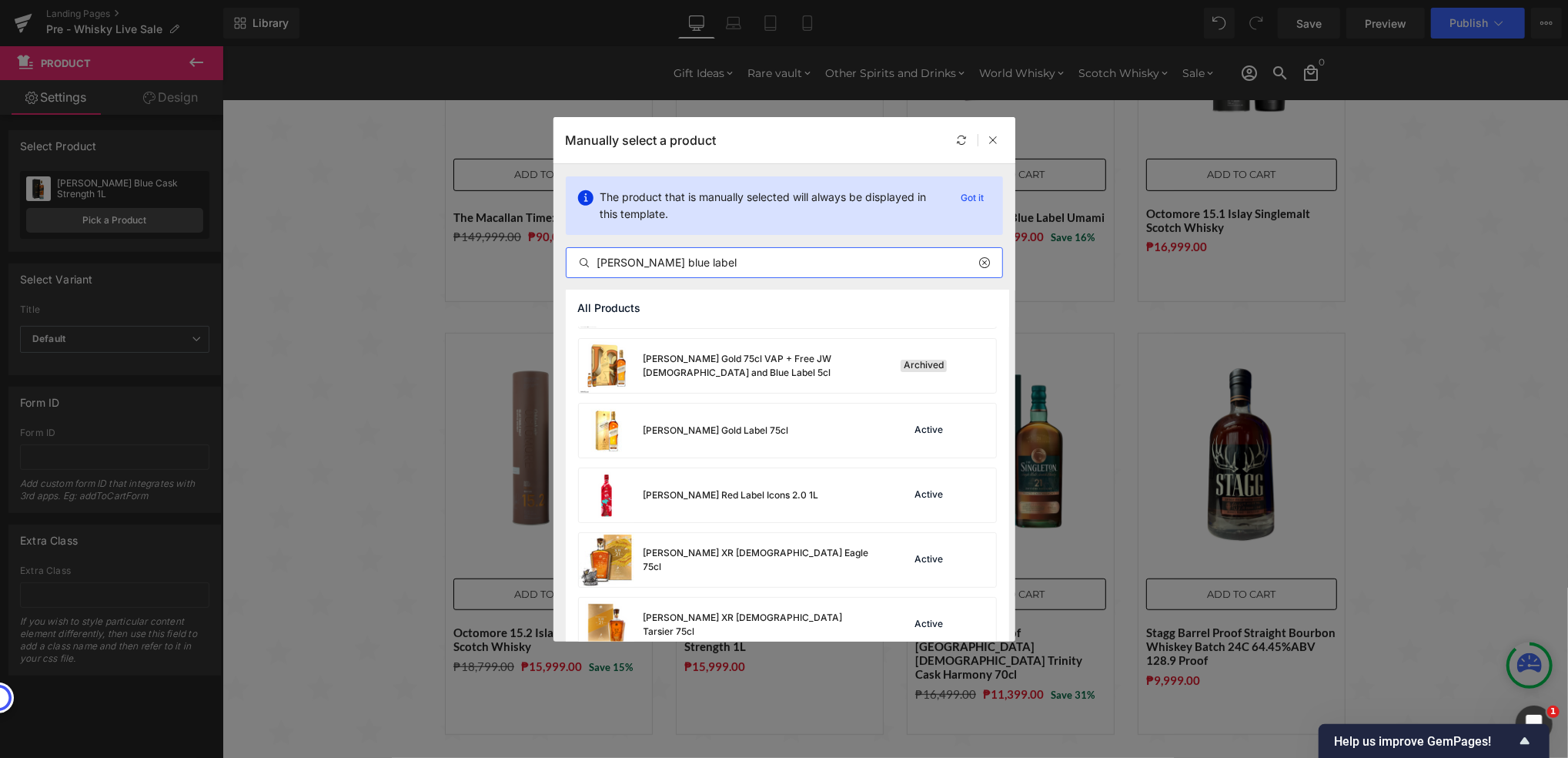
scroll to position [2404, 0]
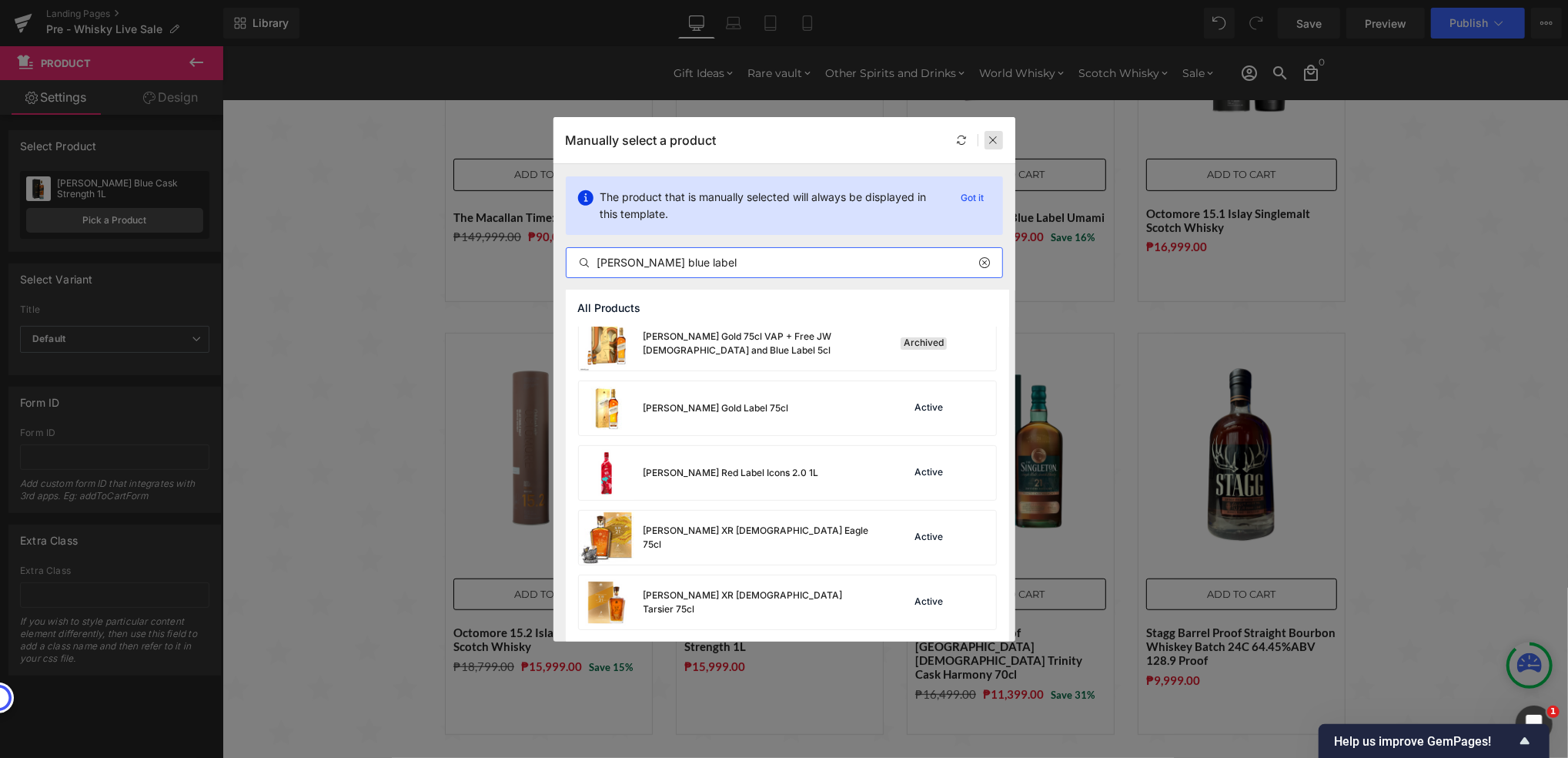
type input "[PERSON_NAME] blue label"
drag, startPoint x: 995, startPoint y: 145, endPoint x: 767, endPoint y: 99, distance: 232.6
click at [995, 145] on div at bounding box center [993, 140] width 18 height 18
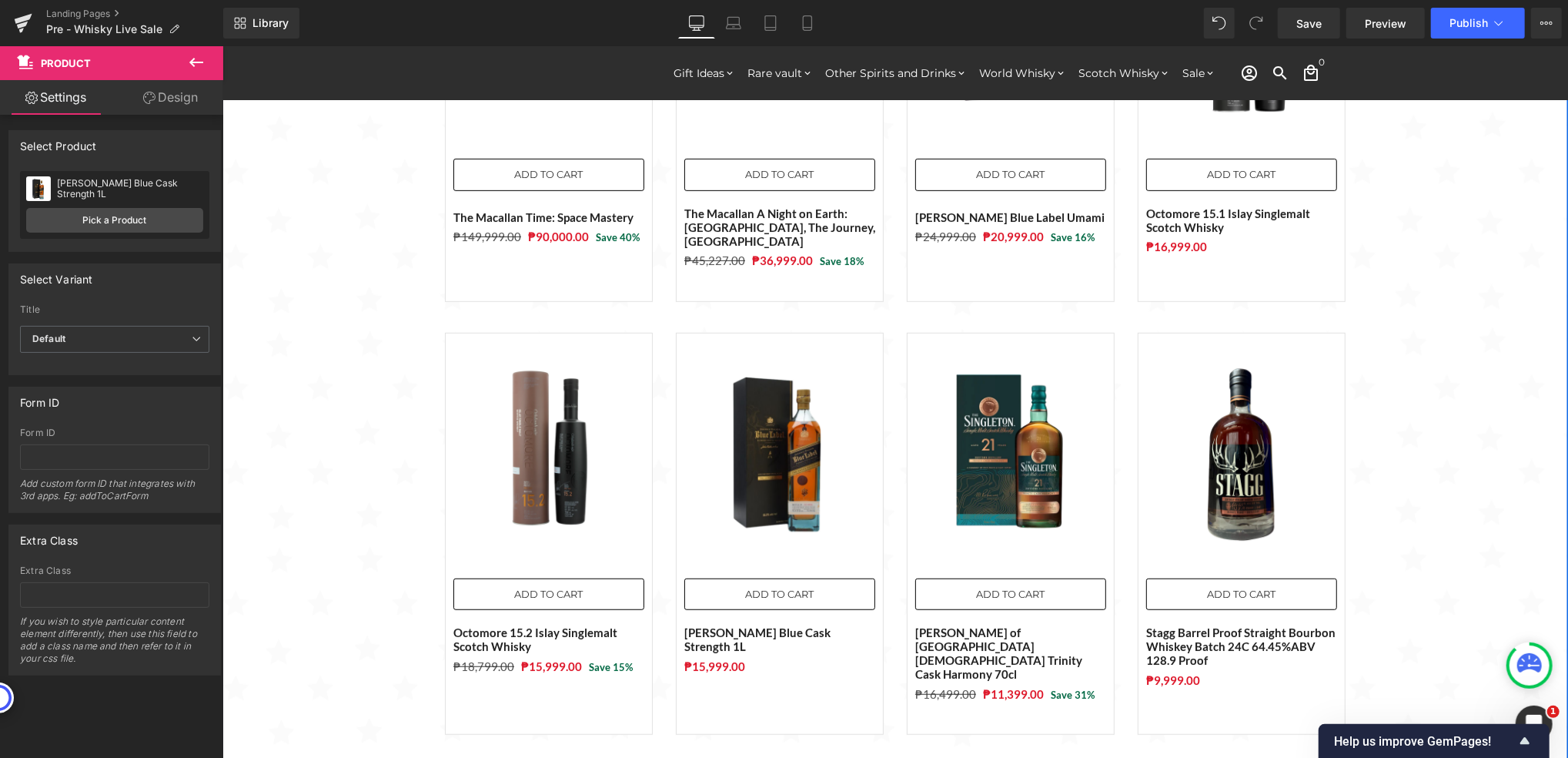
click at [377, 402] on div "Sale Off (P) Image ADD TO CART (P) Cart Button The Macallan Time: Space Mastery…" at bounding box center [894, 734] width 1345 height 1690
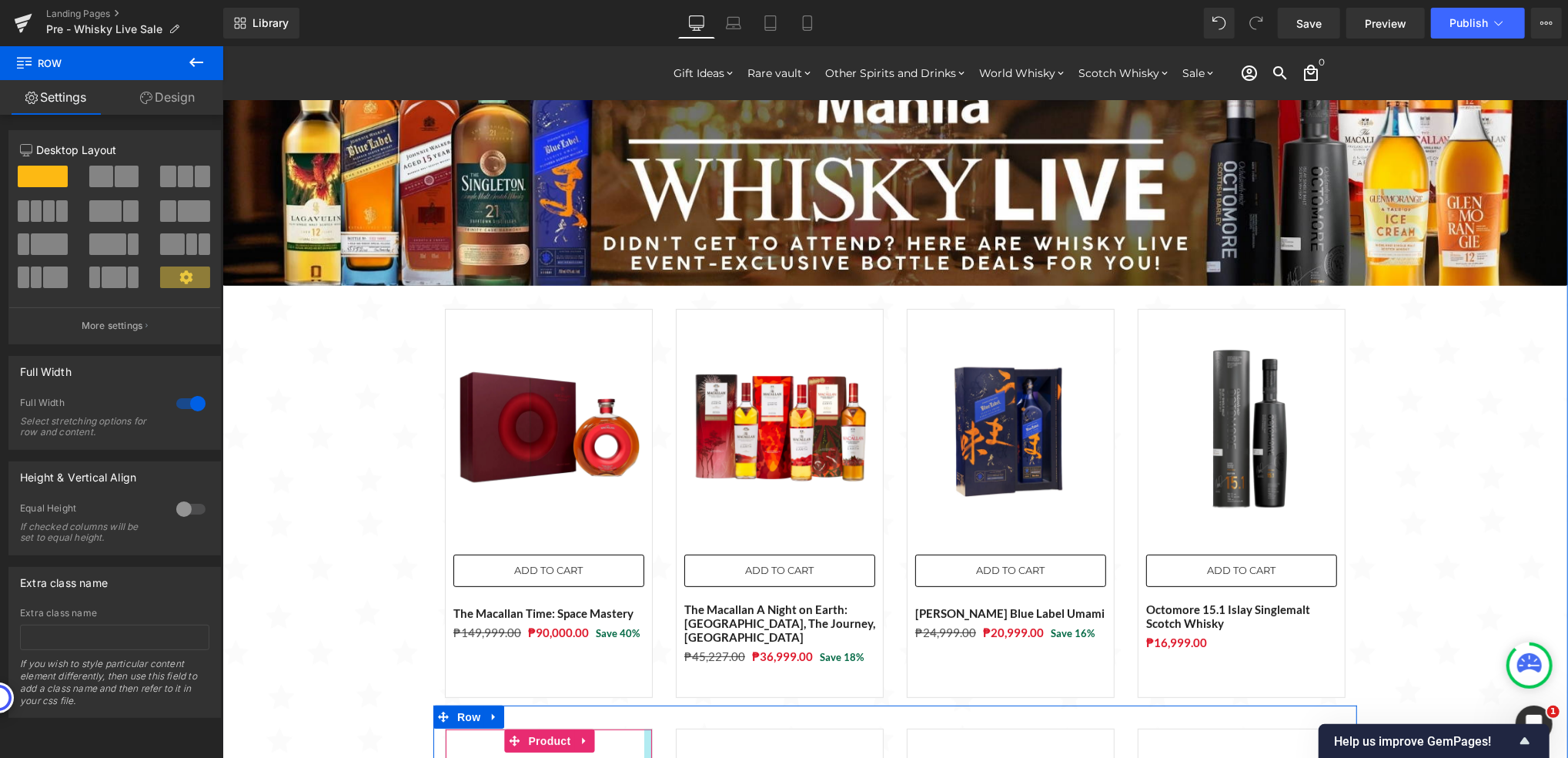
scroll to position [0, 0]
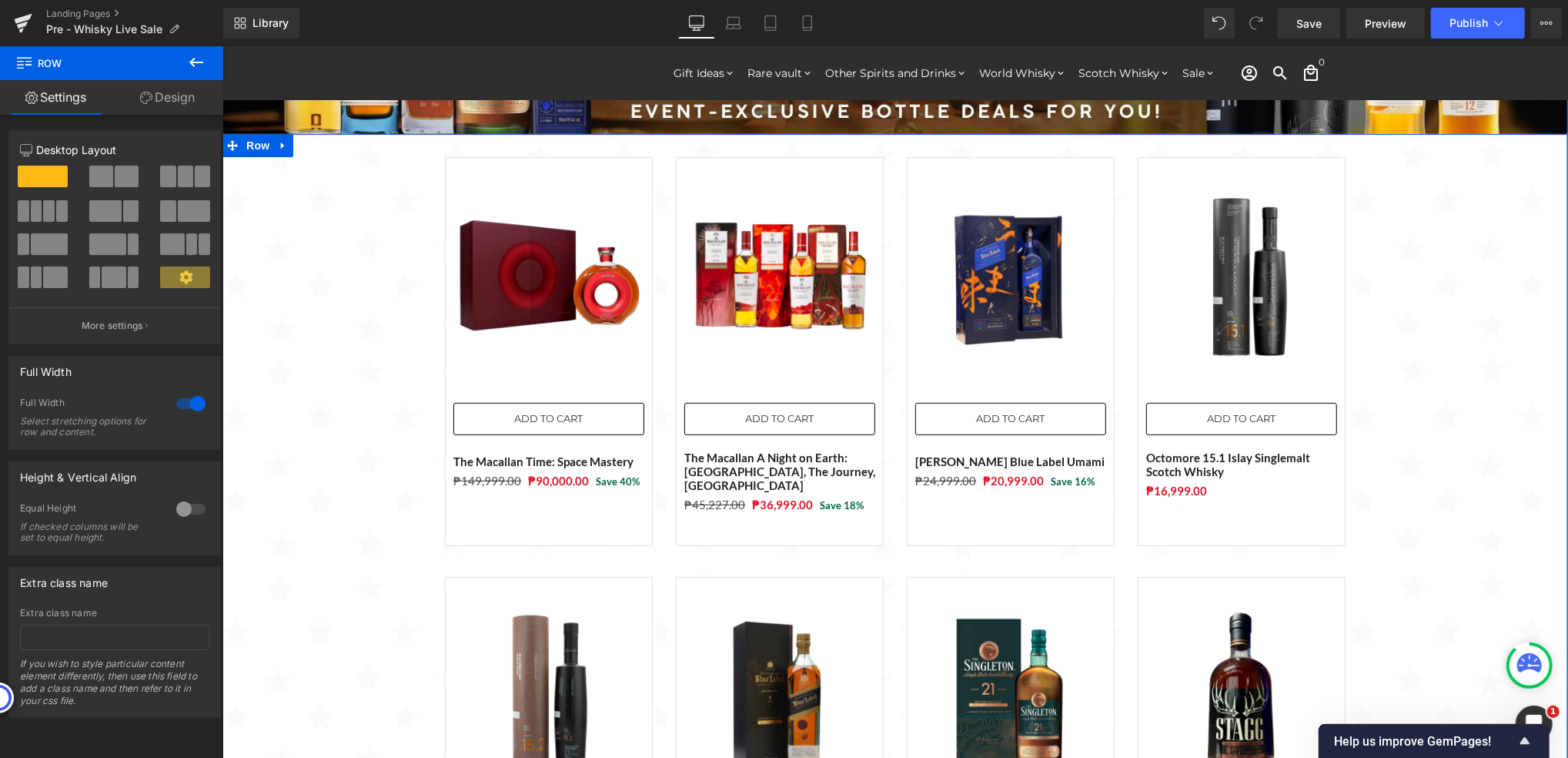
scroll to position [103, 0]
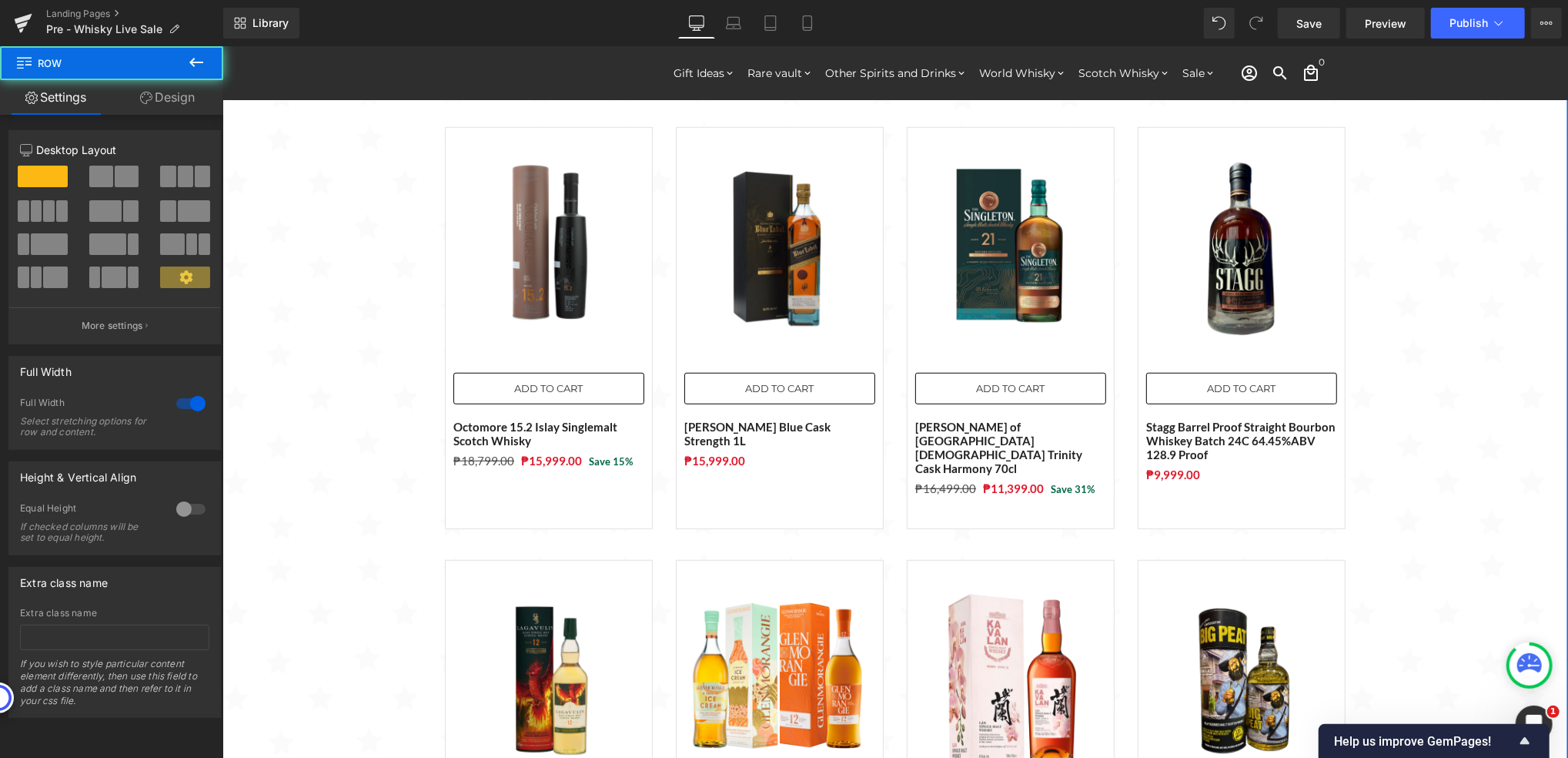
scroll to position [1027, 0]
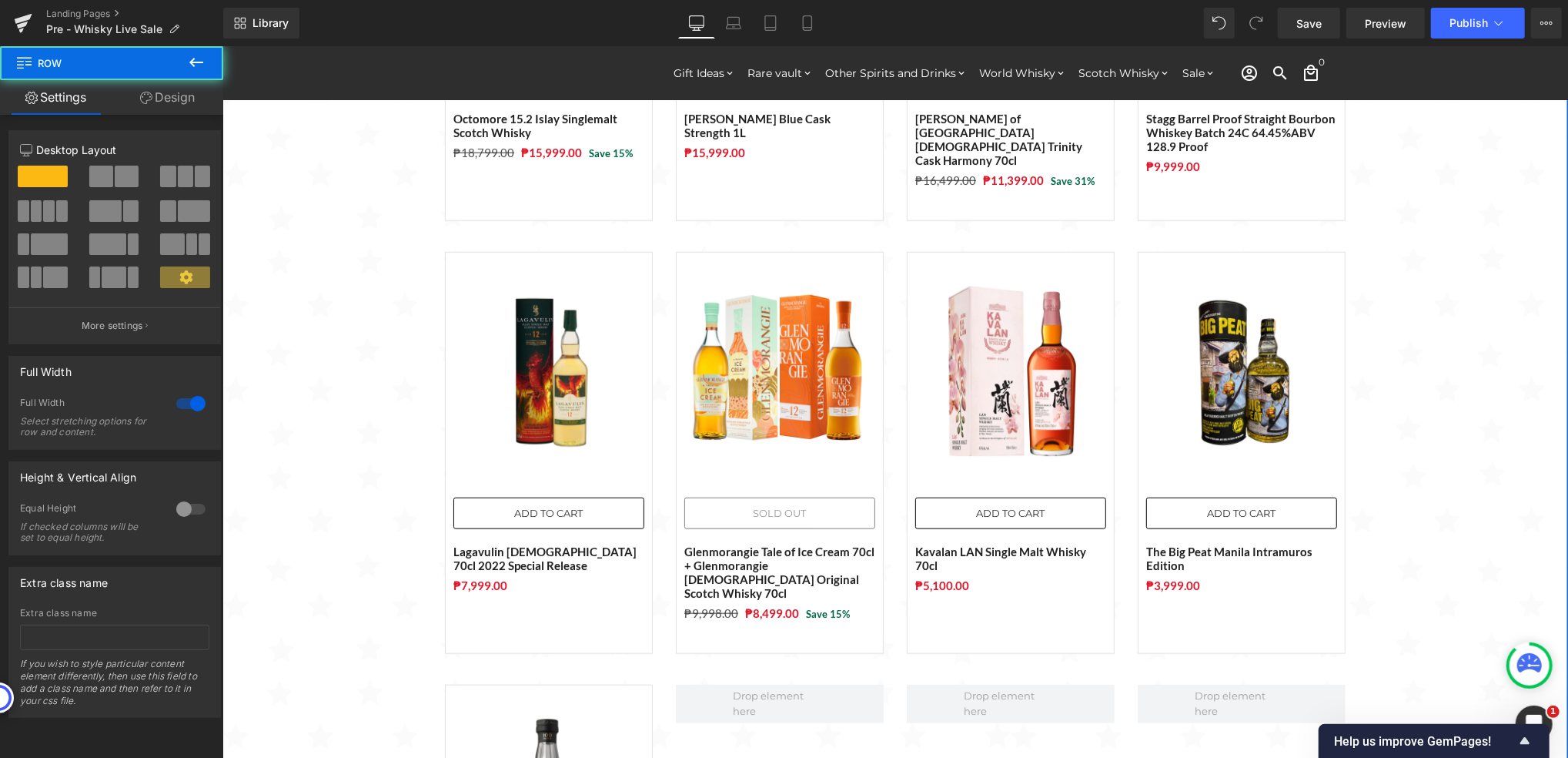
click at [341, 401] on div "Sale Off (P) Image ADD TO CART (P) Cart Button The Macallan Time: Space Mastery…" at bounding box center [894, 221] width 1345 height 1690
click at [320, 280] on div "Sale Off (P) Image ADD TO CART (P) Cart Button The Macallan Time: Space Mastery…" at bounding box center [894, 221] width 1345 height 1690
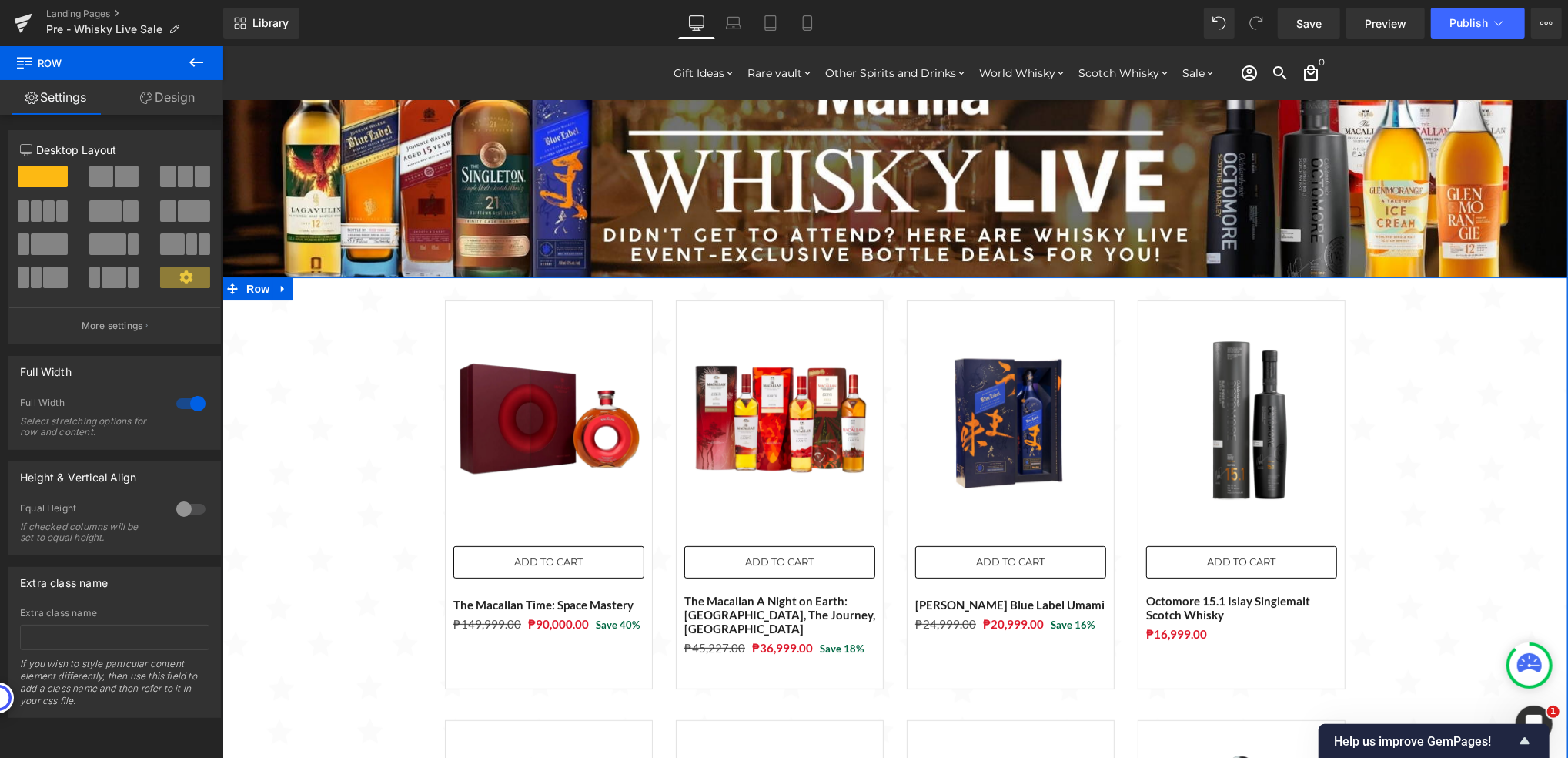
scroll to position [0, 0]
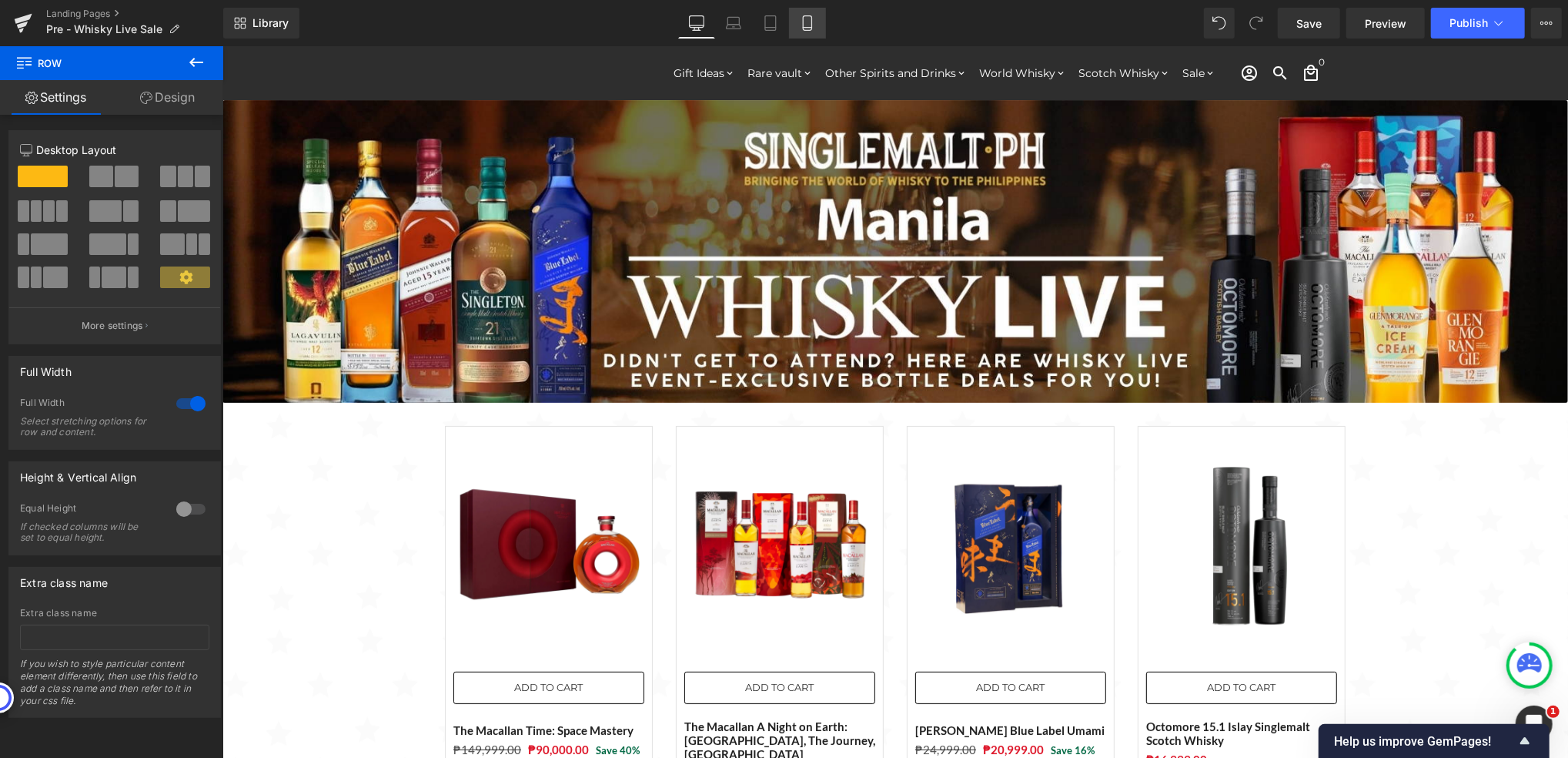
click at [801, 30] on icon at bounding box center [807, 23] width 16 height 16
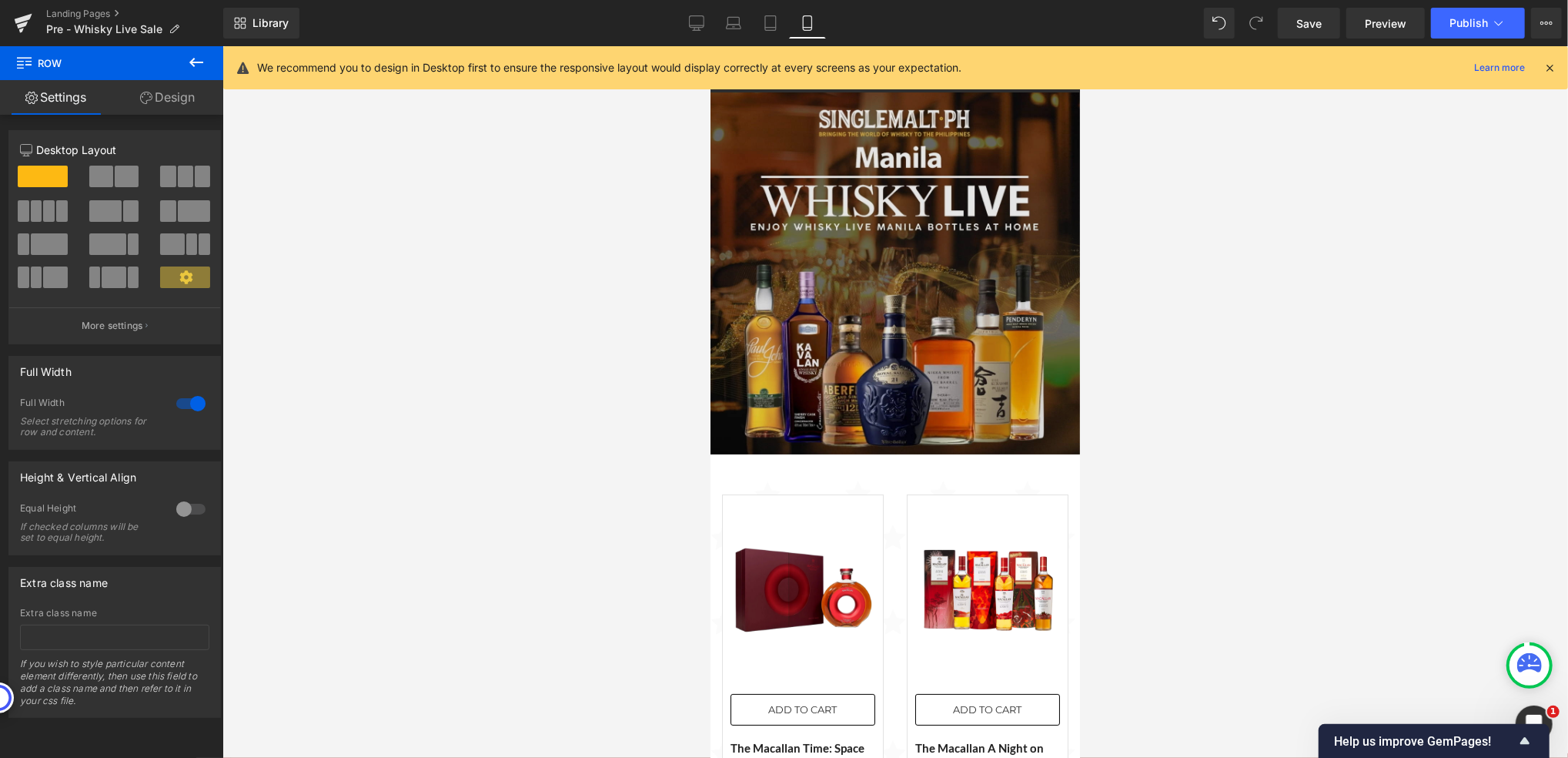
click at [905, 322] on img at bounding box center [894, 288] width 369 height 408
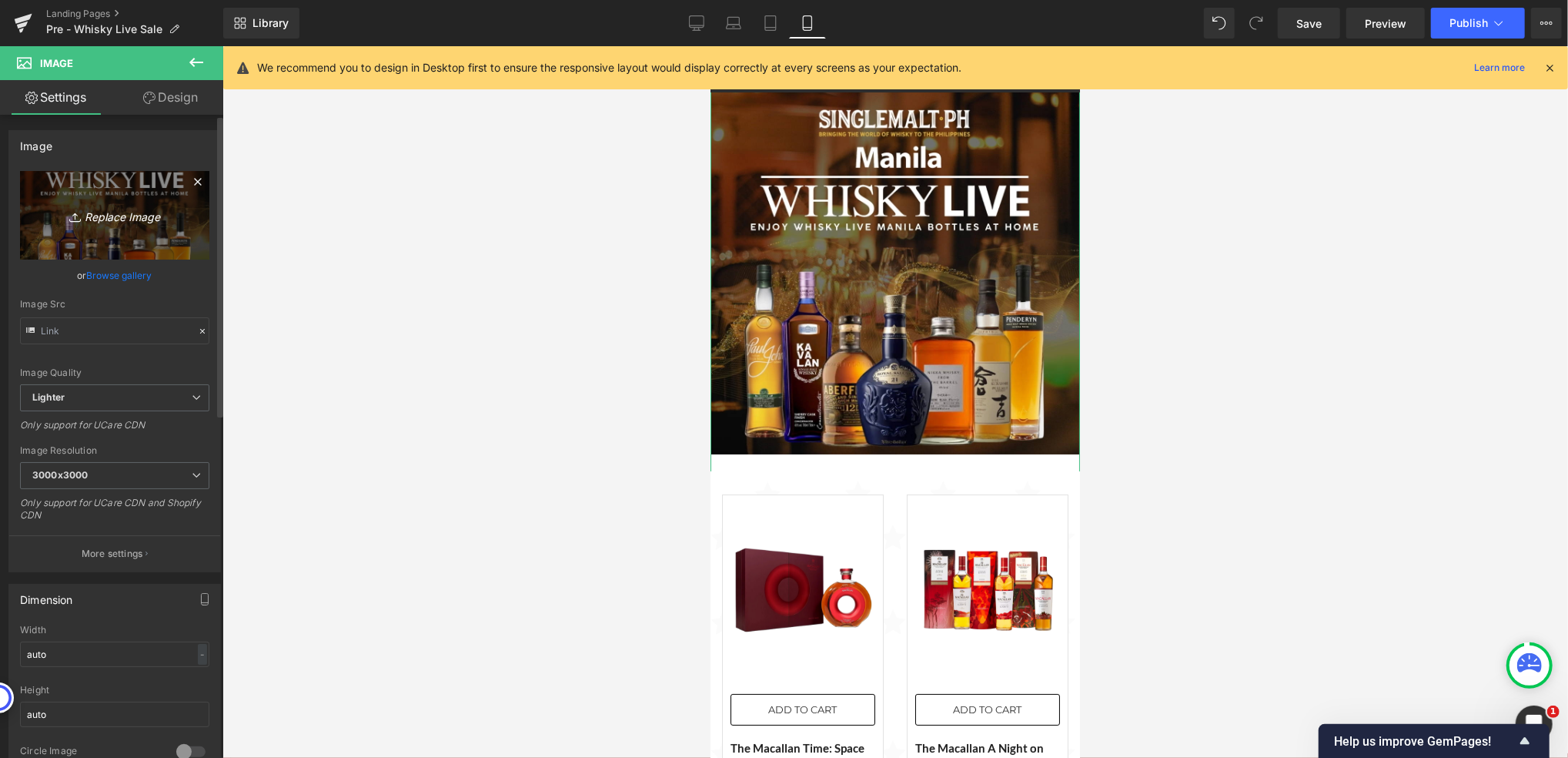
click at [100, 221] on icon "Replace Image" at bounding box center [115, 216] width 123 height 19
type input "C:\fakepath\Post Whisky Live Botlles - 1080x1080.jpg"
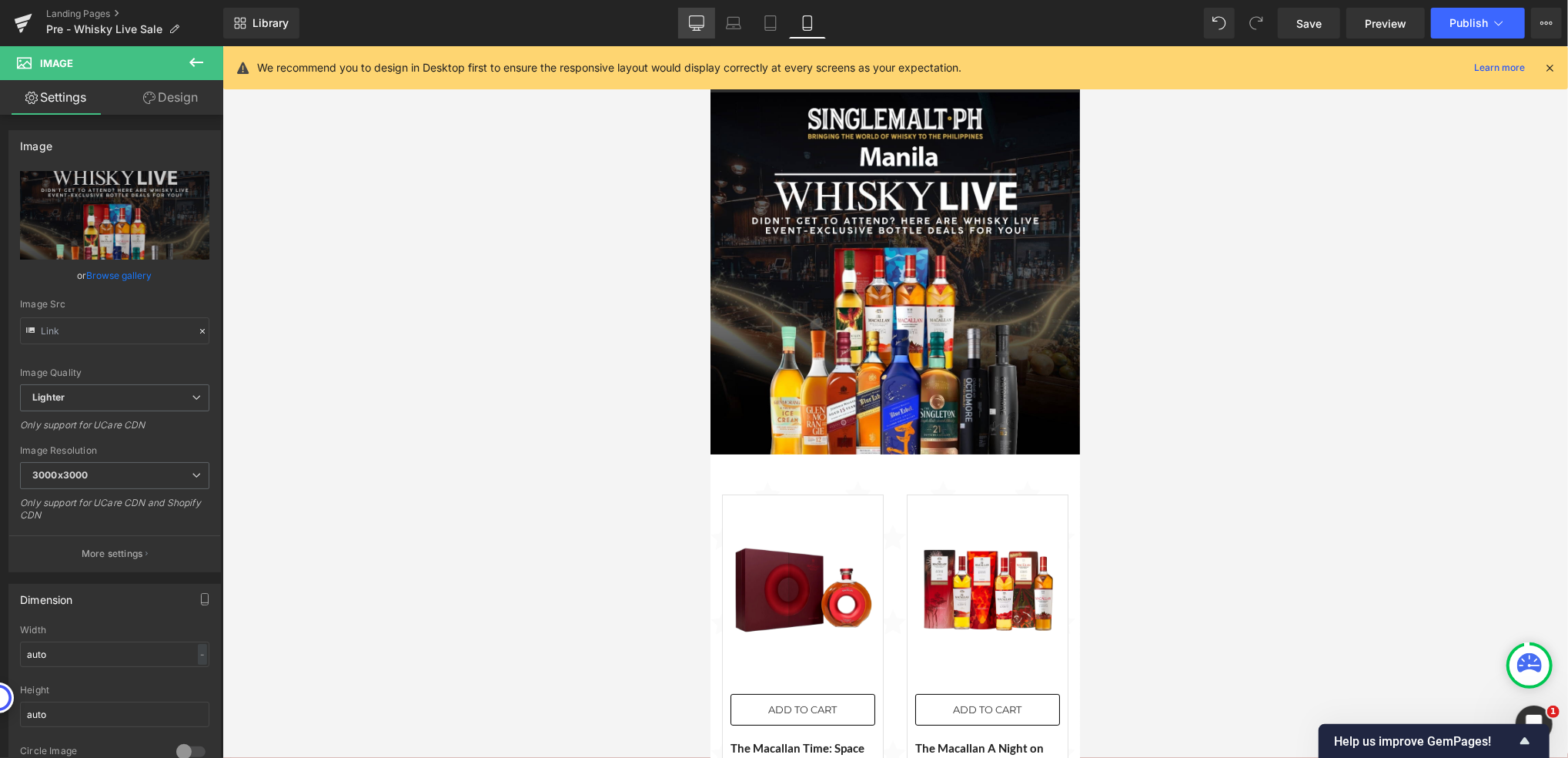
click at [703, 26] on icon at bounding box center [697, 23] width 16 height 16
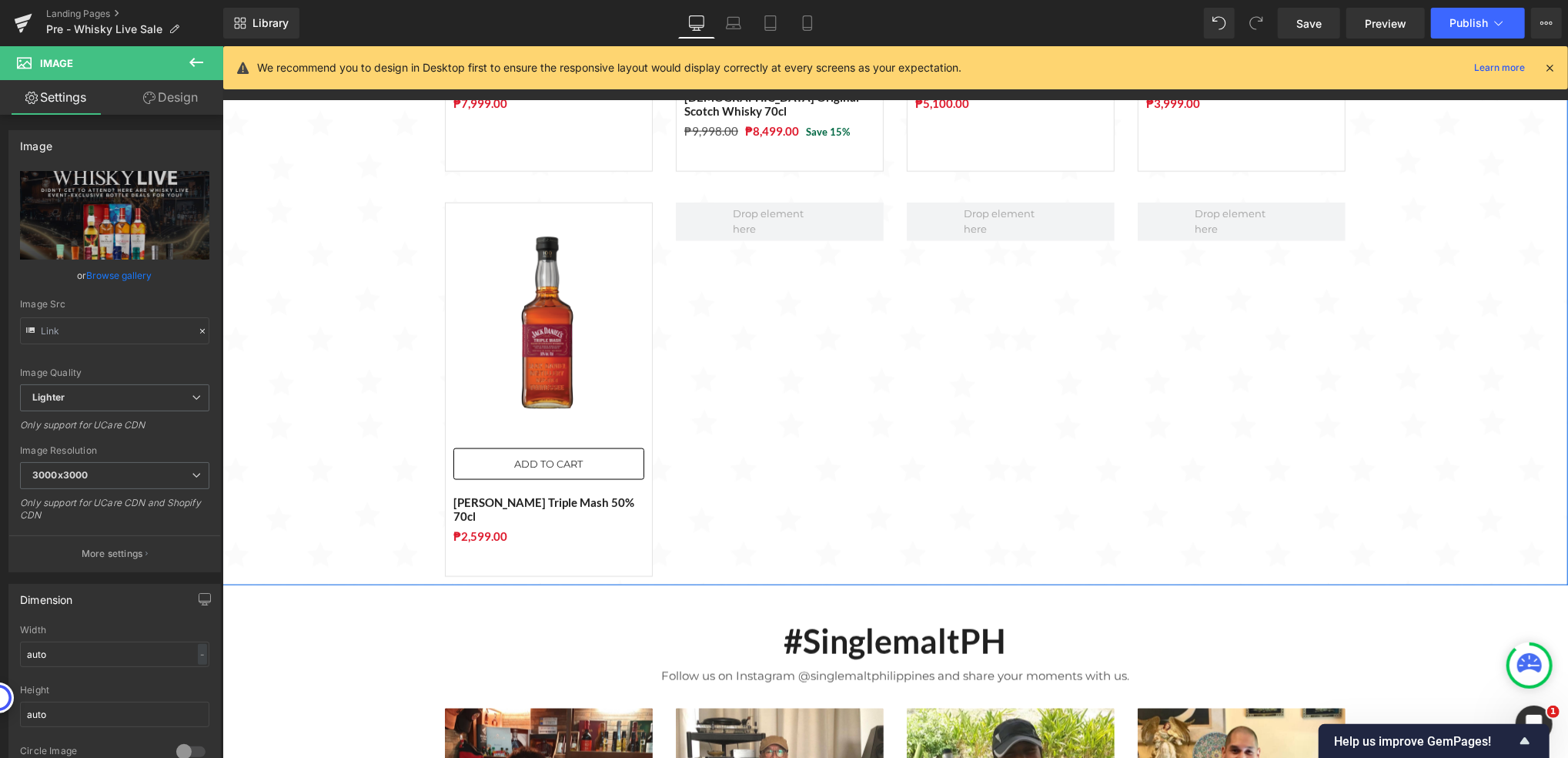
scroll to position [1437, 0]
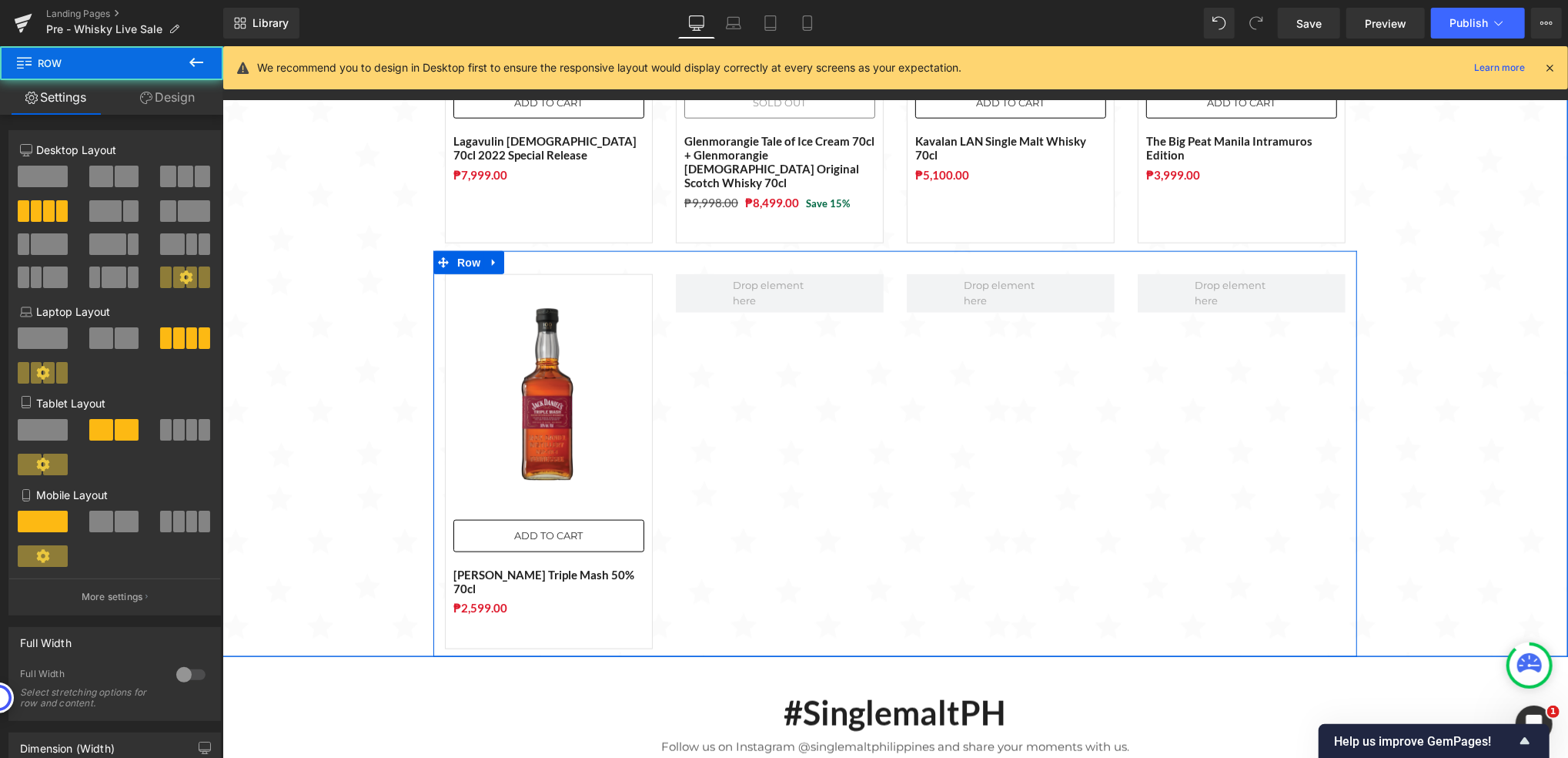
click at [739, 368] on div at bounding box center [780, 460] width 231 height 375
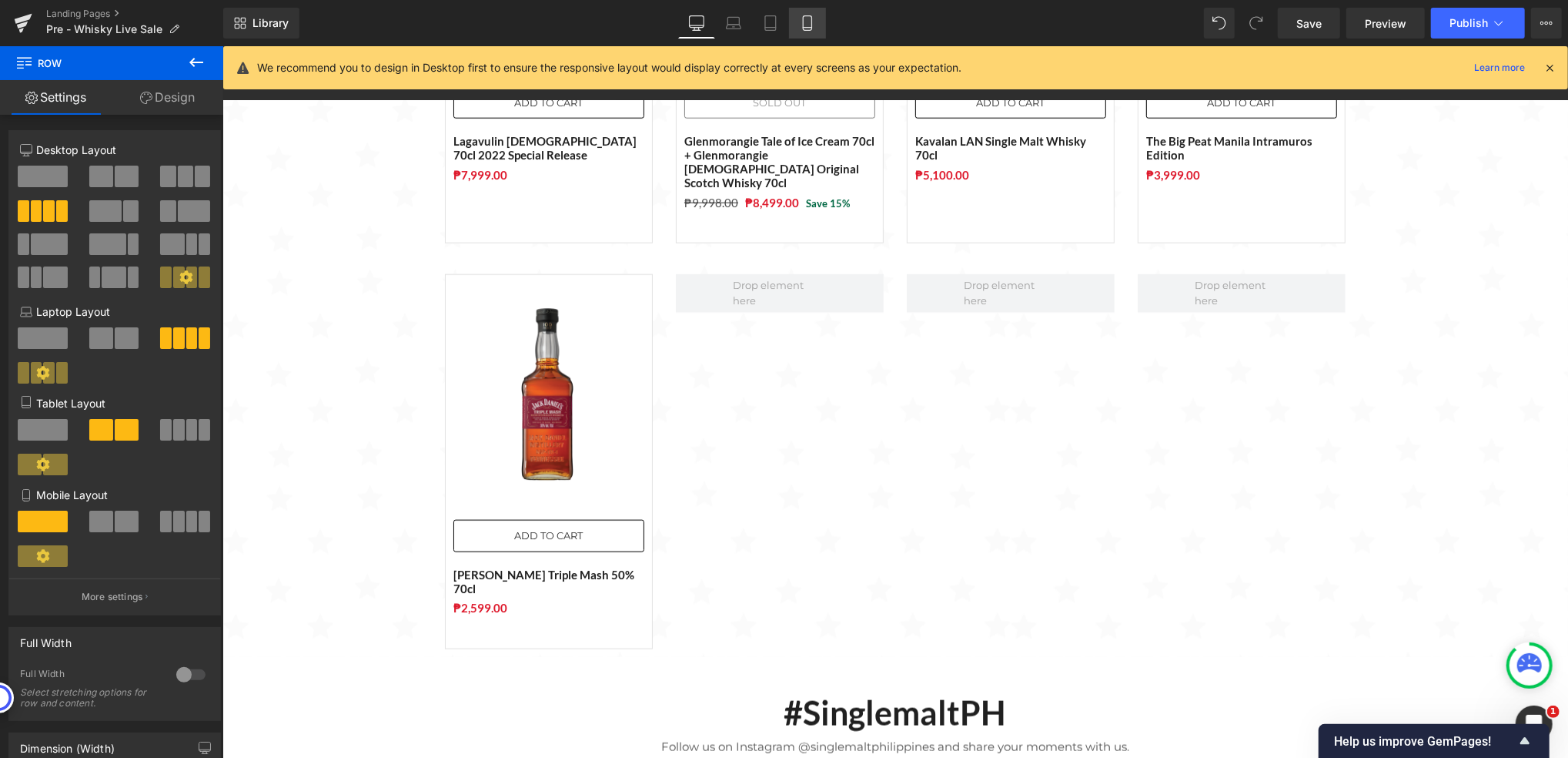
click at [806, 23] on icon at bounding box center [807, 23] width 16 height 16
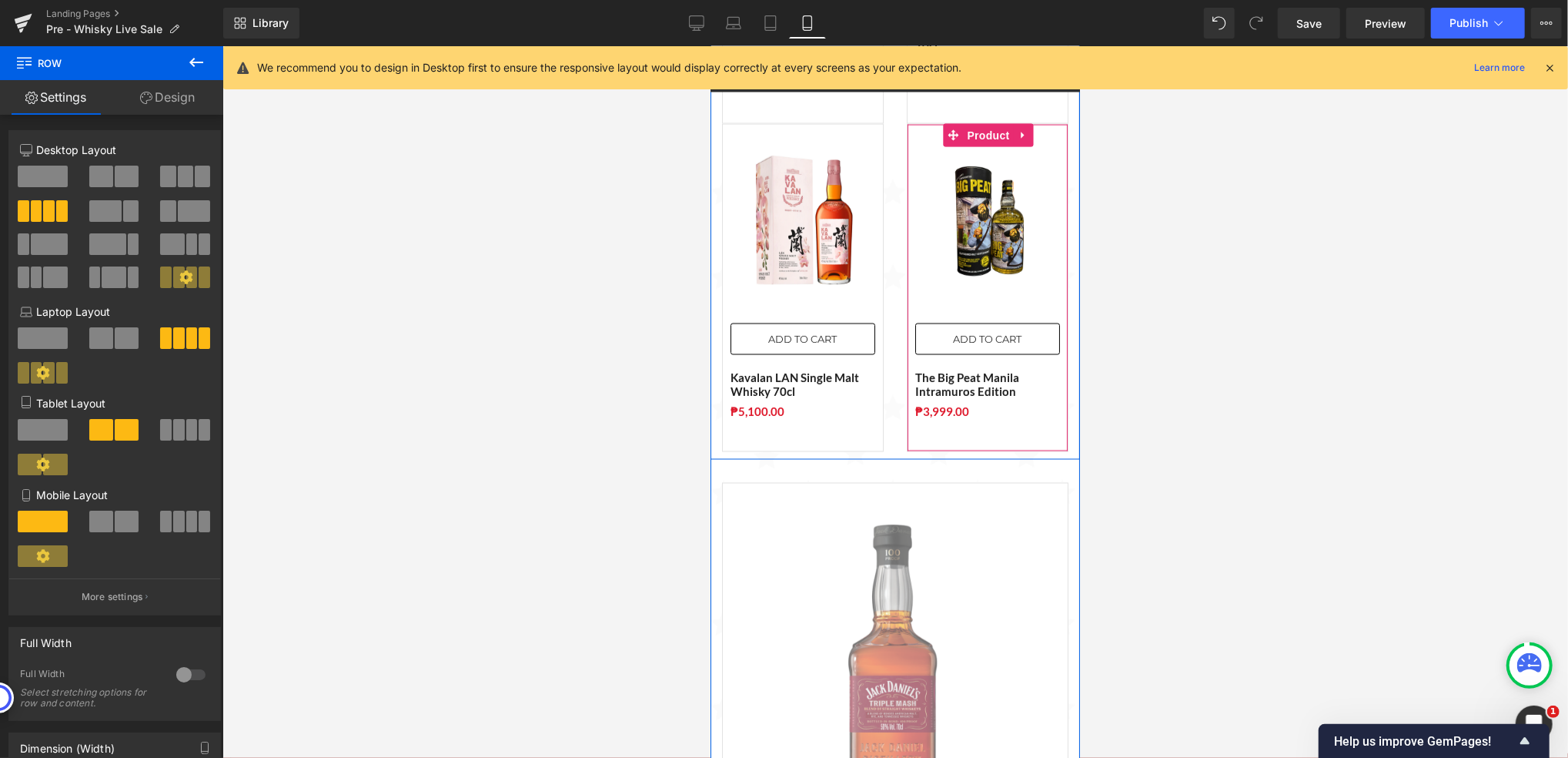
scroll to position [2464, 0]
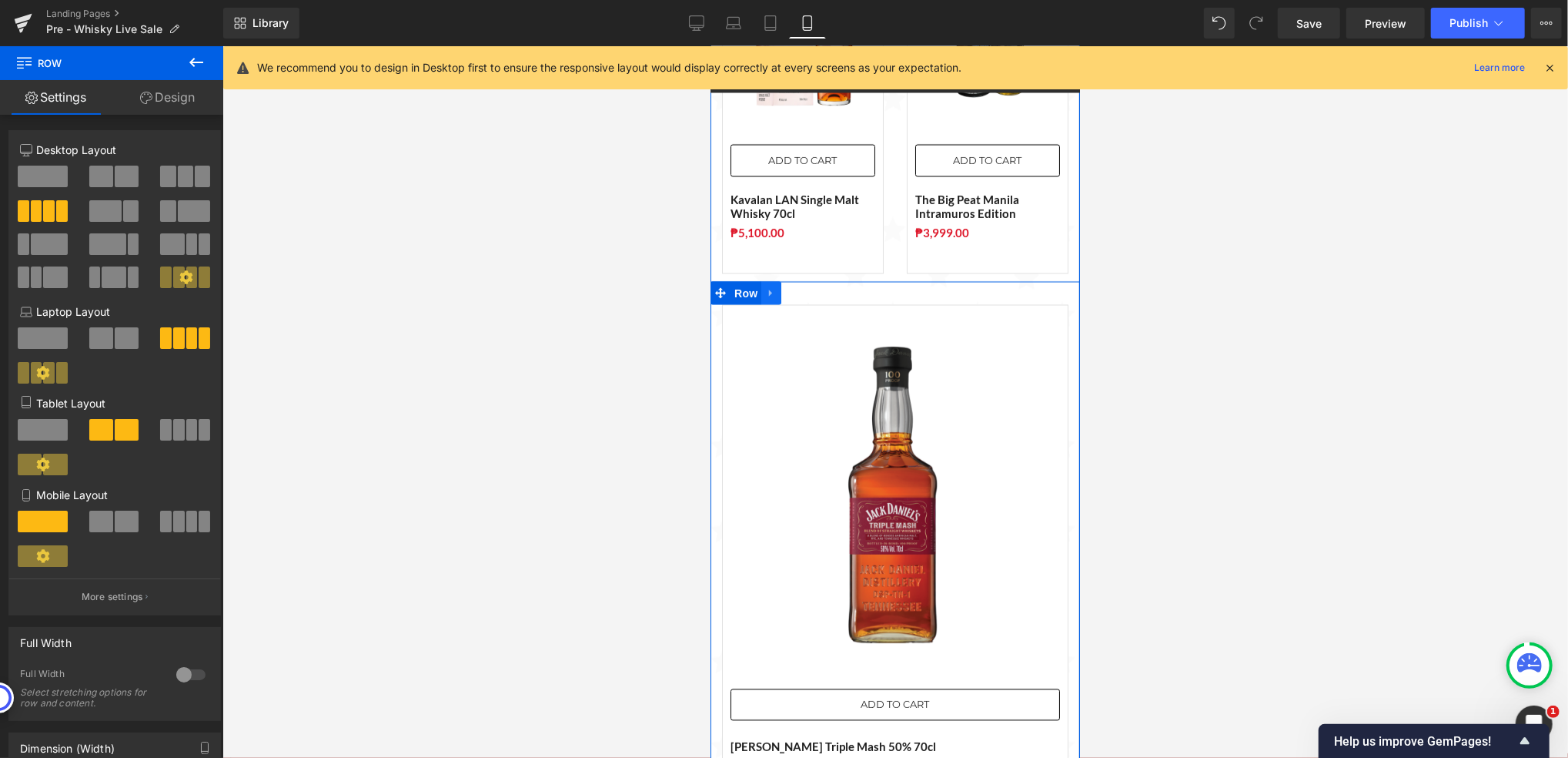
click at [766, 286] on icon at bounding box center [771, 291] width 10 height 11
click at [46, 205] on span at bounding box center [49, 210] width 11 height 22
click at [45, 177] on span at bounding box center [43, 176] width 50 height 22
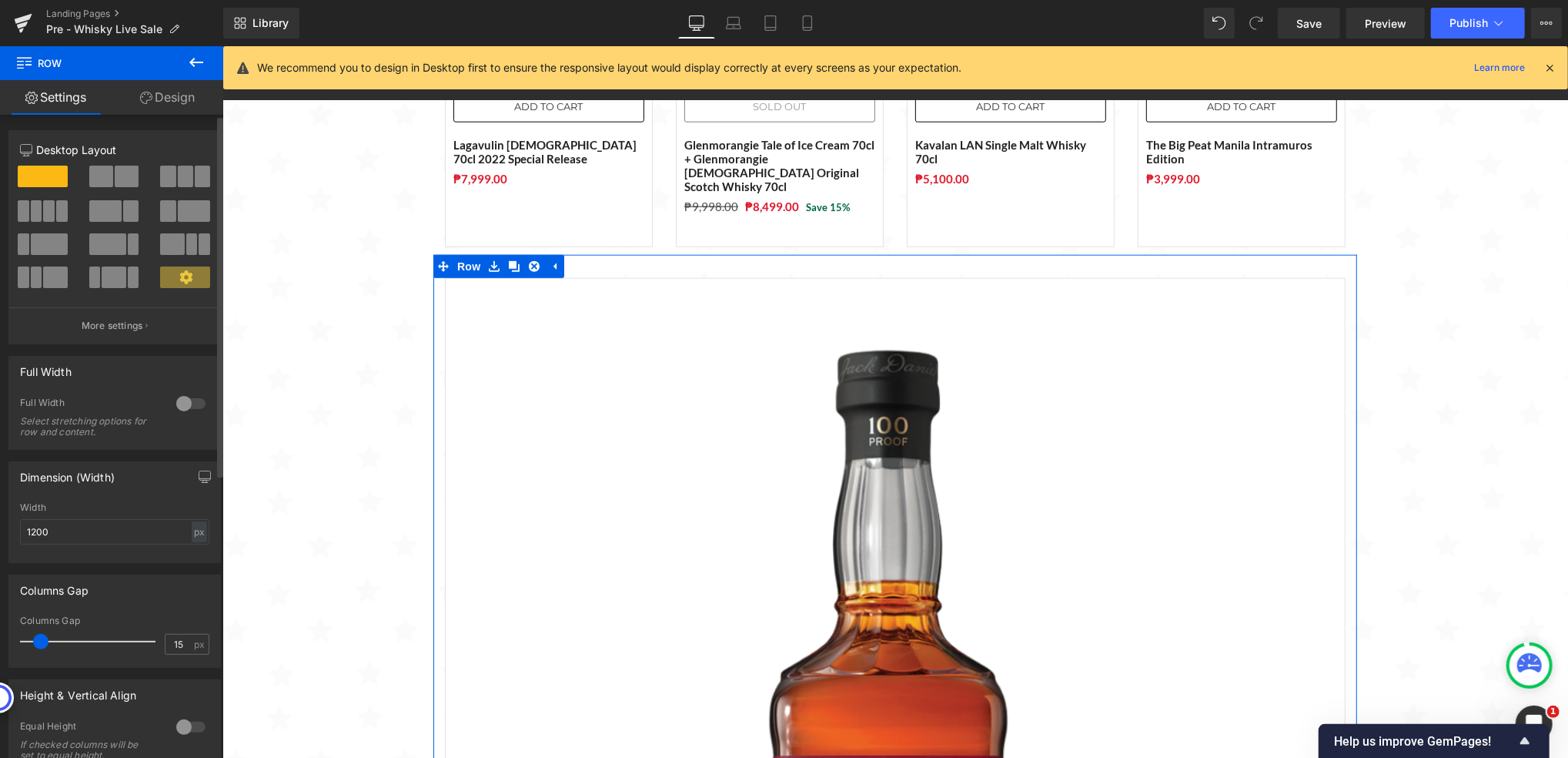
scroll to position [1436, 0]
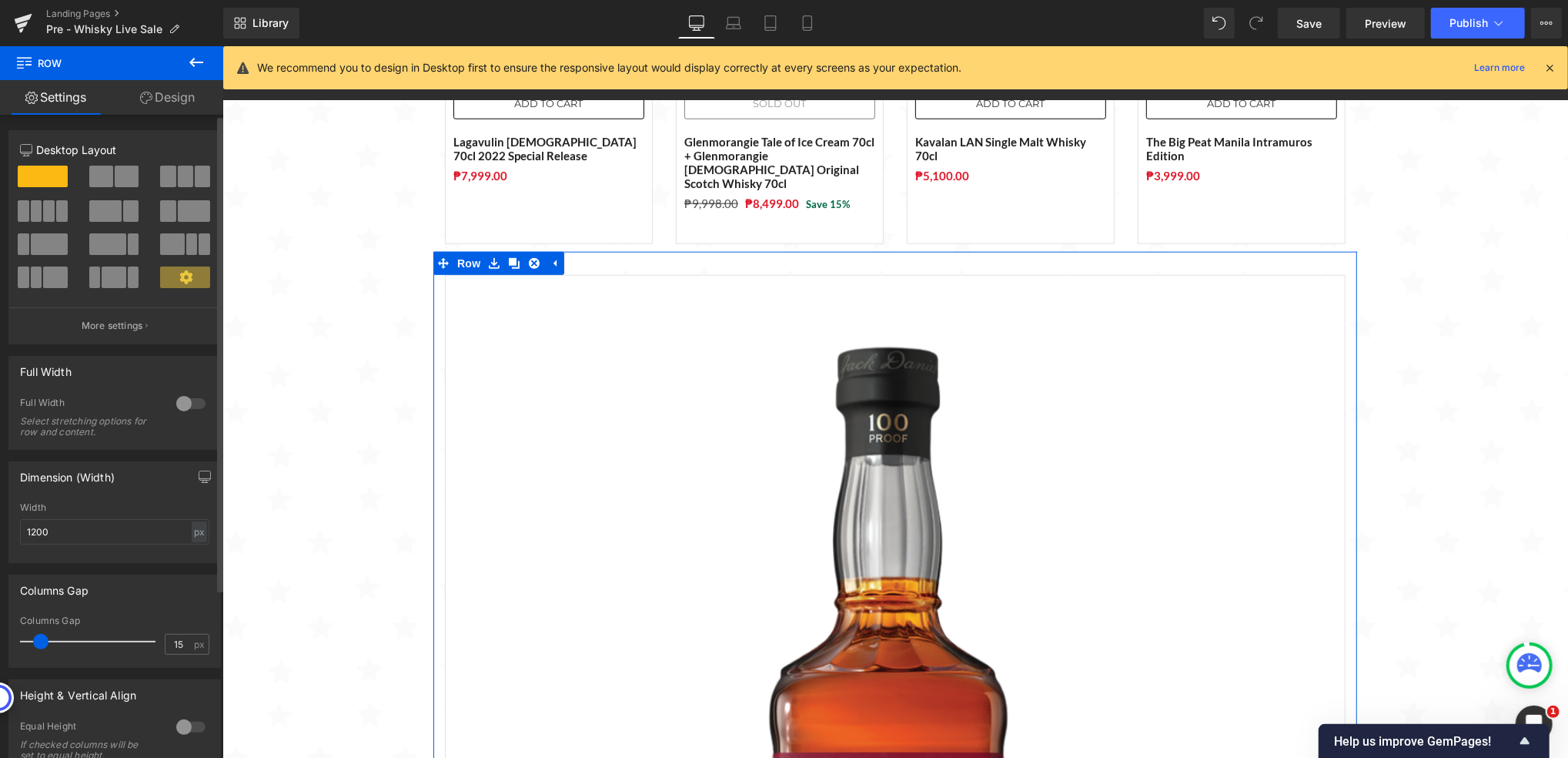
click at [43, 212] on span at bounding box center [49, 210] width 11 height 22
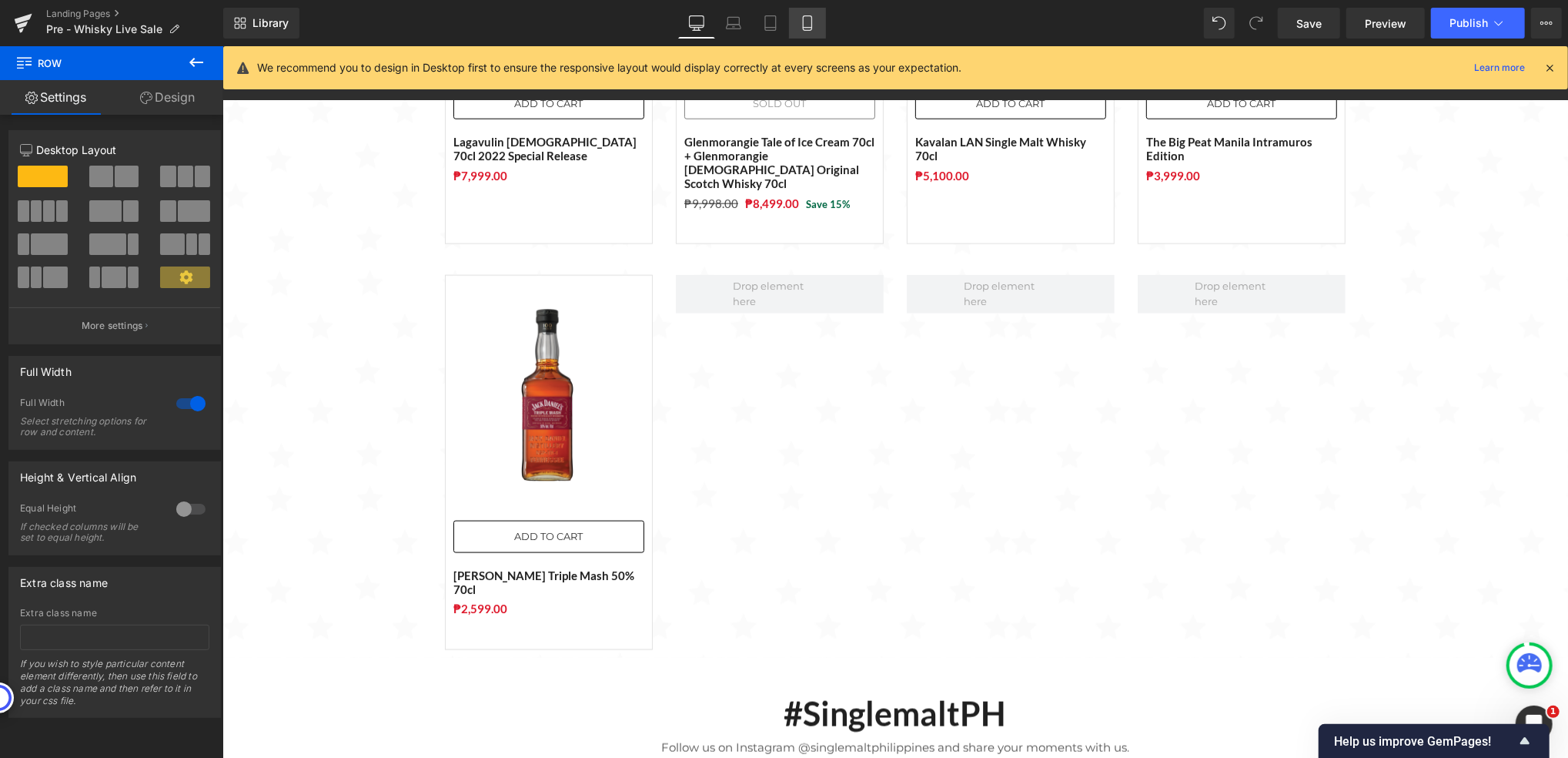
click at [807, 25] on icon at bounding box center [807, 23] width 16 height 16
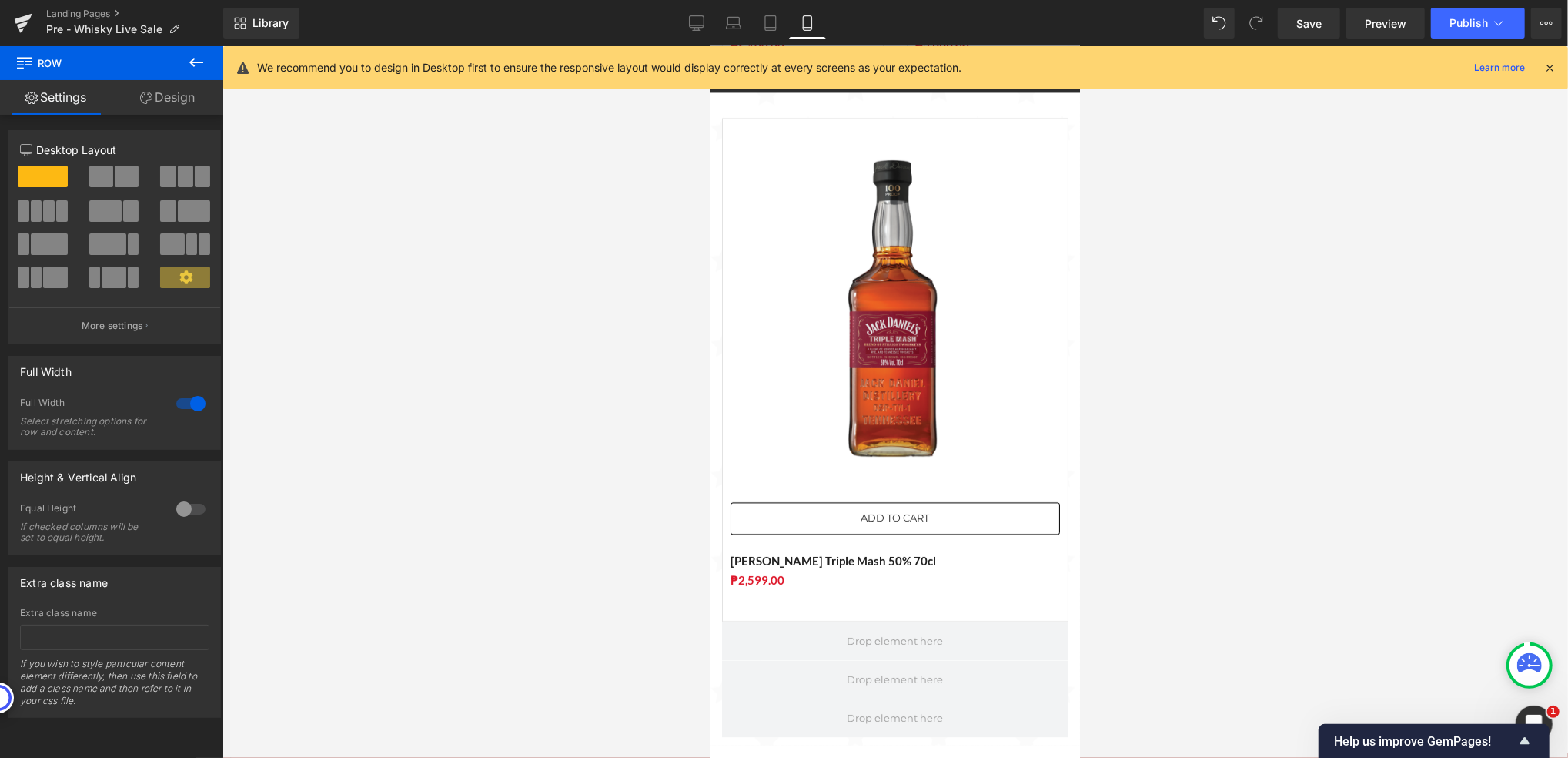
scroll to position [3060, 0]
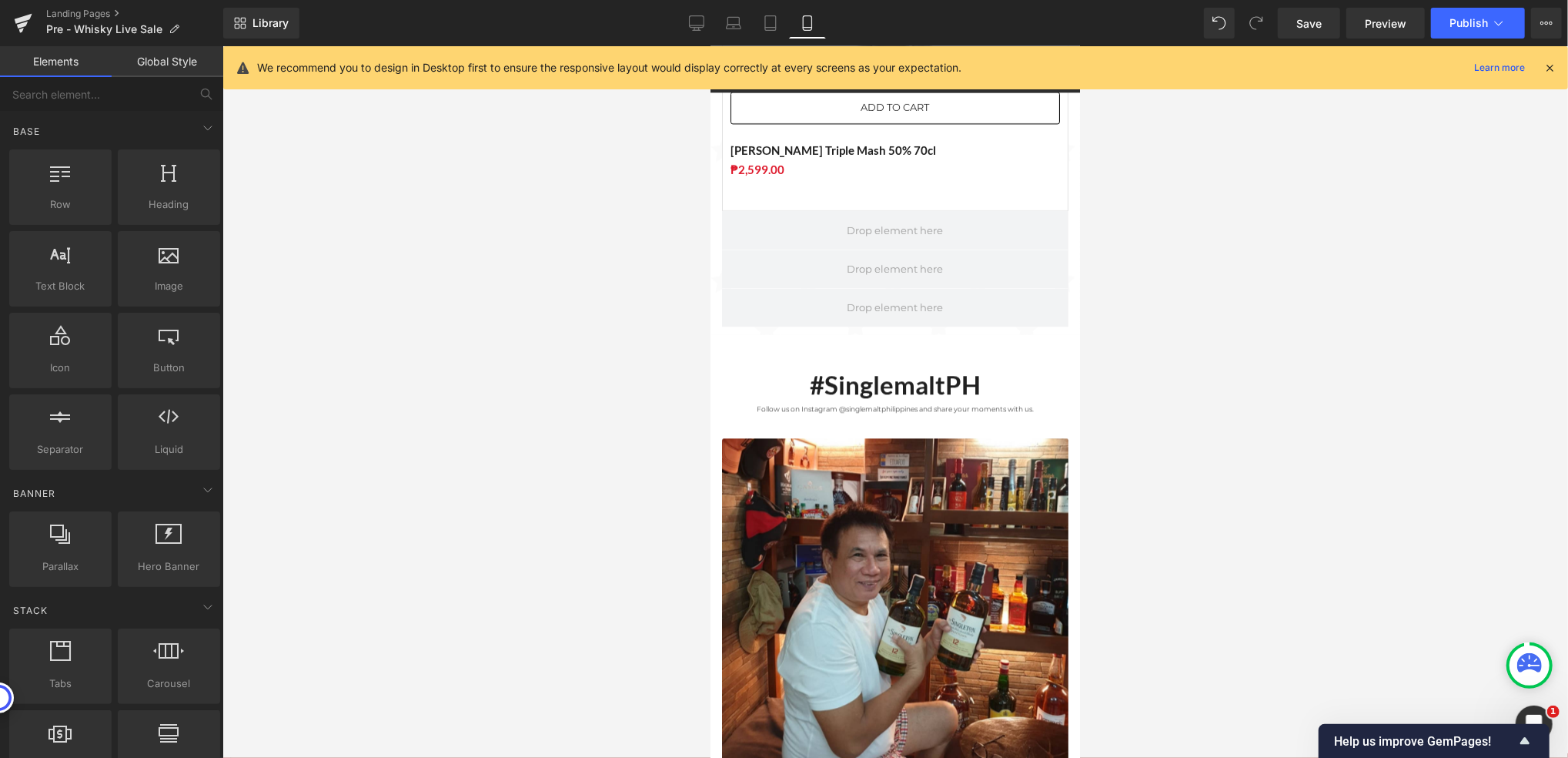
click at [562, 379] on div at bounding box center [895, 402] width 1345 height 712
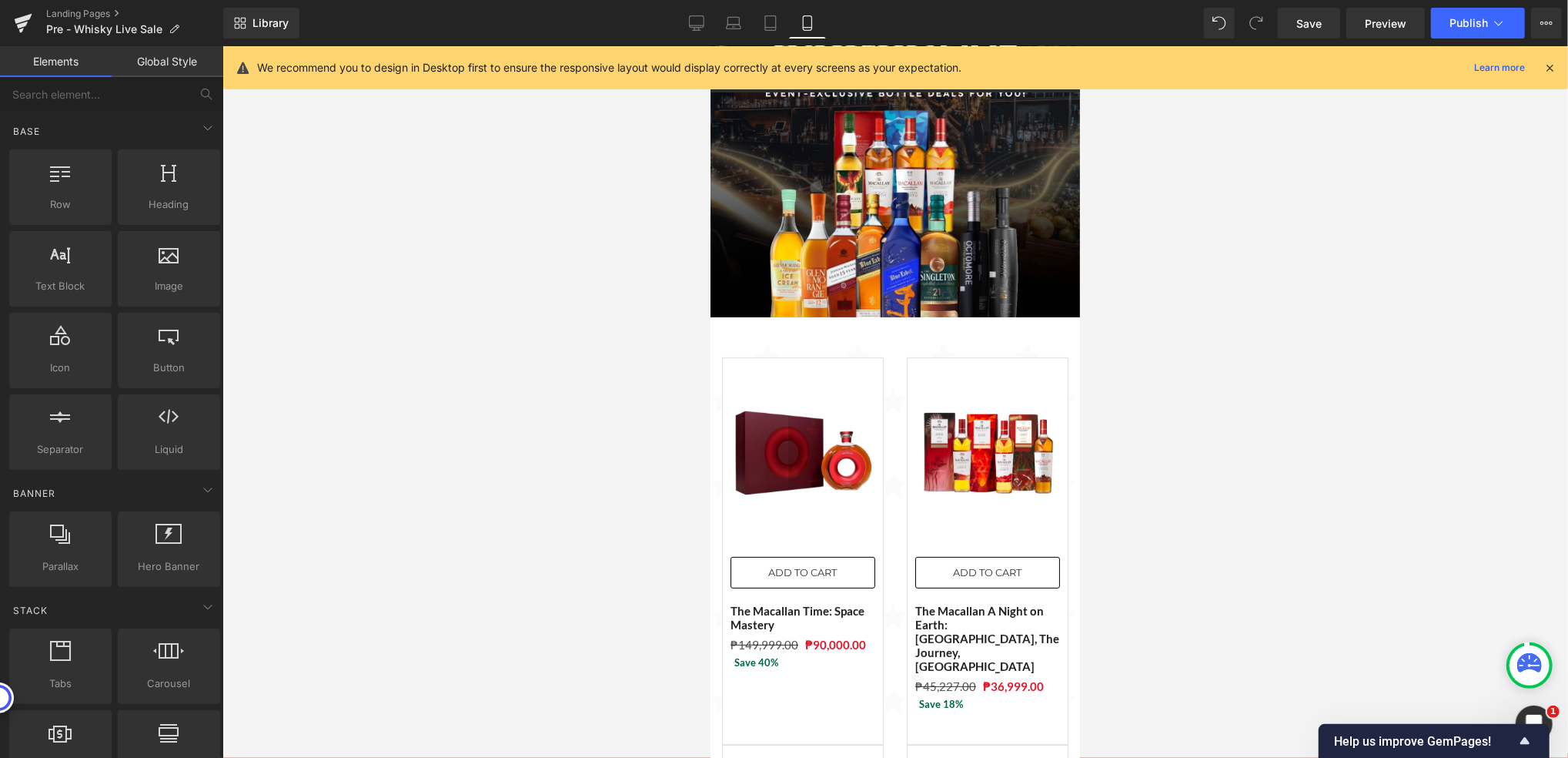
scroll to position [0, 0]
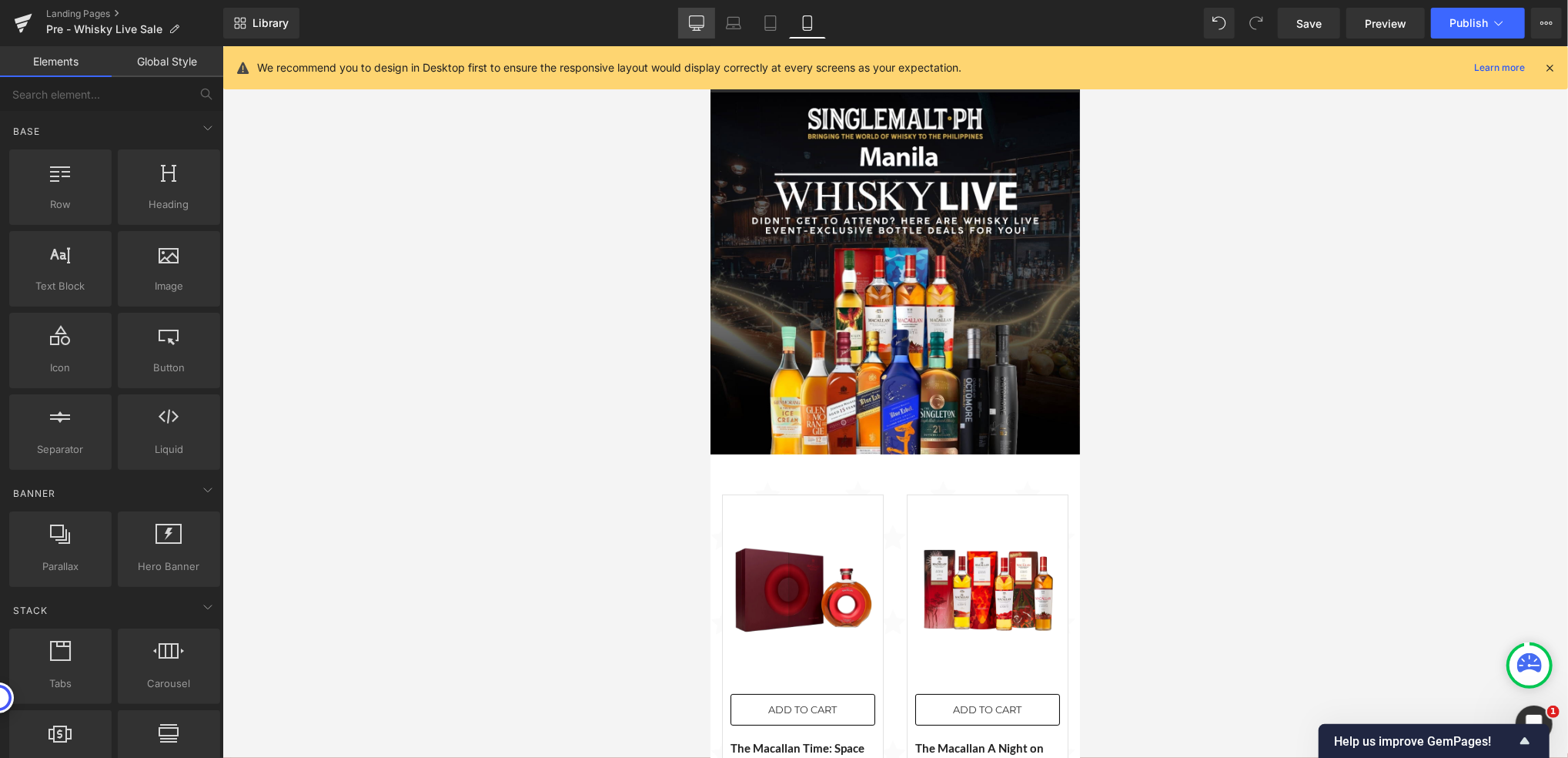
click at [700, 21] on icon at bounding box center [697, 23] width 16 height 16
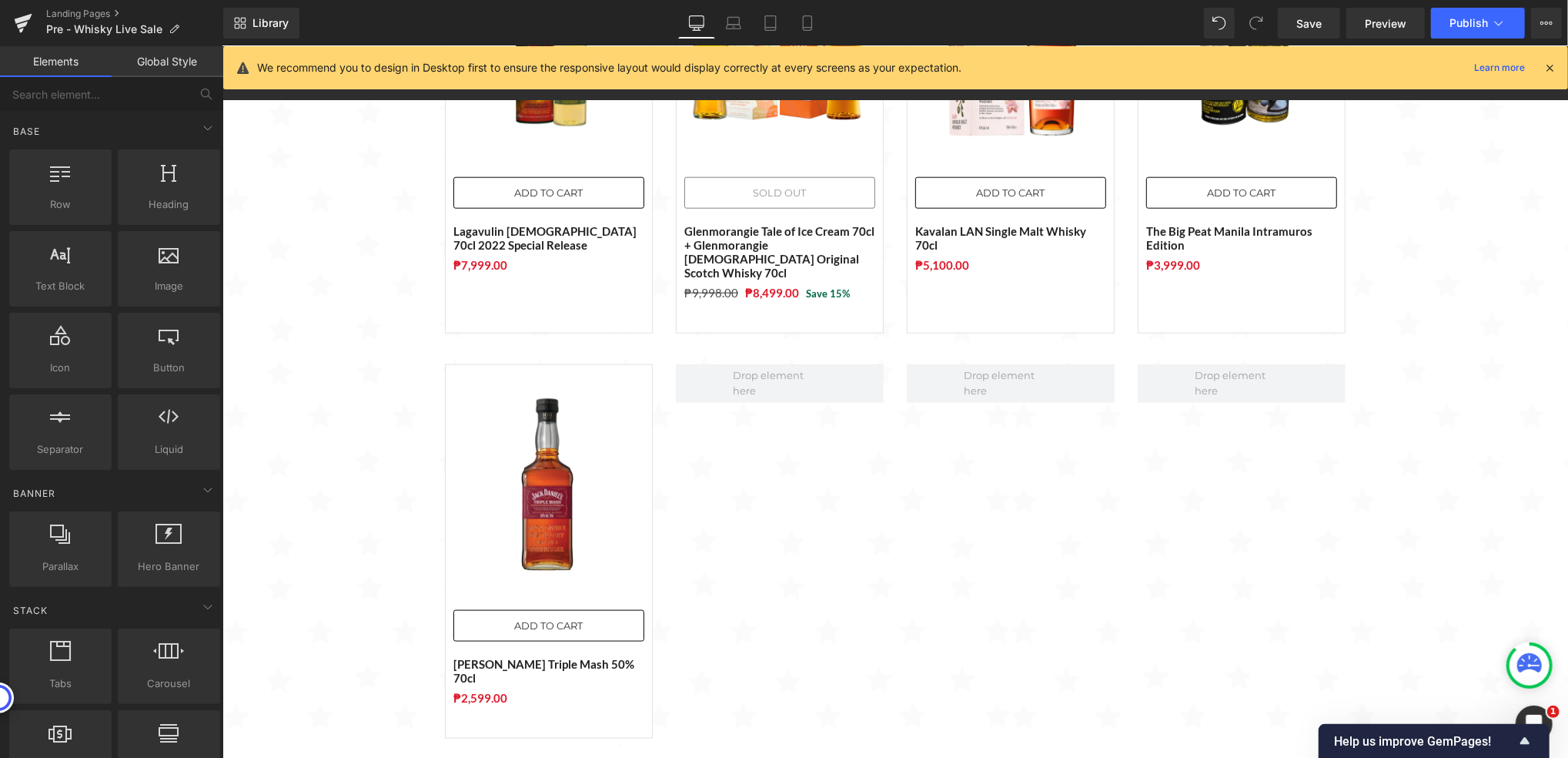
scroll to position [1183, 0]
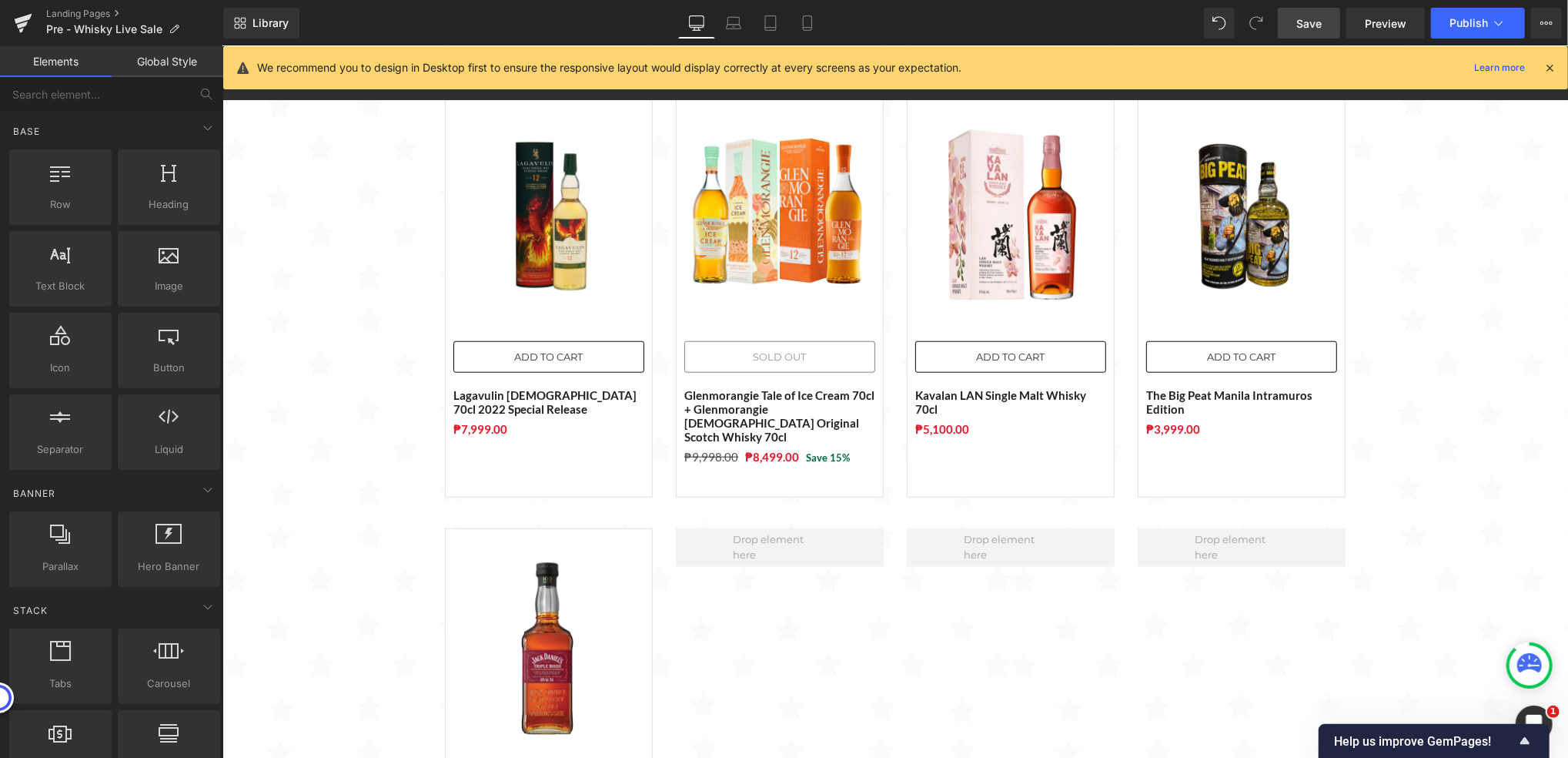
click at [1319, 20] on span "Save" at bounding box center [1309, 23] width 25 height 17
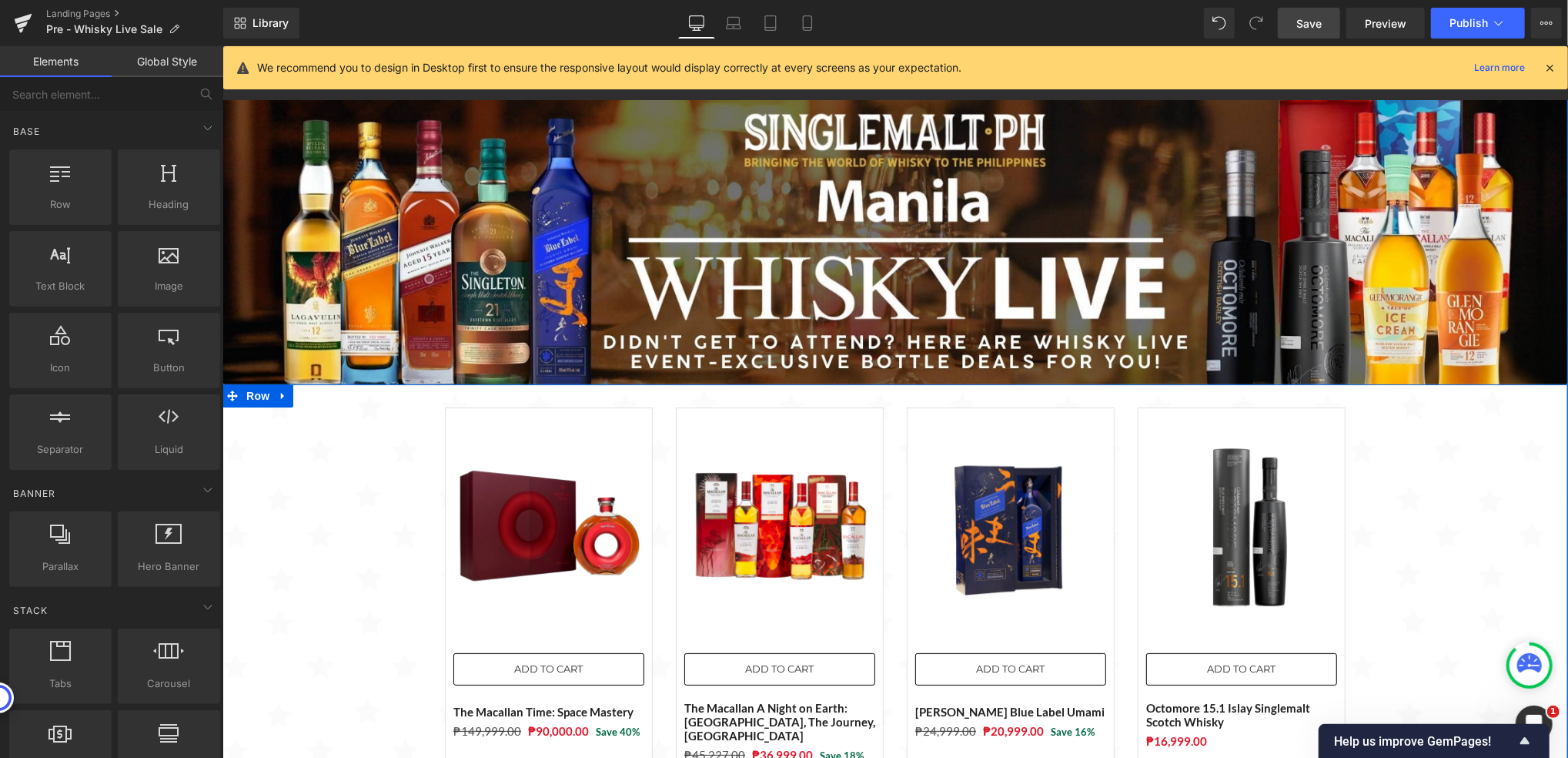
scroll to position [0, 0]
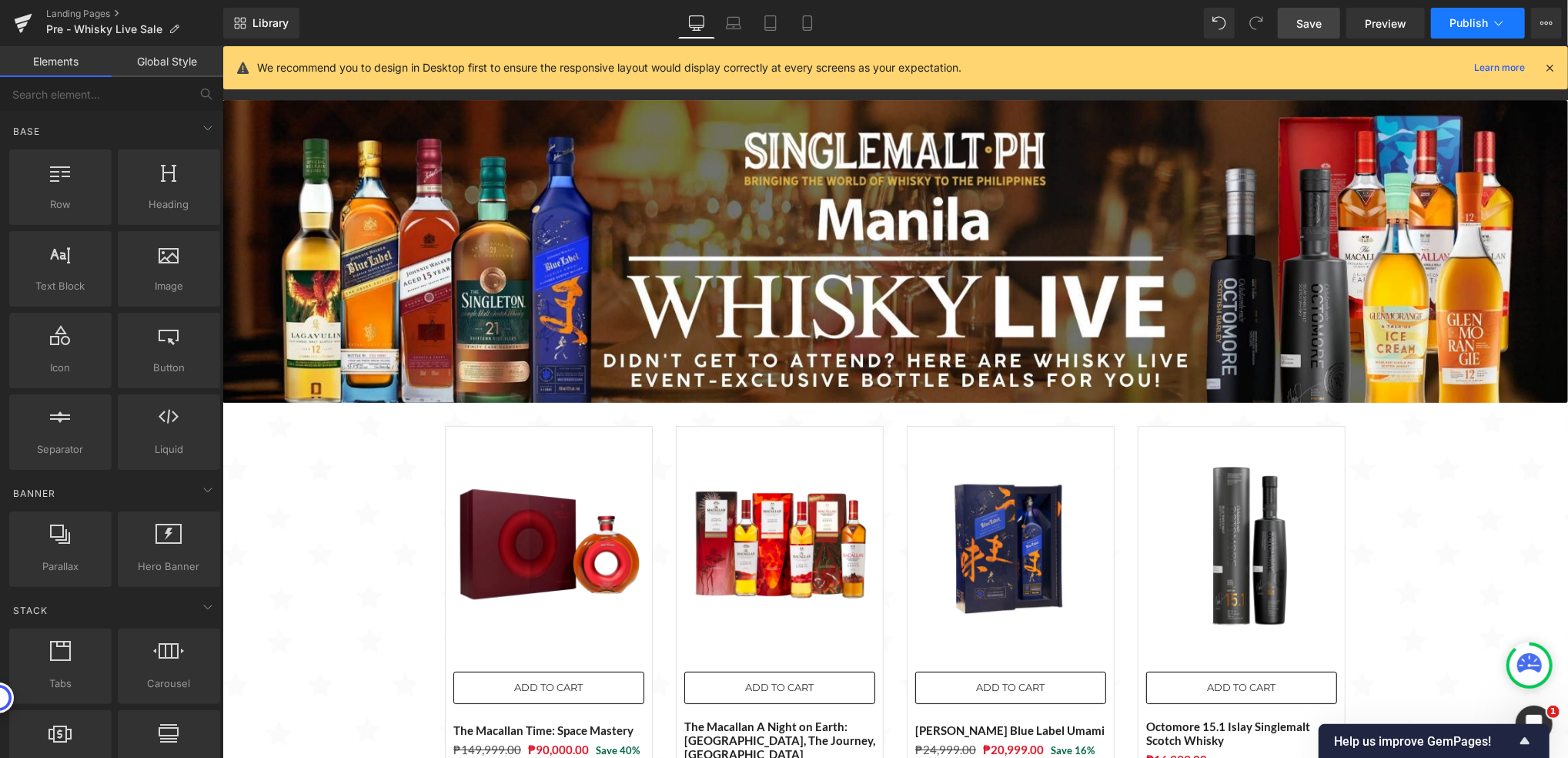
click at [1478, 14] on button "Publish" at bounding box center [1478, 23] width 94 height 30
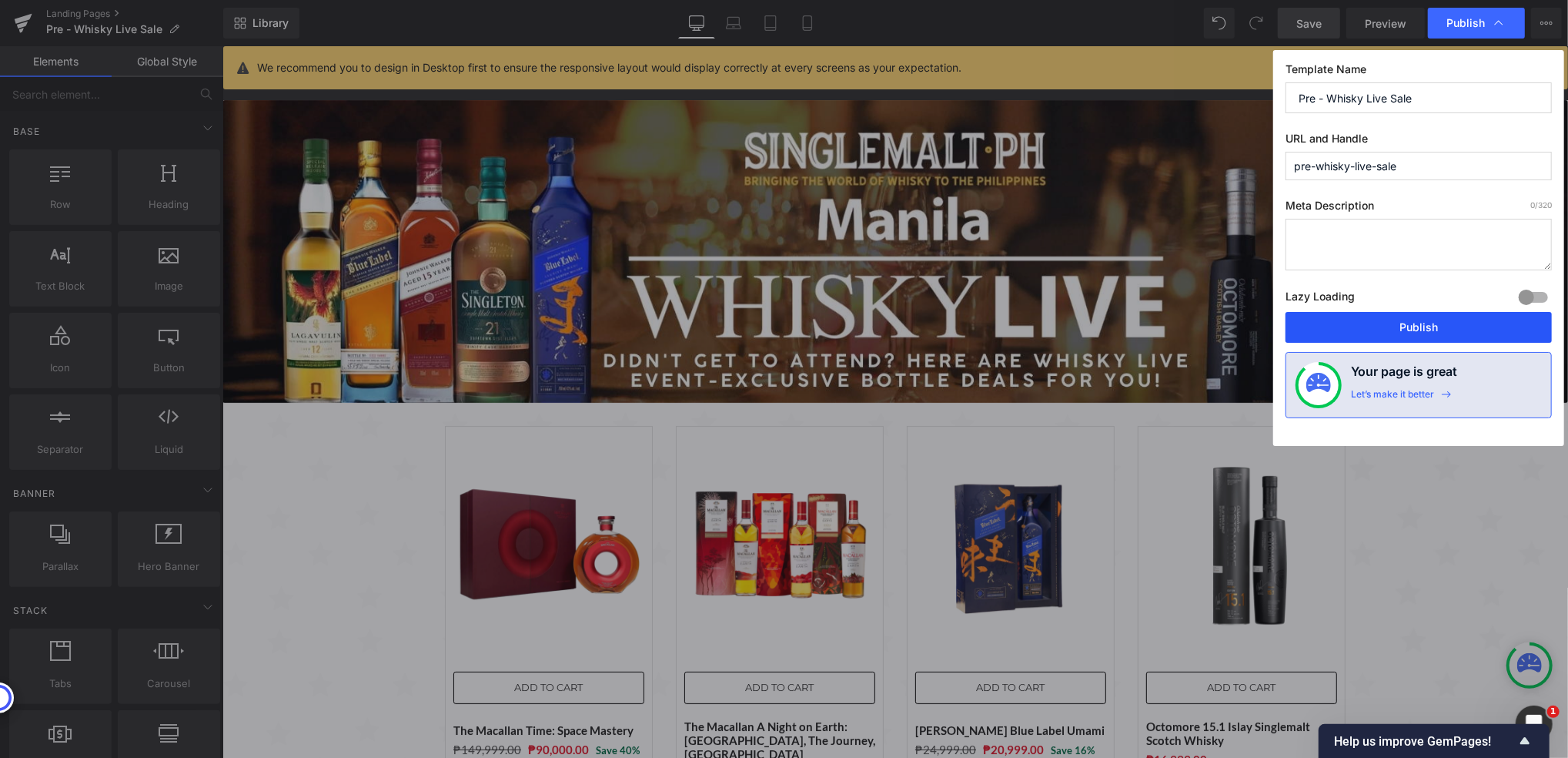
click at [1405, 330] on button "Publish" at bounding box center [1419, 327] width 266 height 30
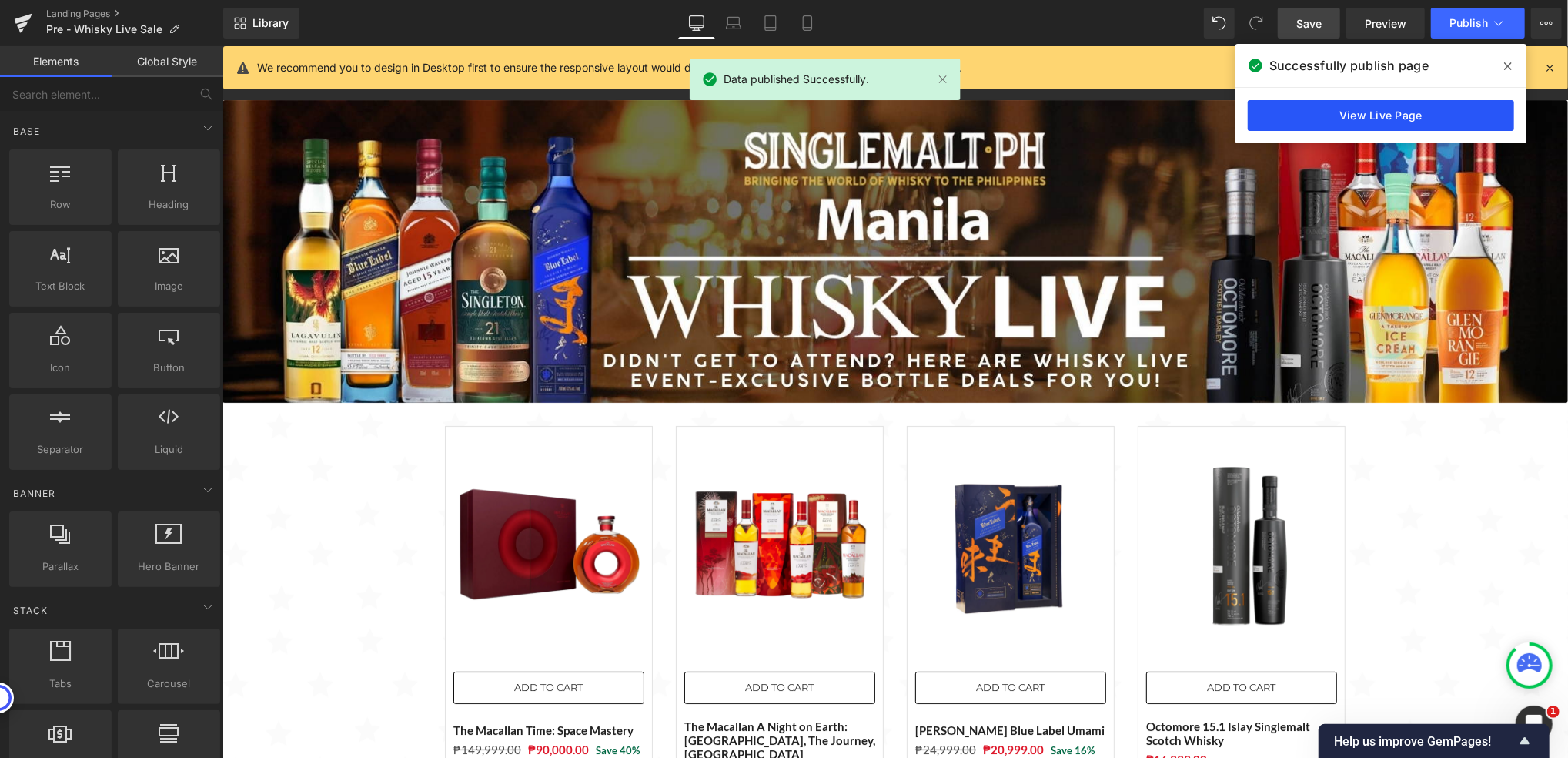
click at [1397, 113] on link "View Live Page" at bounding box center [1381, 115] width 266 height 30
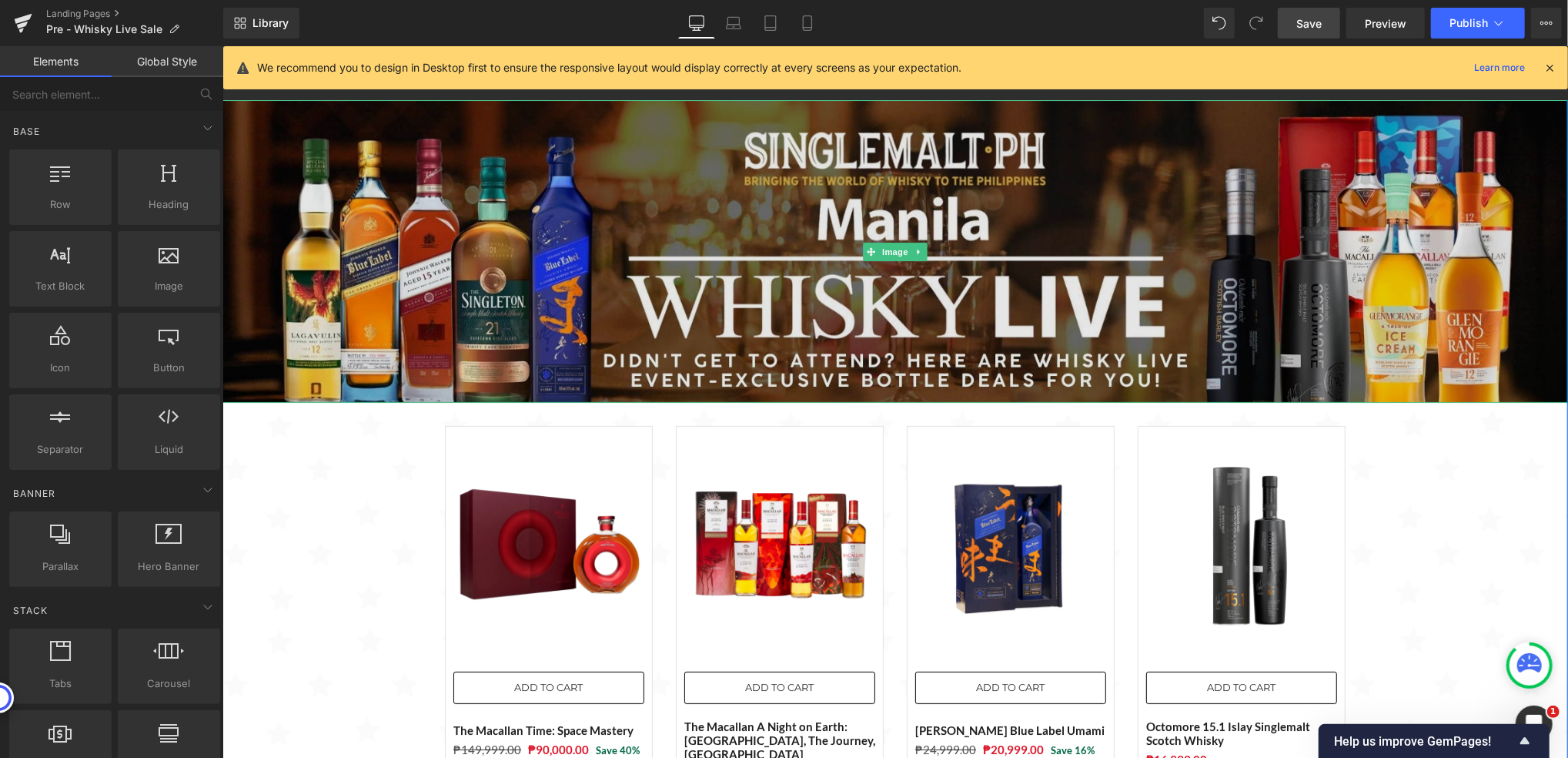
scroll to position [308, 0]
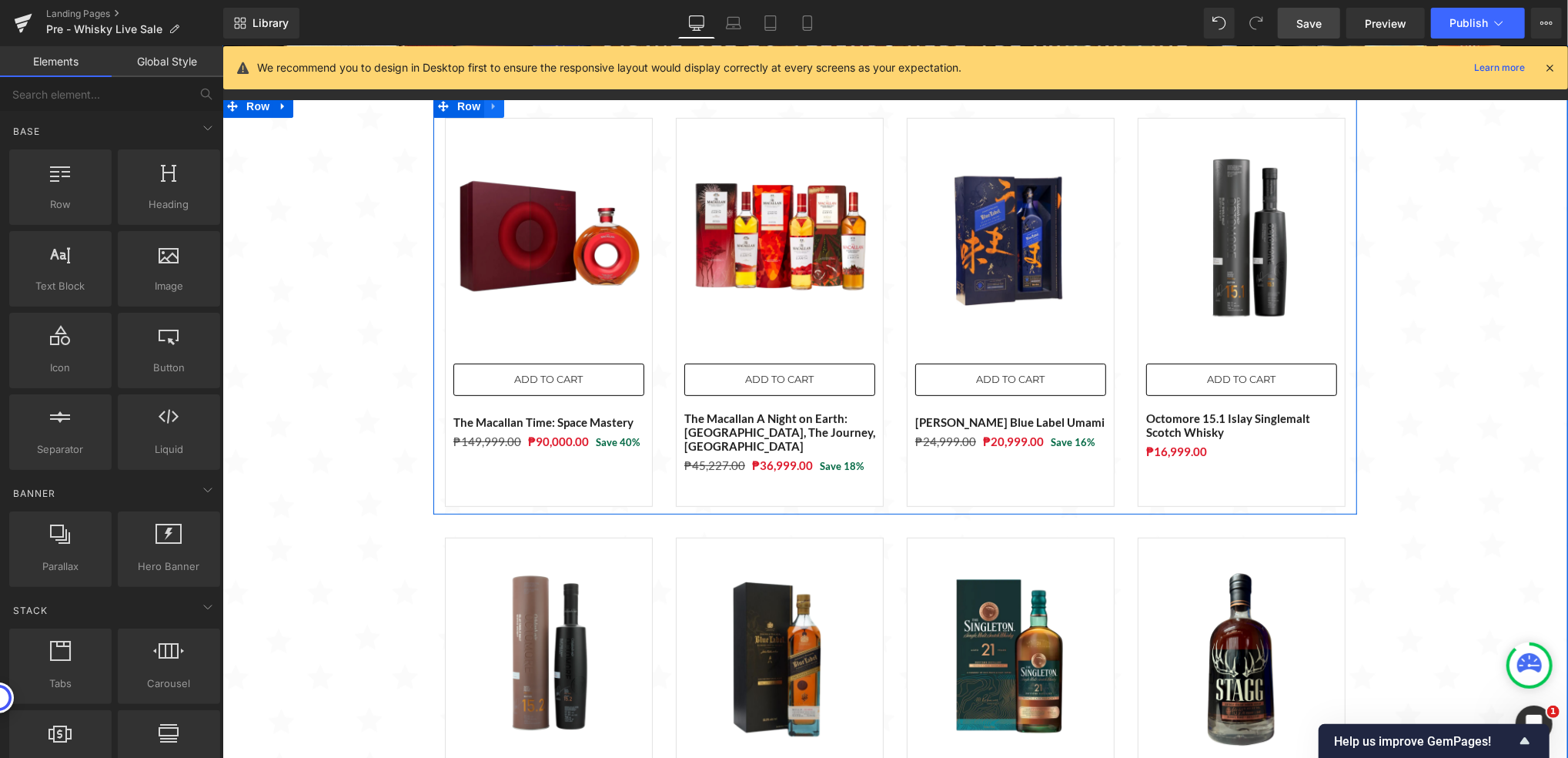
click at [488, 111] on icon at bounding box center [494, 105] width 10 height 11
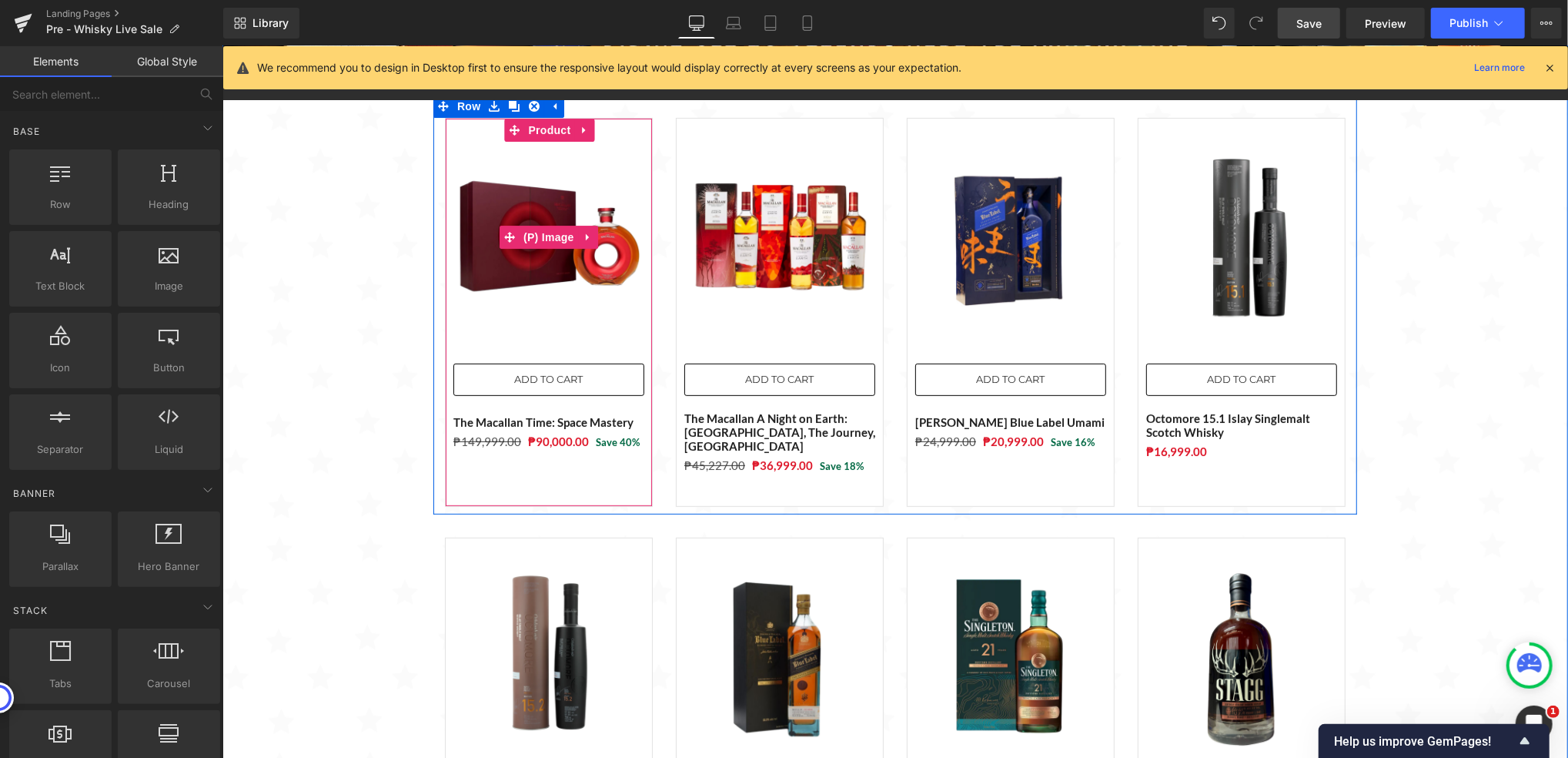
click at [463, 161] on img at bounding box center [548, 236] width 191 height 191
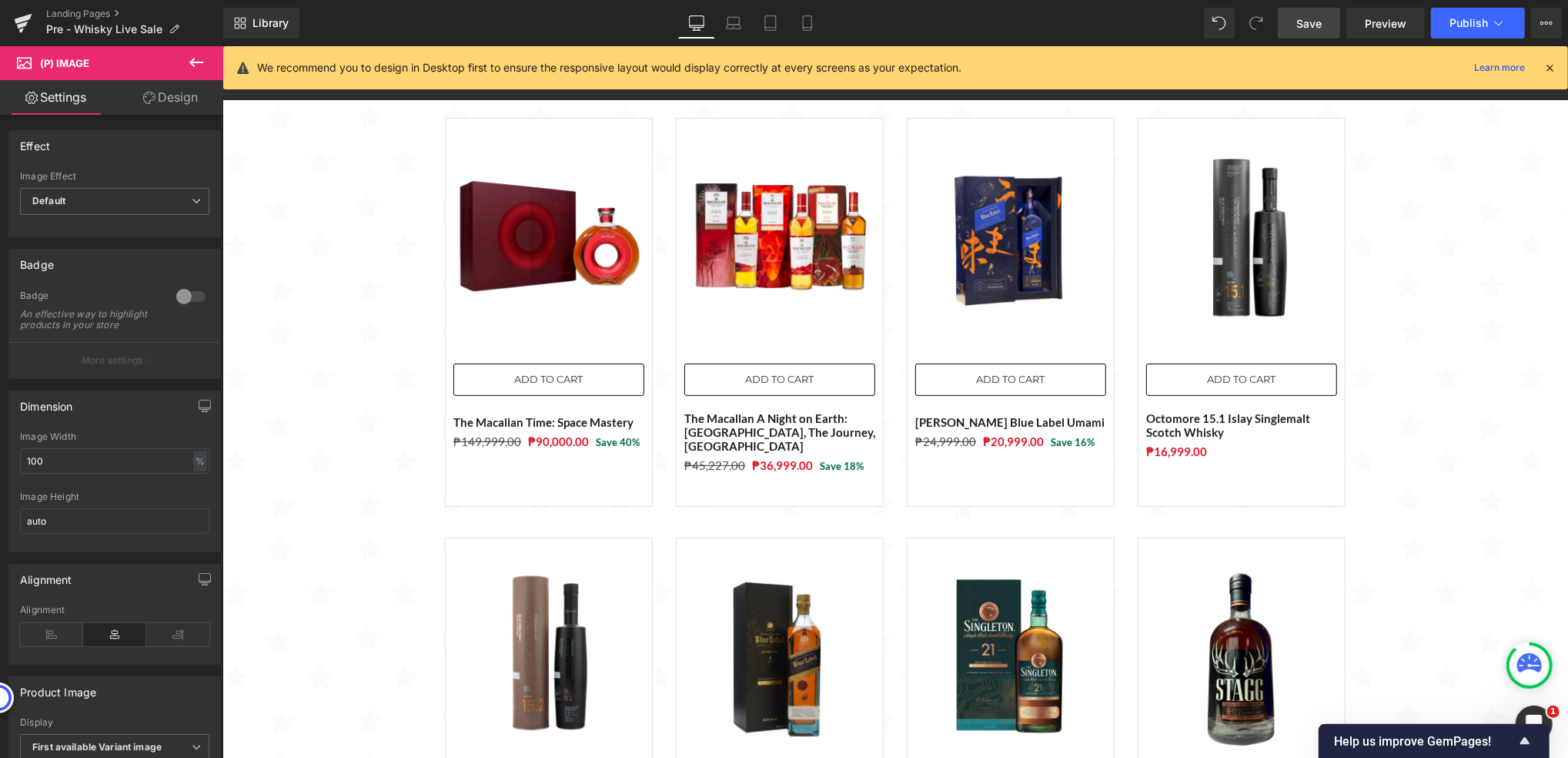
scroll to position [0, 0]
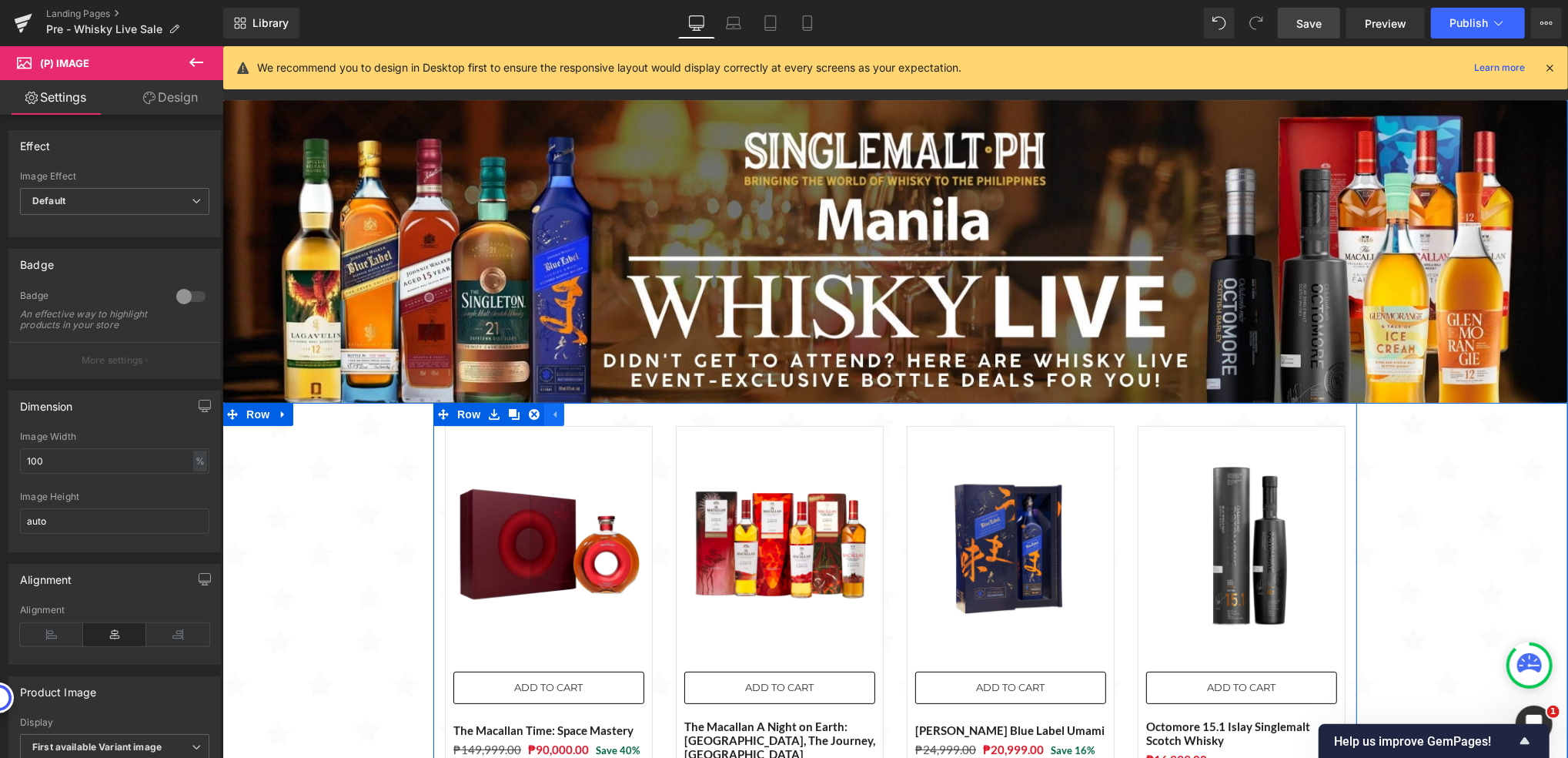
click at [548, 410] on icon at bounding box center [554, 413] width 10 height 11
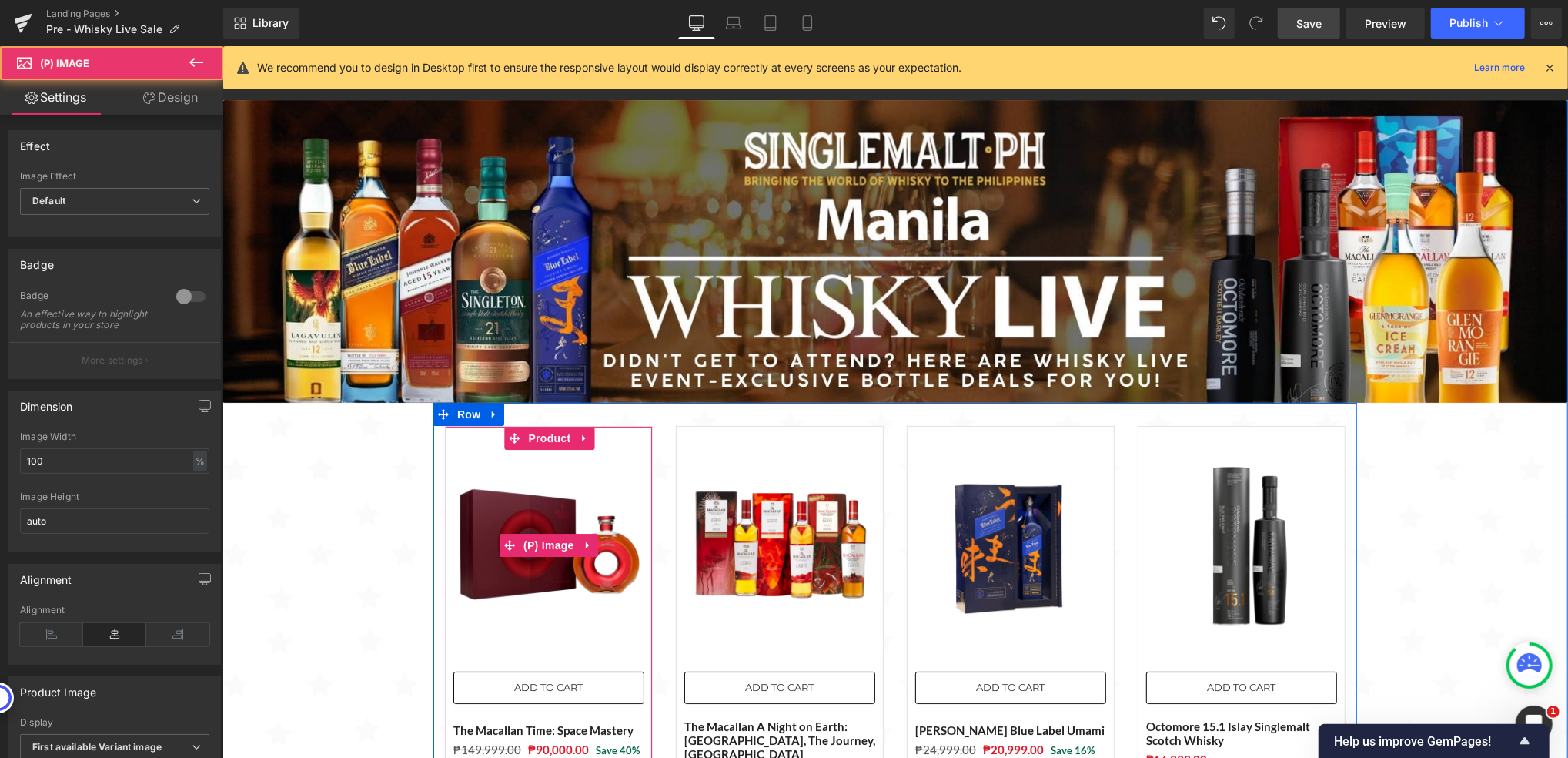
click at [457, 469] on img at bounding box center [548, 544] width 191 height 191
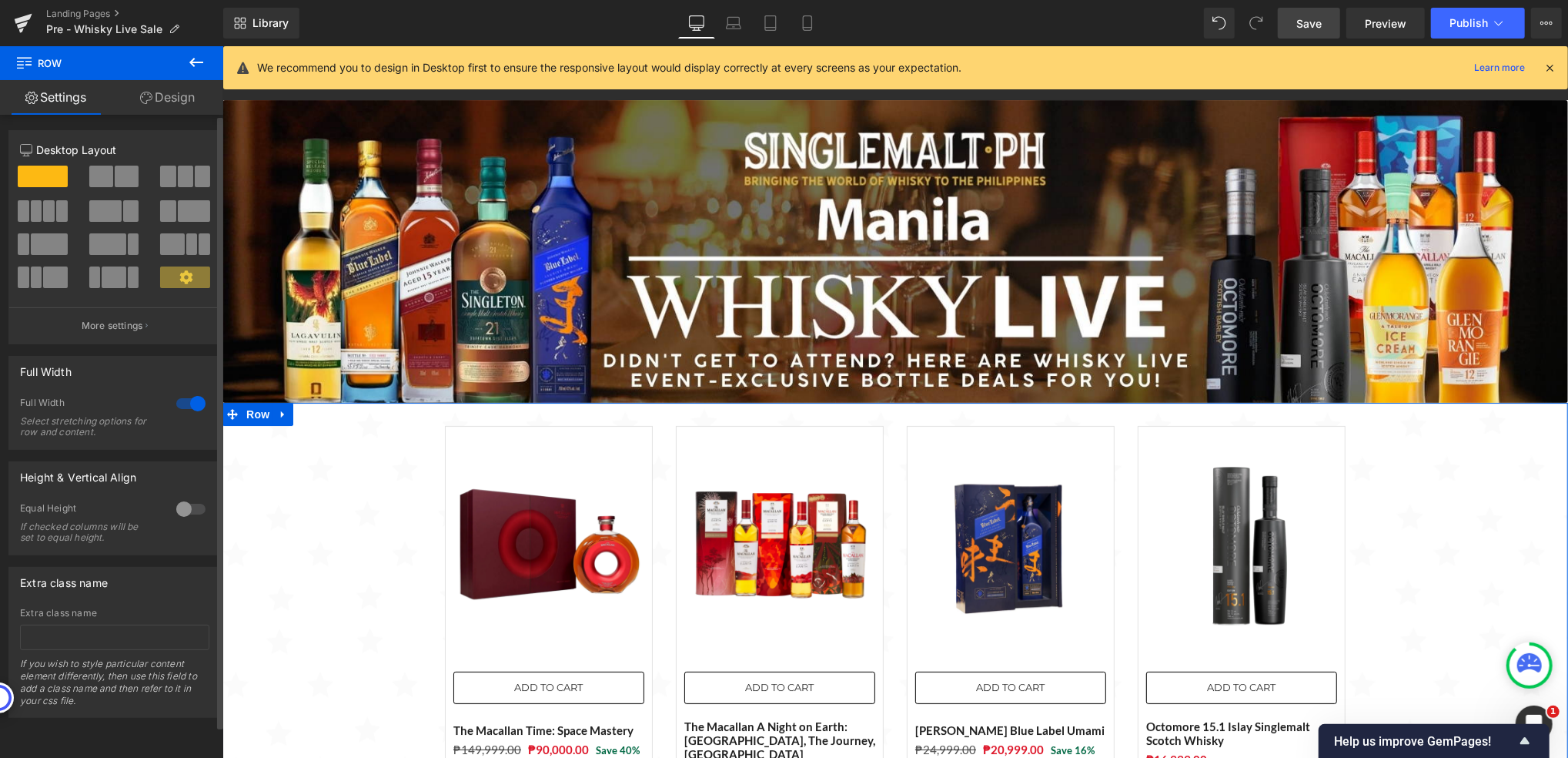
click at [183, 176] on span at bounding box center [186, 176] width 16 height 22
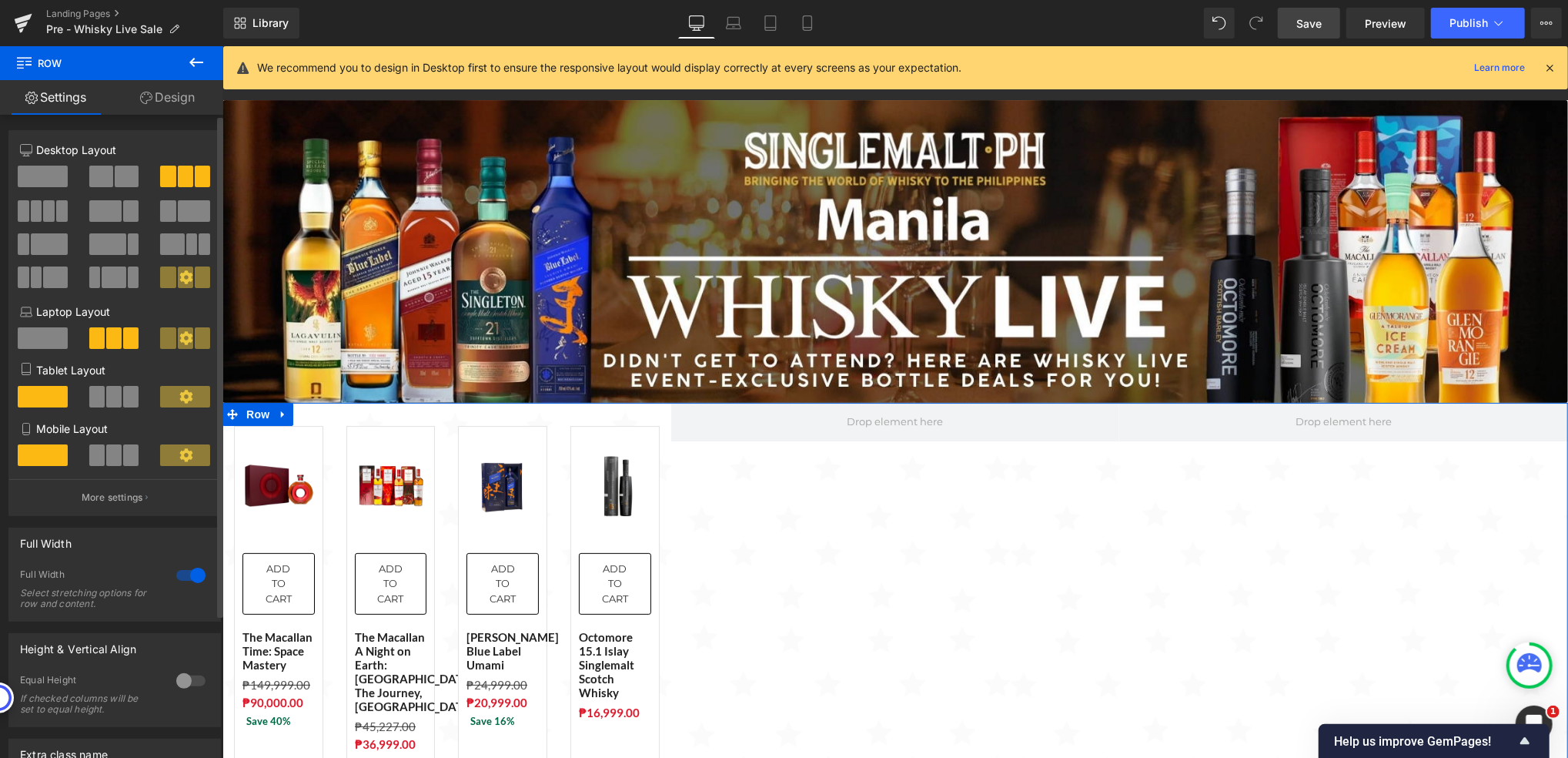
click at [46, 184] on span at bounding box center [43, 176] width 50 height 22
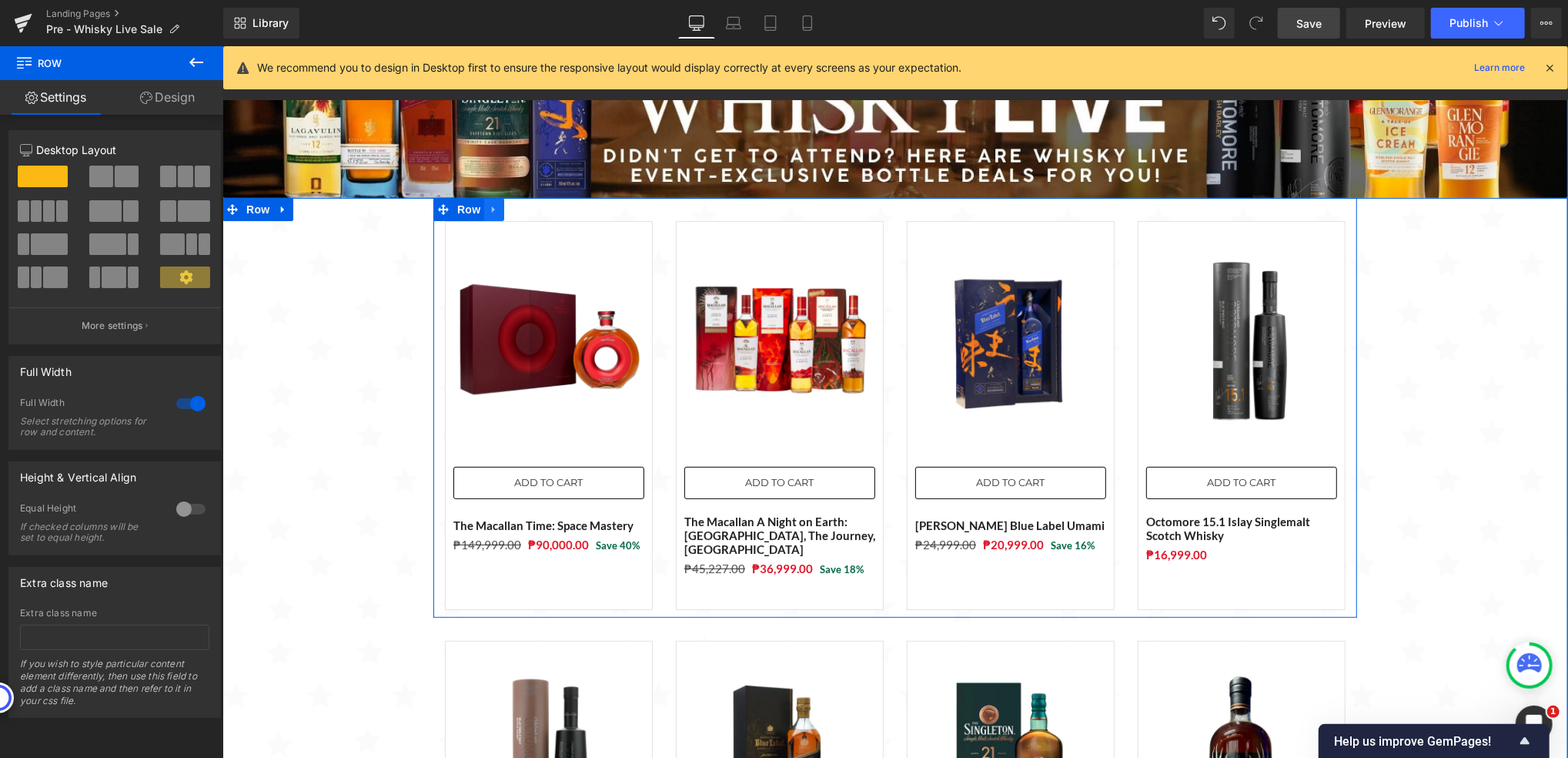
click at [488, 209] on icon at bounding box center [494, 209] width 10 height 11
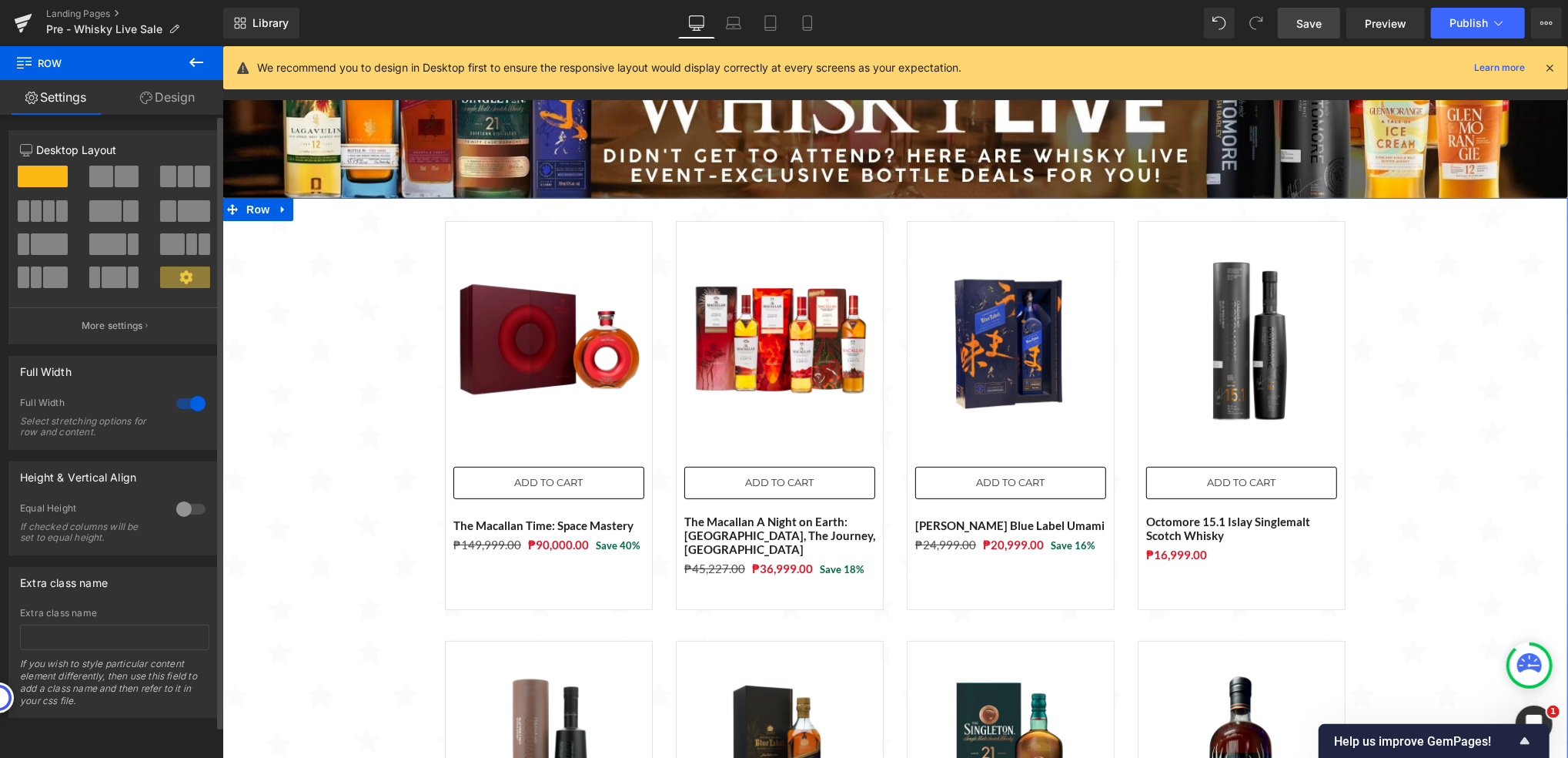
click at [178, 183] on span at bounding box center [186, 176] width 16 height 22
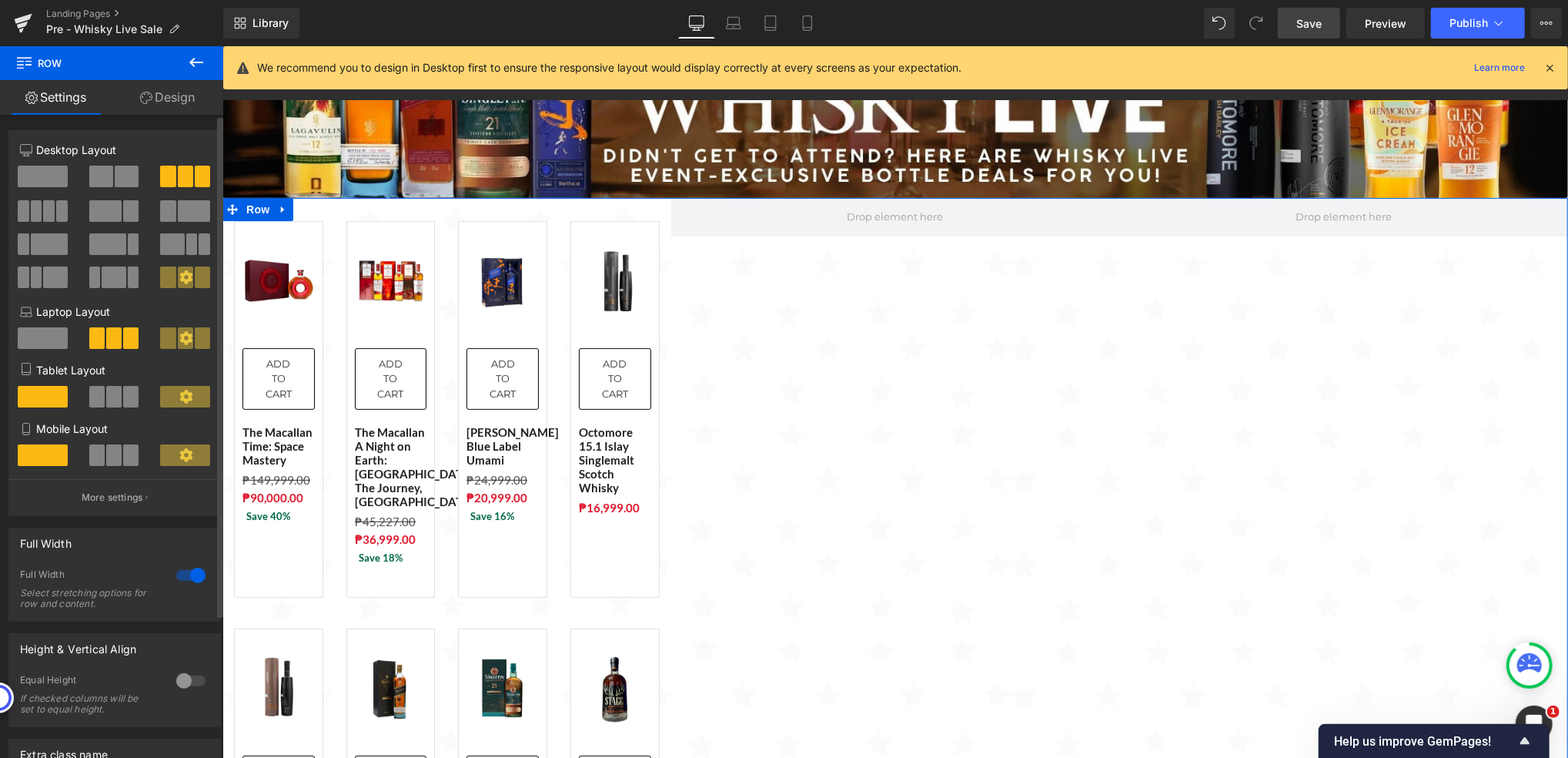
drag, startPoint x: 37, startPoint y: 168, endPoint x: 46, endPoint y: 293, distance: 125.3
click at [37, 168] on span at bounding box center [43, 176] width 50 height 22
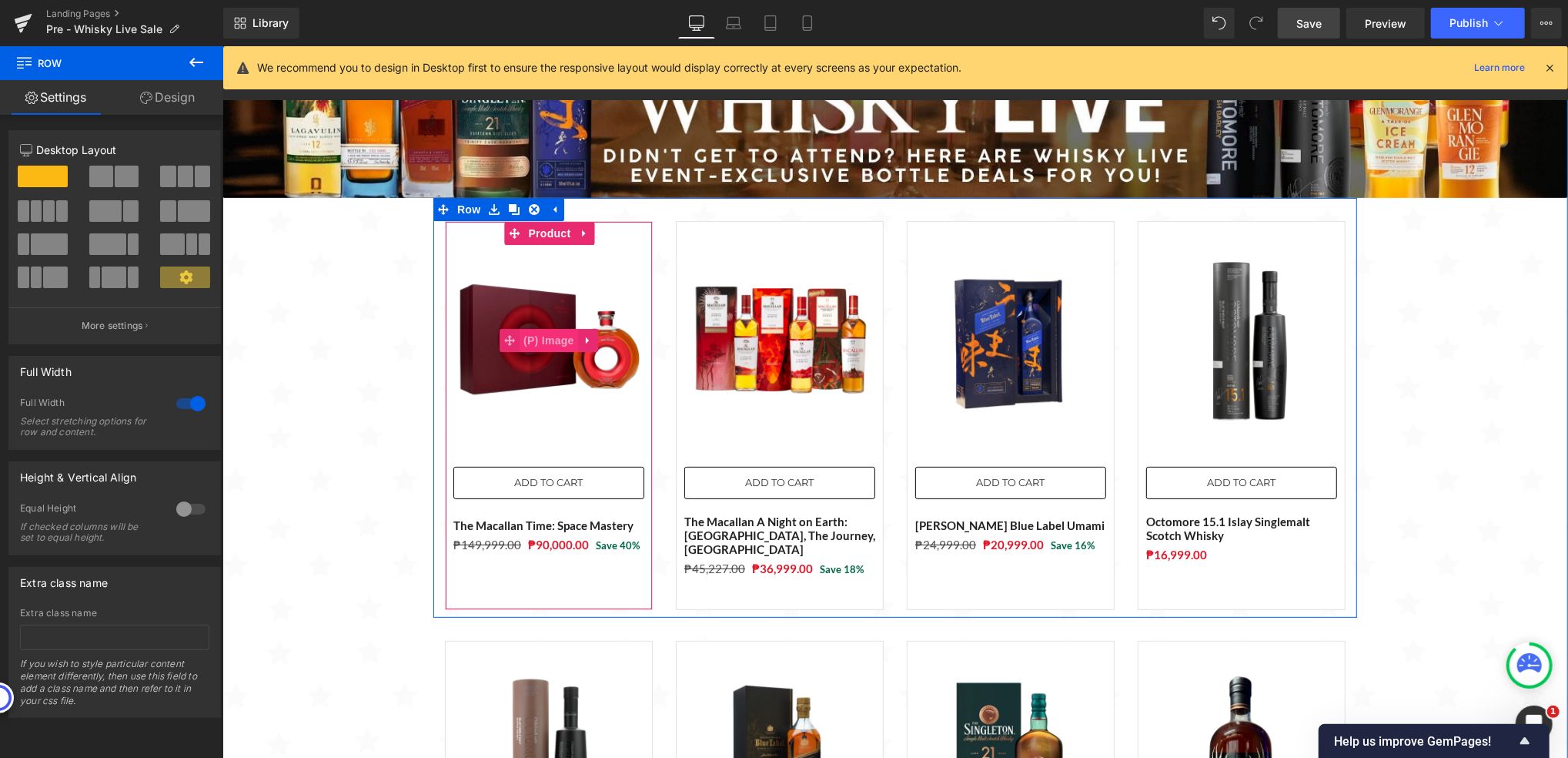
click at [554, 344] on span "(P) Image" at bounding box center [548, 339] width 58 height 23
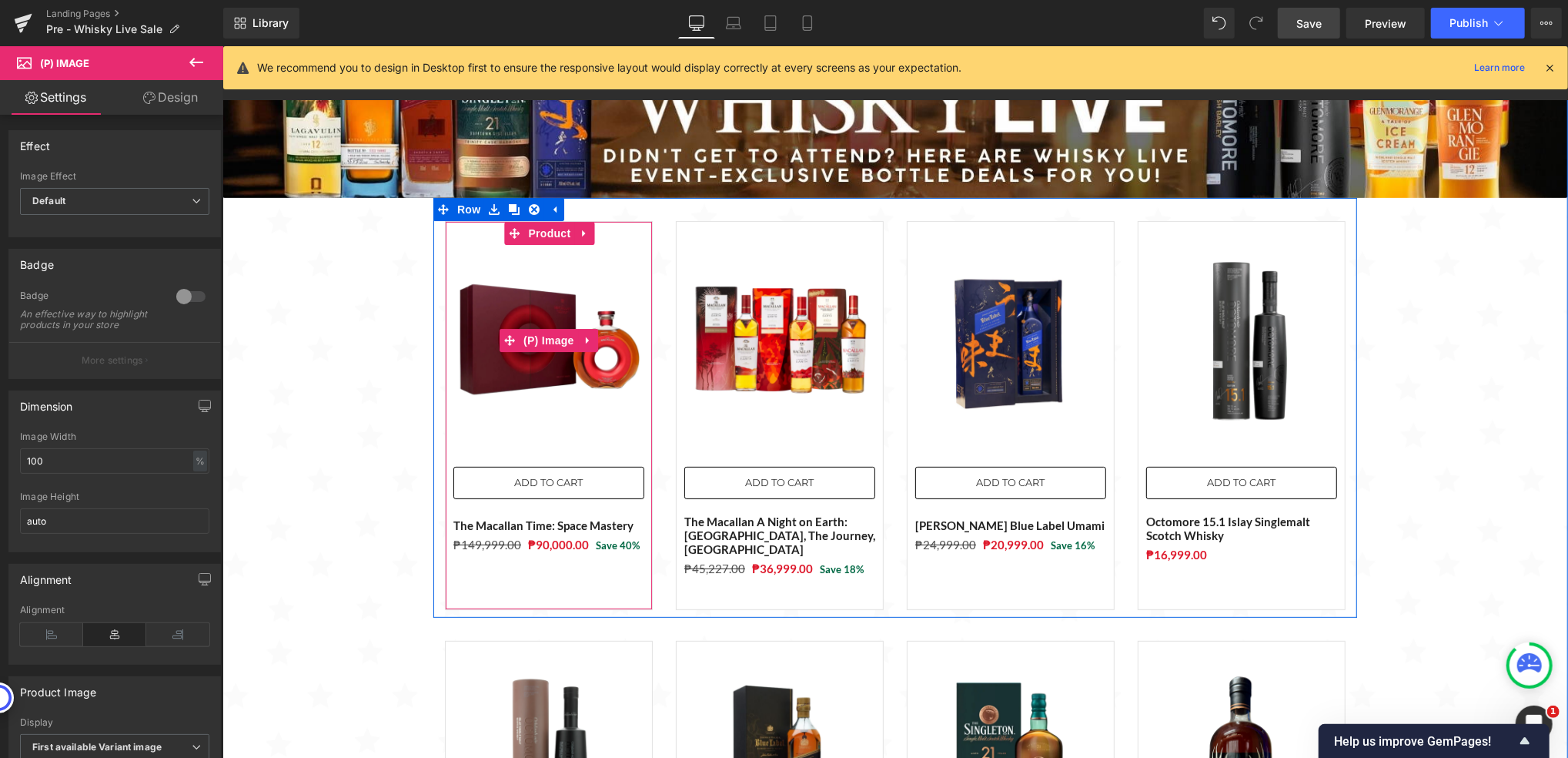
click at [486, 300] on img at bounding box center [548, 340] width 191 height 191
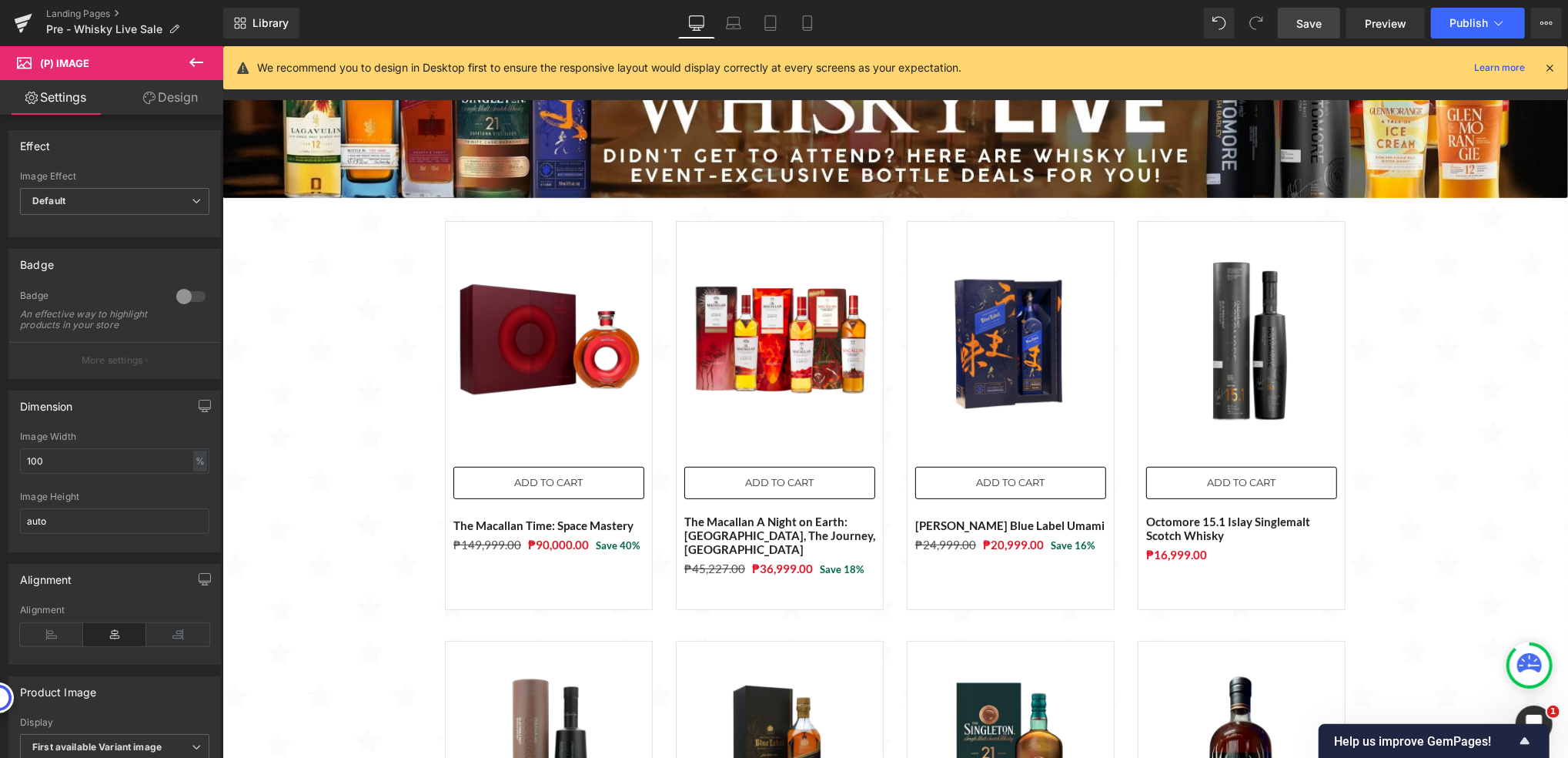
click at [183, 101] on link "Design" at bounding box center [170, 97] width 111 height 35
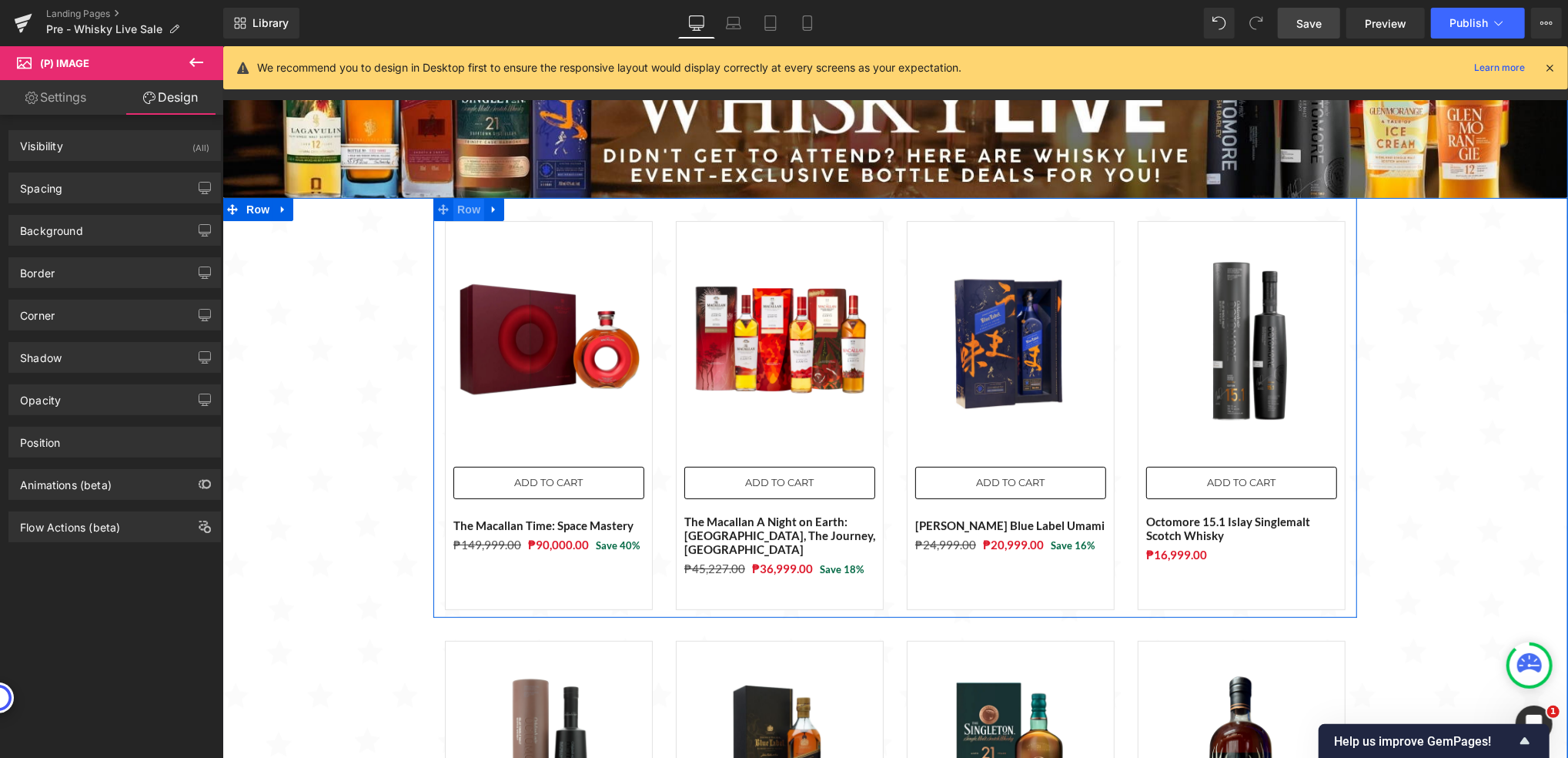
click at [453, 208] on span "Row" at bounding box center [468, 209] width 30 height 23
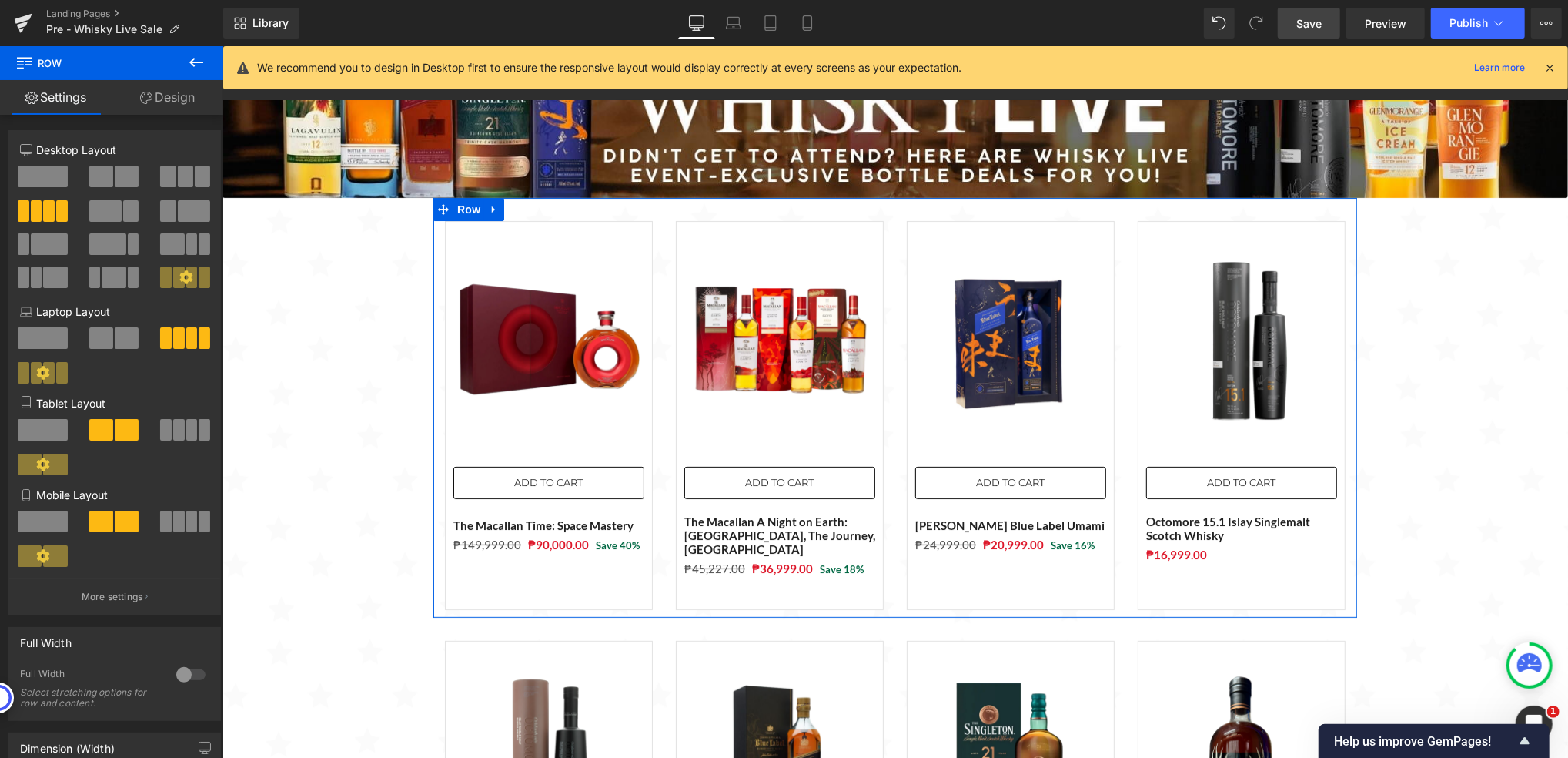
click at [183, 180] on span at bounding box center [186, 176] width 16 height 22
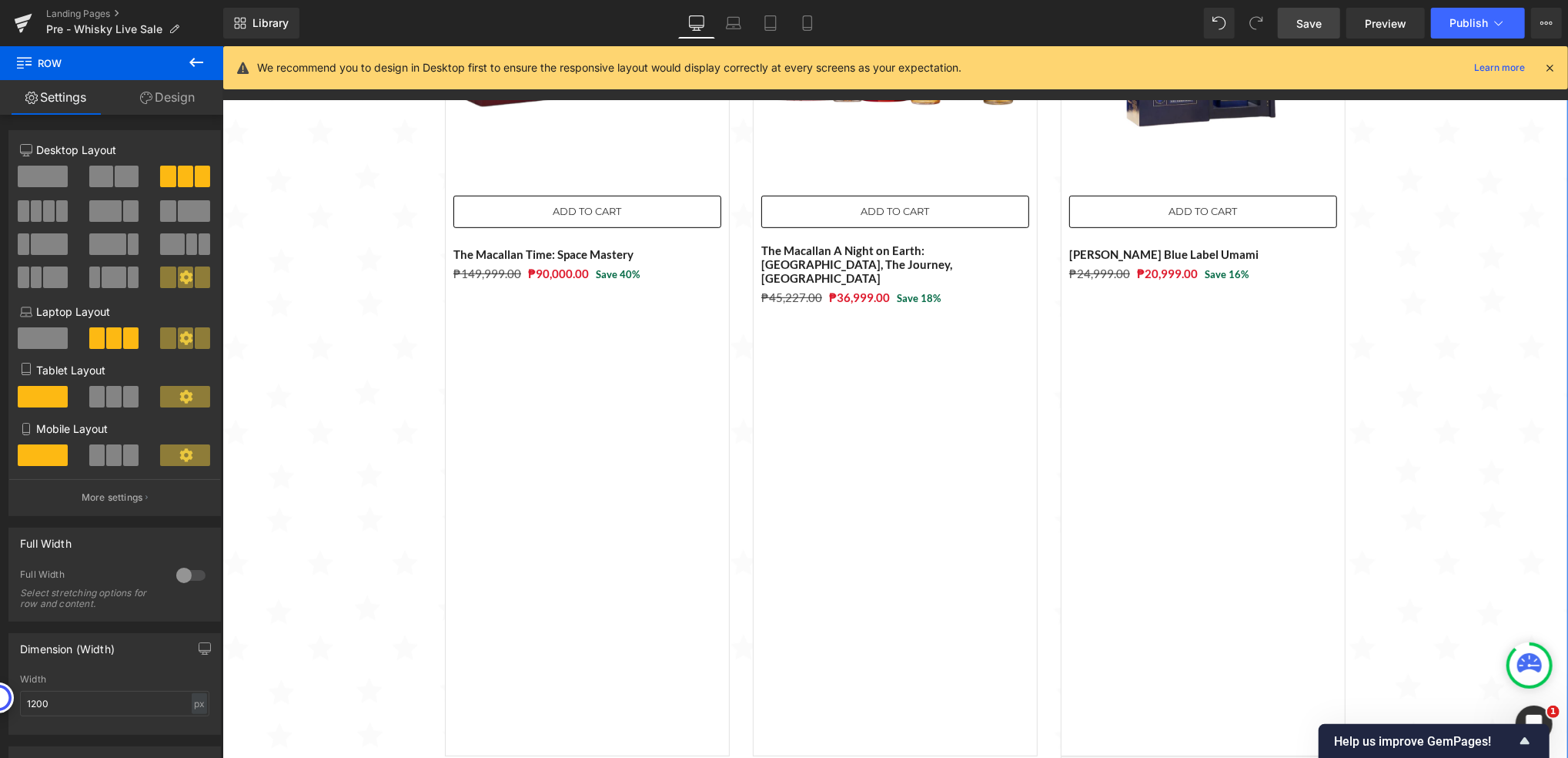
scroll to position [410, 0]
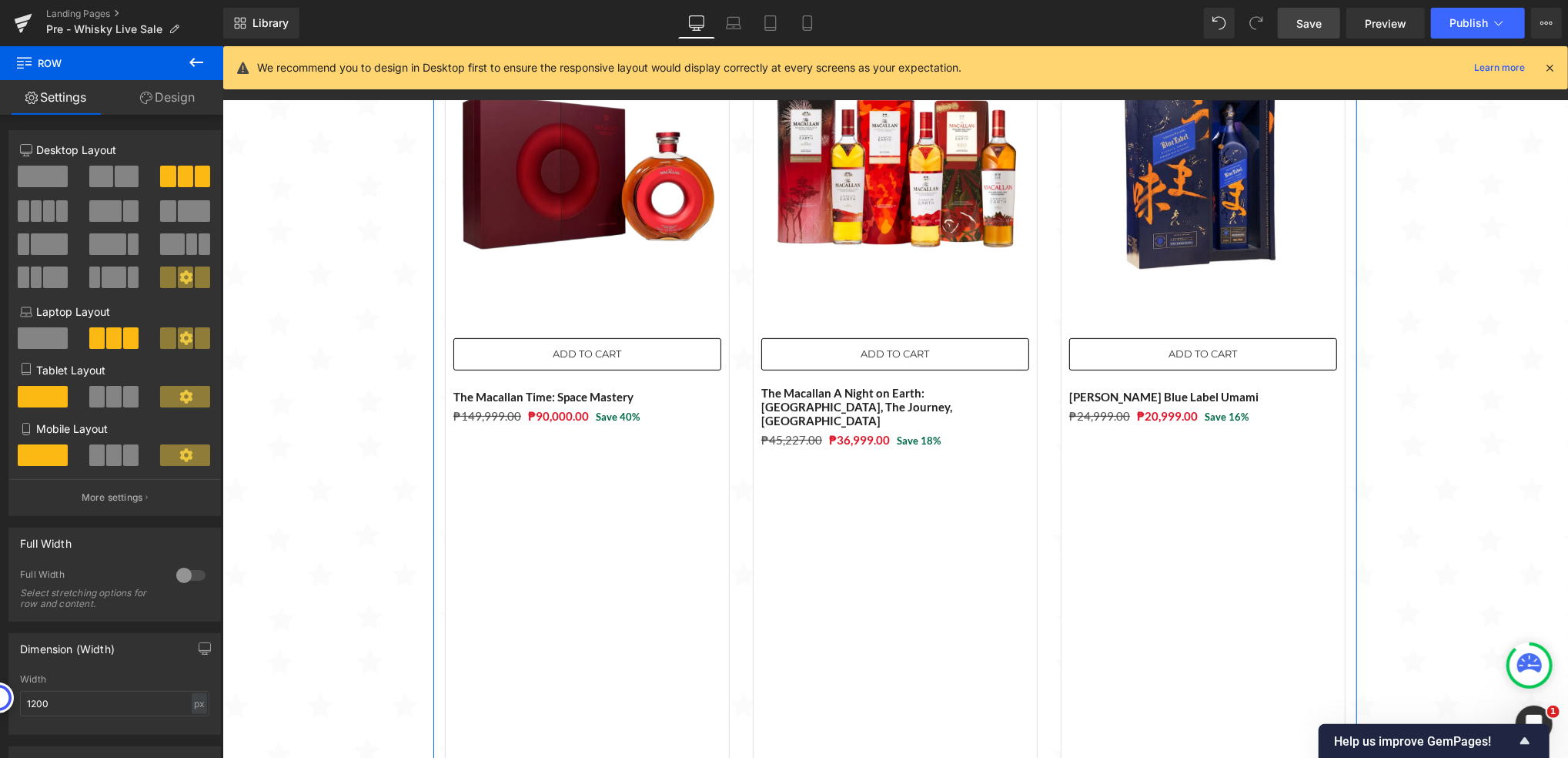
click at [43, 204] on span at bounding box center [49, 210] width 11 height 22
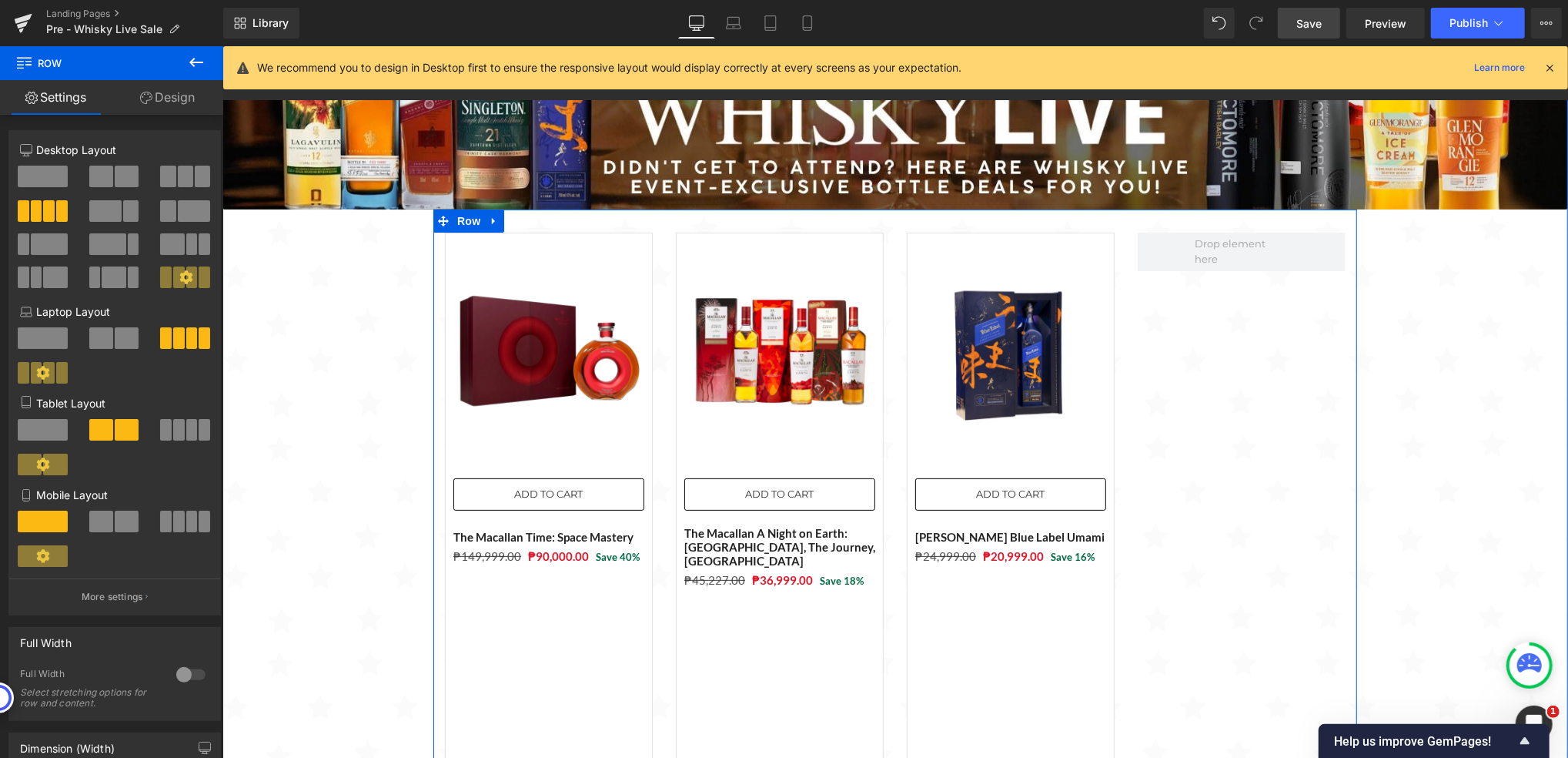
scroll to position [103, 0]
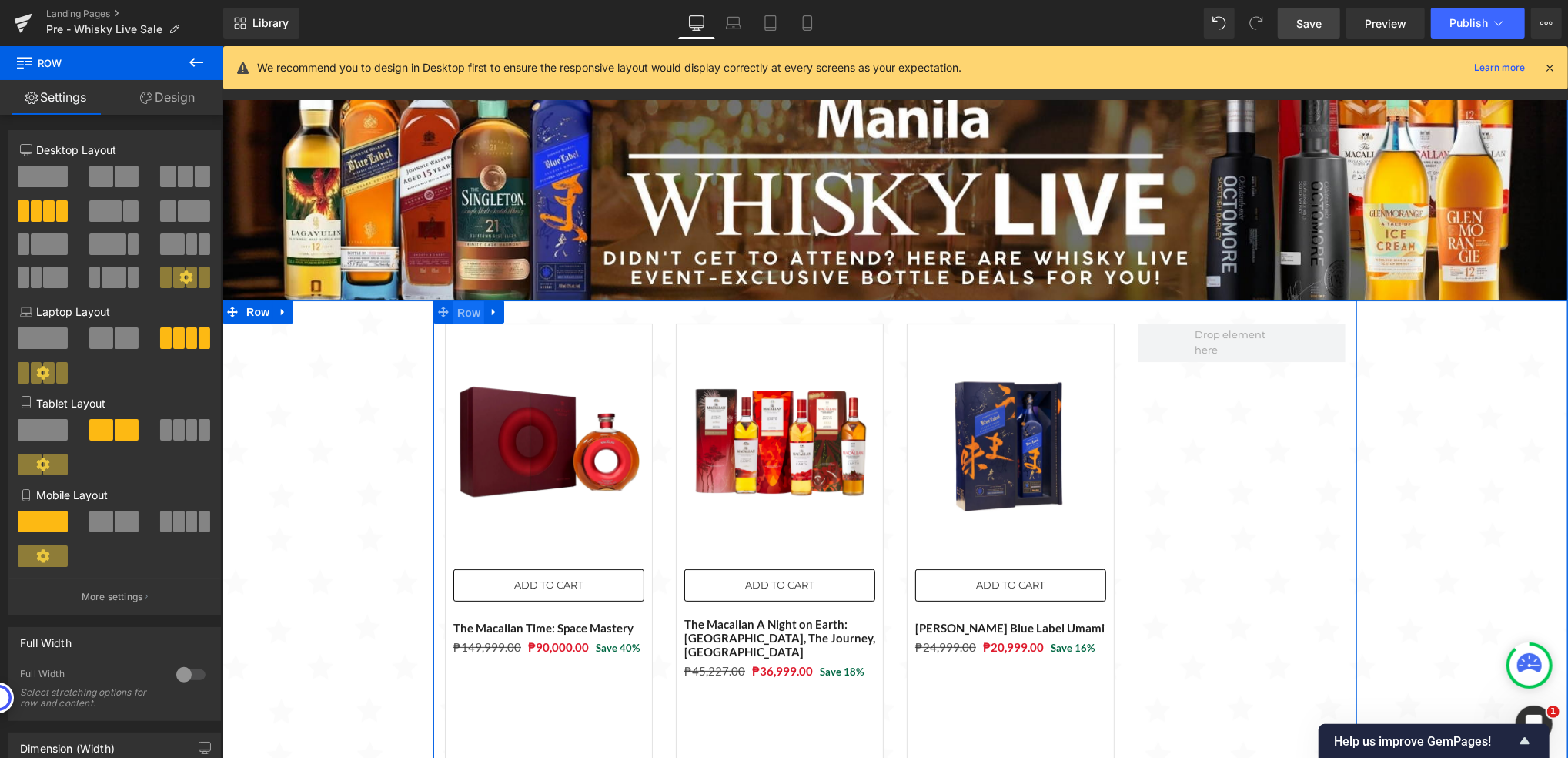
click at [463, 309] on span "Row" at bounding box center [468, 311] width 30 height 23
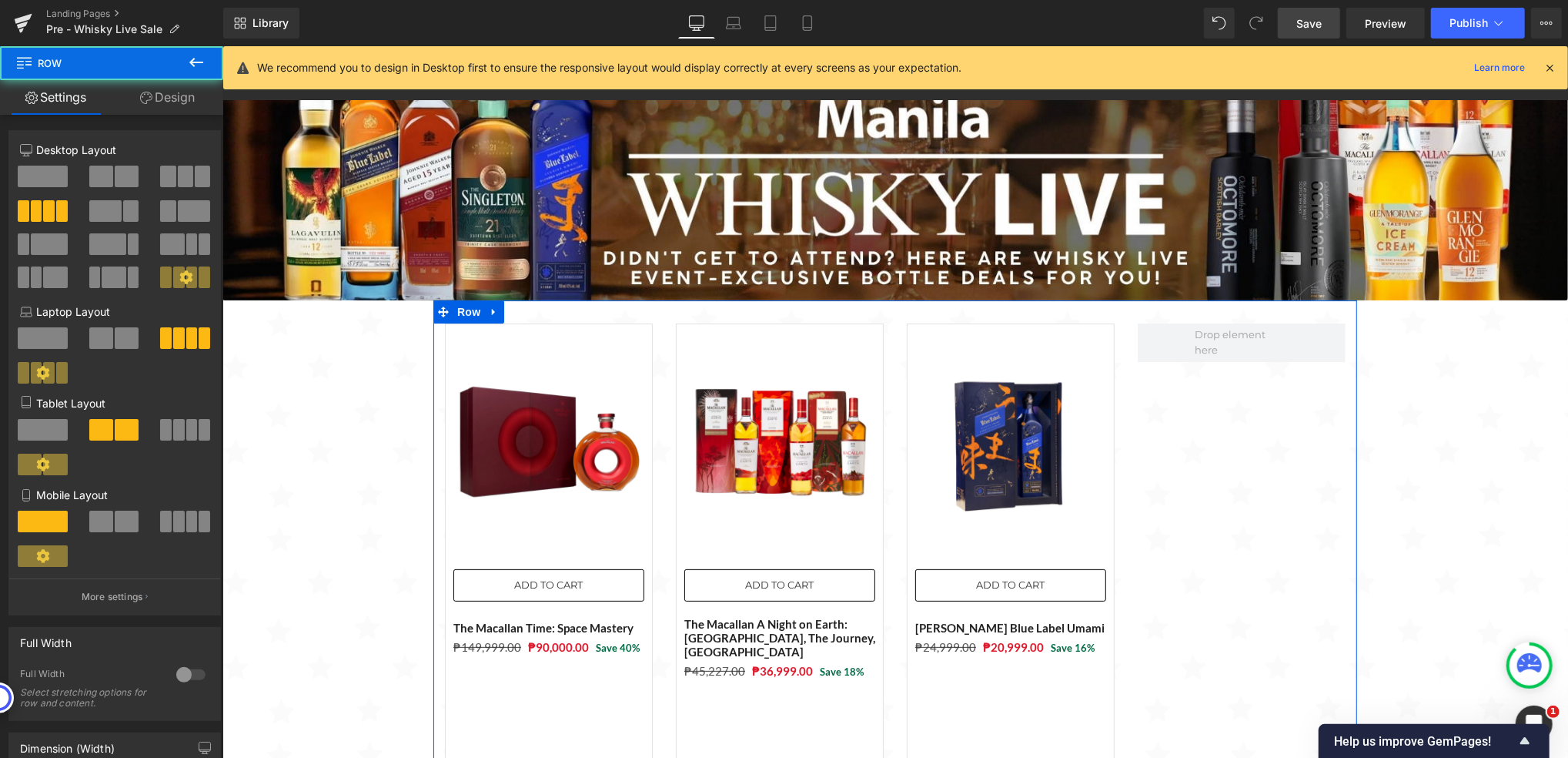
drag, startPoint x: 182, startPoint y: 179, endPoint x: 87, endPoint y: 376, distance: 218.7
click at [182, 179] on span at bounding box center [186, 176] width 16 height 22
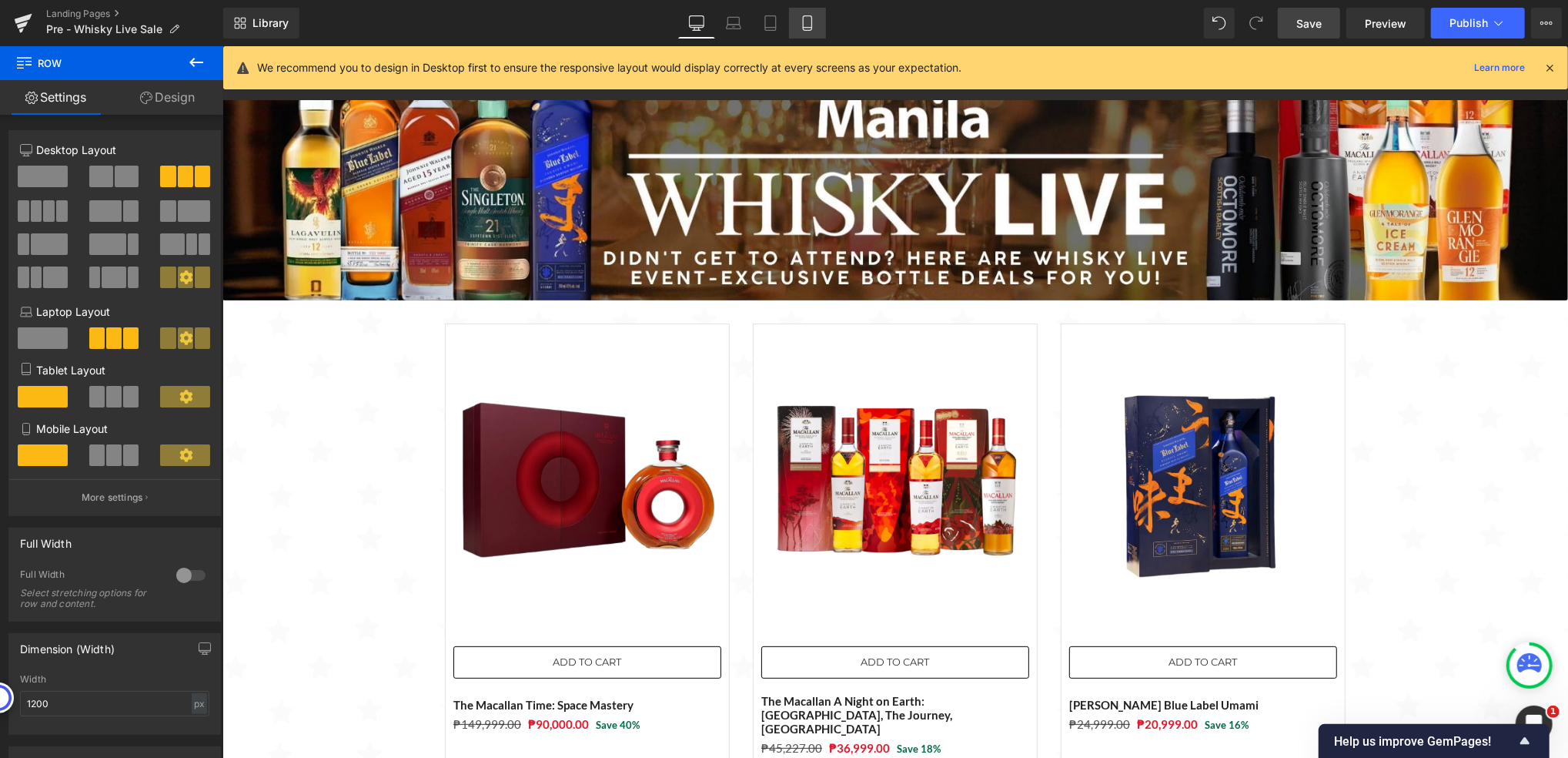
click at [818, 22] on link "Mobile" at bounding box center [807, 23] width 37 height 30
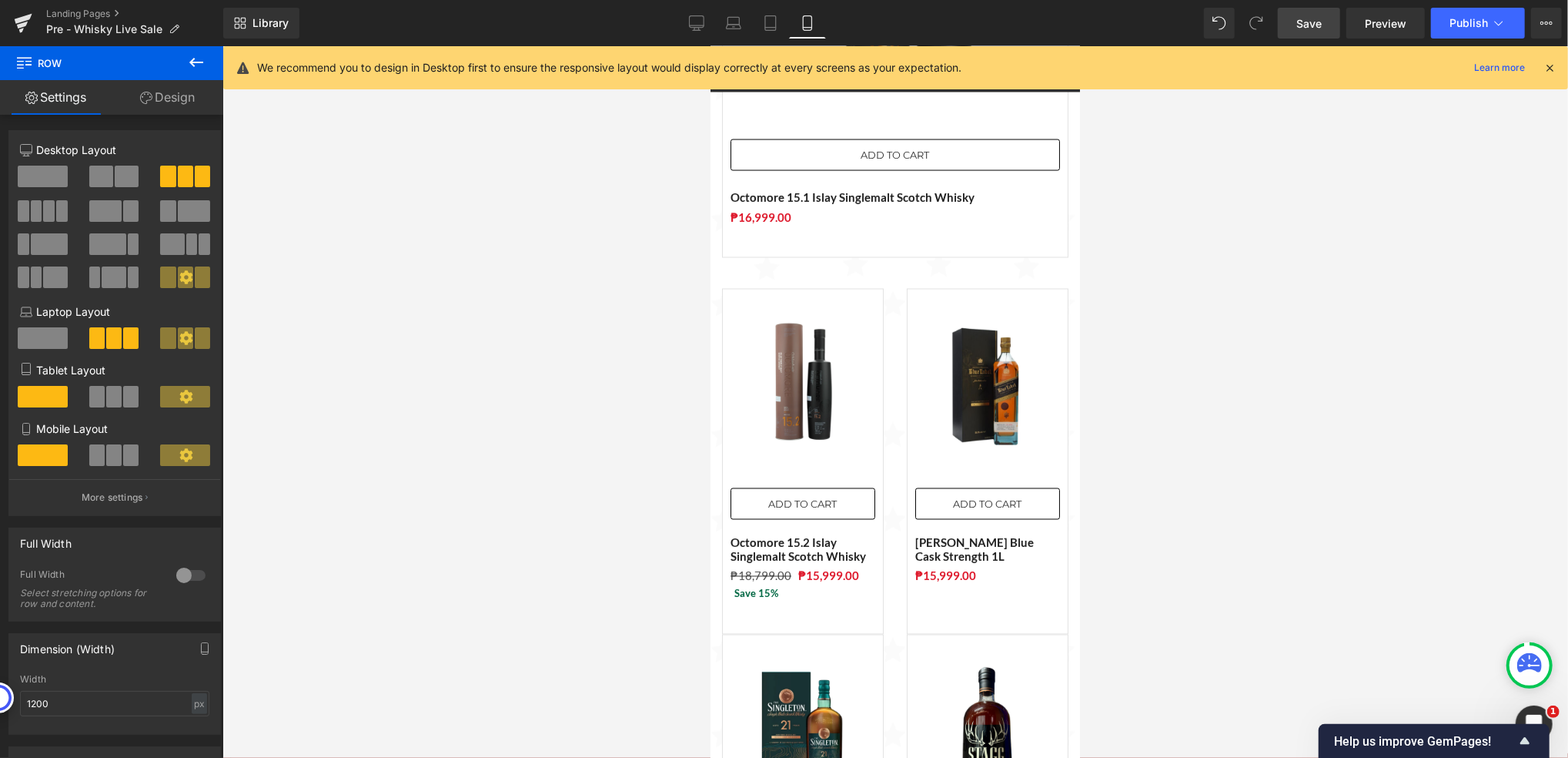
scroll to position [1848, 0]
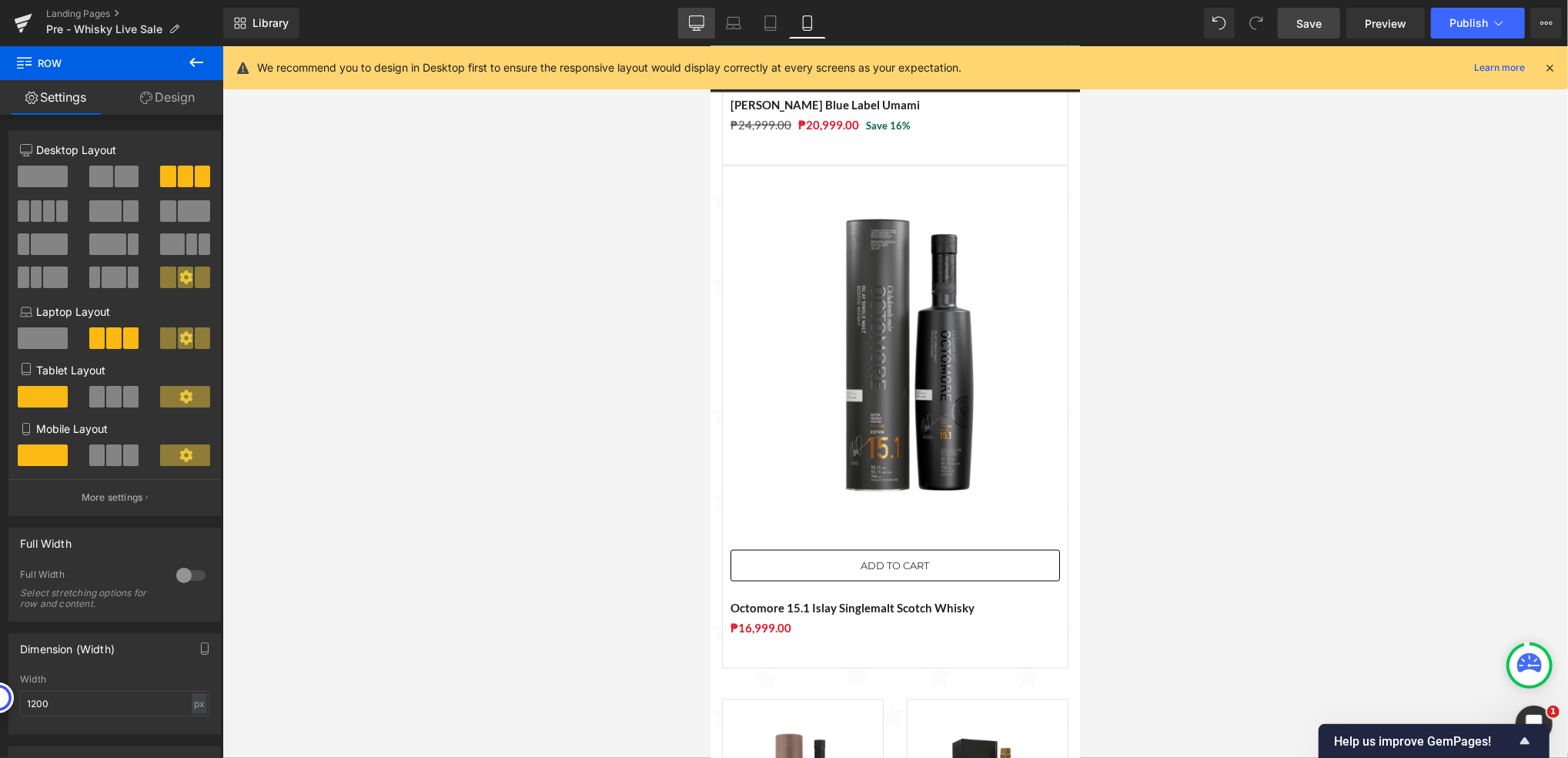
click at [698, 13] on link "Desktop" at bounding box center [696, 23] width 37 height 30
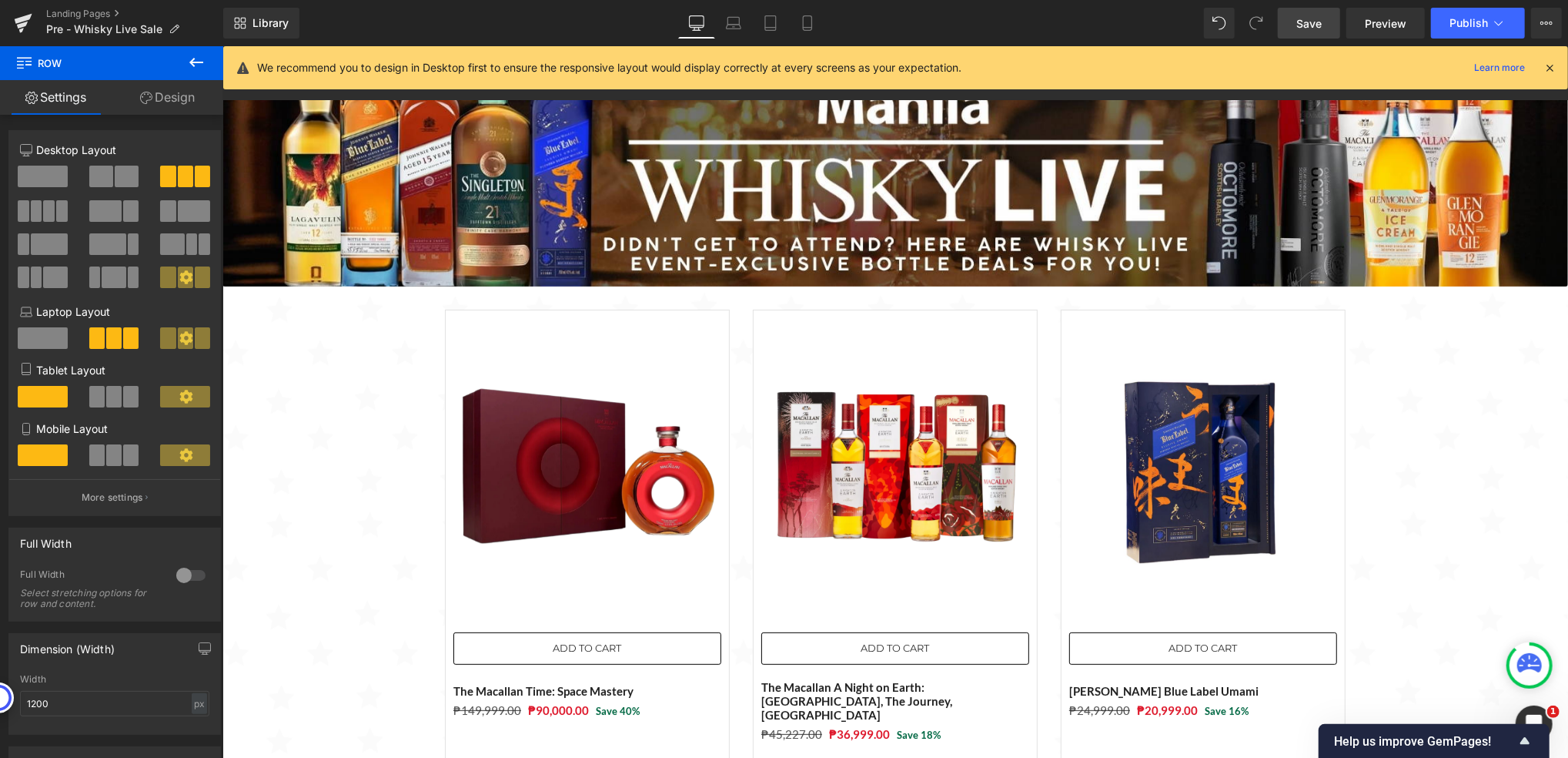
scroll to position [117, 0]
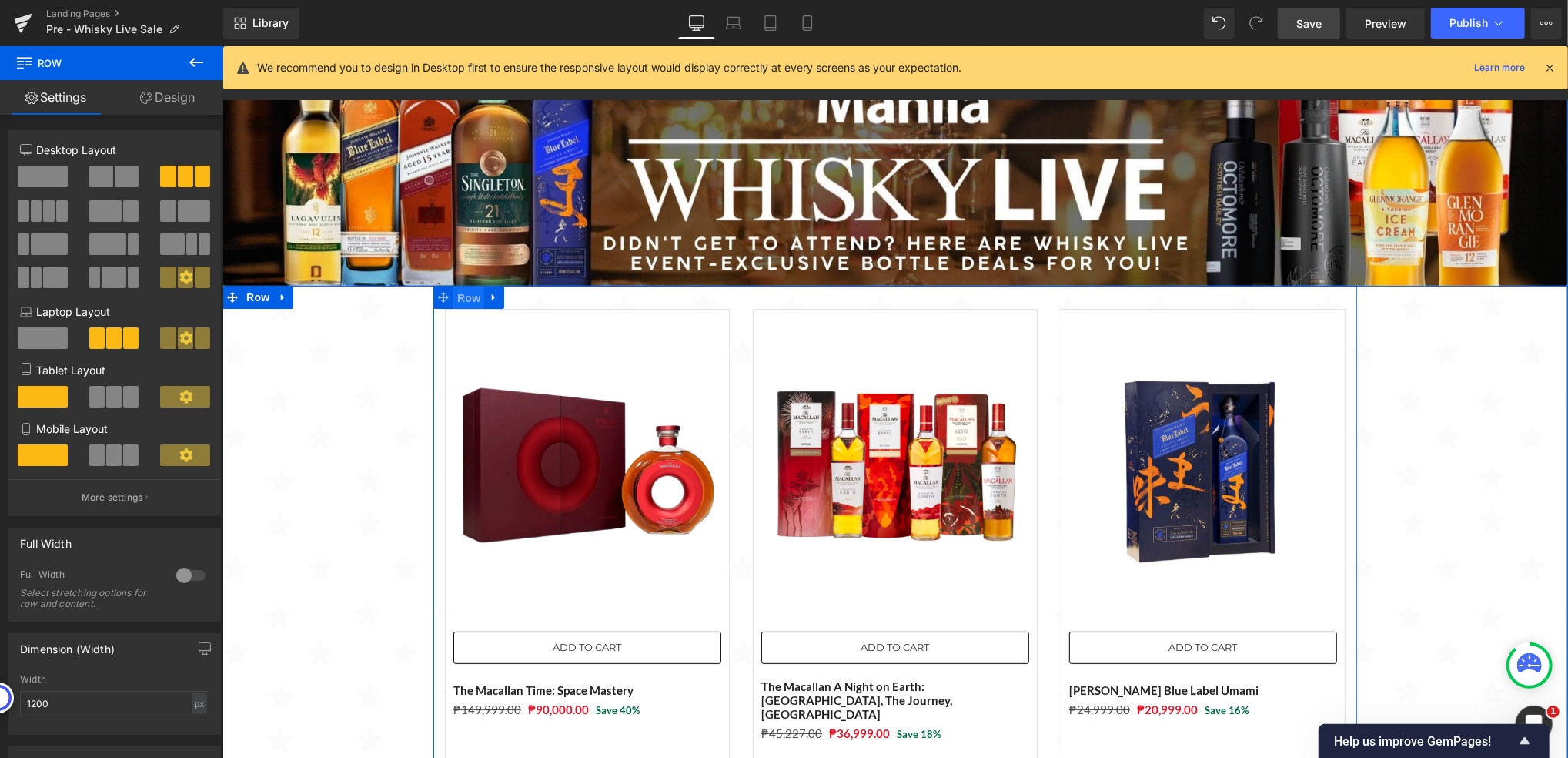
click at [461, 295] on span "Row" at bounding box center [468, 297] width 30 height 23
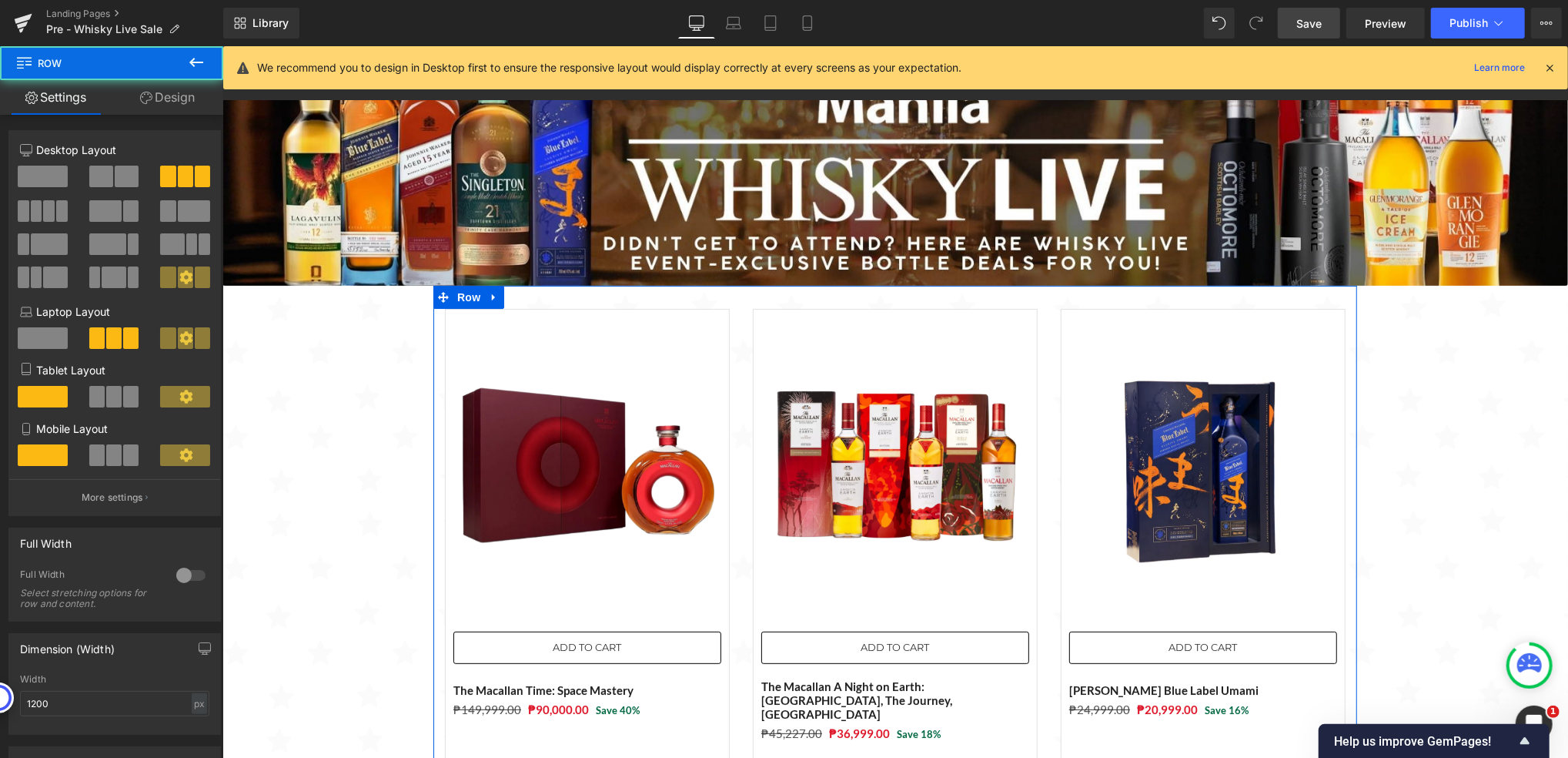
click at [43, 212] on span at bounding box center [49, 210] width 11 height 22
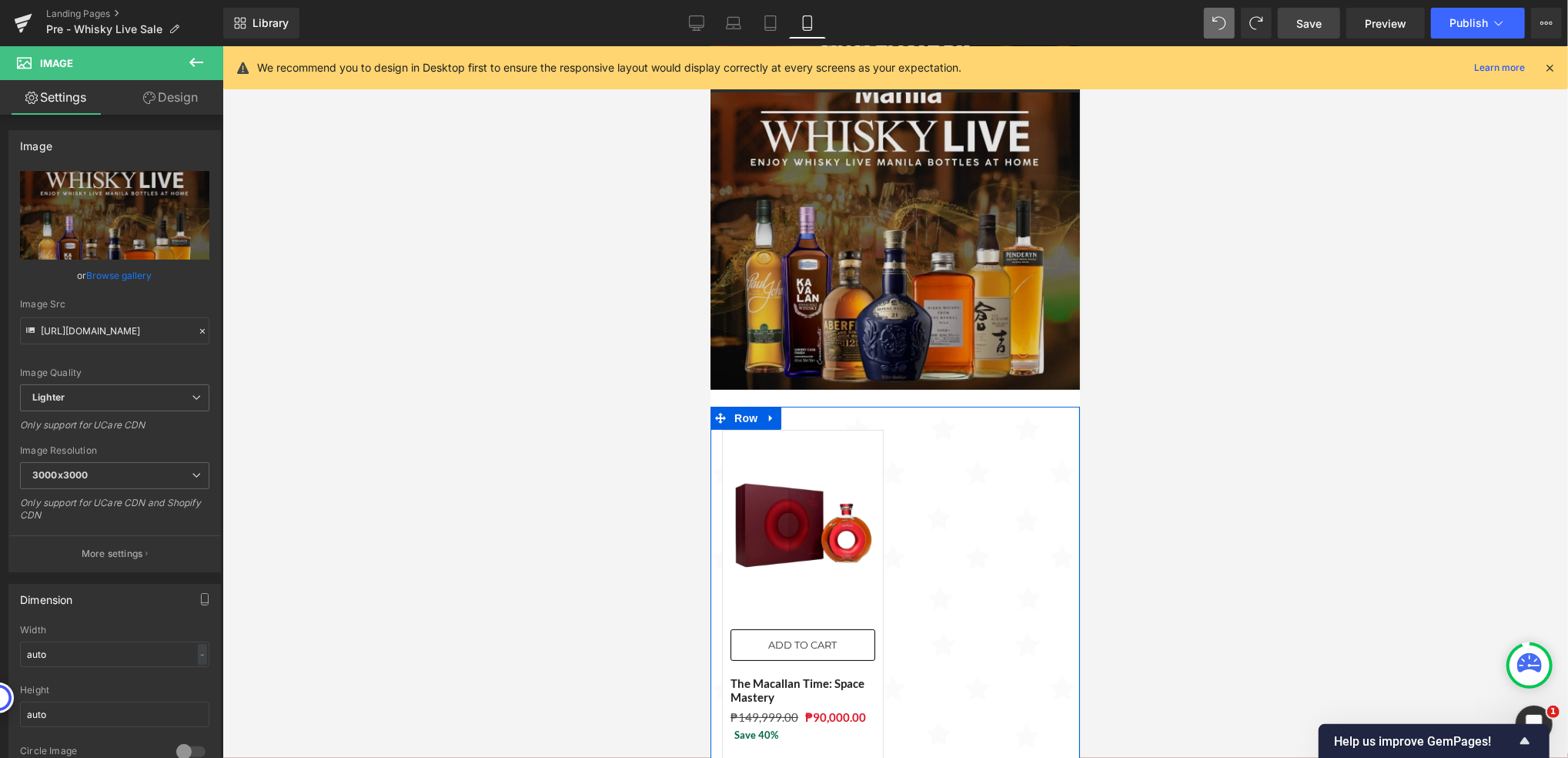
scroll to position [0, 0]
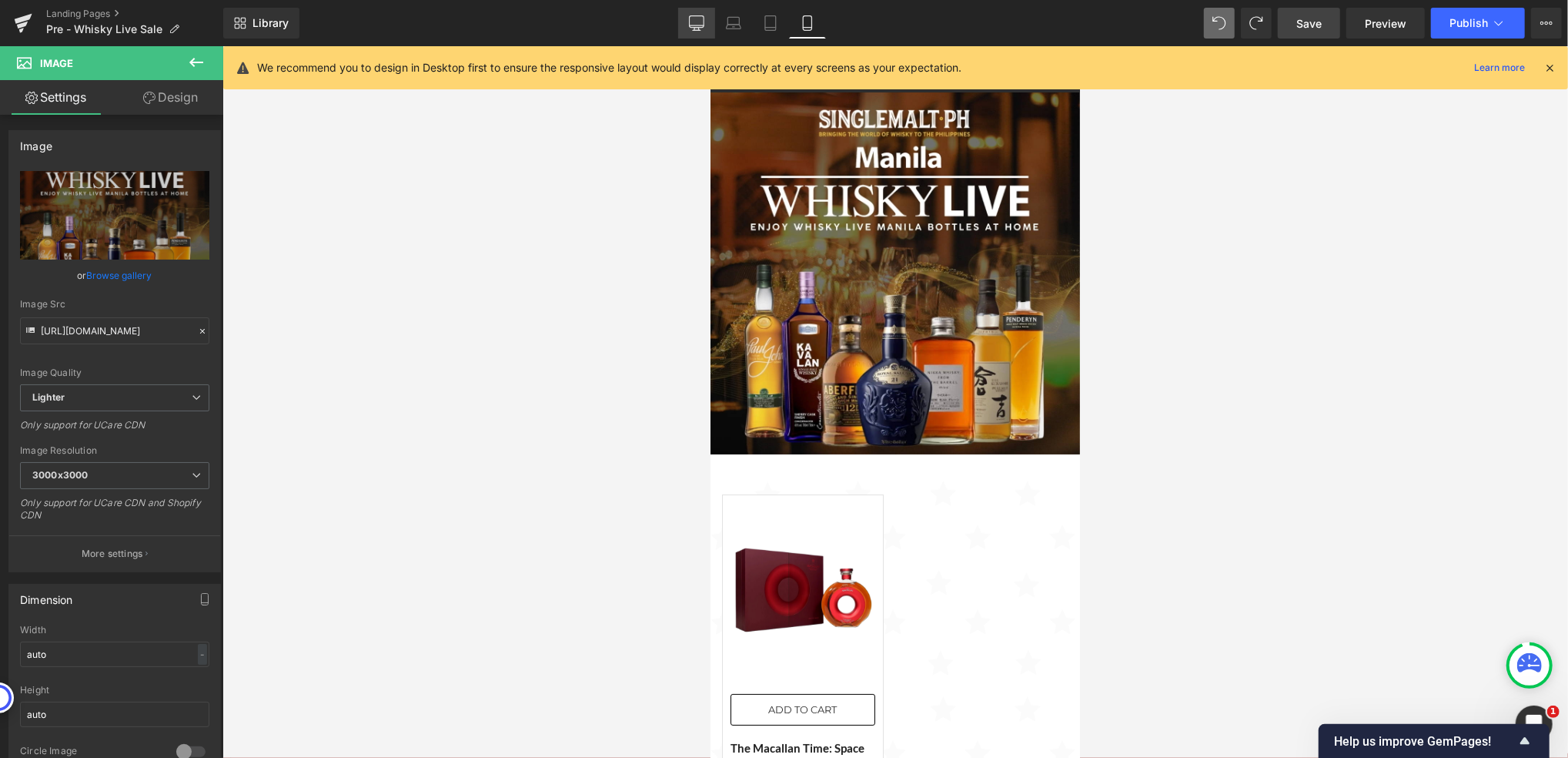
click at [693, 35] on link "Desktop" at bounding box center [696, 23] width 37 height 30
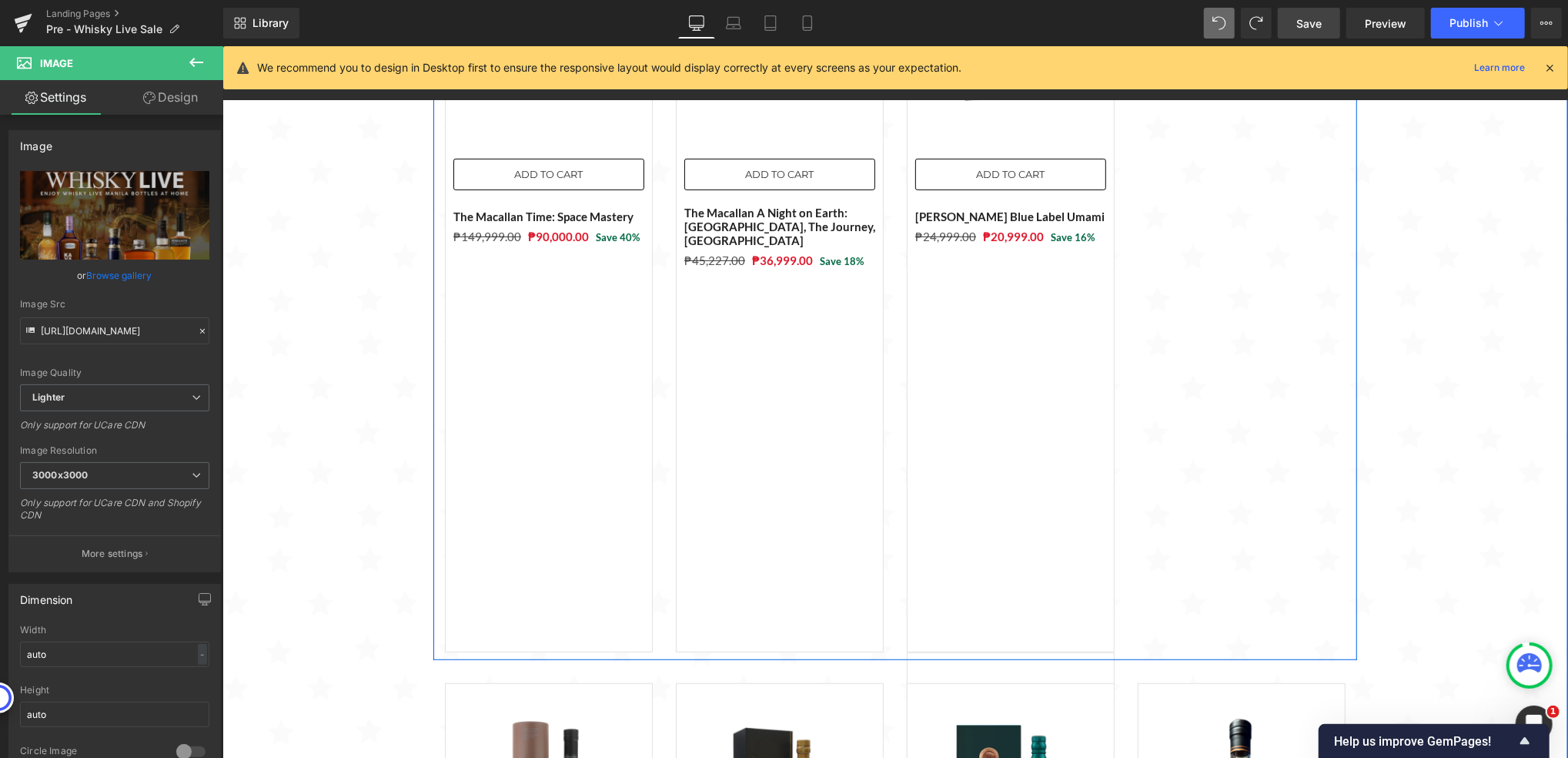
scroll to position [410, 0]
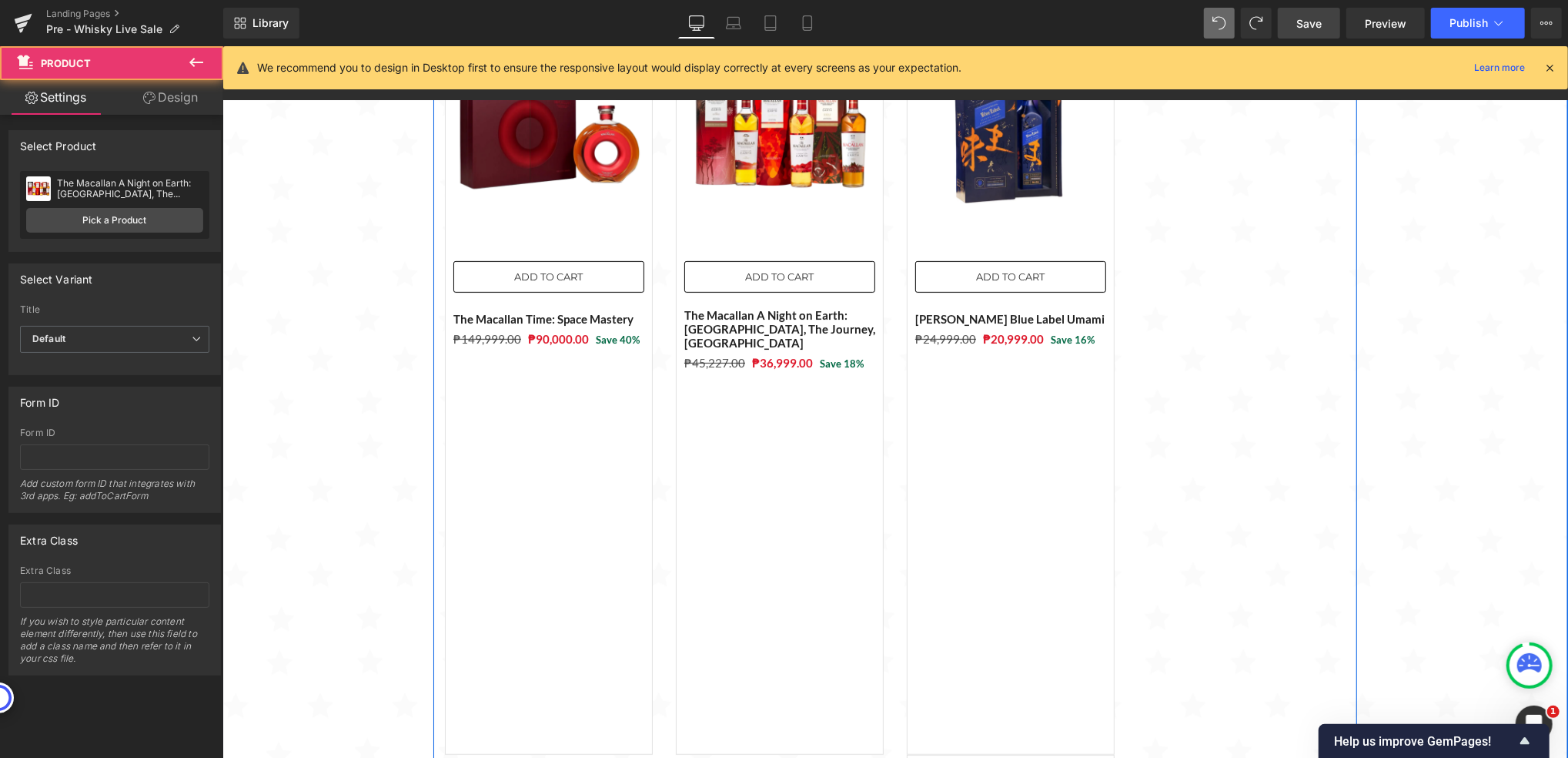
click at [847, 448] on div "Sale Off (P) Image ADD TO CART (P) Cart Button The Macallan A Night on Earth: S…" at bounding box center [779, 384] width 208 height 739
click at [1213, 422] on div at bounding box center [1241, 384] width 231 height 739
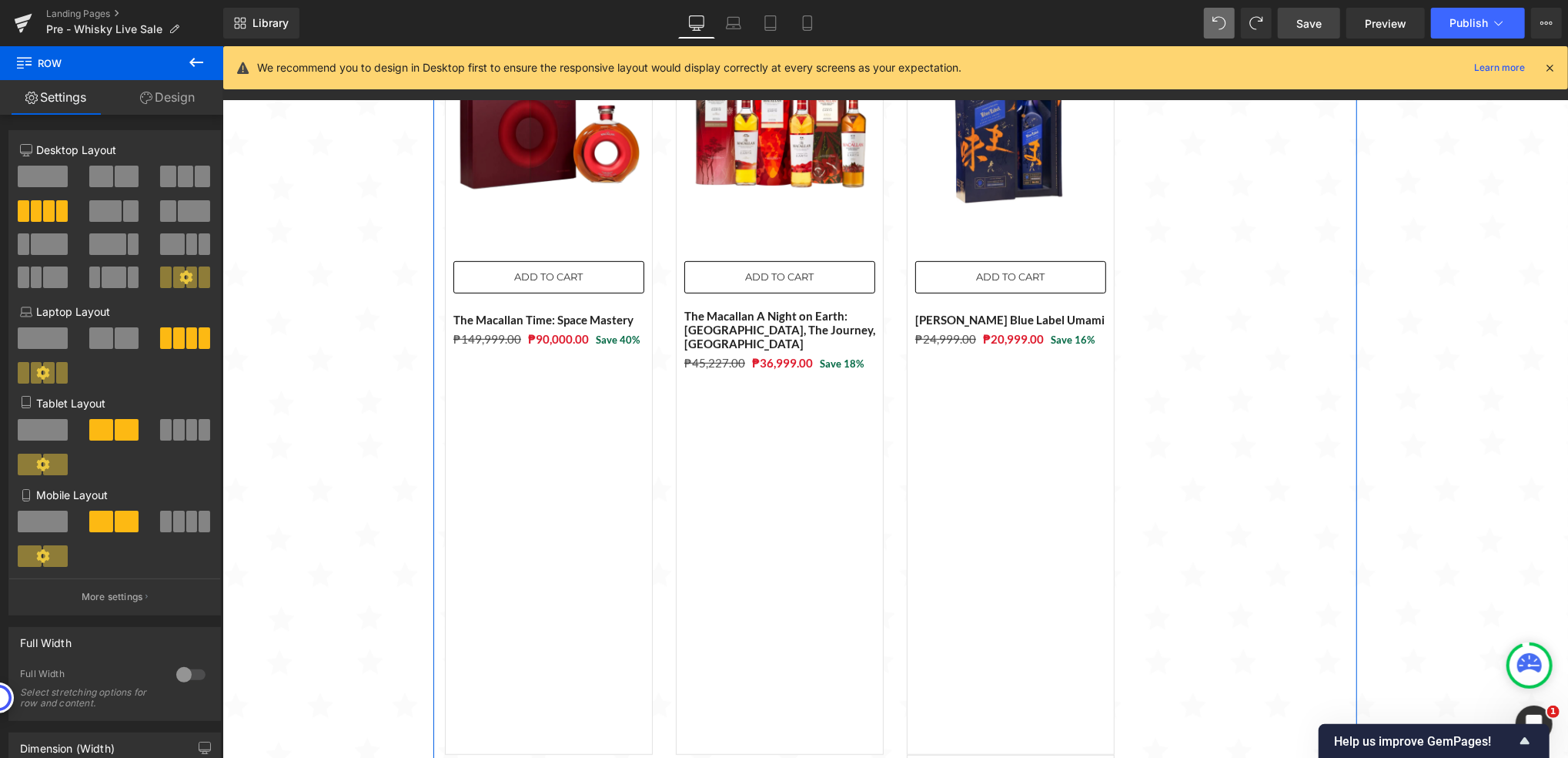
click at [57, 172] on span at bounding box center [43, 176] width 50 height 22
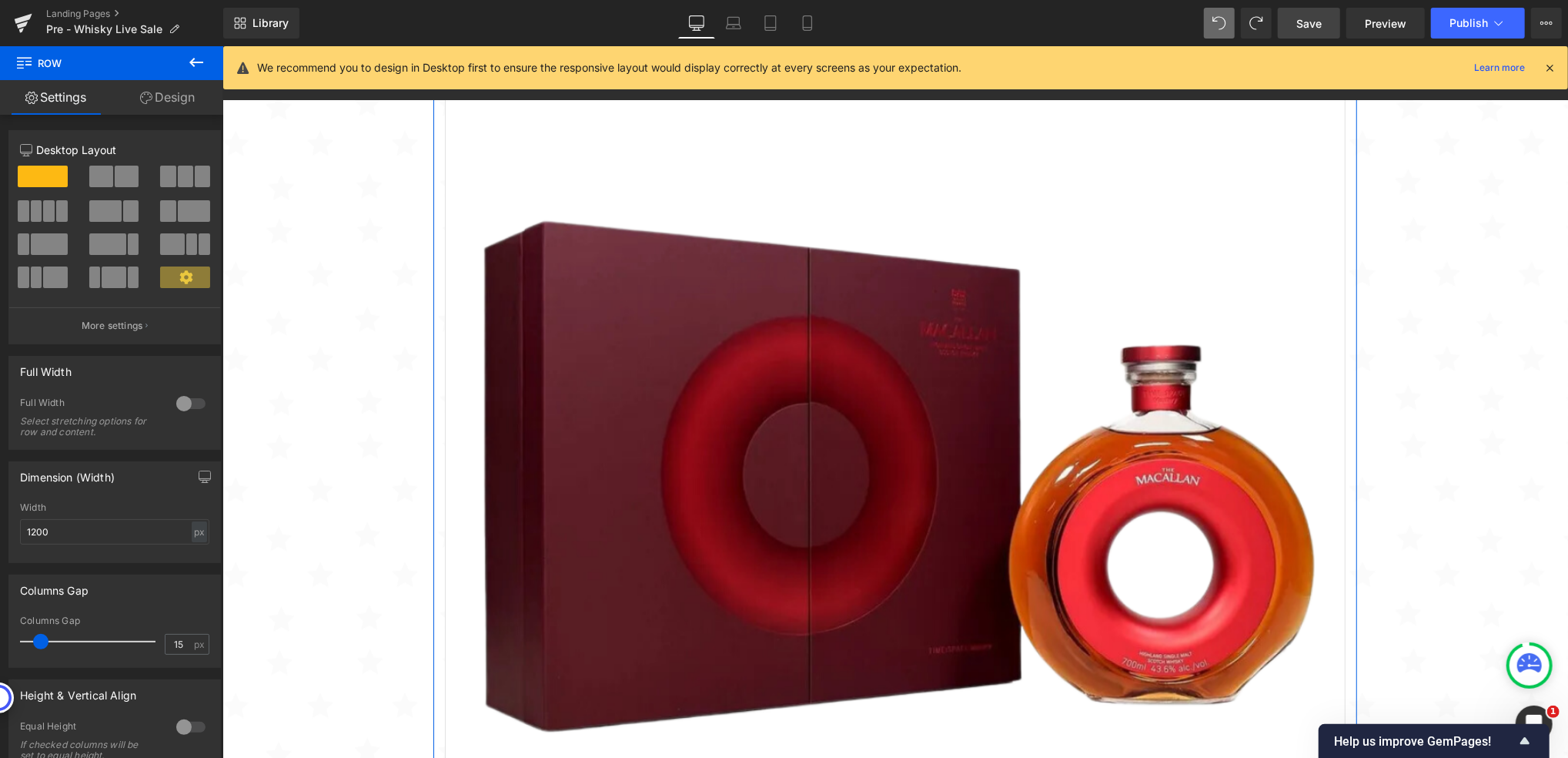
click at [40, 206] on span at bounding box center [36, 210] width 11 height 22
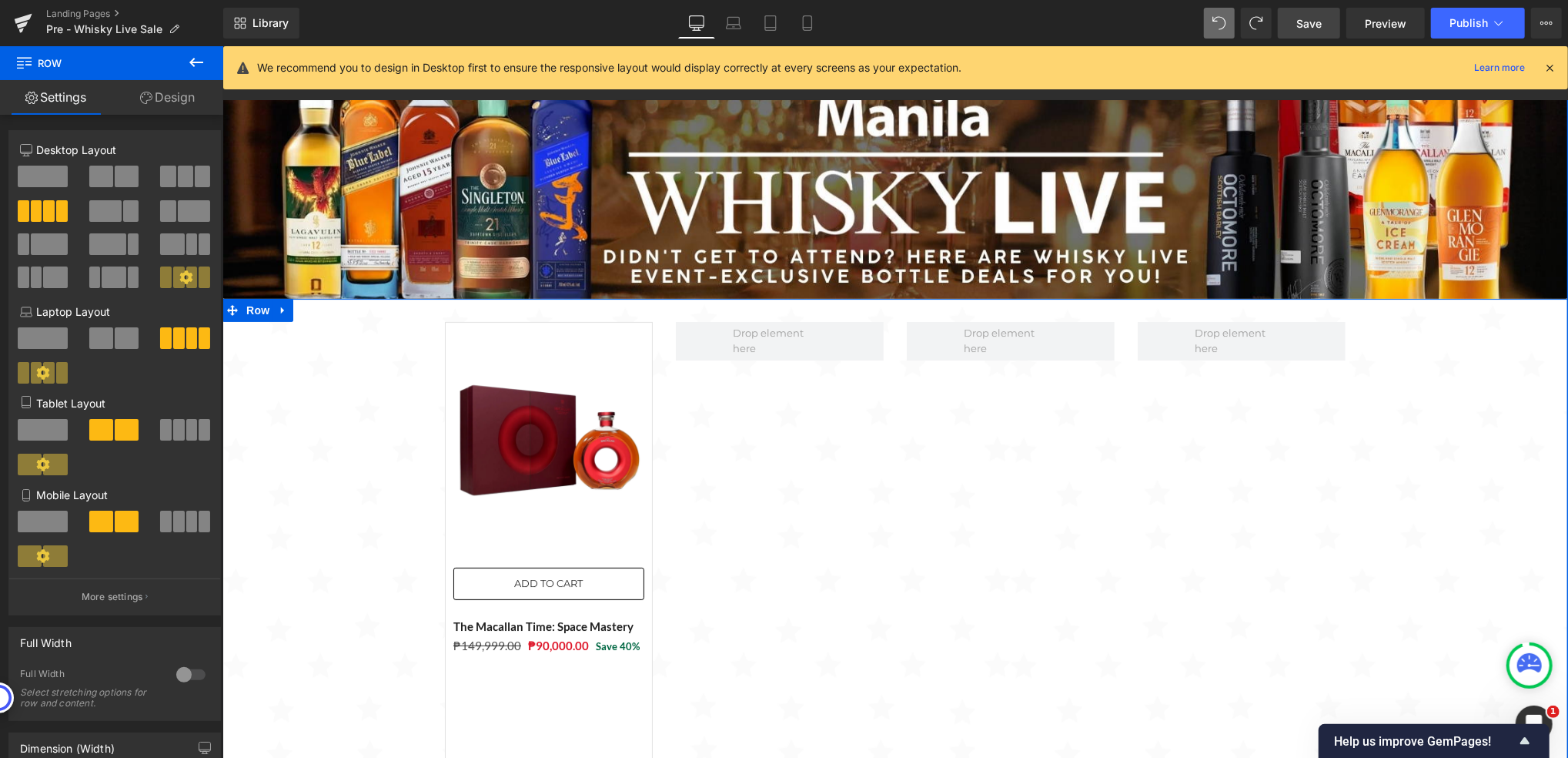
scroll to position [0, 0]
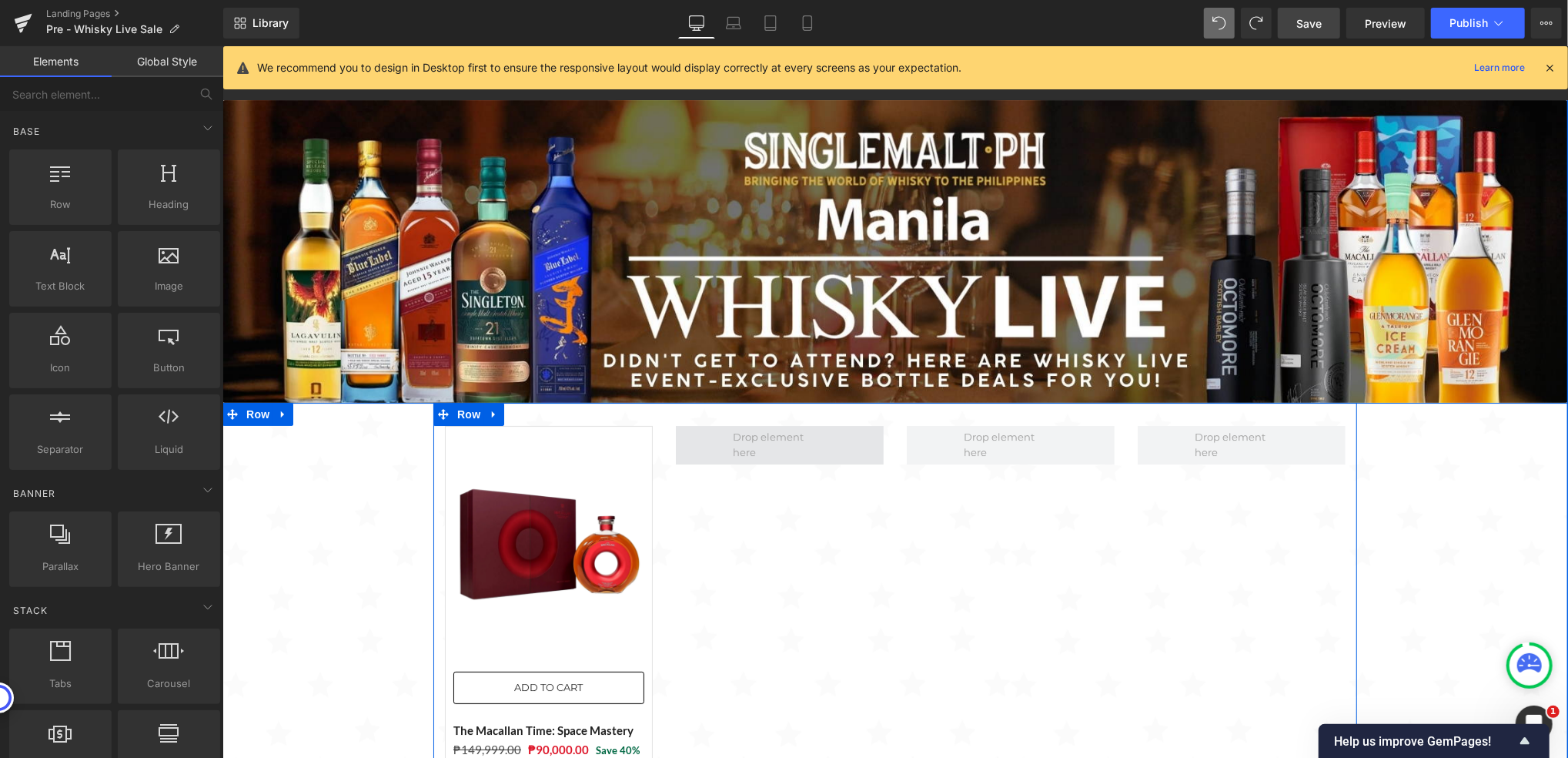
click at [728, 434] on span at bounding box center [780, 444] width 104 height 37
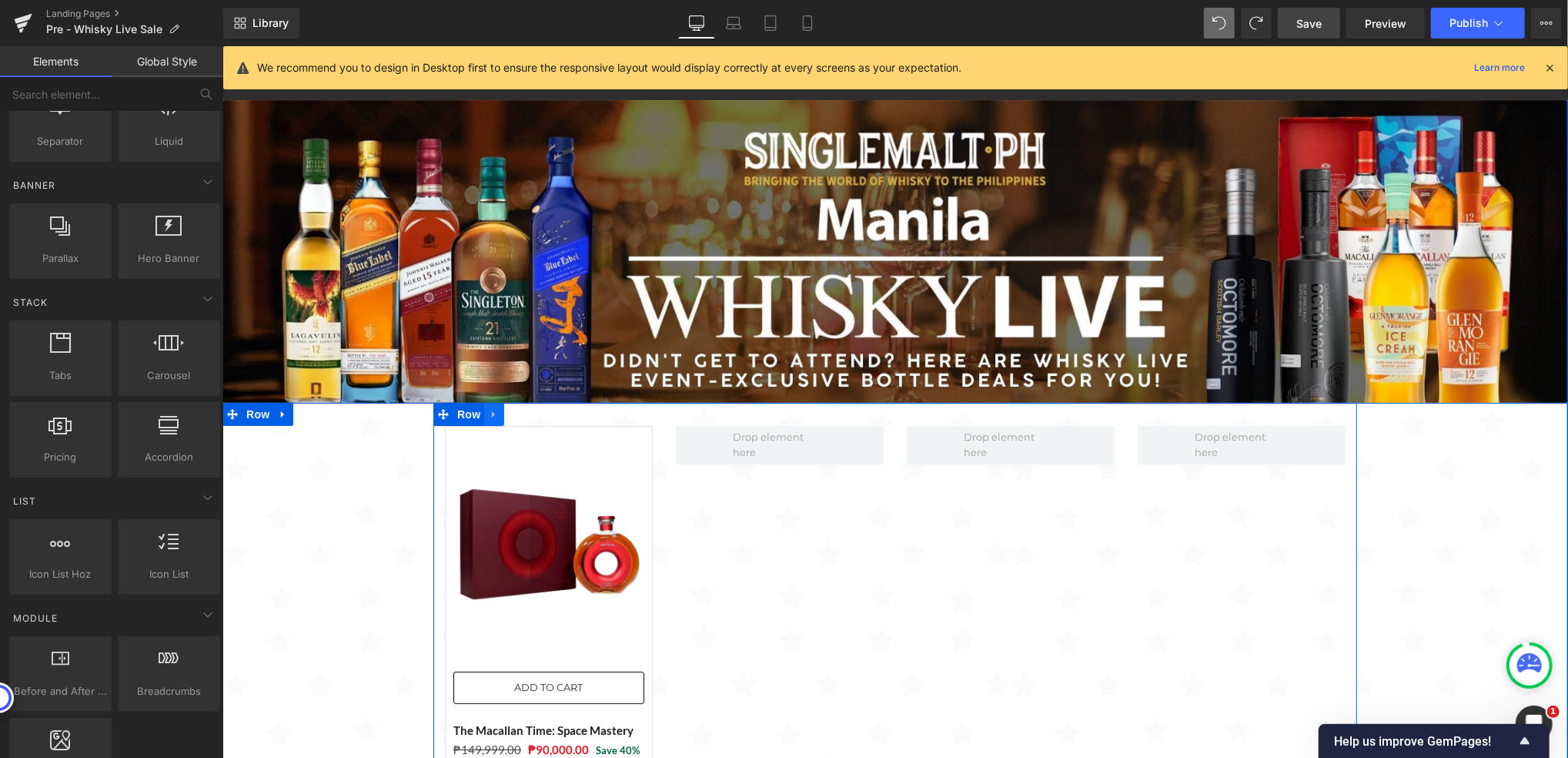
click at [488, 409] on icon at bounding box center [494, 413] width 10 height 11
click at [528, 412] on icon at bounding box center [534, 413] width 10 height 10
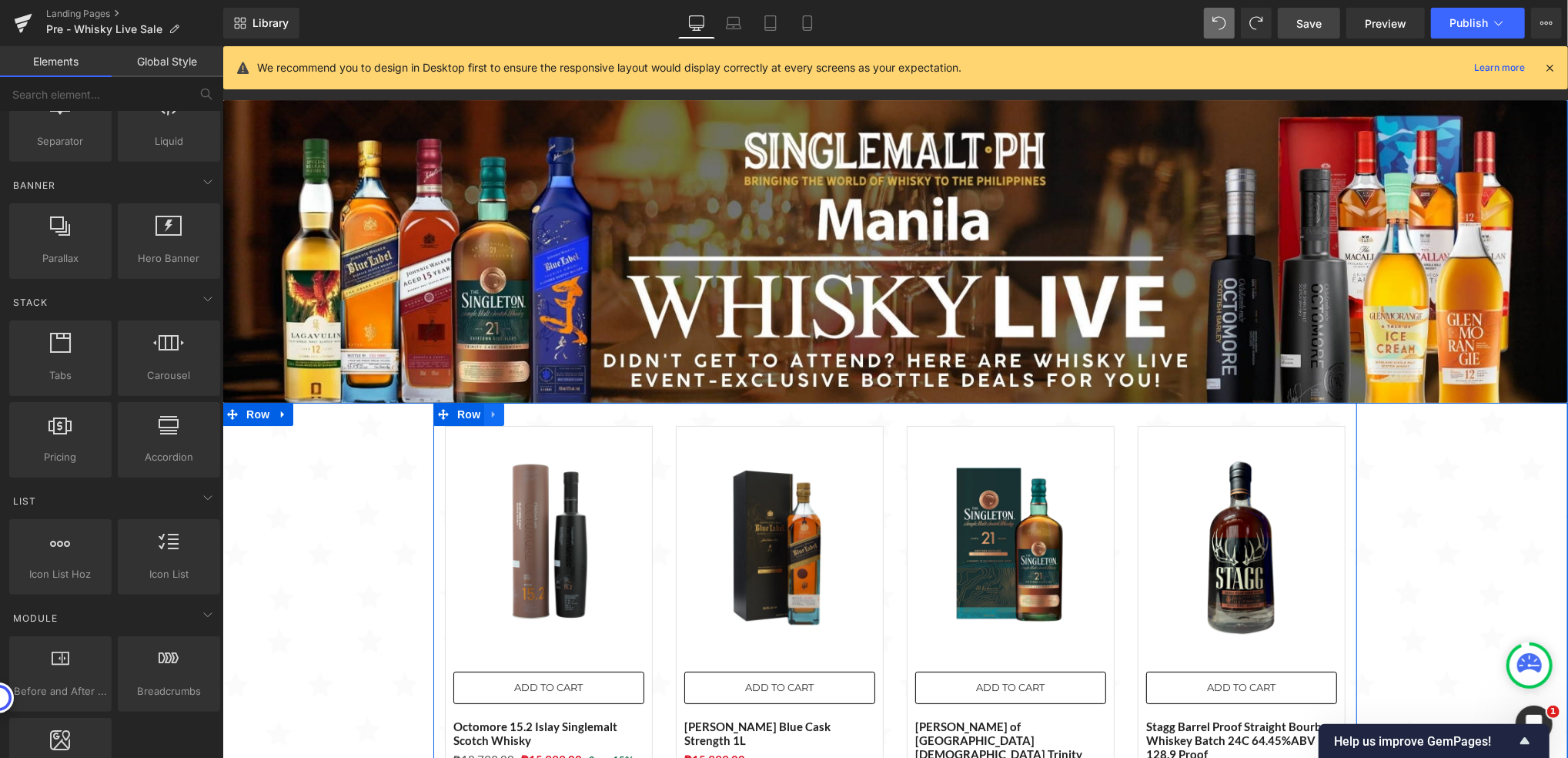
click at [488, 409] on icon at bounding box center [494, 413] width 10 height 11
click at [508, 415] on icon at bounding box center [514, 413] width 10 height 10
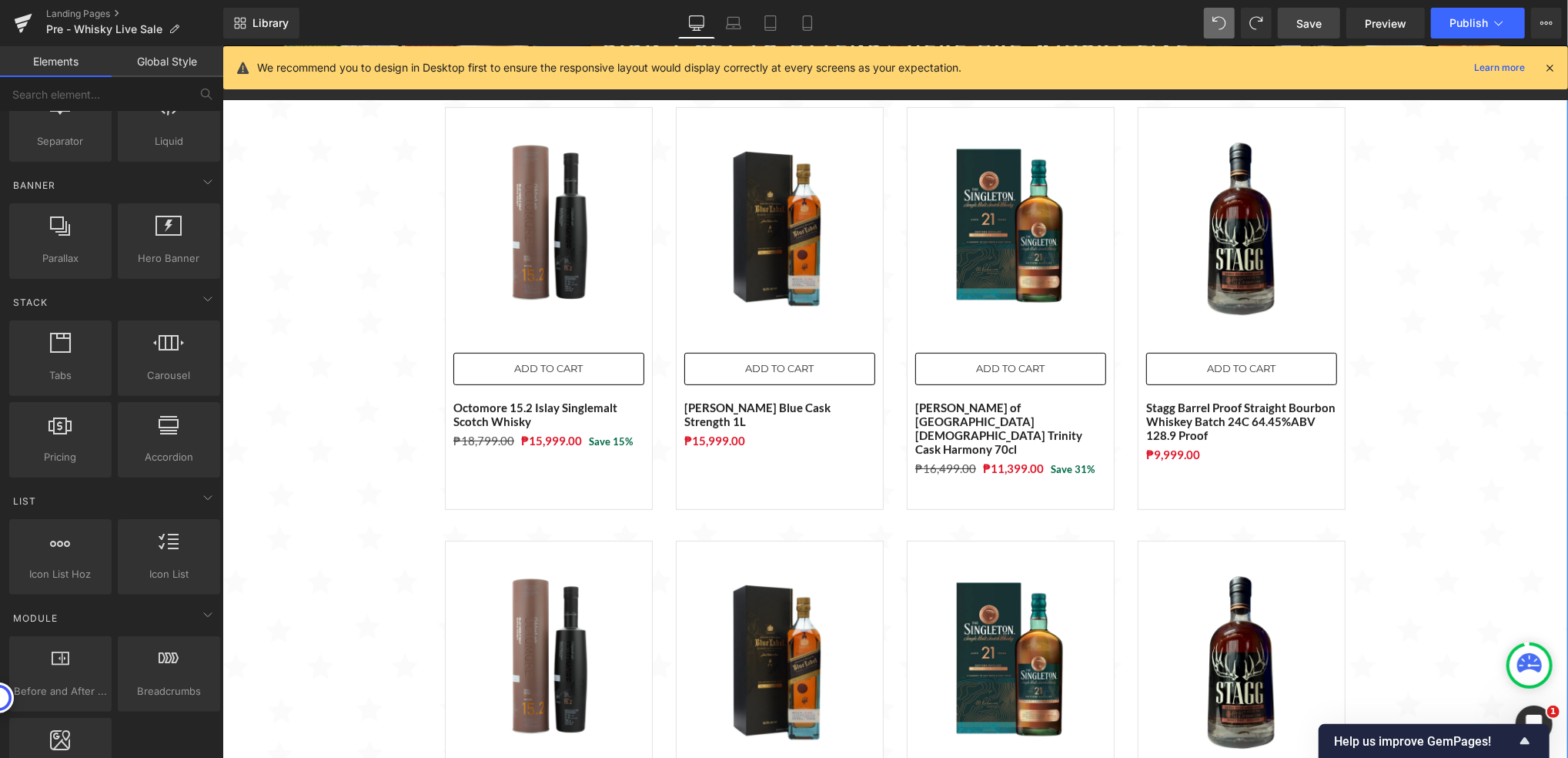
scroll to position [97, 0]
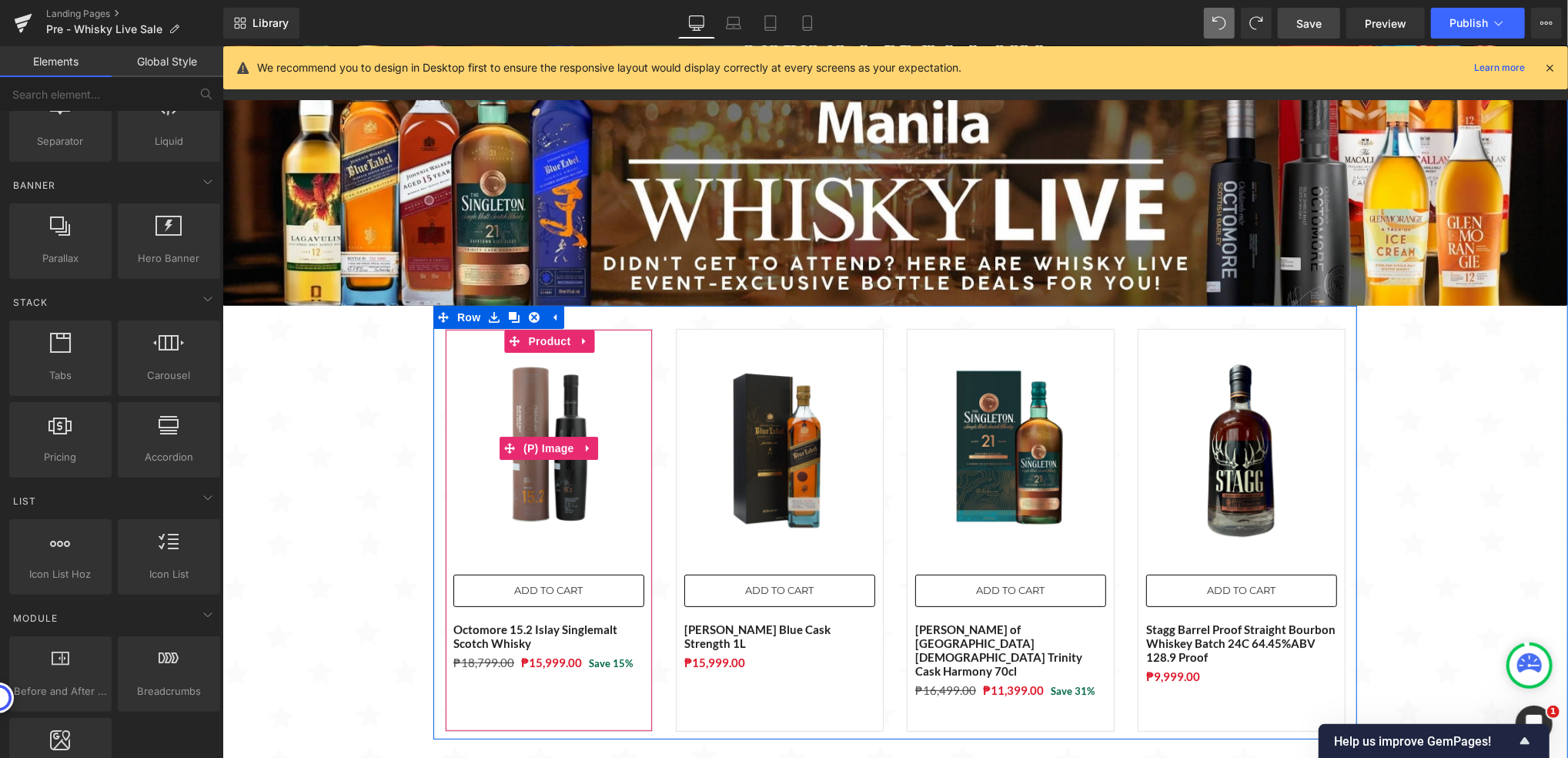
click at [502, 415] on img at bounding box center [548, 448] width 191 height 191
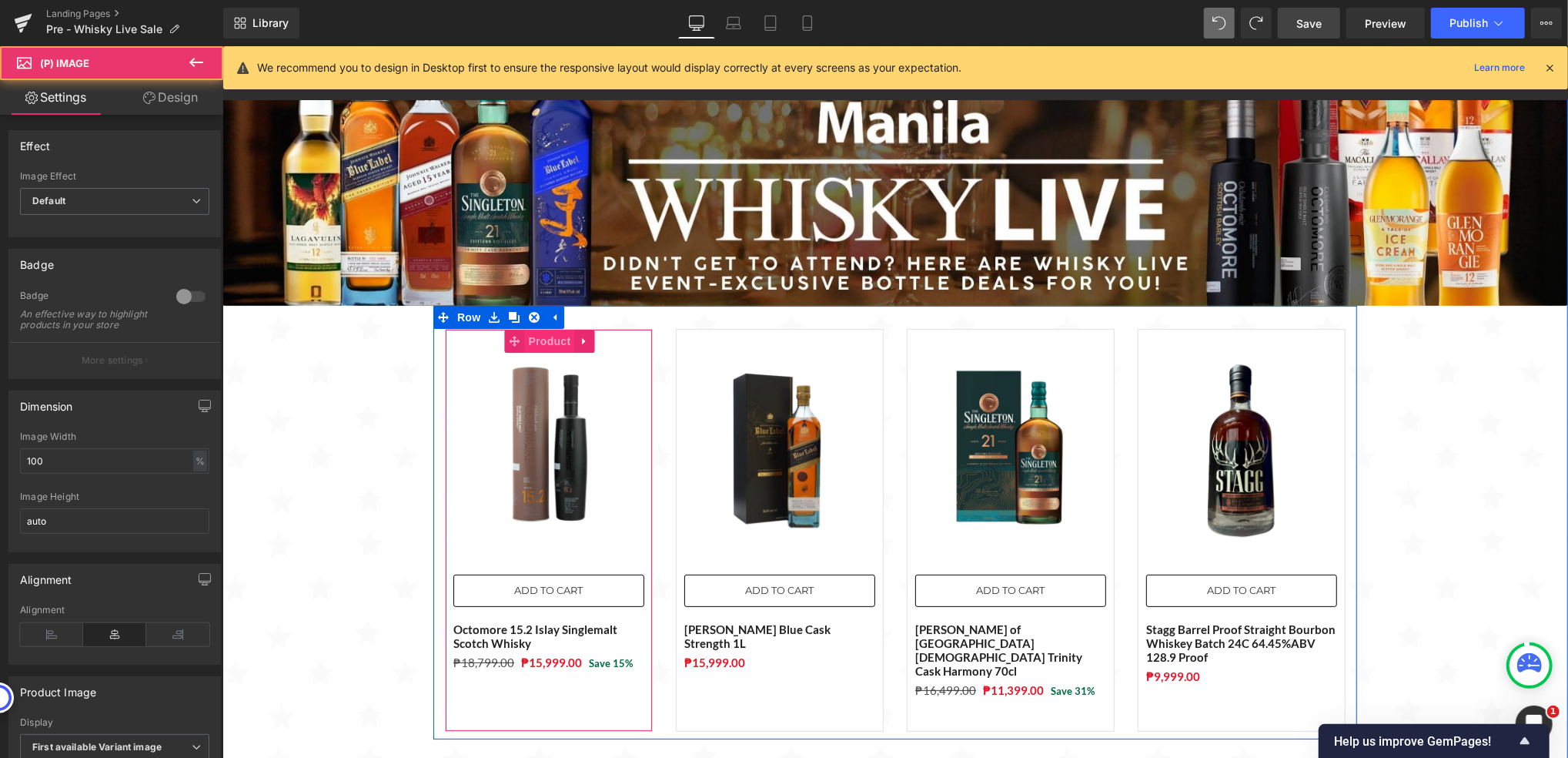
click at [536, 341] on span "Product" at bounding box center [549, 340] width 50 height 23
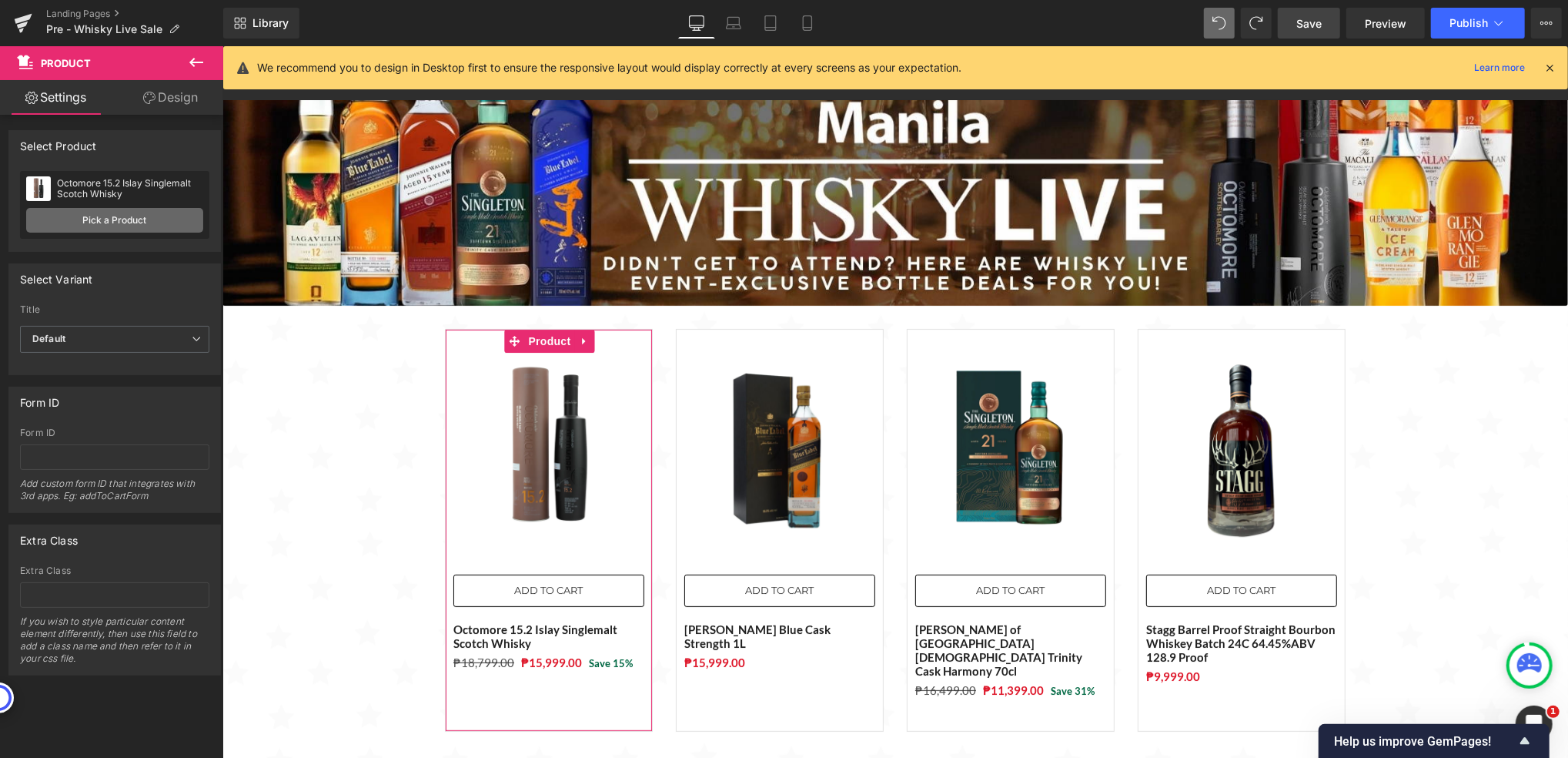
click at [115, 225] on link "Pick a Product" at bounding box center [115, 220] width 177 height 24
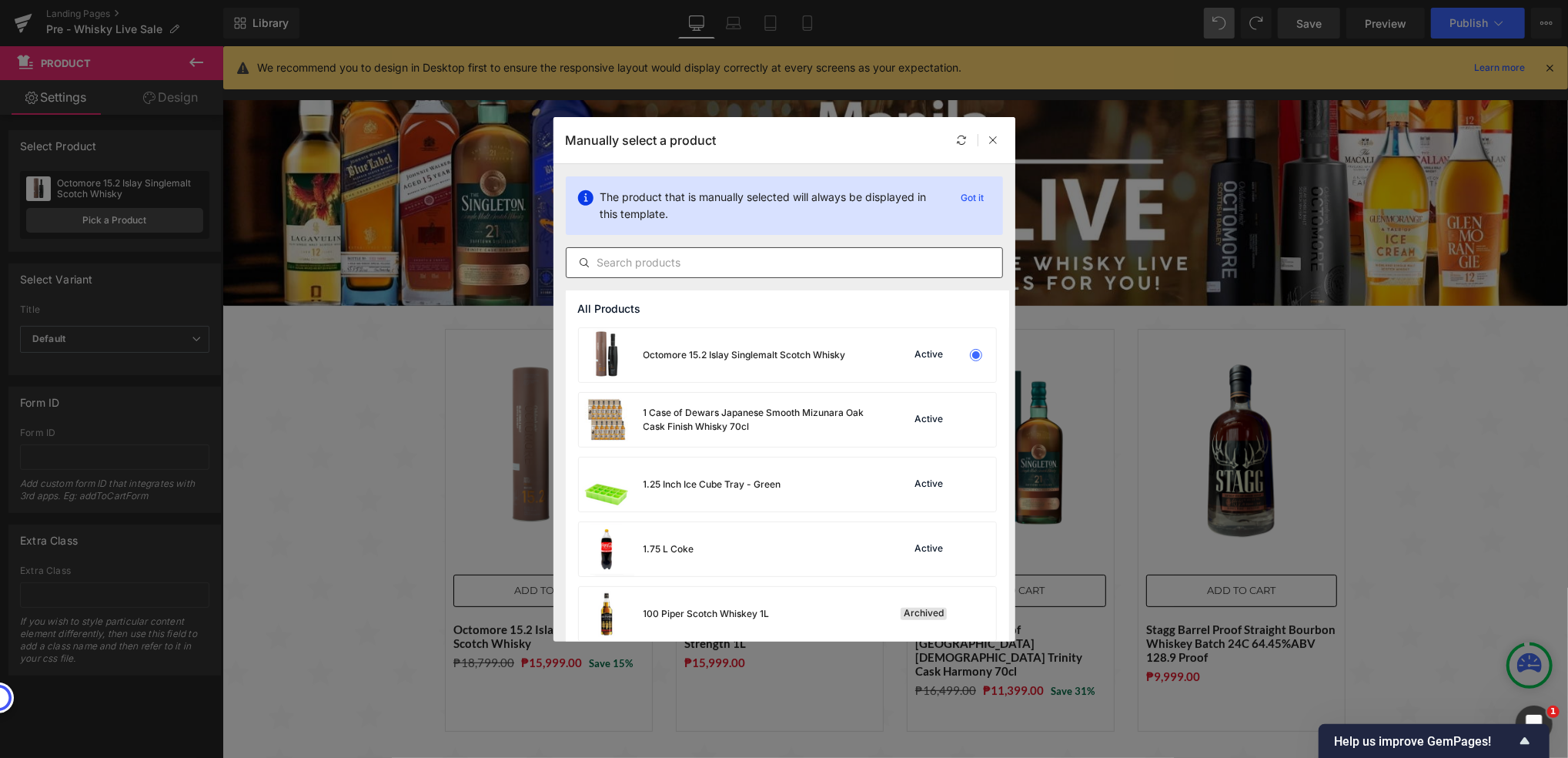
click at [673, 251] on div at bounding box center [784, 262] width 437 height 30
drag, startPoint x: 993, startPoint y: 135, endPoint x: 541, endPoint y: 254, distance: 467.4
click at [993, 135] on icon at bounding box center [993, 140] width 10 height 10
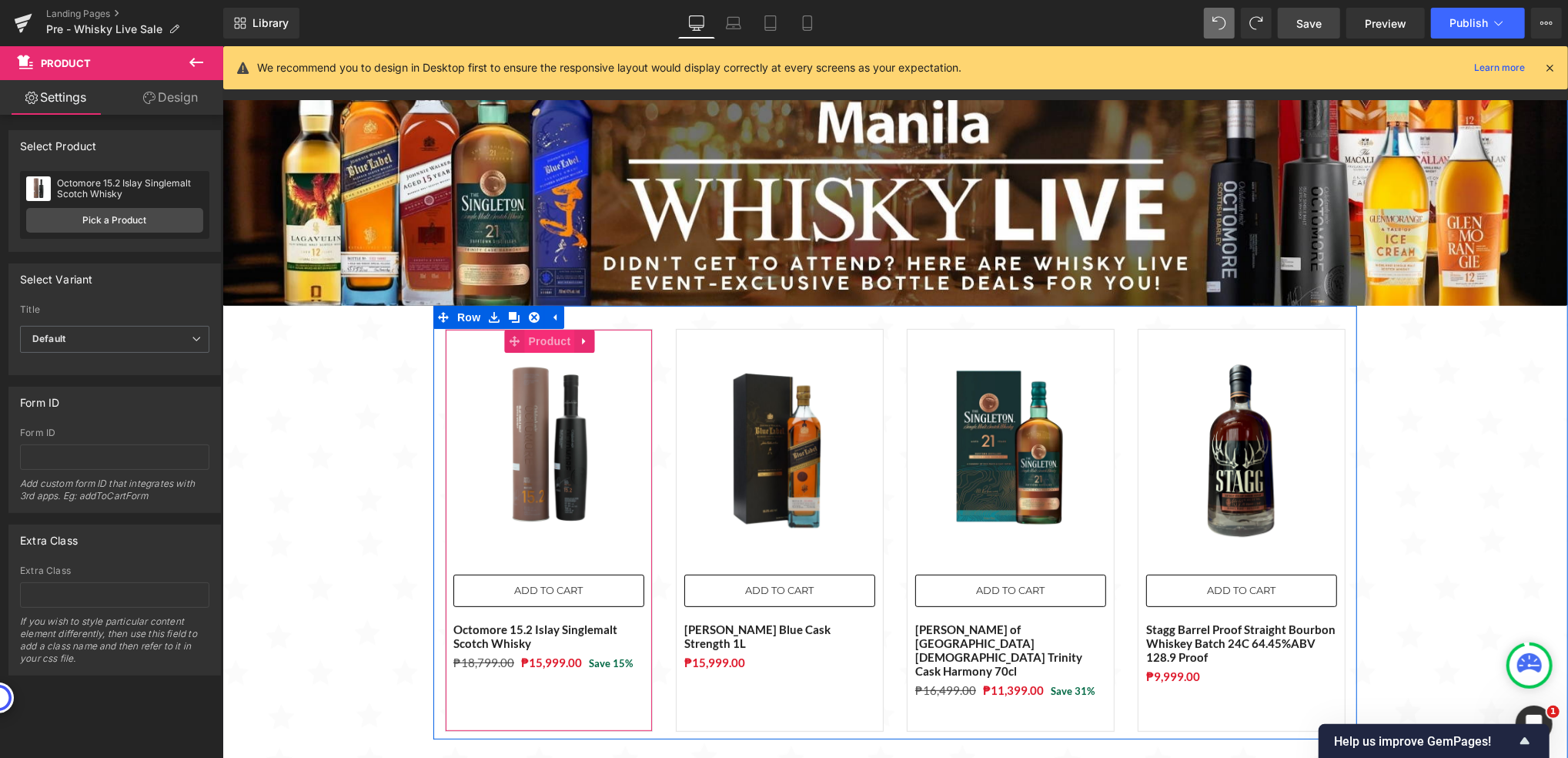
click at [545, 343] on span "Product" at bounding box center [549, 340] width 50 height 23
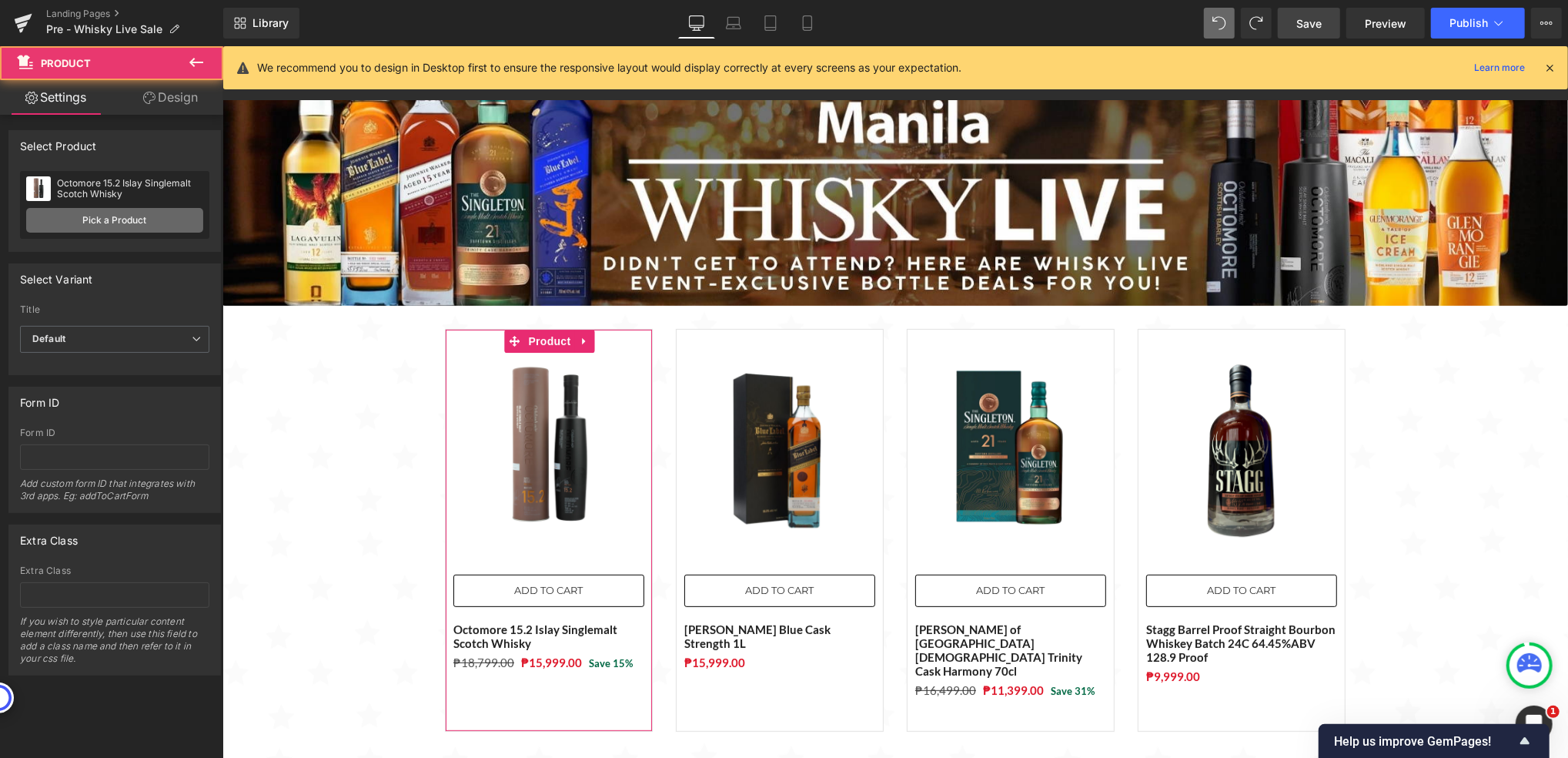
click at [120, 219] on link "Pick a Product" at bounding box center [115, 220] width 177 height 24
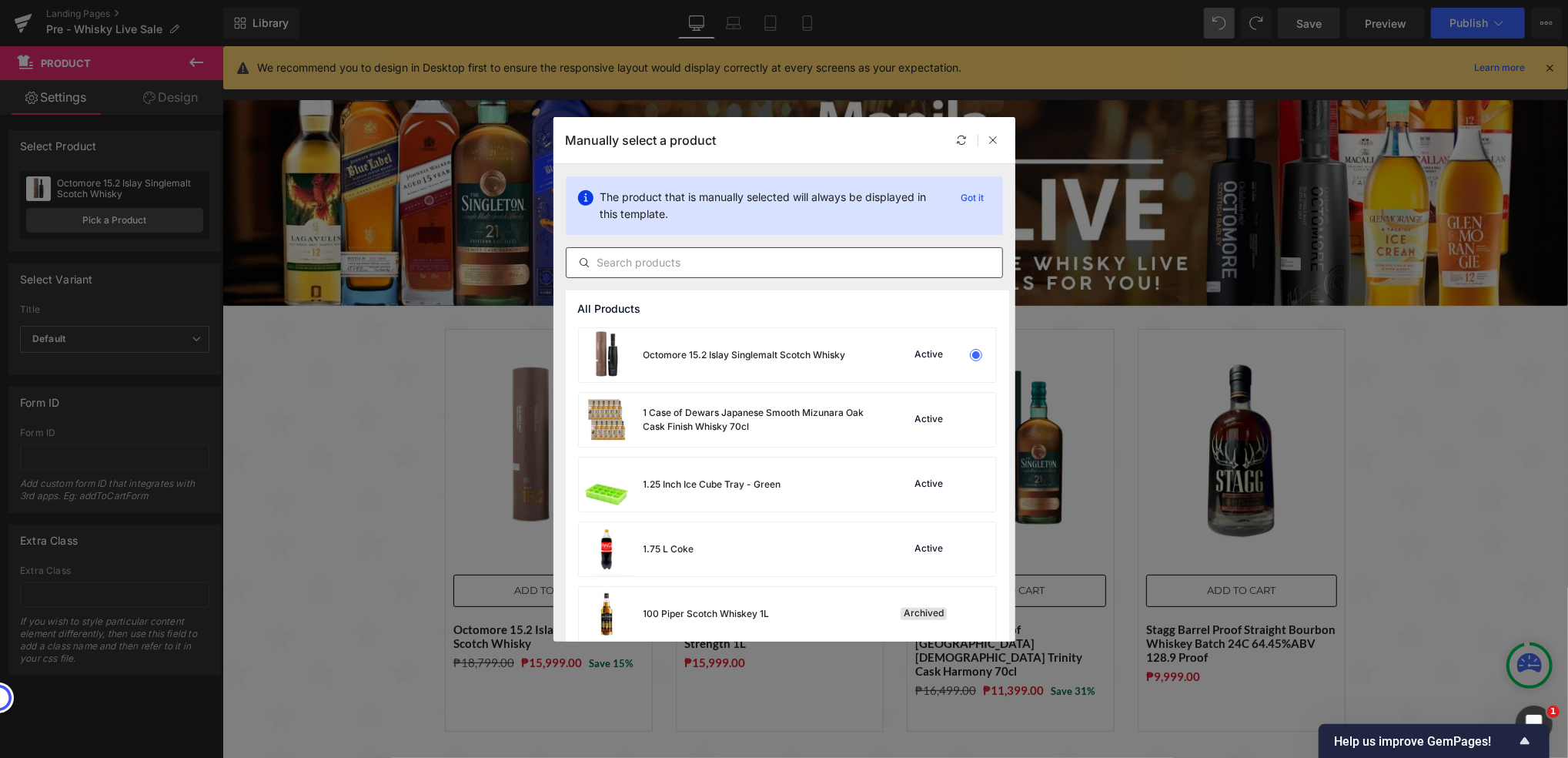
click at [612, 261] on input "text" at bounding box center [784, 262] width 435 height 18
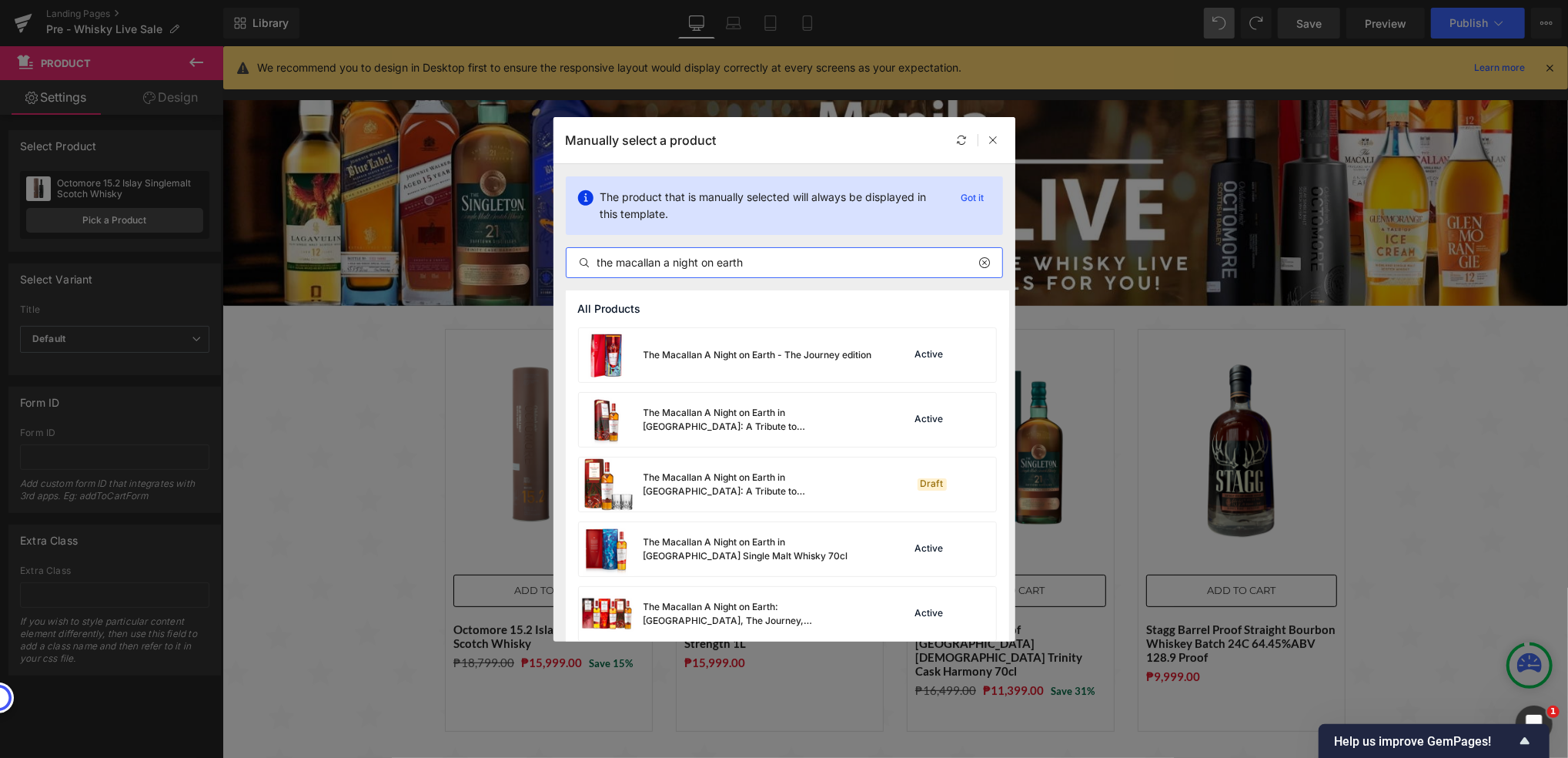
drag, startPoint x: 667, startPoint y: 259, endPoint x: 860, endPoint y: 272, distance: 193.4
click at [860, 272] on div "the macallan a night on earth" at bounding box center [784, 262] width 437 height 30
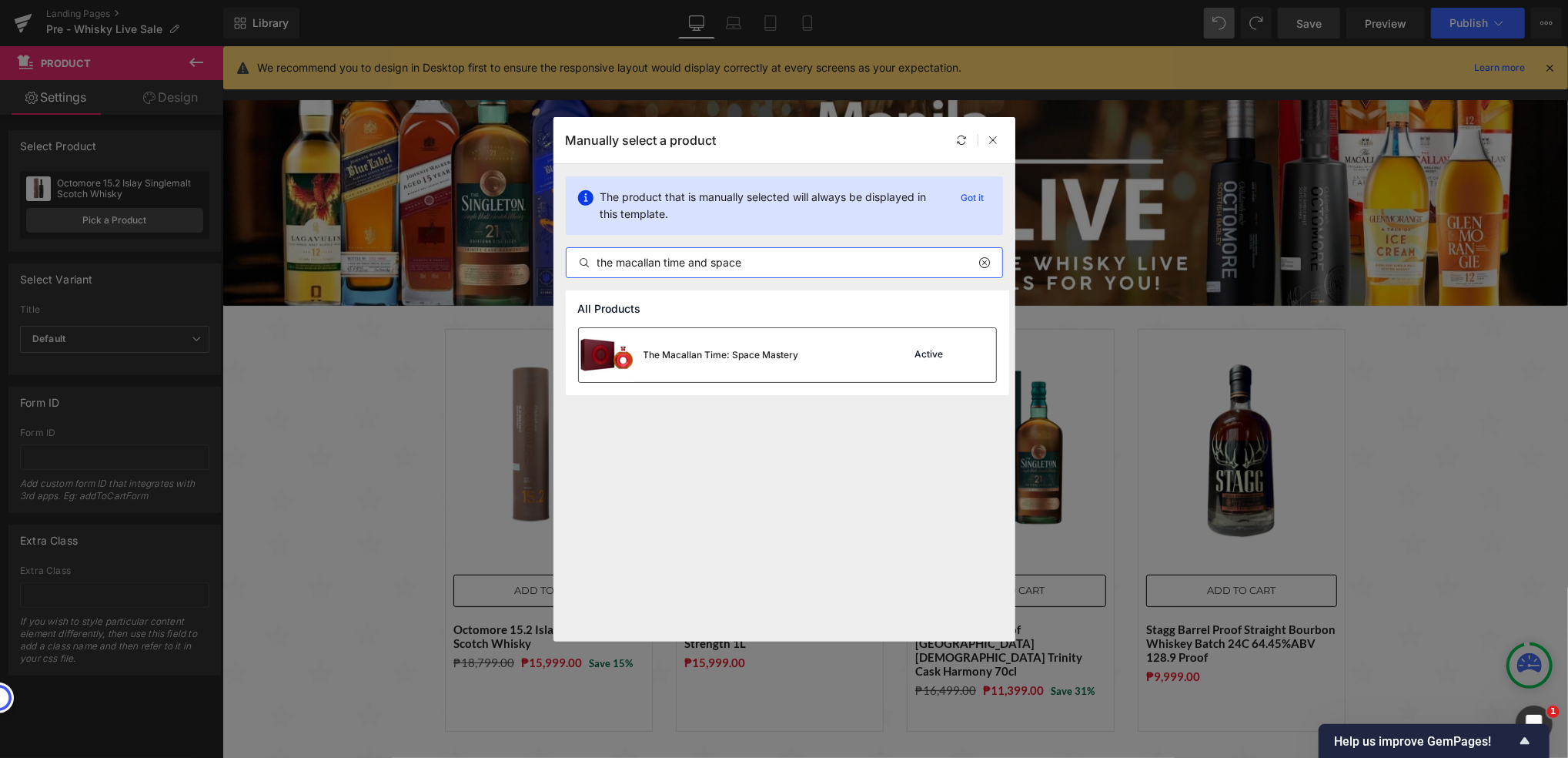
type input "the macallan time and space"
click at [766, 354] on div "The Macallan Time: Space Mastery" at bounding box center [721, 355] width 156 height 14
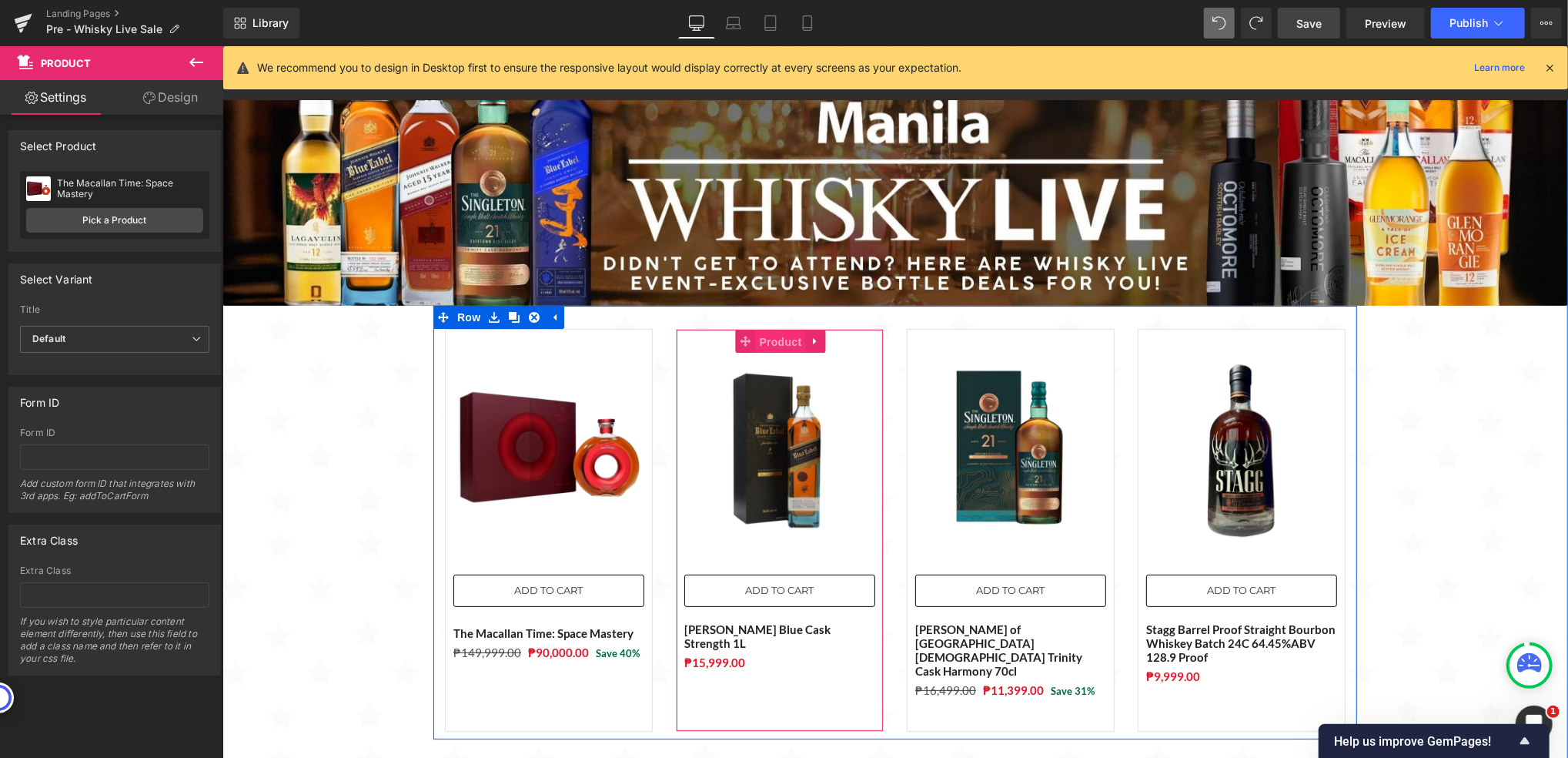
click at [765, 338] on span "Product" at bounding box center [781, 341] width 50 height 23
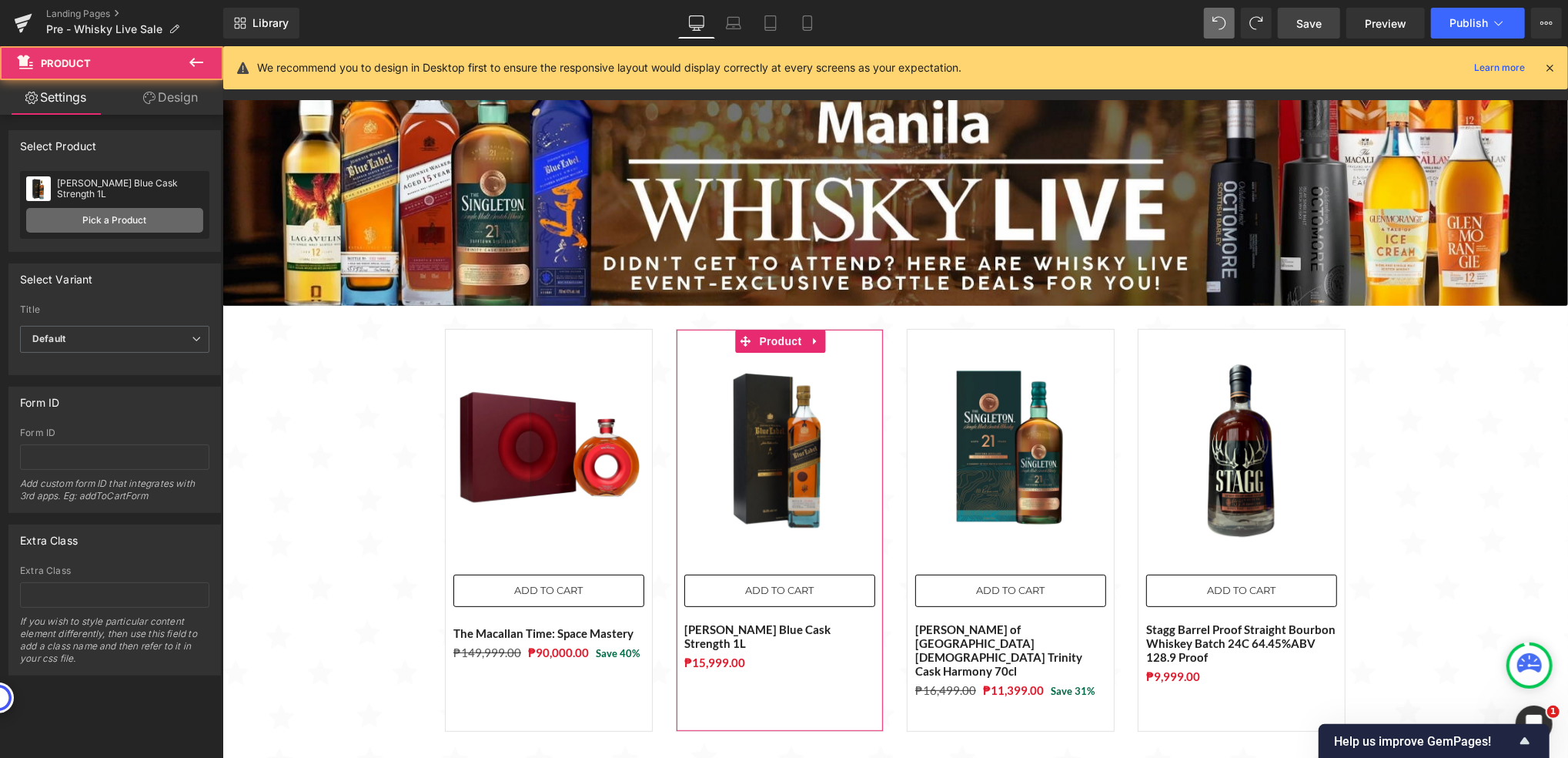
click at [74, 220] on link "Pick a Product" at bounding box center [115, 220] width 177 height 24
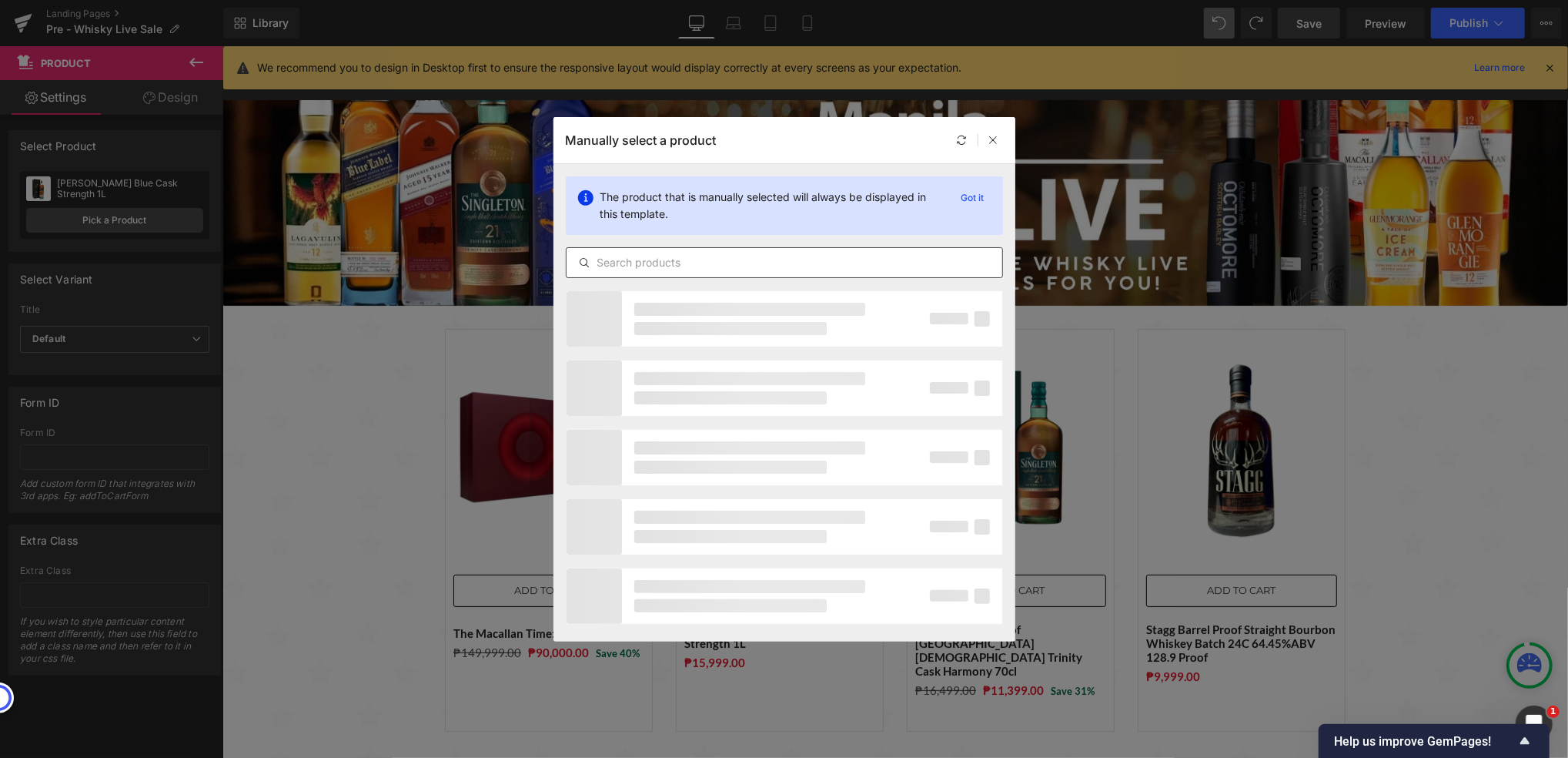
click at [658, 265] on input "text" at bounding box center [784, 262] width 435 height 18
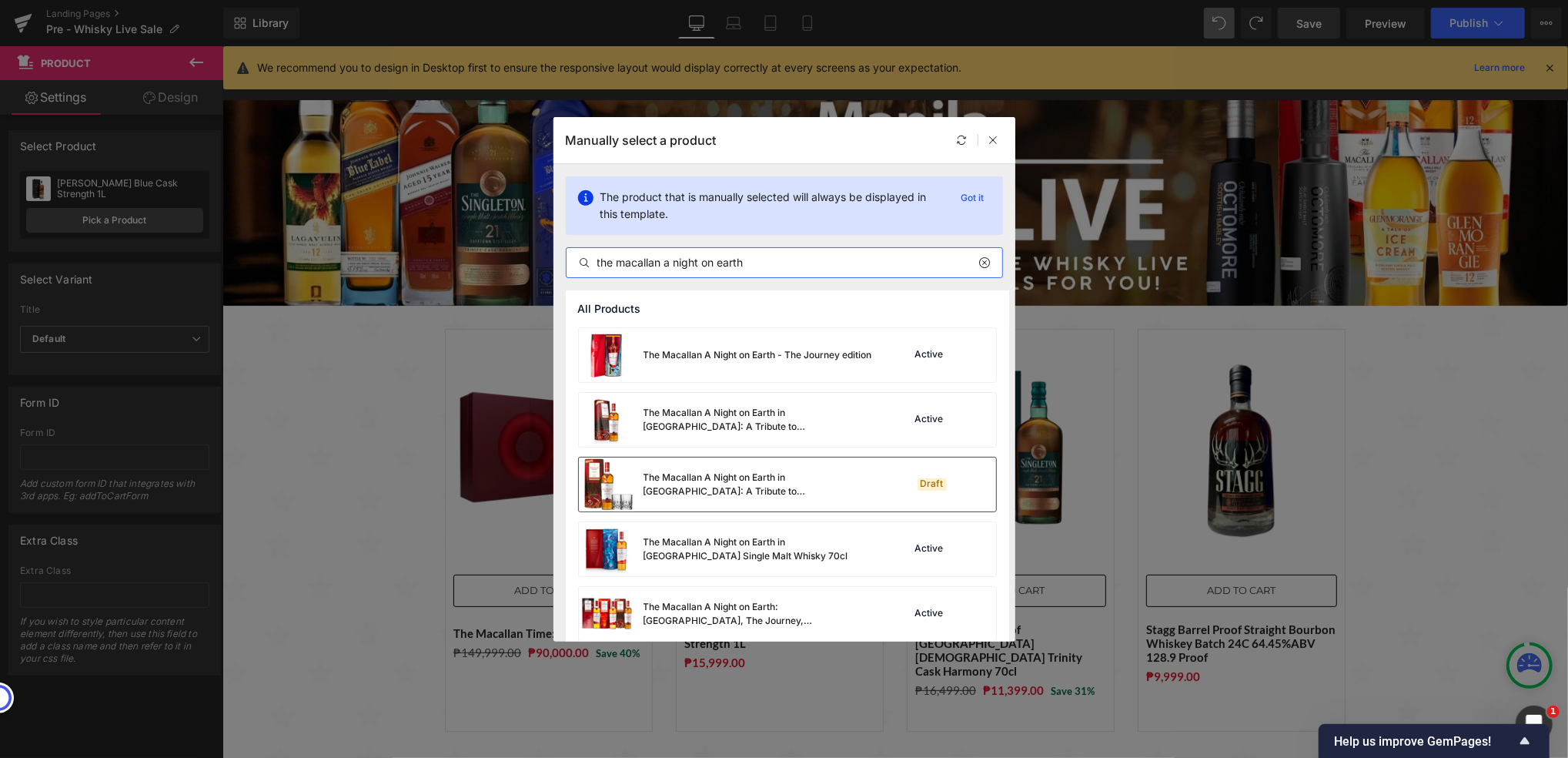
scroll to position [77, 0]
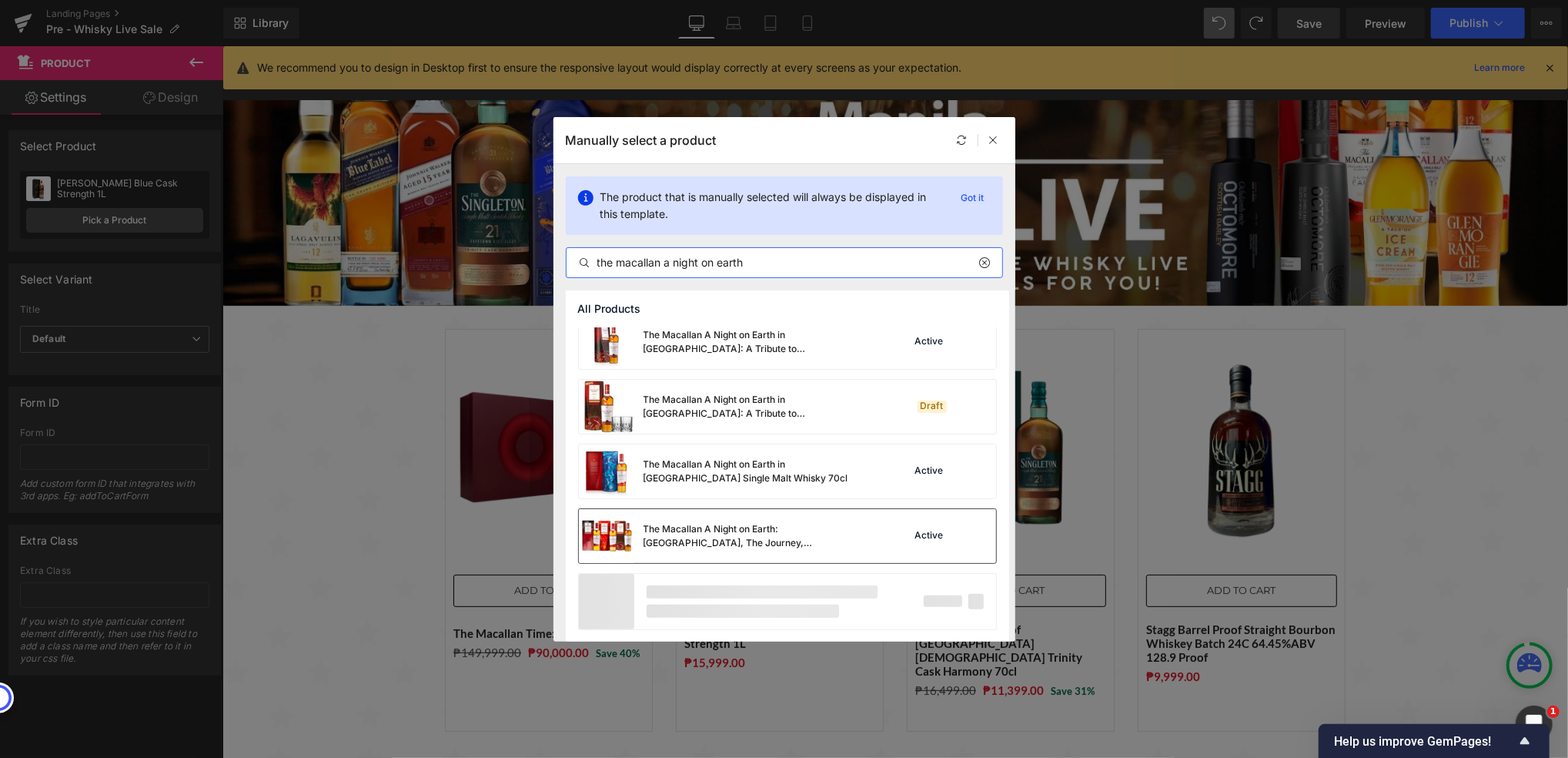
type input "the macallan a night on earth"
click at [710, 531] on div "The Macallan A Night on Earth: [GEOGRAPHIC_DATA], The Journey, [GEOGRAPHIC_DATA]" at bounding box center [760, 536] width 231 height 28
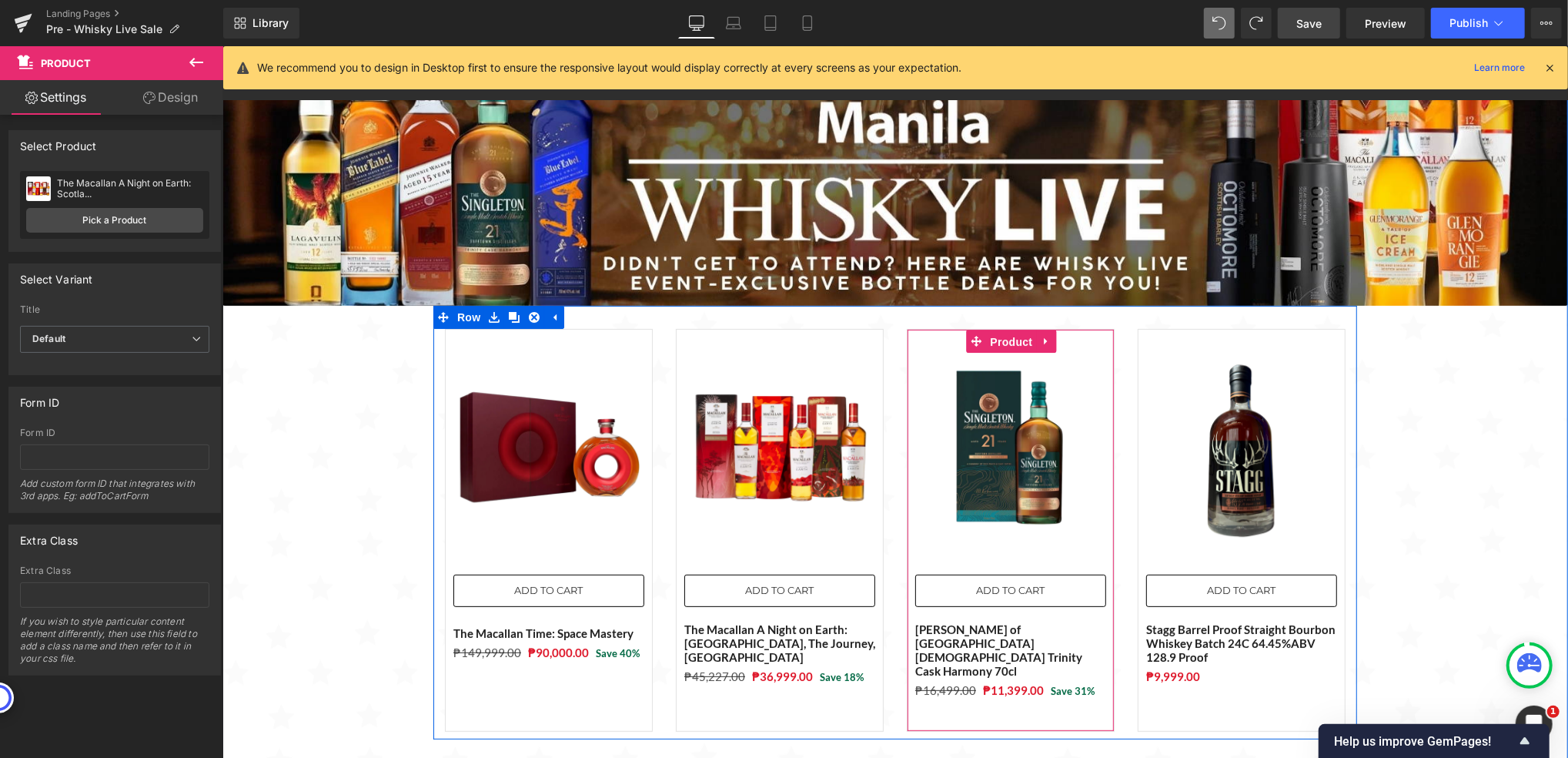
drag, startPoint x: 994, startPoint y: 334, endPoint x: 947, endPoint y: 339, distance: 47.3
click at [994, 334] on span "Product" at bounding box center [1012, 341] width 50 height 23
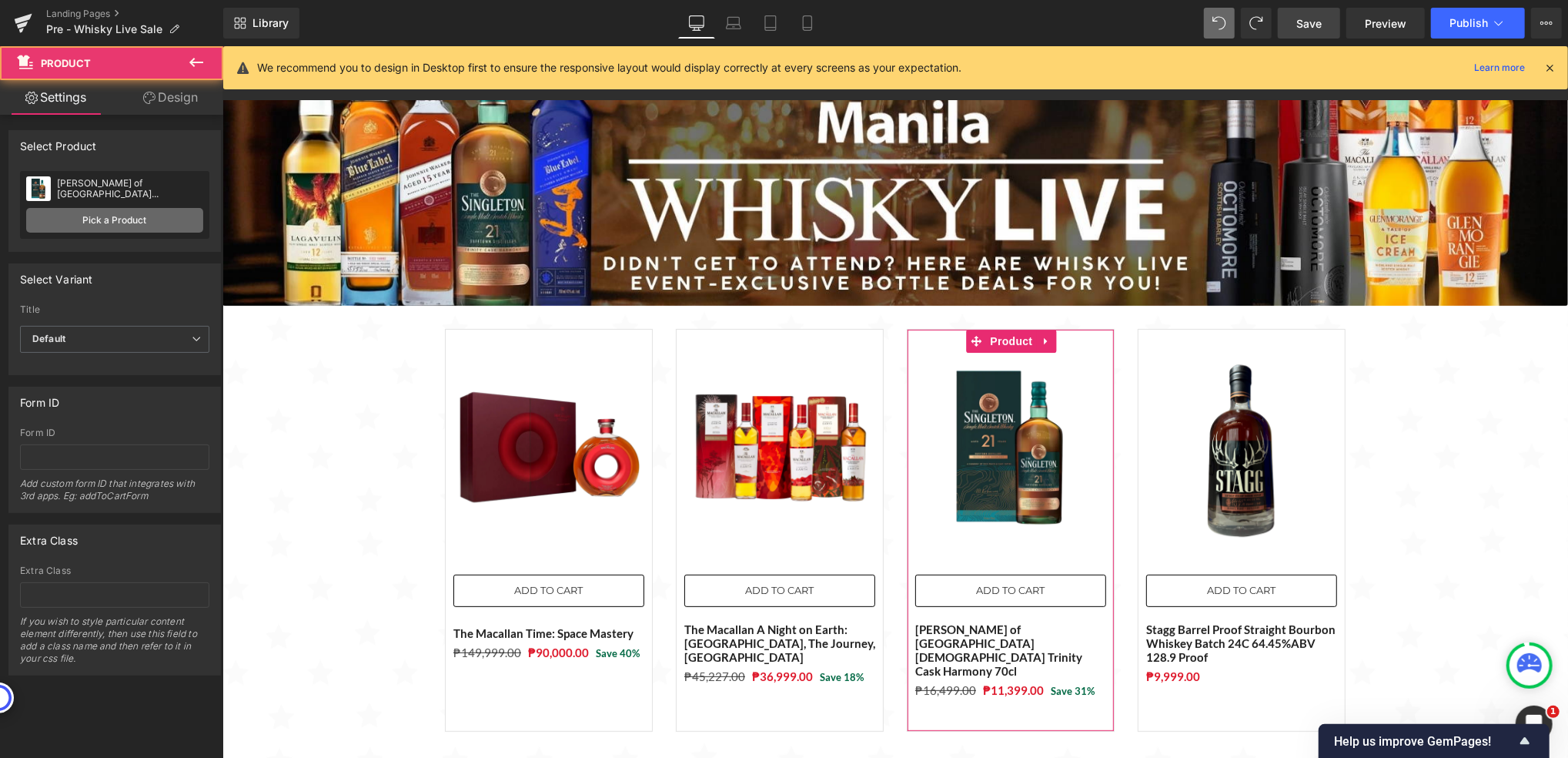
click at [65, 218] on link "Pick a Product" at bounding box center [115, 220] width 177 height 24
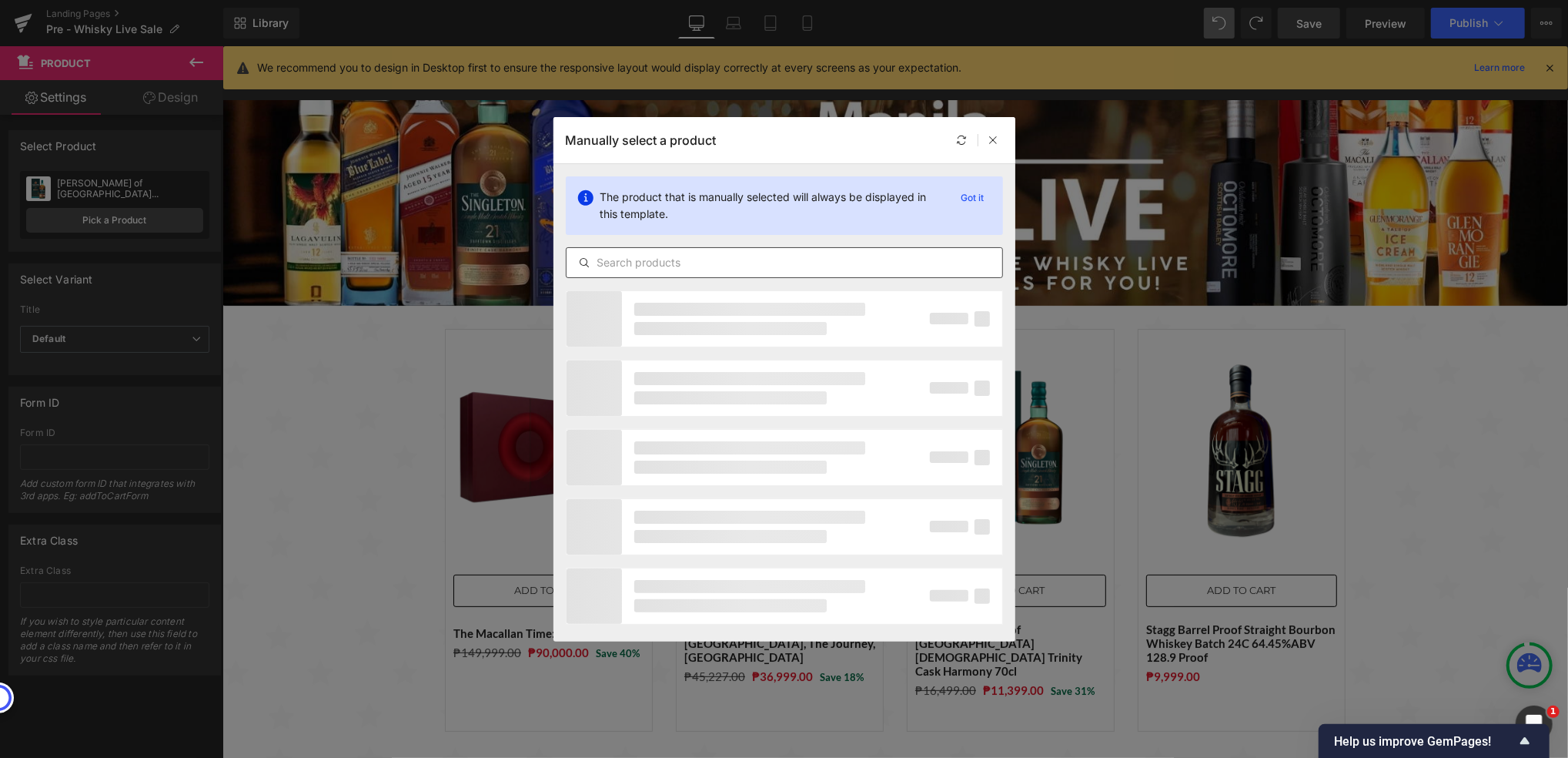
click at [657, 265] on input "text" at bounding box center [784, 262] width 435 height 18
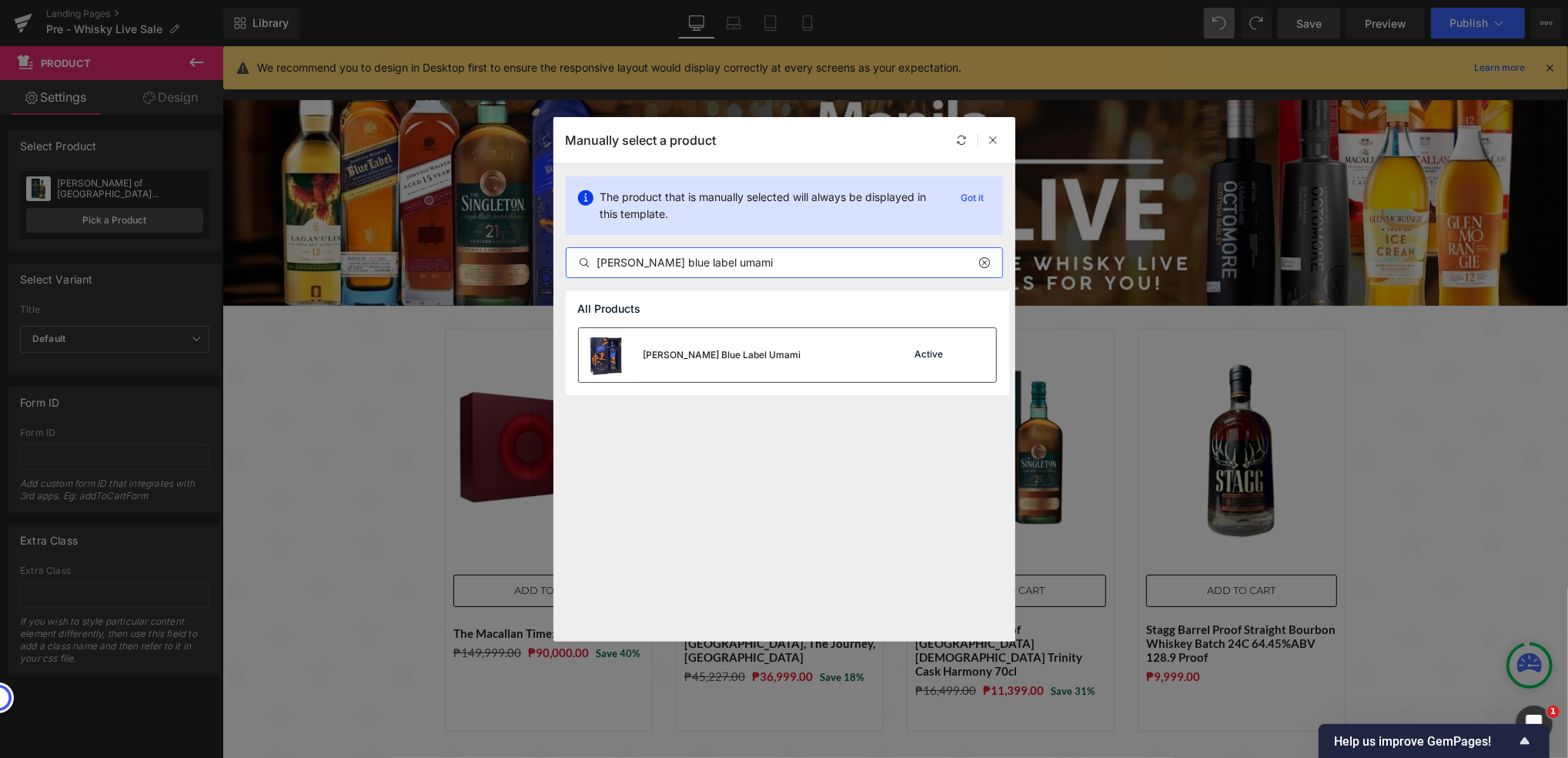
type input "[PERSON_NAME] blue label umami"
click at [734, 362] on div "[PERSON_NAME] Blue Label Umami" at bounding box center [690, 355] width 223 height 54
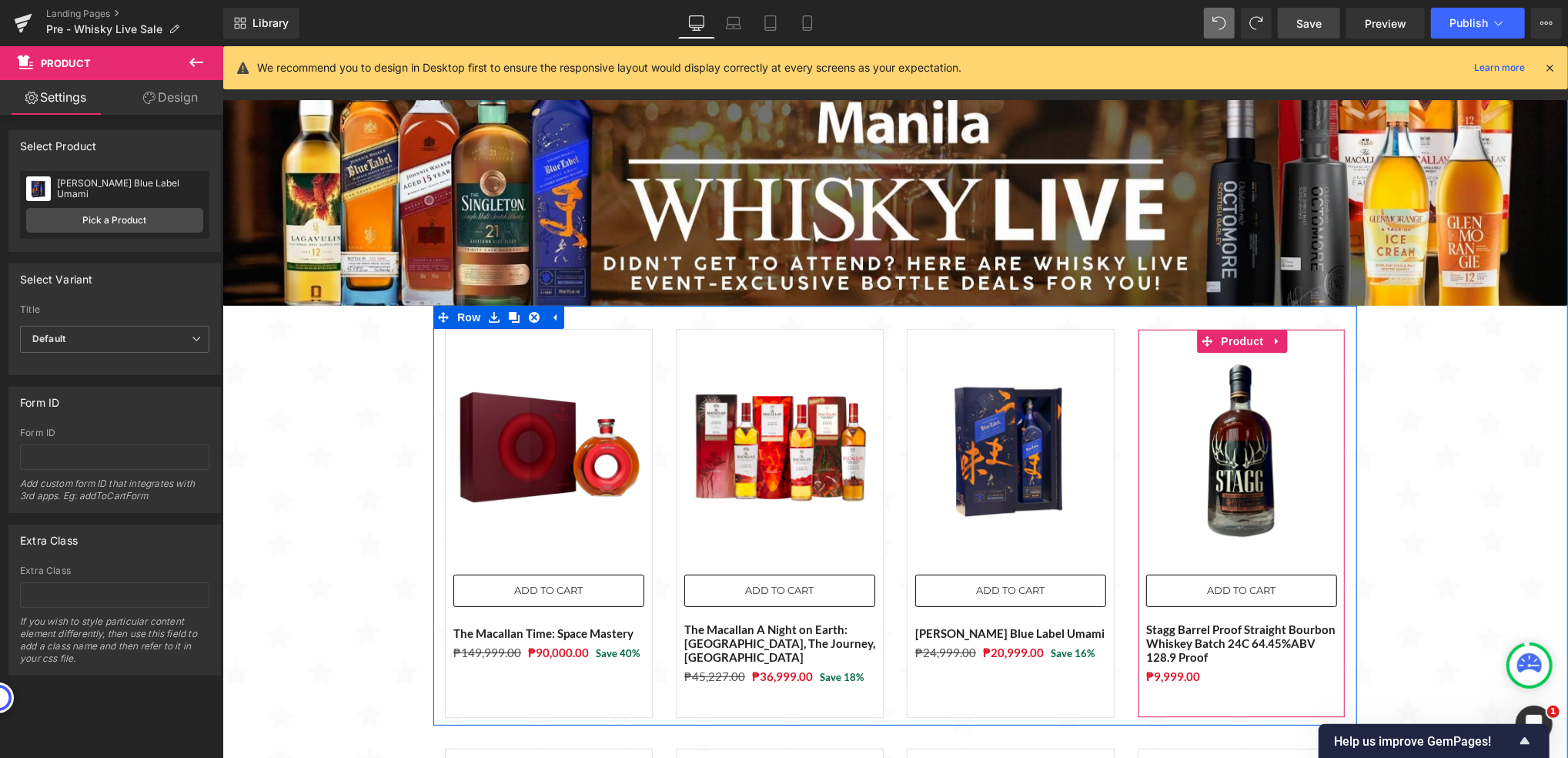
drag, startPoint x: 1226, startPoint y: 343, endPoint x: 1153, endPoint y: 341, distance: 73.0
click at [1226, 342] on span "Product" at bounding box center [1243, 340] width 50 height 23
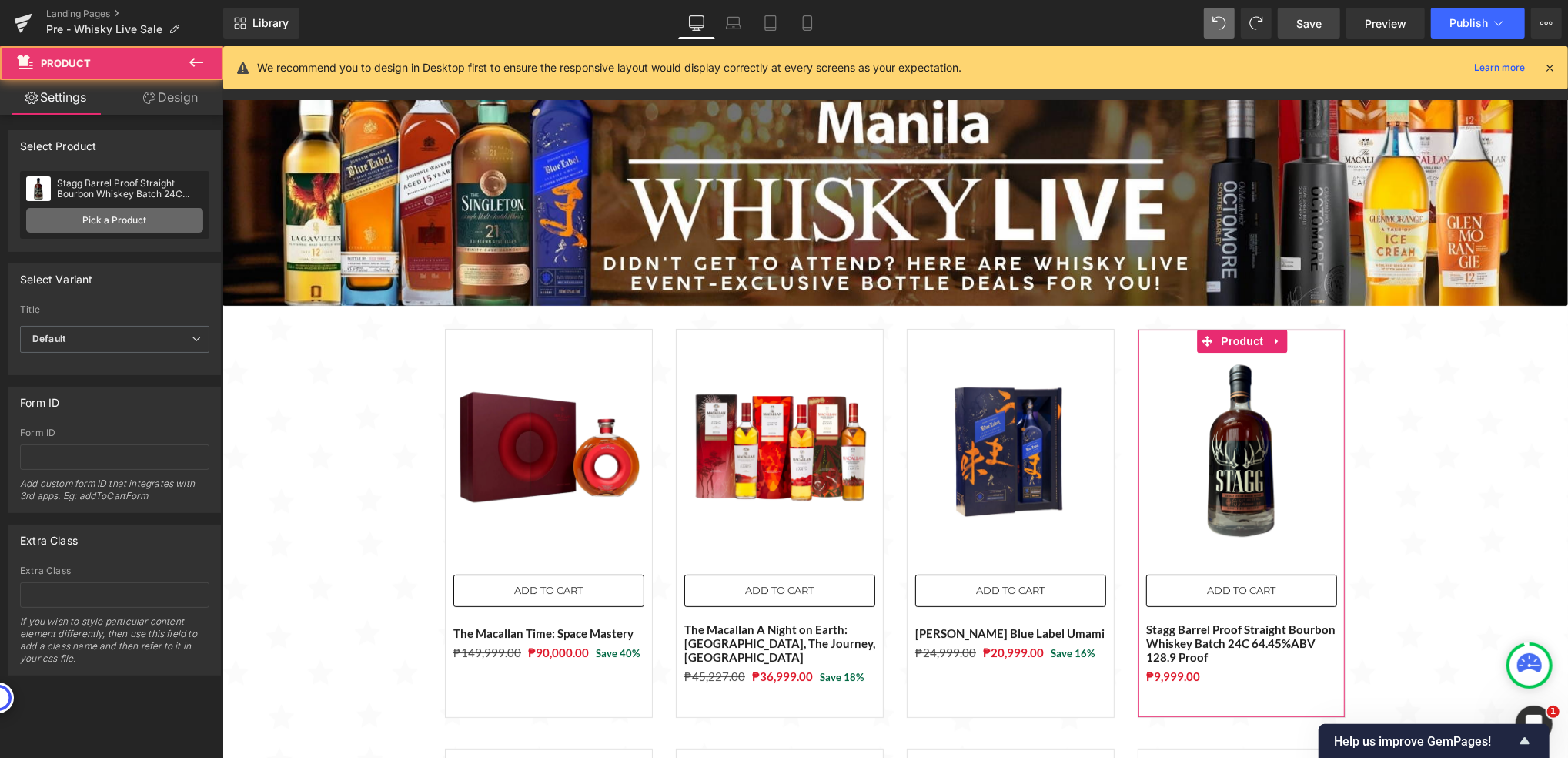
click at [152, 224] on link "Pick a Product" at bounding box center [115, 220] width 177 height 24
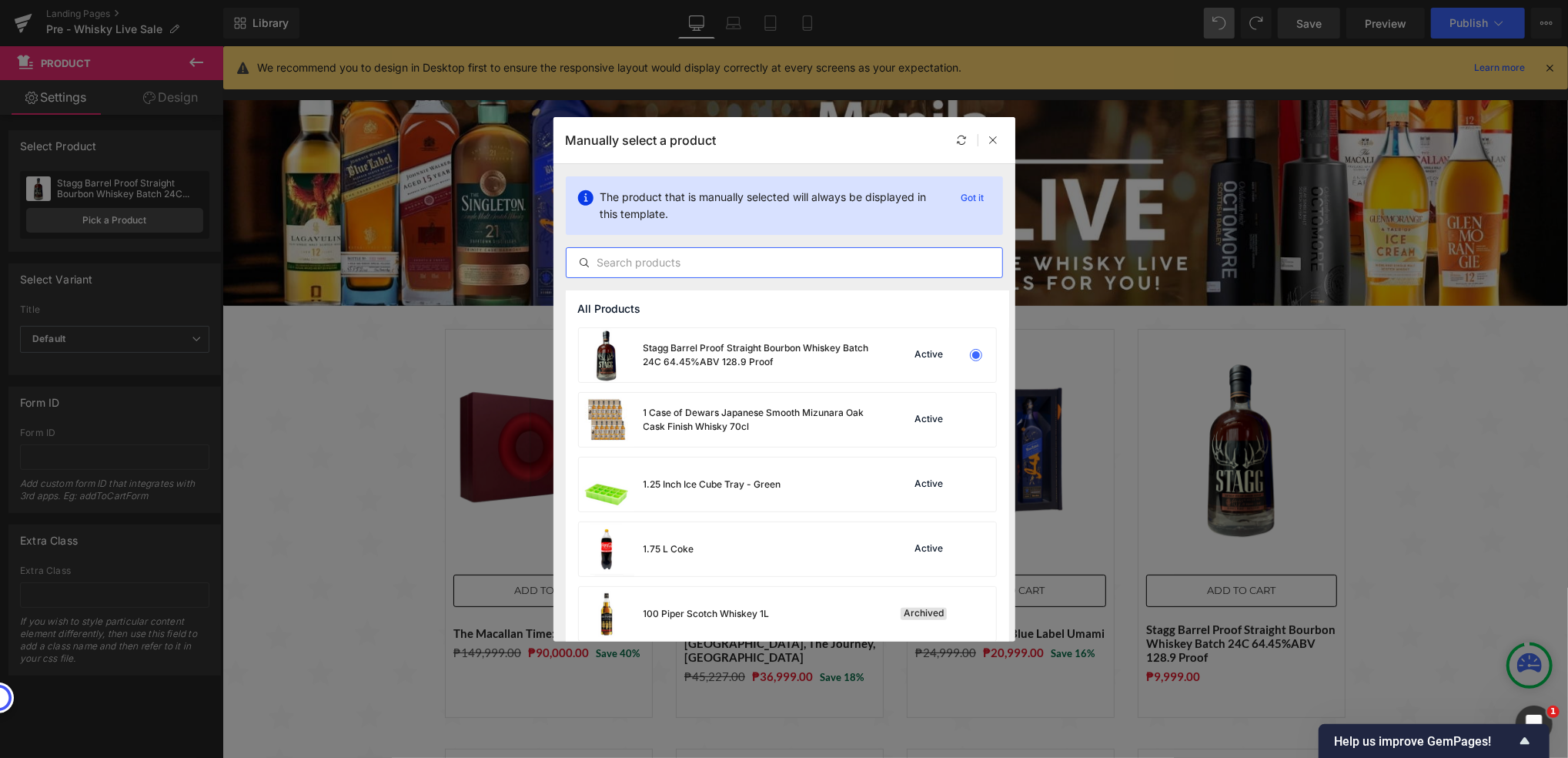
click at [619, 266] on input "text" at bounding box center [784, 262] width 435 height 18
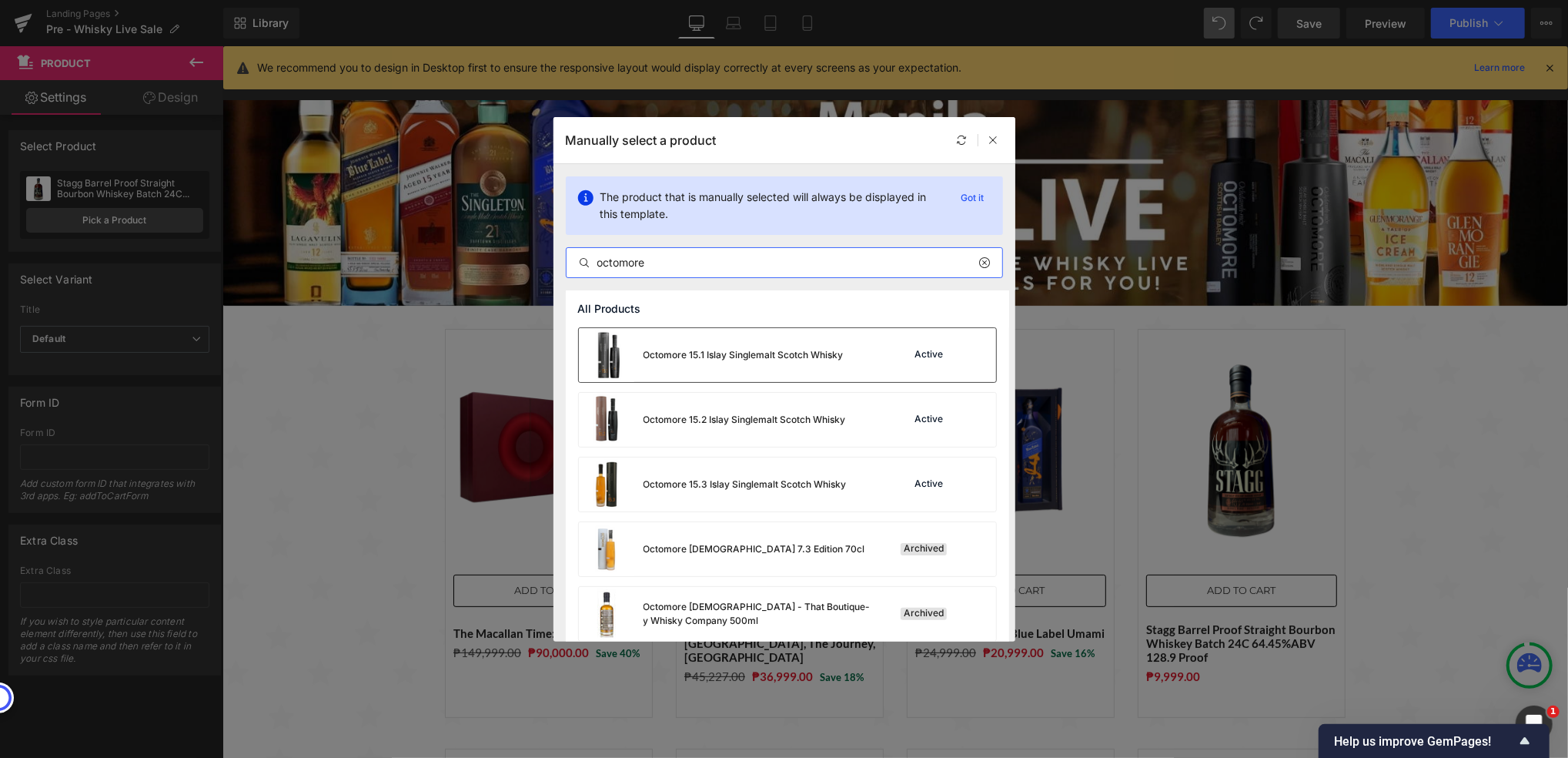
type input "octomore"
click at [707, 353] on div "Octomore 15.1 Islay Singlemalt Scotch Whisky" at bounding box center [744, 355] width 200 height 14
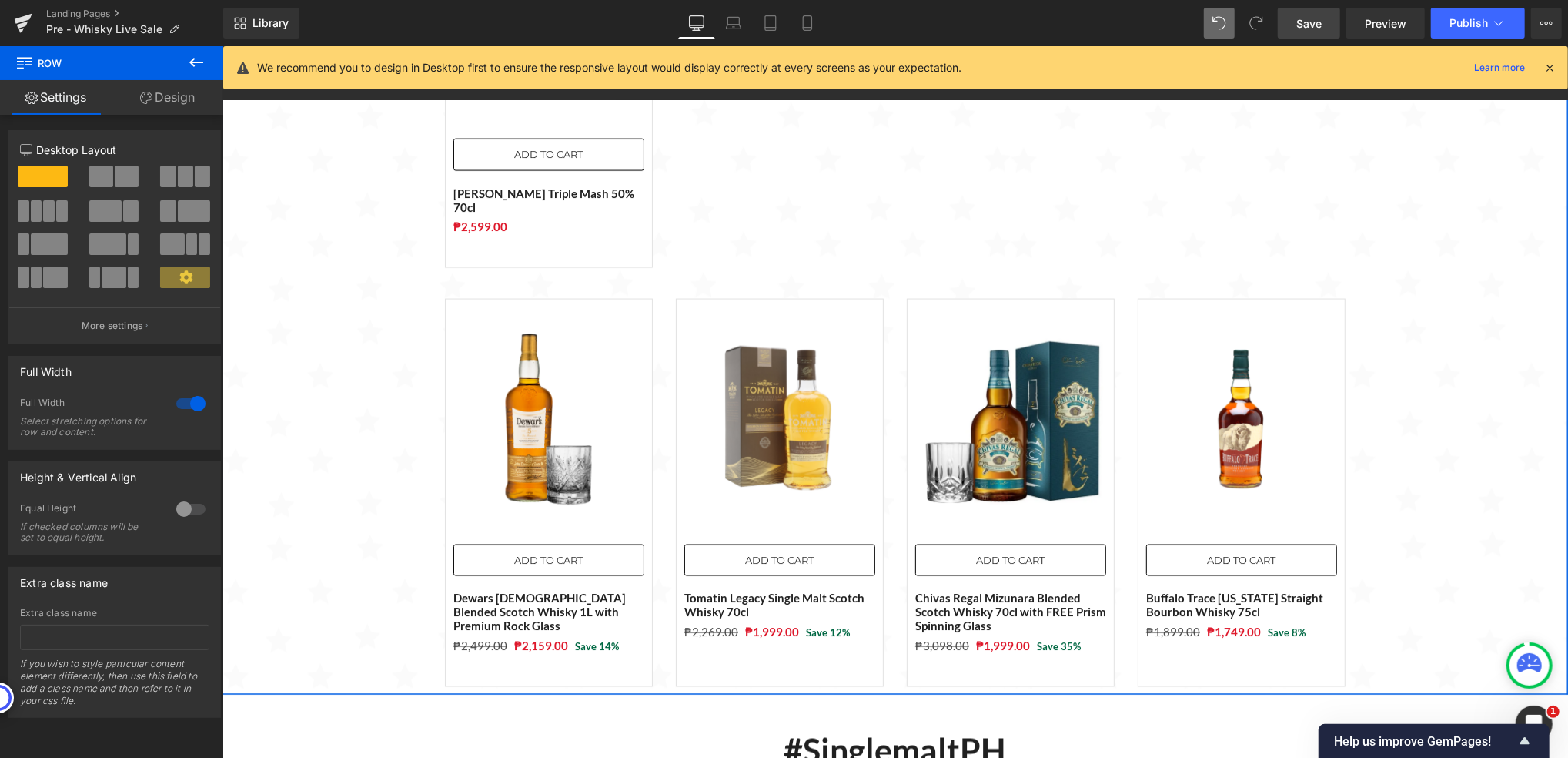
scroll to position [1740, 0]
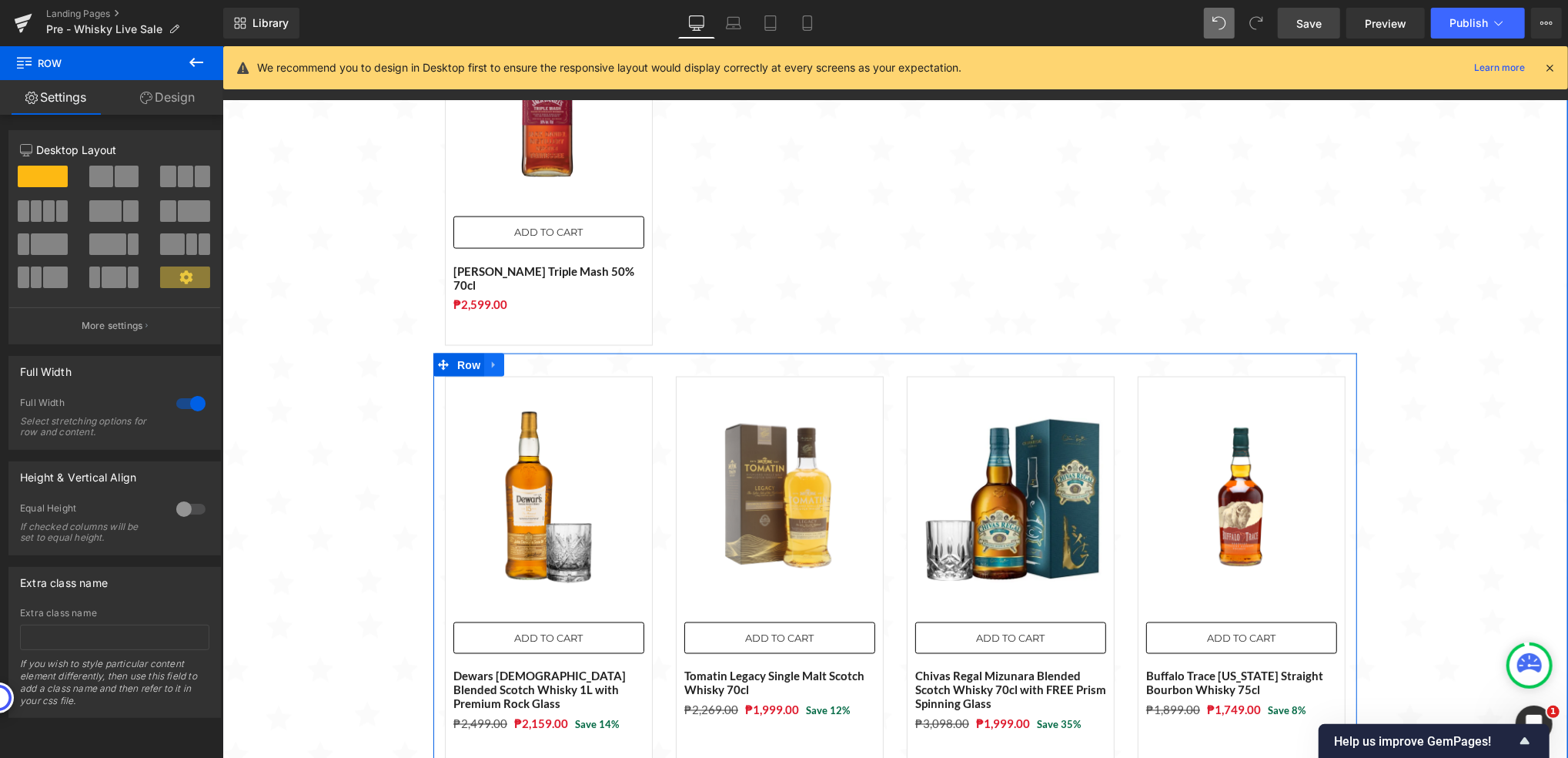
click at [491, 361] on icon at bounding box center [493, 364] width 3 height 7
click at [528, 359] on icon at bounding box center [534, 364] width 10 height 10
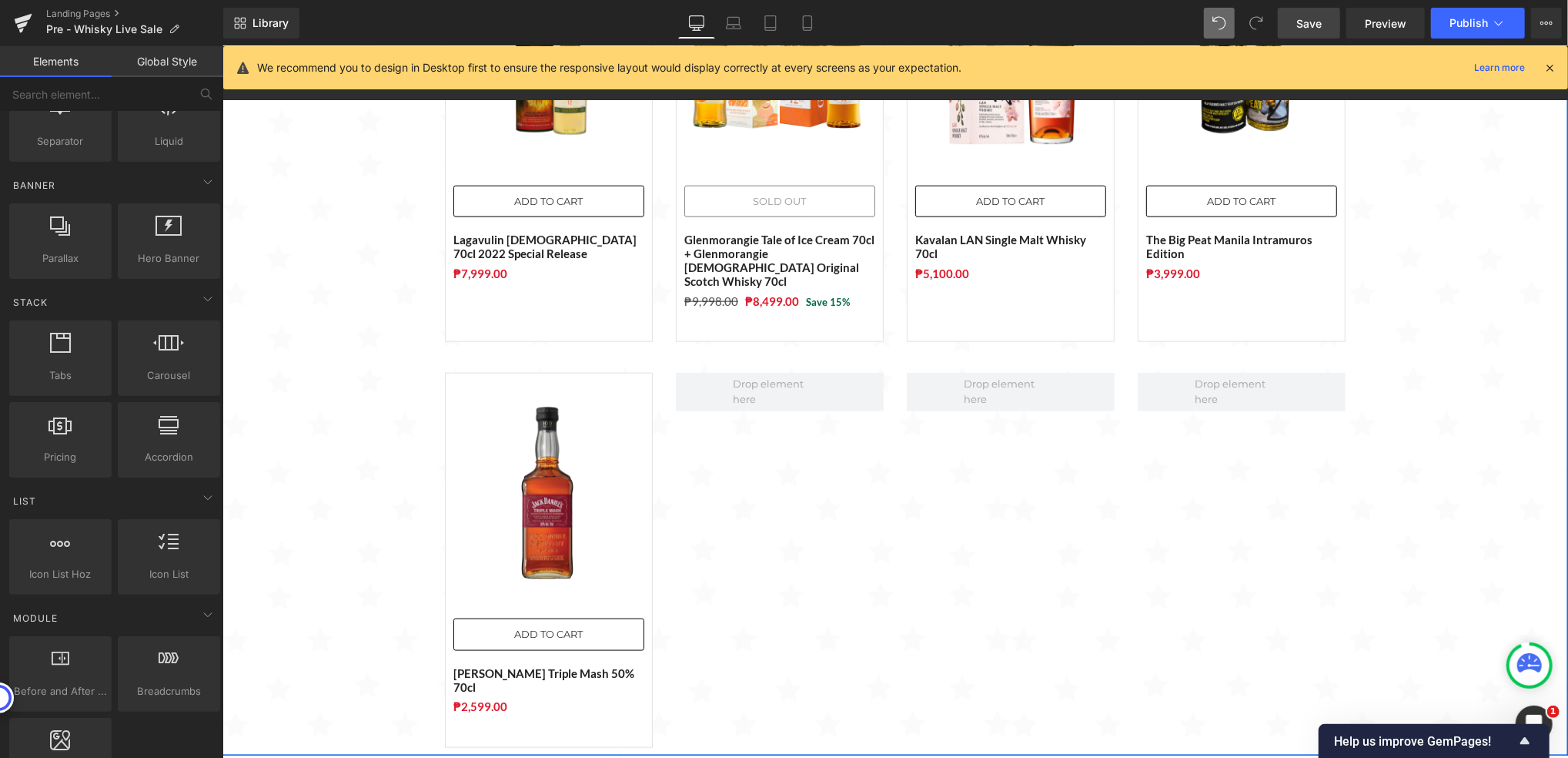
scroll to position [1227, 0]
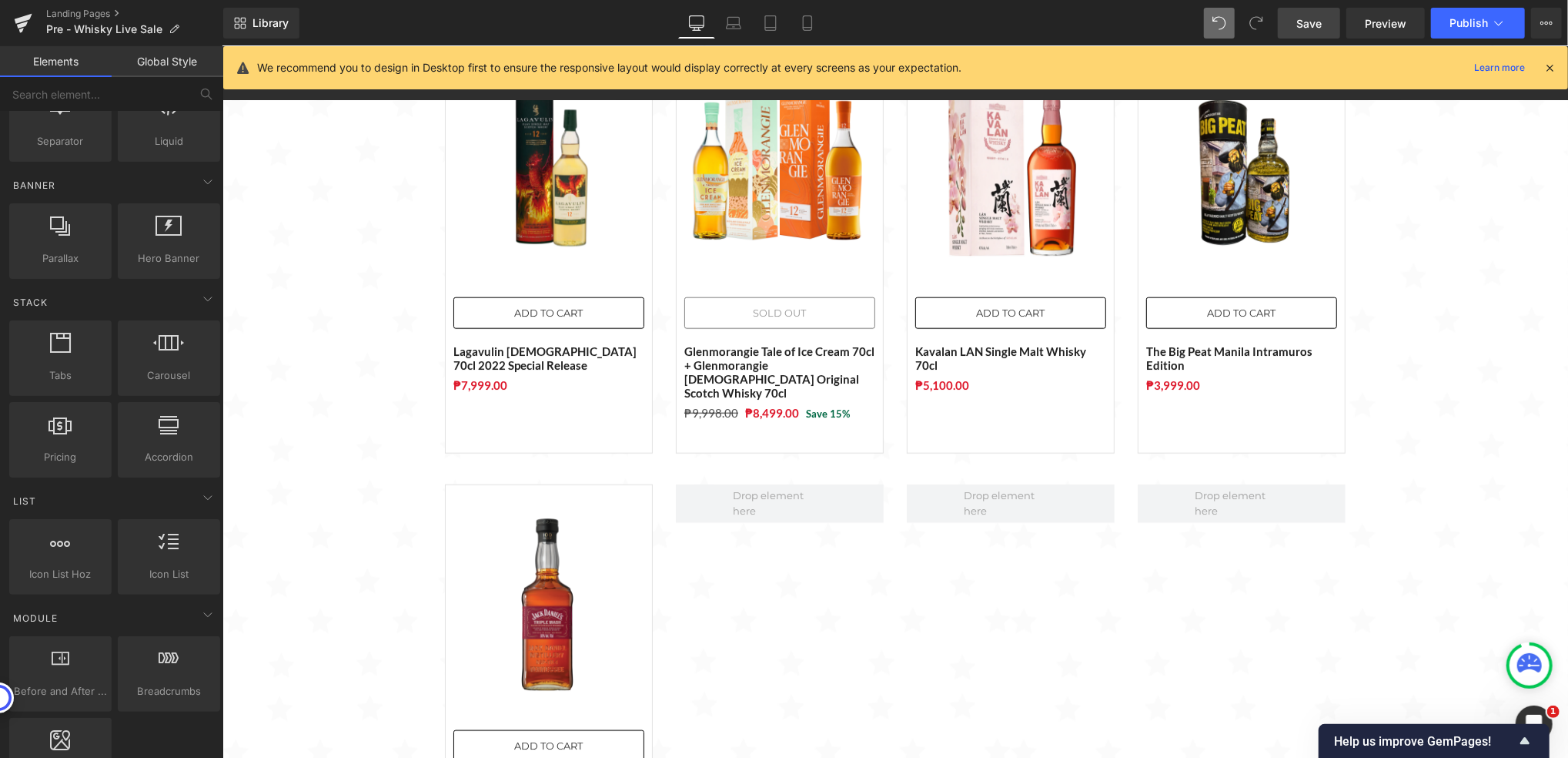
click at [1311, 24] on span "Save" at bounding box center [1309, 23] width 25 height 17
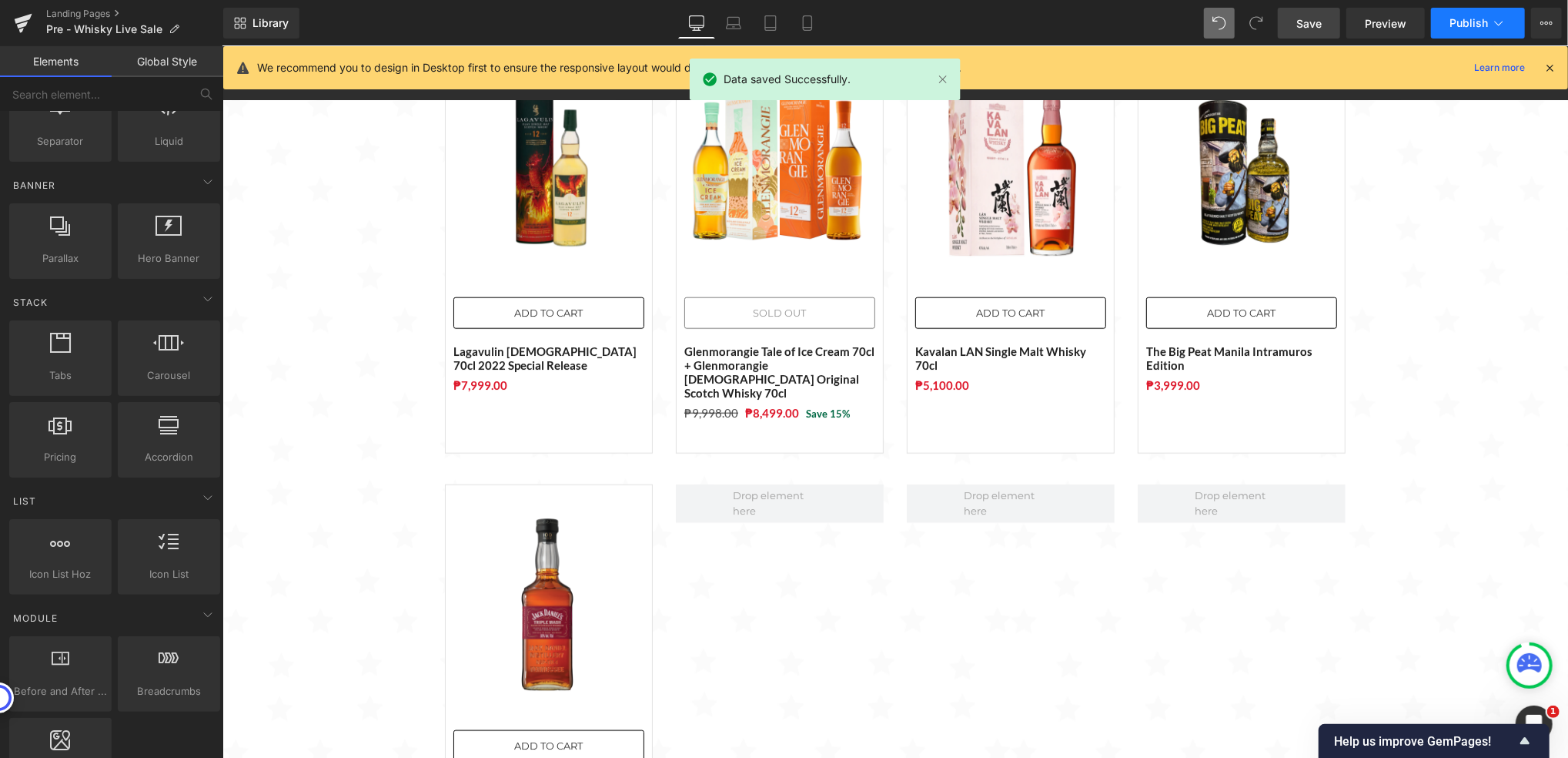
click at [1458, 32] on button "Publish" at bounding box center [1478, 23] width 94 height 30
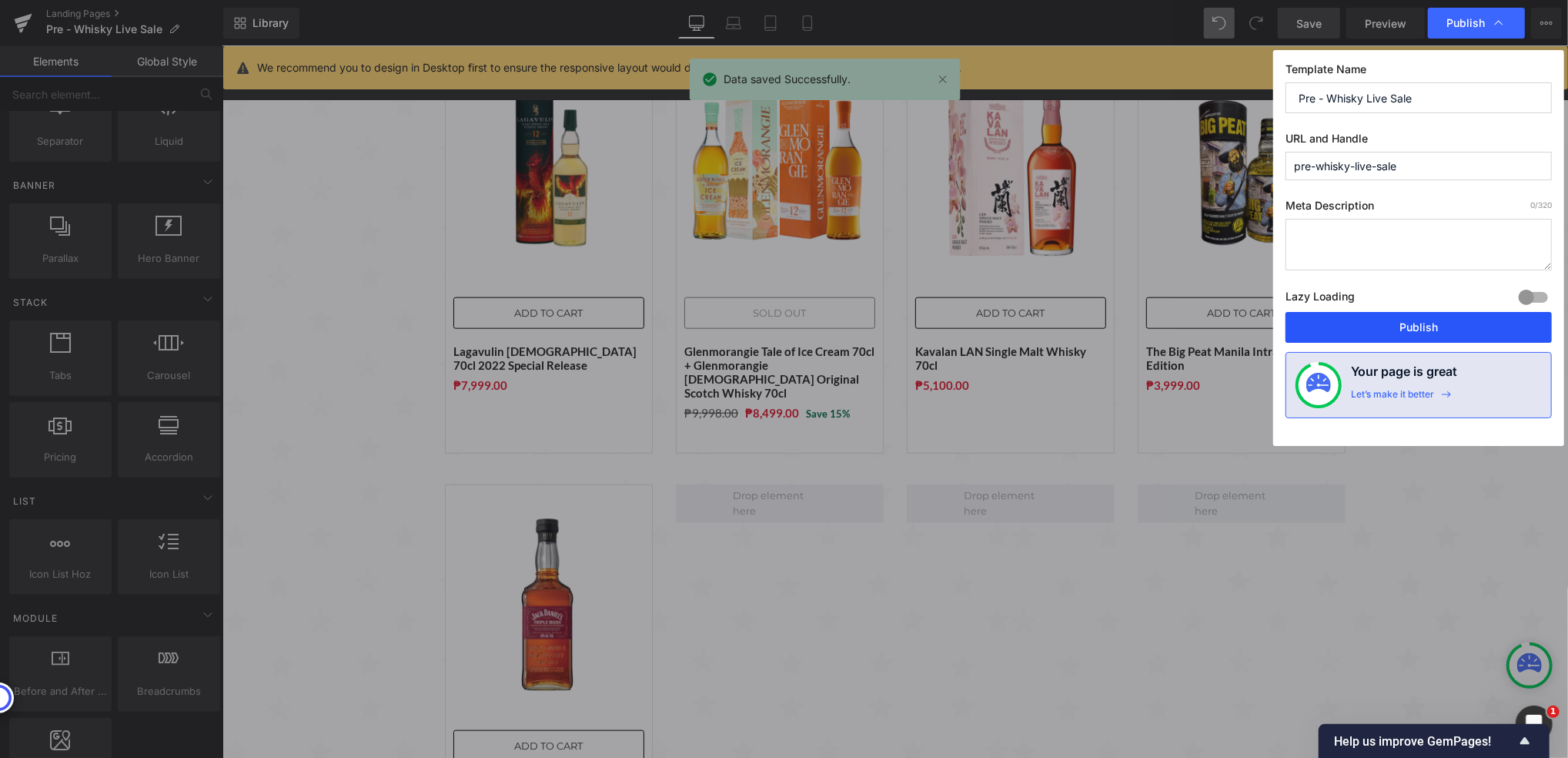
click at [1362, 329] on button "Publish" at bounding box center [1419, 327] width 266 height 30
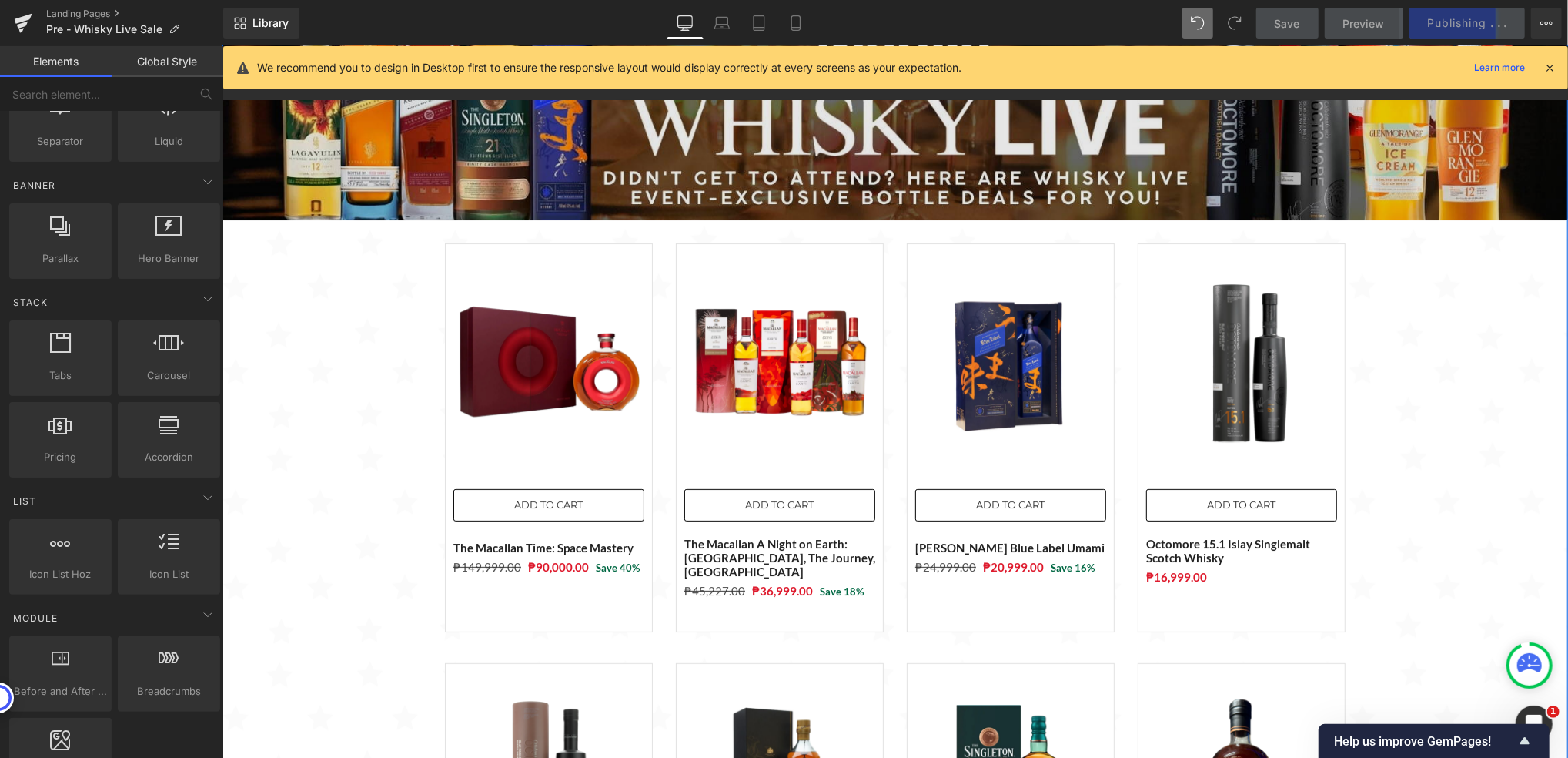
scroll to position [205, 0]
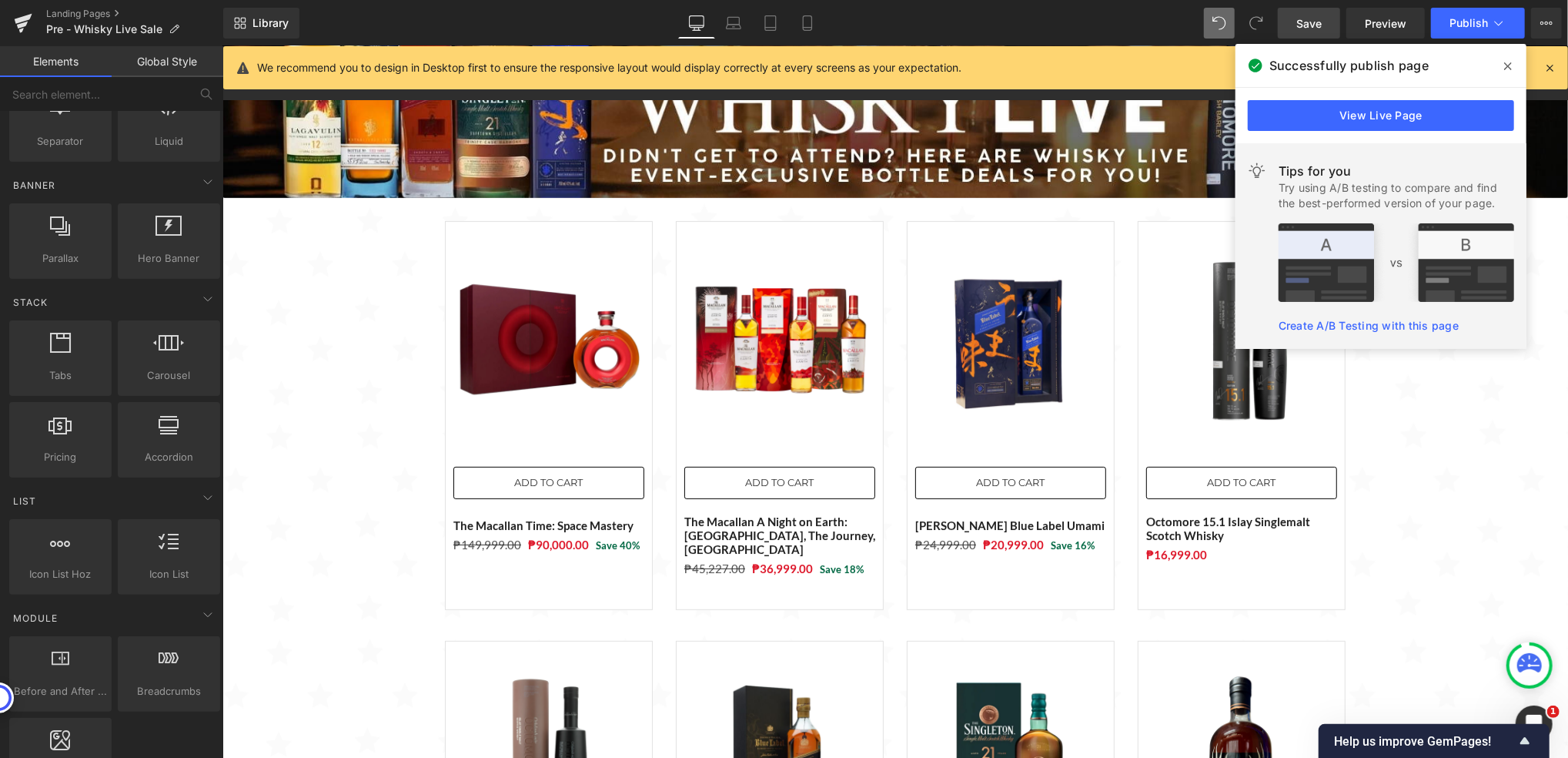
click at [1509, 70] on icon at bounding box center [1508, 66] width 8 height 12
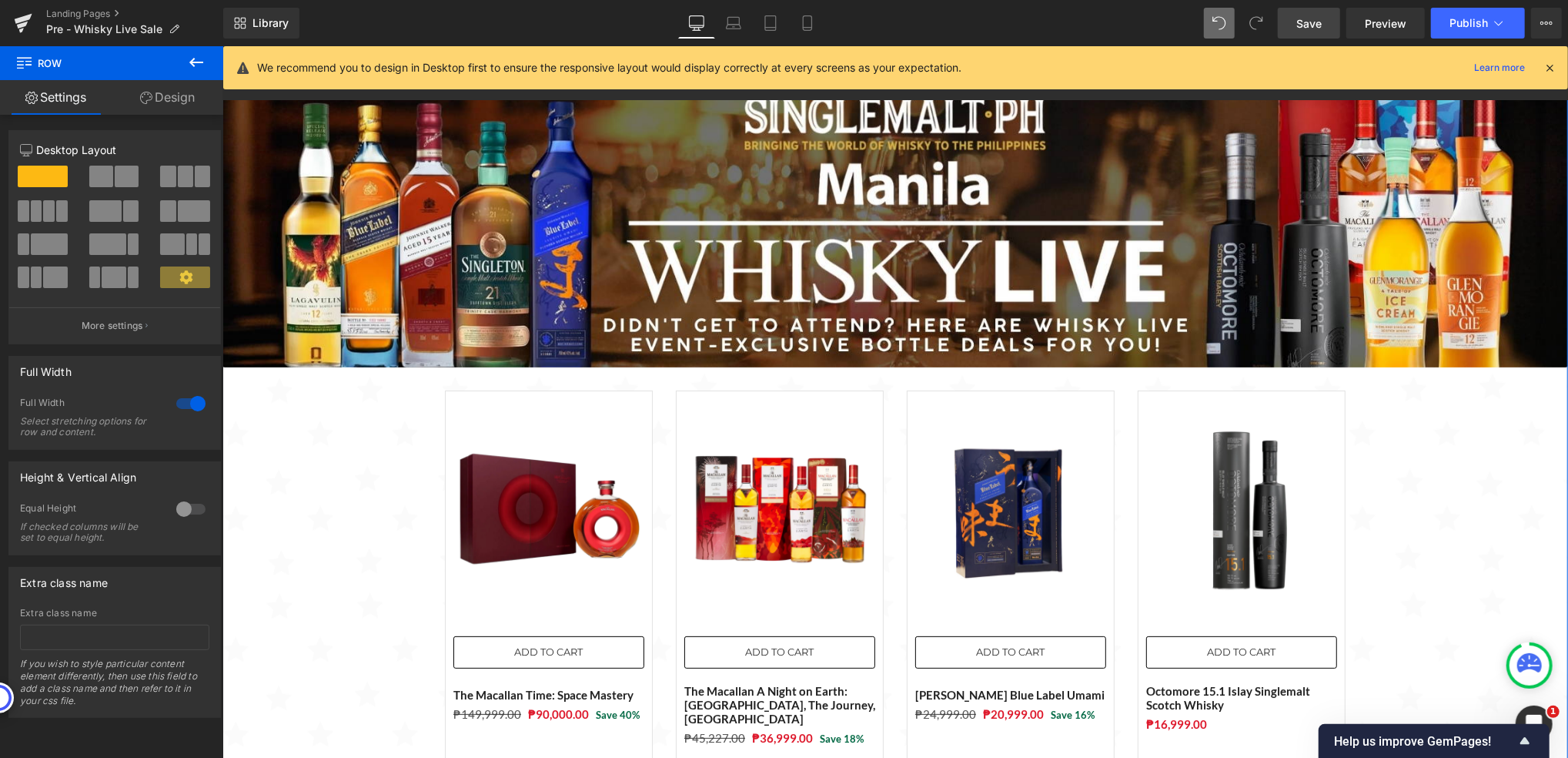
scroll to position [0, 0]
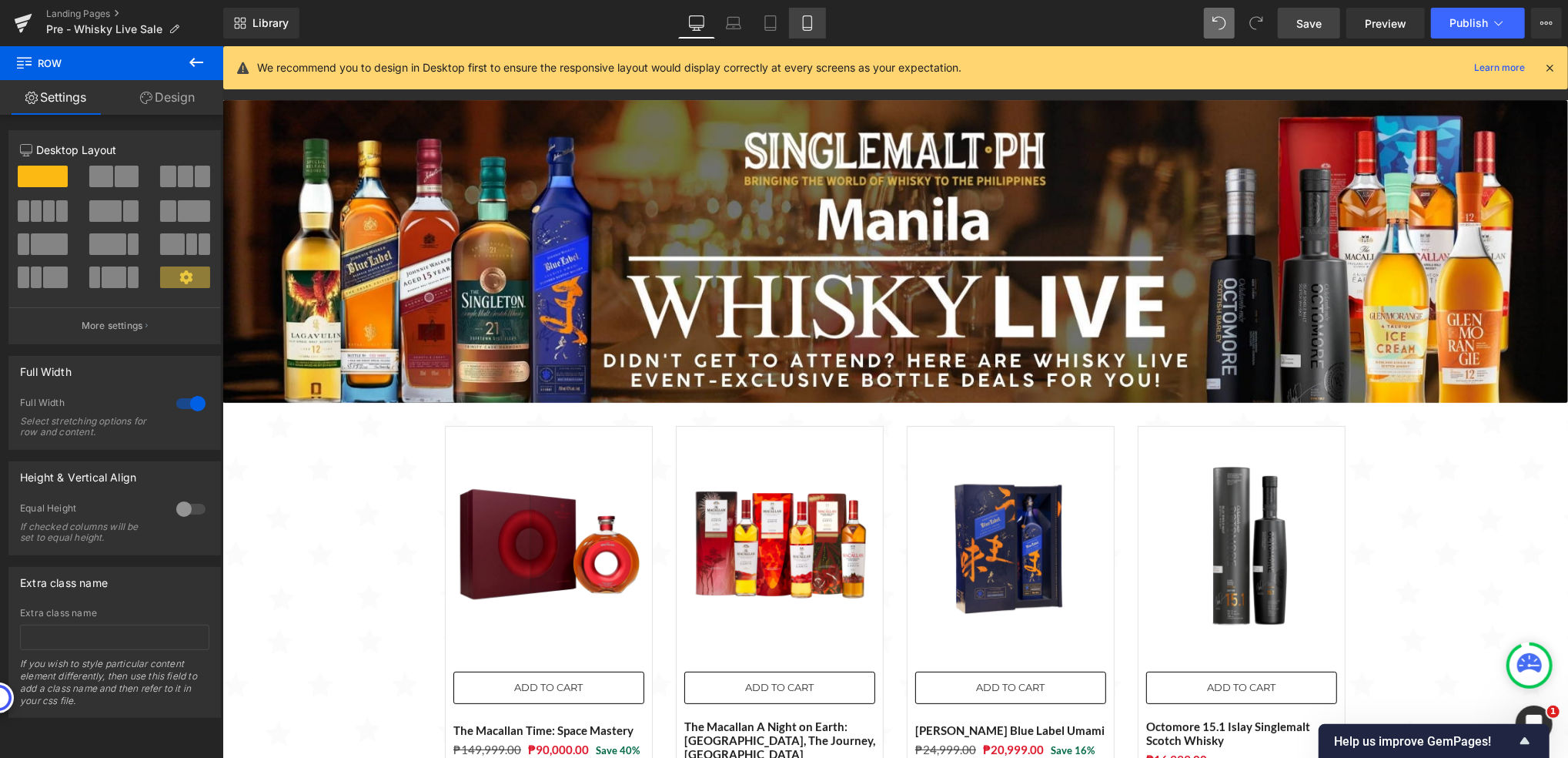
click at [806, 16] on icon at bounding box center [807, 23] width 16 height 16
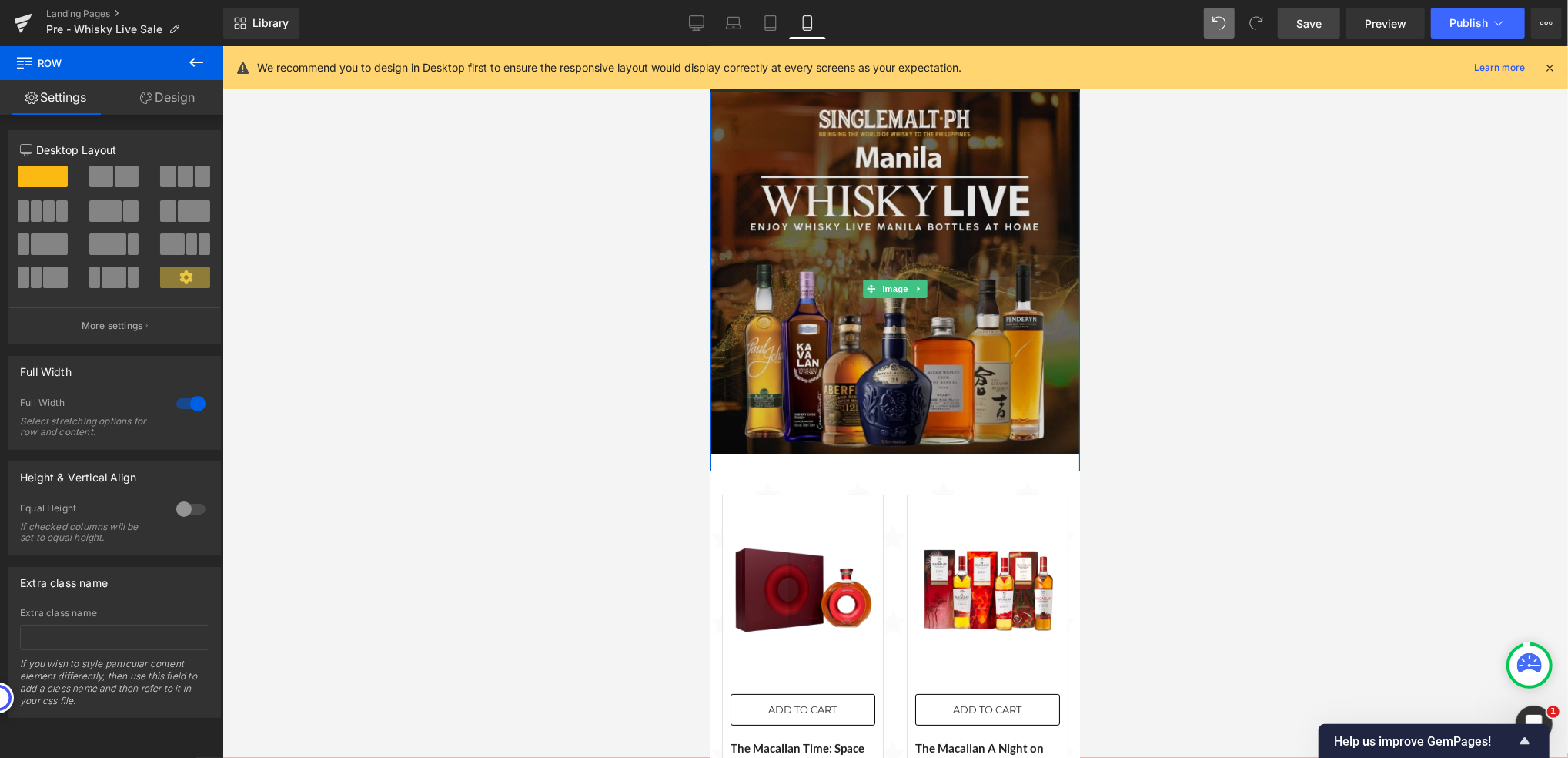
click at [884, 233] on img at bounding box center [894, 288] width 369 height 408
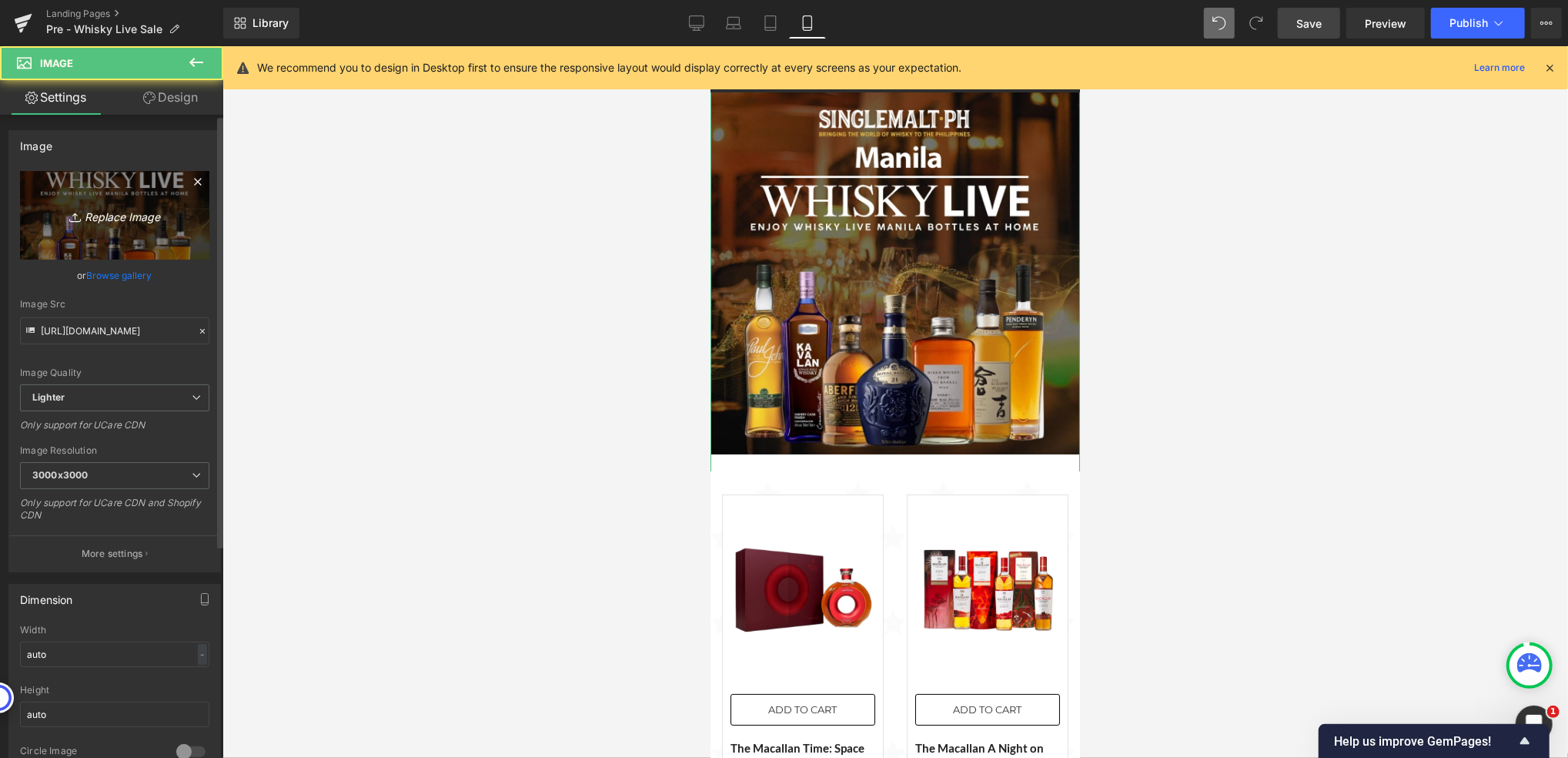
click at [99, 208] on icon "Replace Image" at bounding box center [115, 216] width 123 height 19
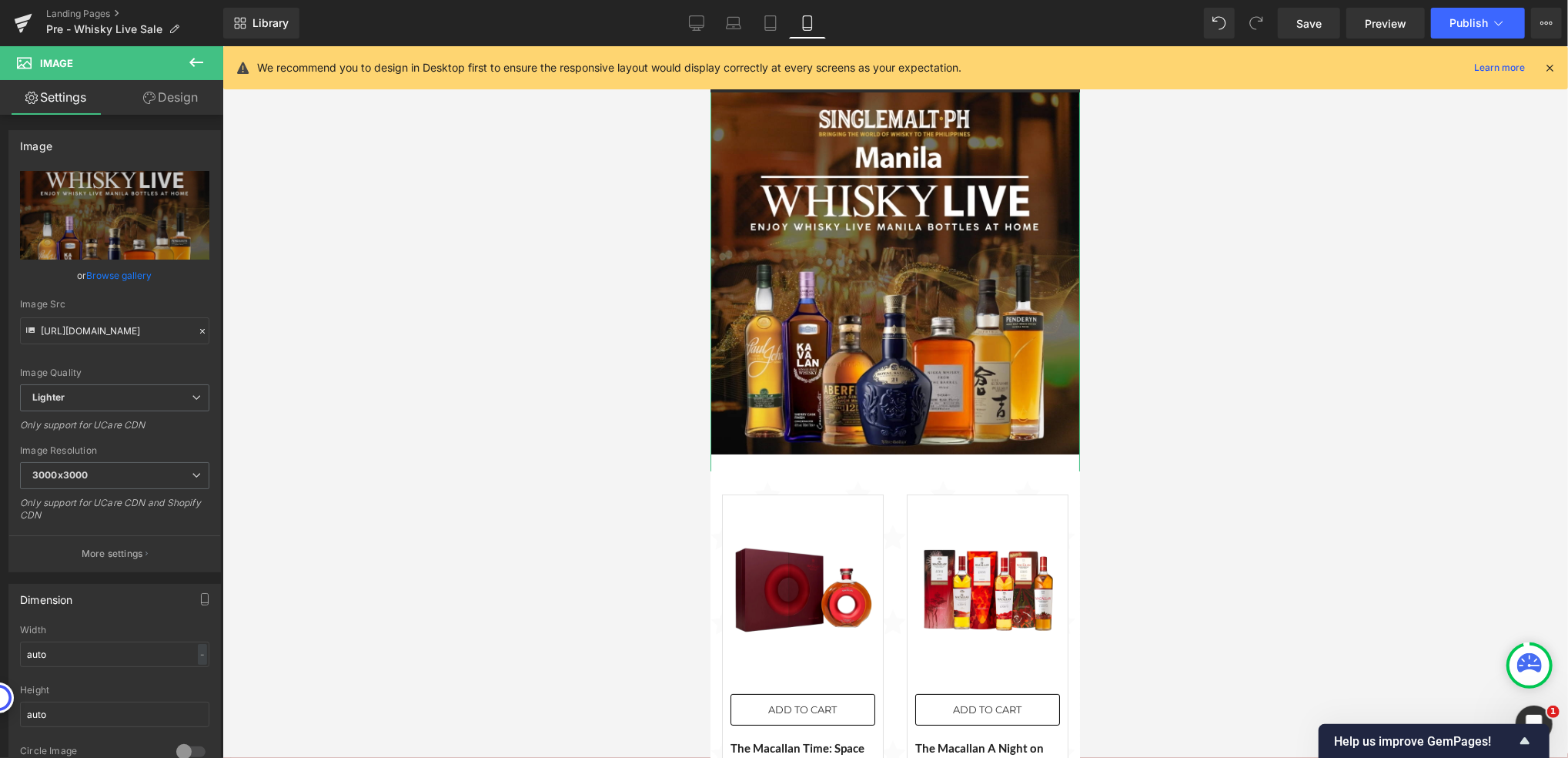
type input "C:\fakepath\Post Whisky Live Botlles - 1080x1080.jpg"
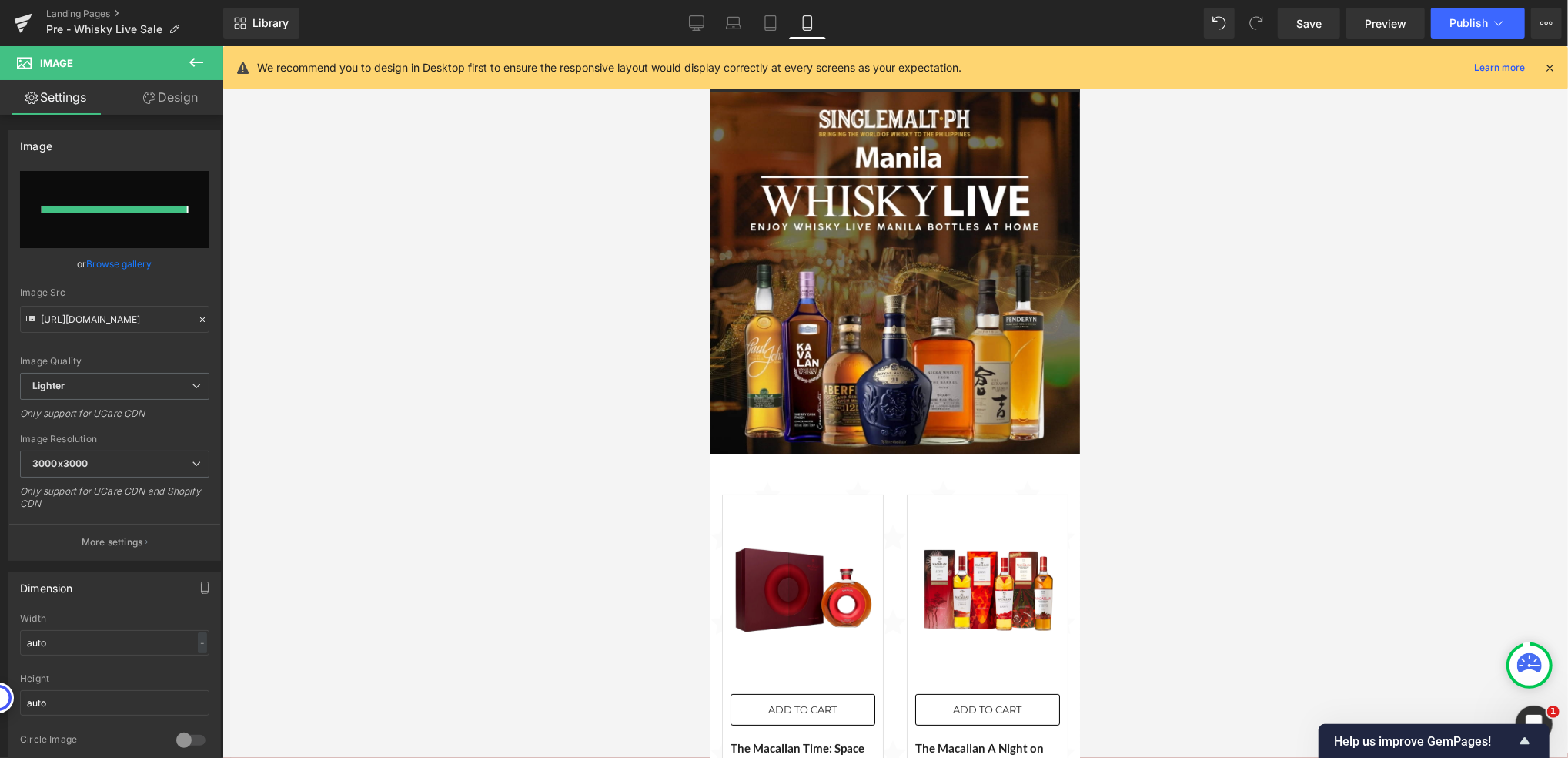
type input "https://ucarecdn.com/db934c2b-da00-494b-ac67-5daecef49cb2/-/format/auto/-/previ…"
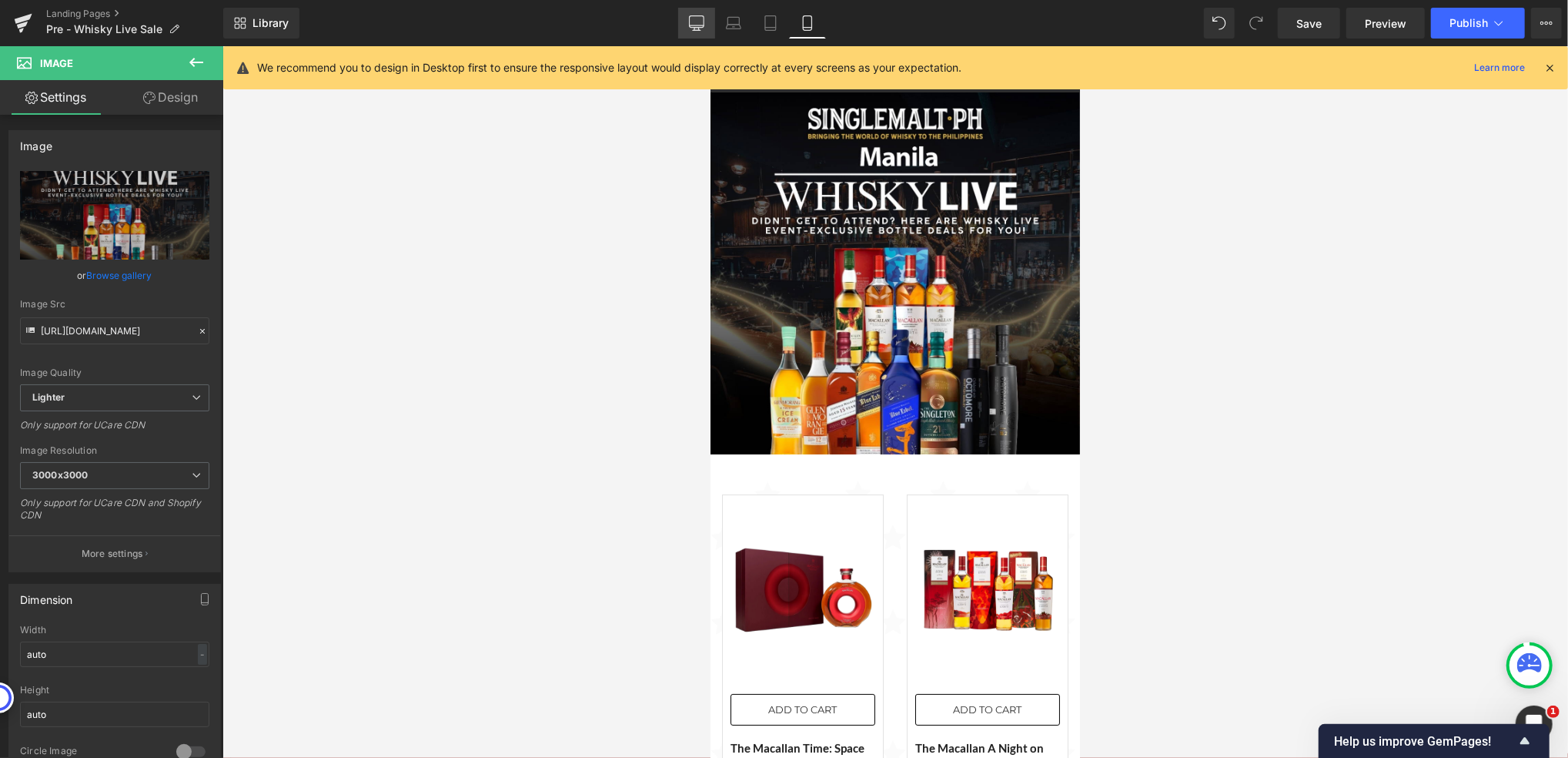
drag, startPoint x: 695, startPoint y: 21, endPoint x: 698, endPoint y: 34, distance: 13.3
click at [696, 20] on icon at bounding box center [697, 23] width 16 height 16
